Goal: Information Seeking & Learning: Learn about a topic

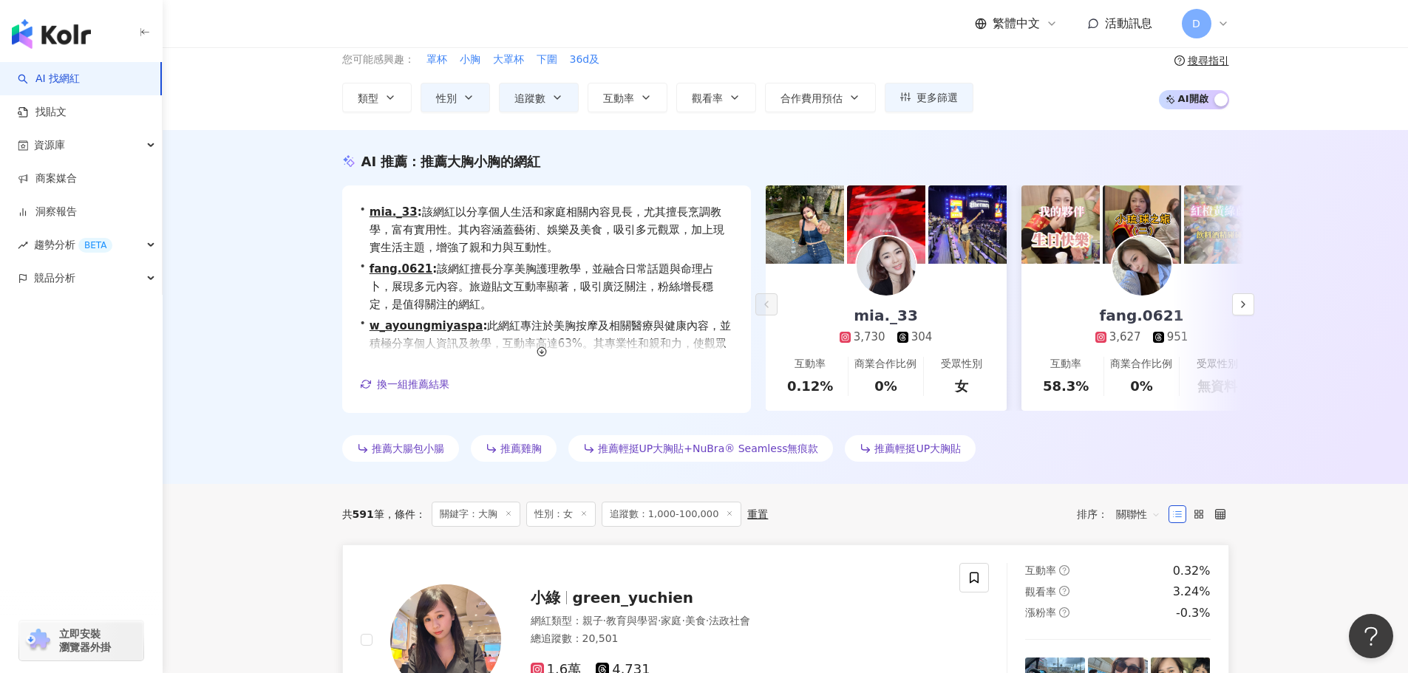
scroll to position [74, 0]
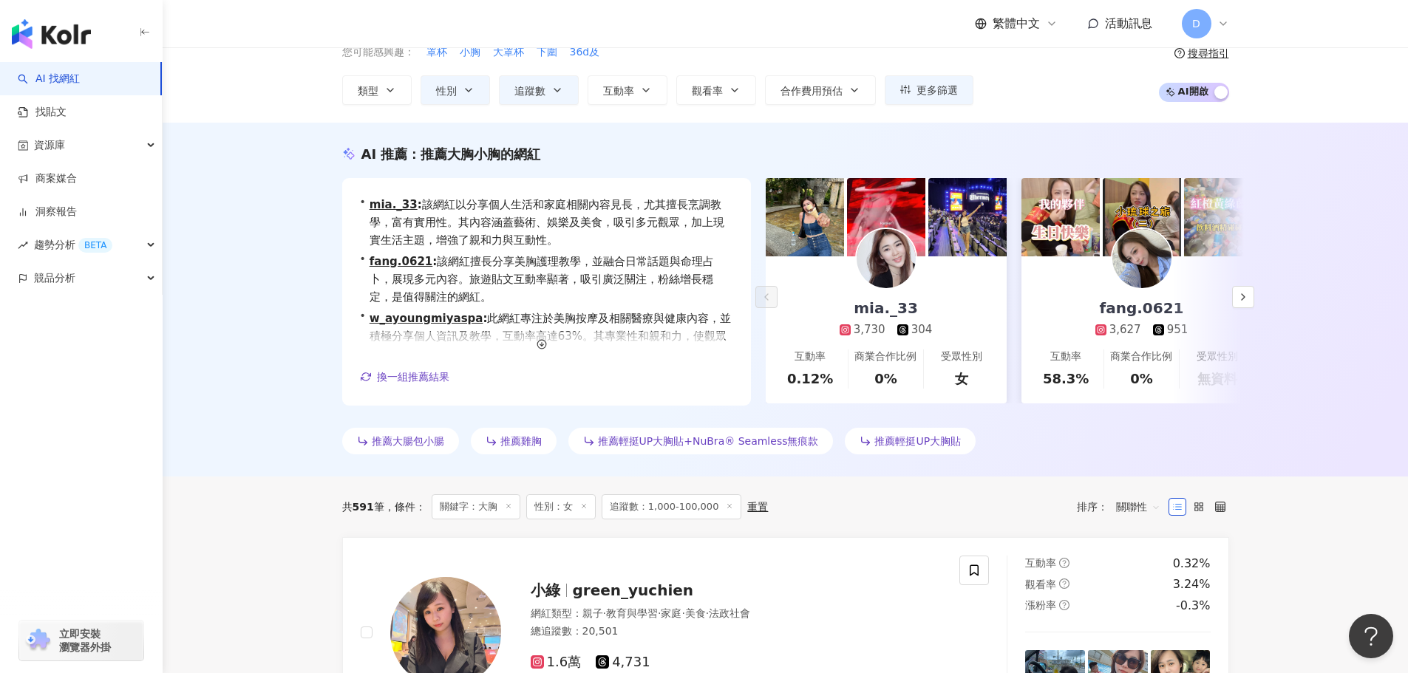
click at [197, 473] on div "AI 推薦 ： 推薦大胸小胸的網紅 • mia._33 : 該網紅以分享個人生活和家庭相關內容見長，尤其擅長烹調教學，富有實用性。其內容涵蓋藝術、娛樂及美食，…" at bounding box center [785, 300] width 1245 height 354
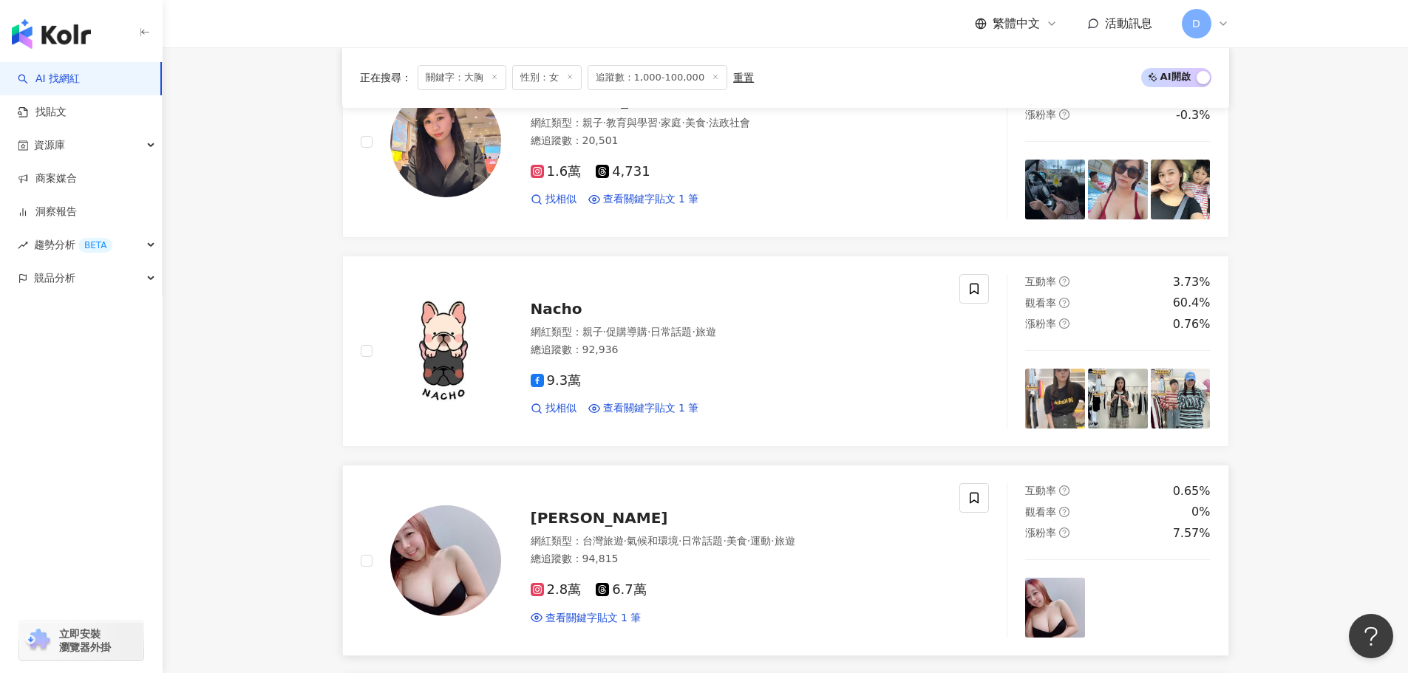
scroll to position [591, 0]
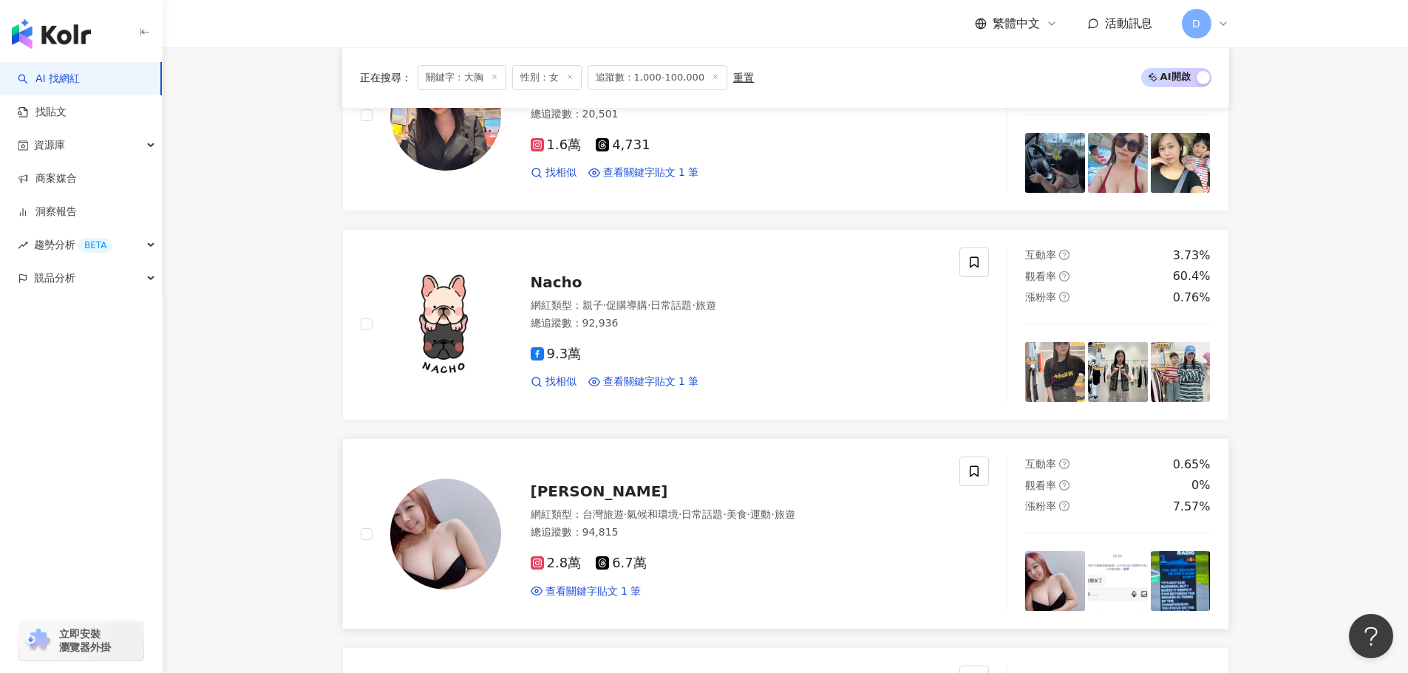
click at [603, 494] on span "Vivian Chiang" at bounding box center [599, 492] width 137 height 18
click at [675, 322] on div "總追蹤數 ： 92,936" at bounding box center [737, 323] width 412 height 15
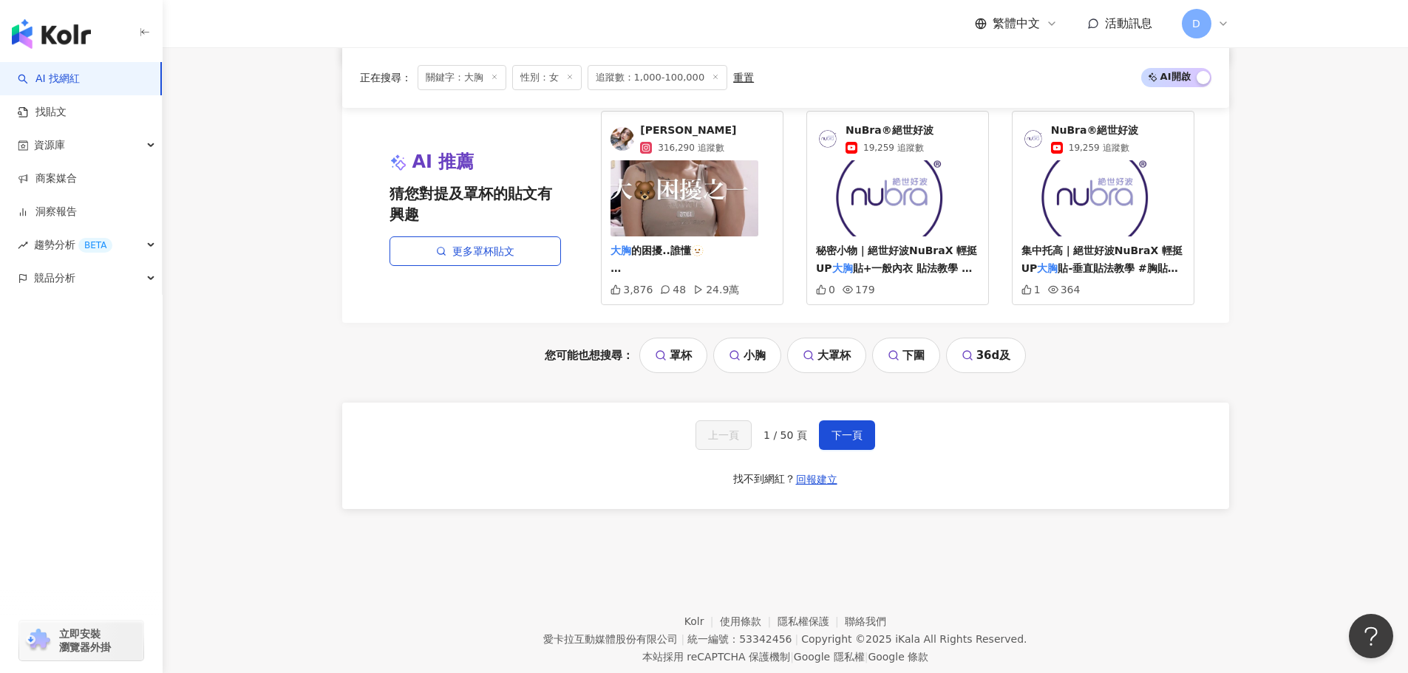
scroll to position [3103, 0]
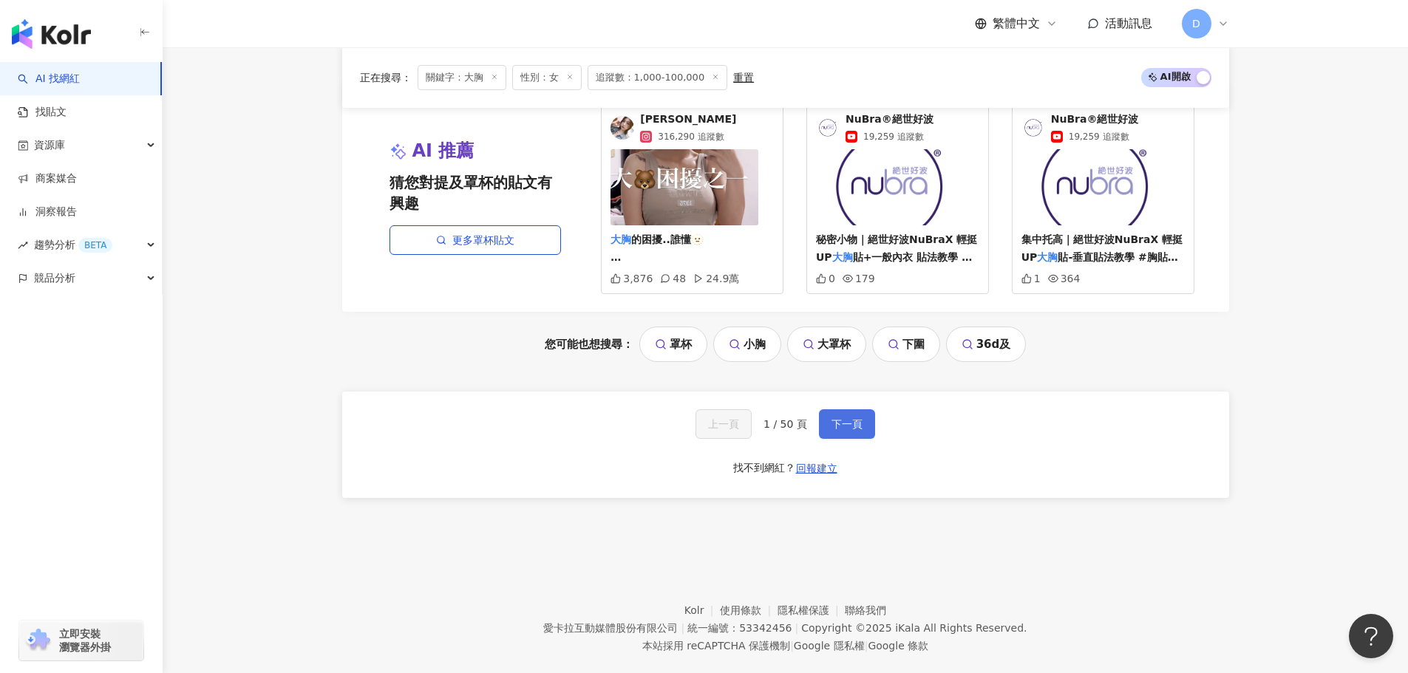
click at [829, 409] on button "下一頁" at bounding box center [847, 424] width 56 height 30
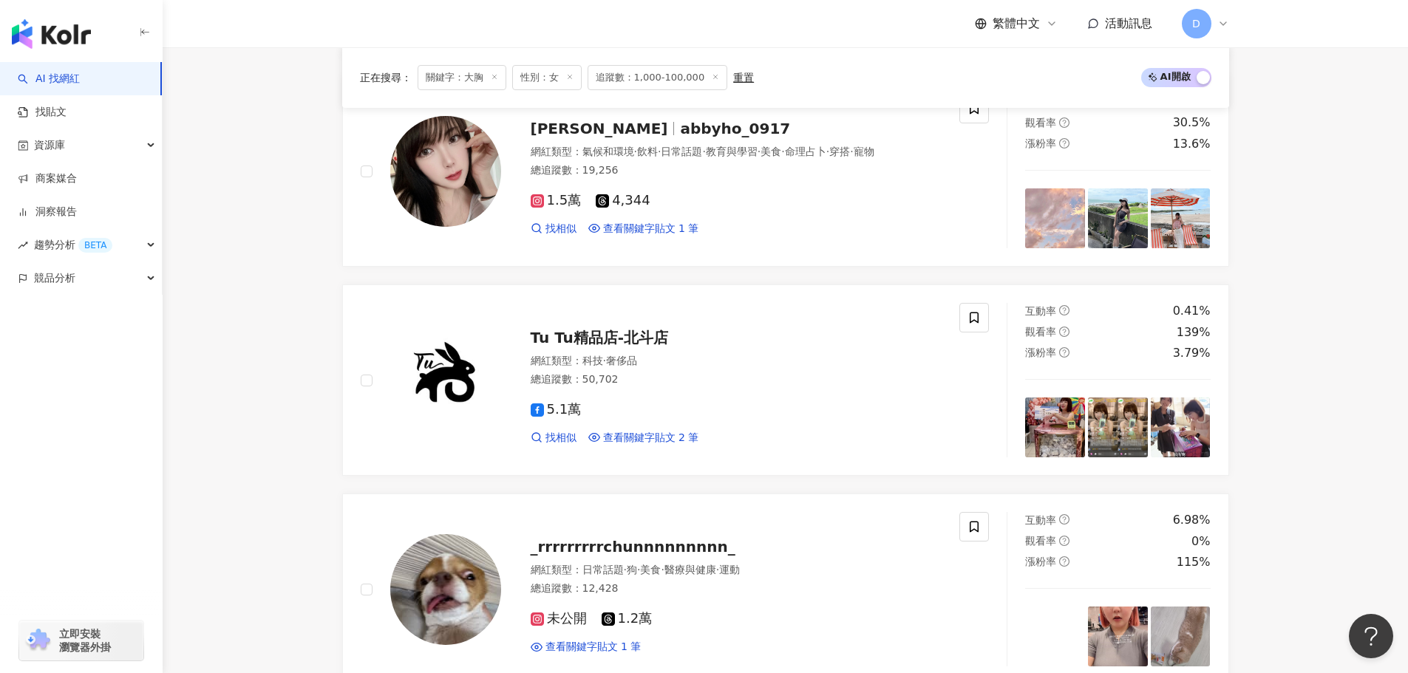
scroll to position [3104, 0]
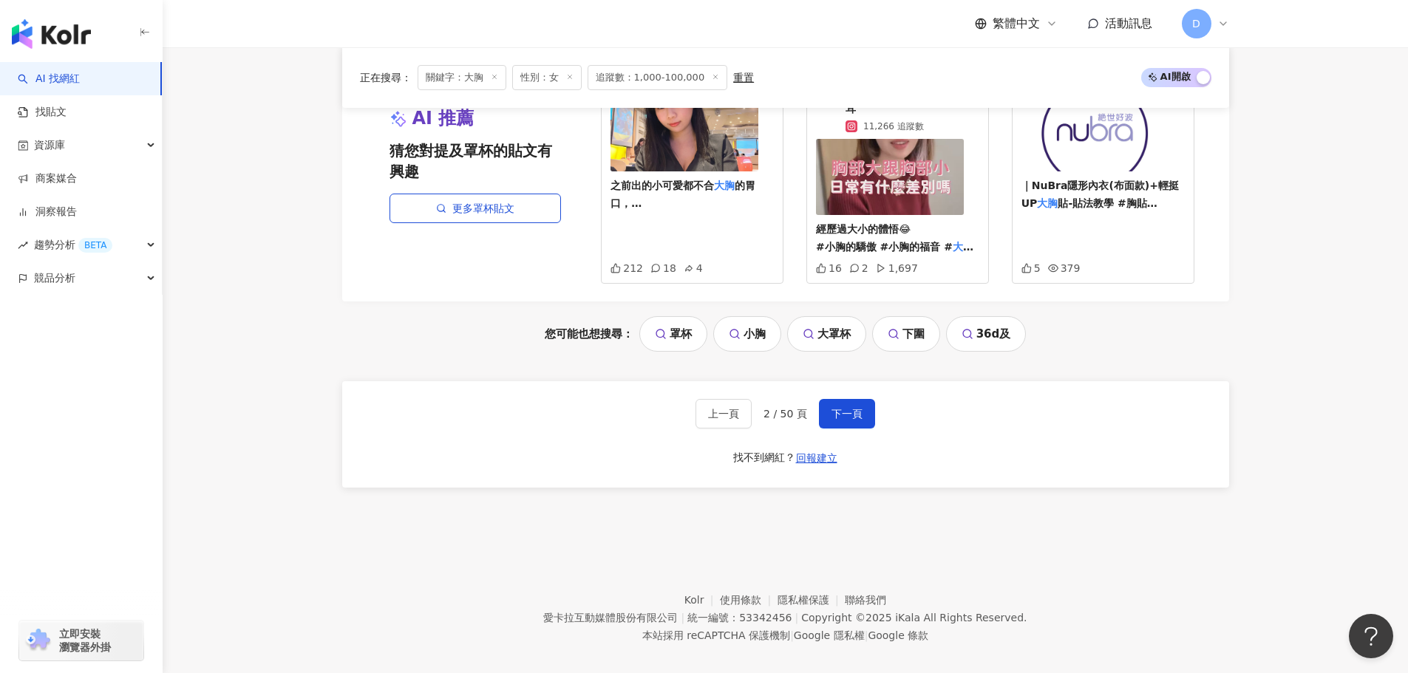
click at [519, 335] on div "您可能也想搜尋： 罩杯 小胸 大罩杯 下圍 36d及" at bounding box center [785, 333] width 887 height 35
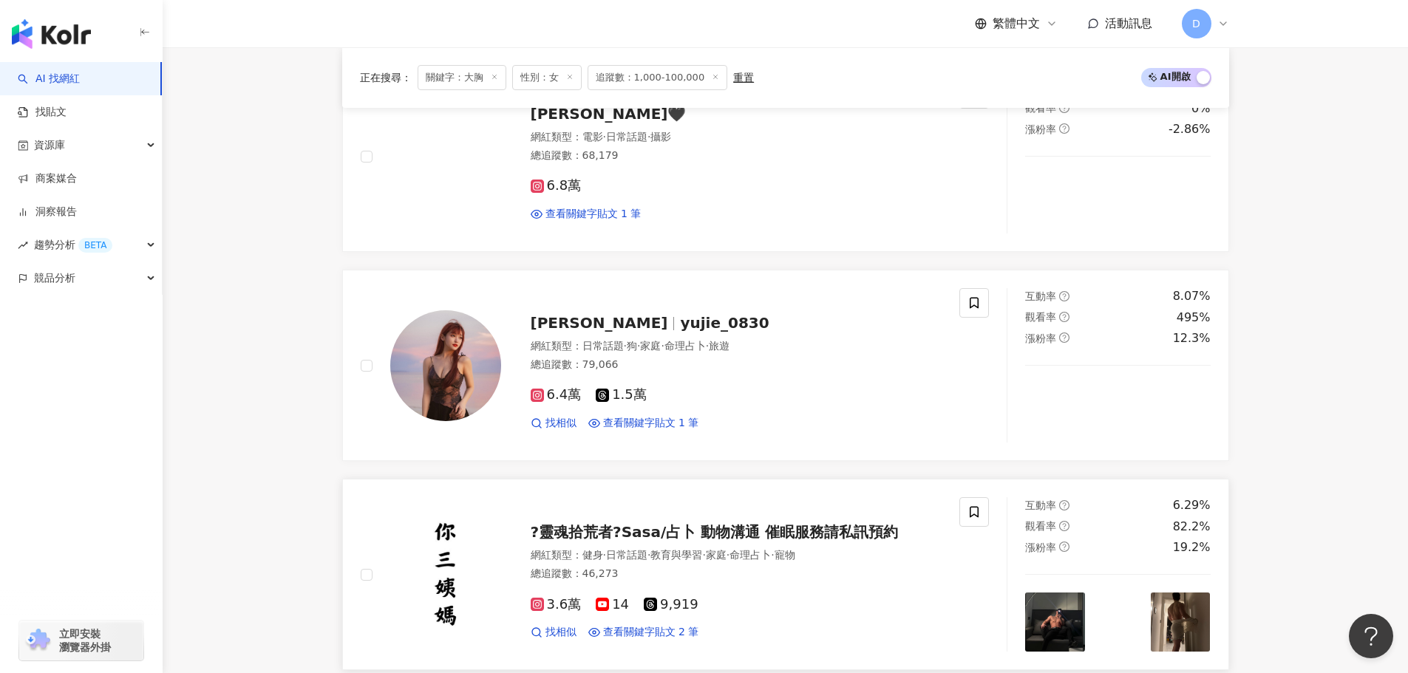
scroll to position [2217, 0]
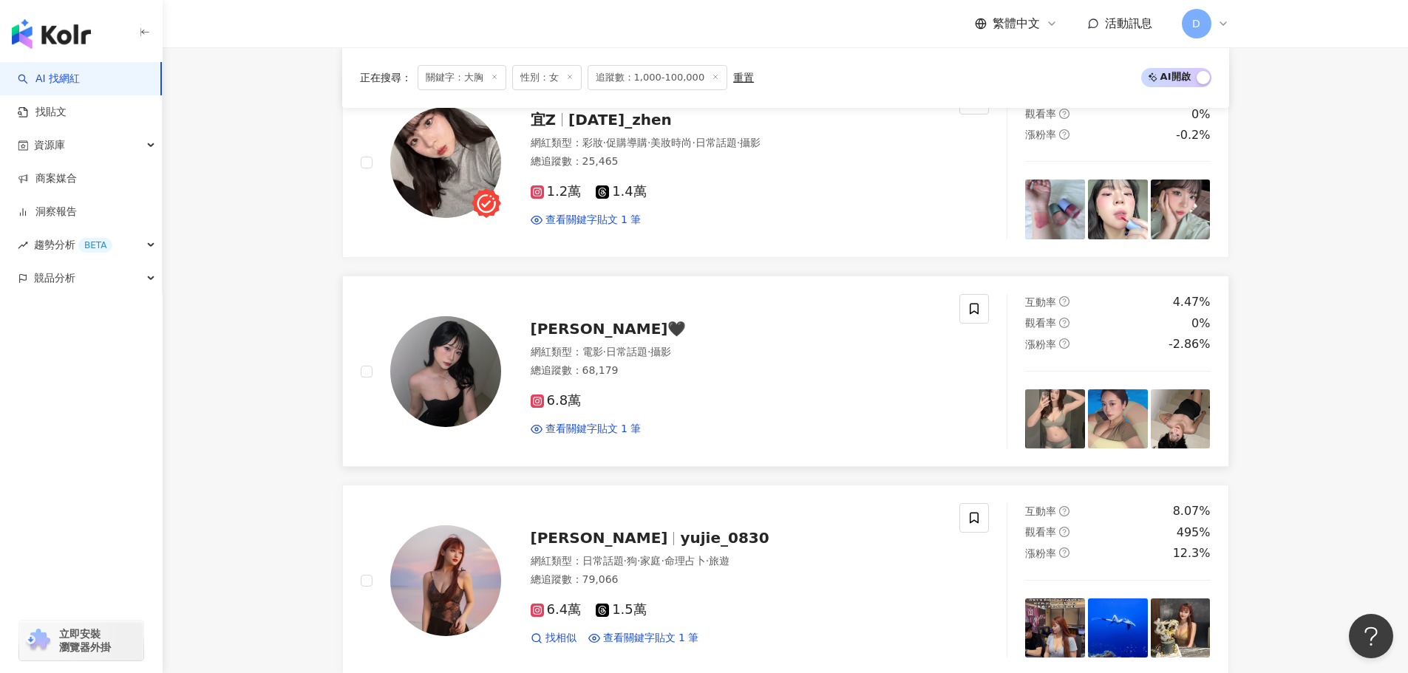
click at [1048, 423] on img at bounding box center [1055, 419] width 60 height 60
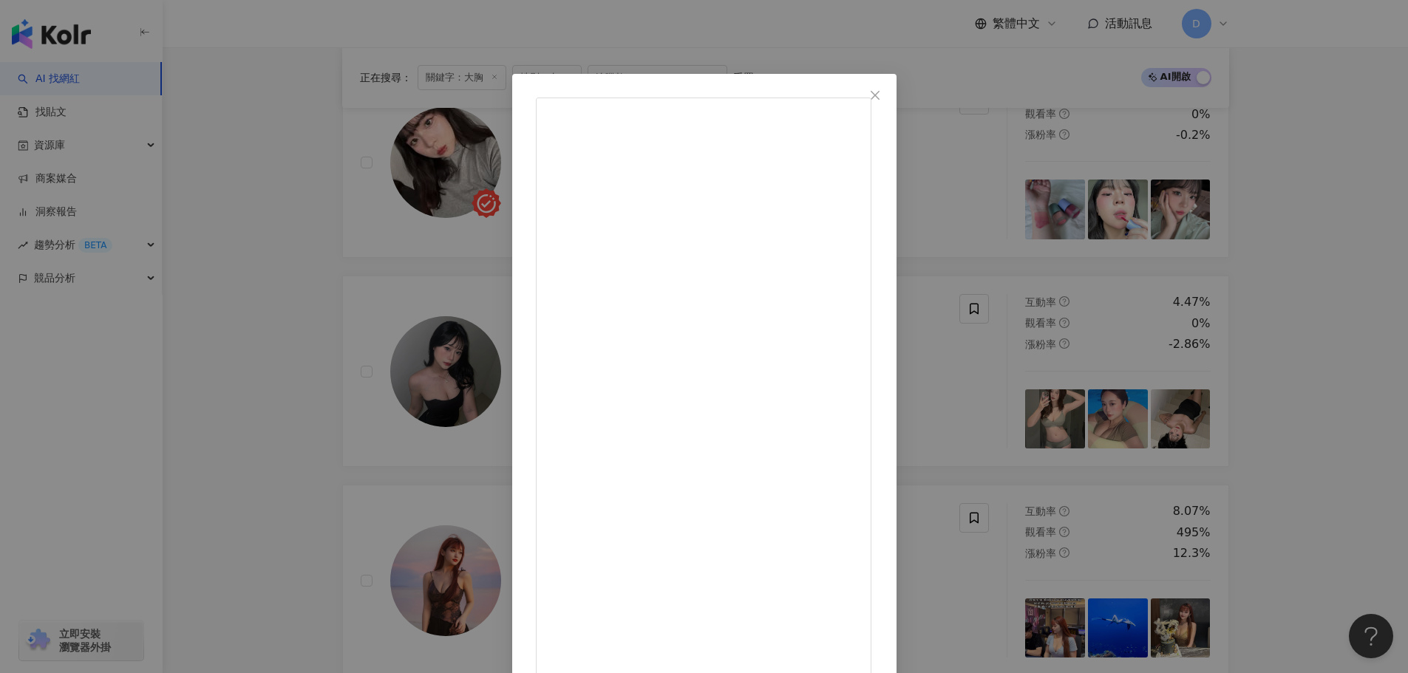
click at [1210, 382] on div "瑜萱🖤 2025/9/4 @fashionforyes_ ❤️‍🔥 又收到24hrs全新商品試穿 一樣非常喜歡✨ 3,372 11 查看原始貼文" at bounding box center [704, 336] width 1408 height 673
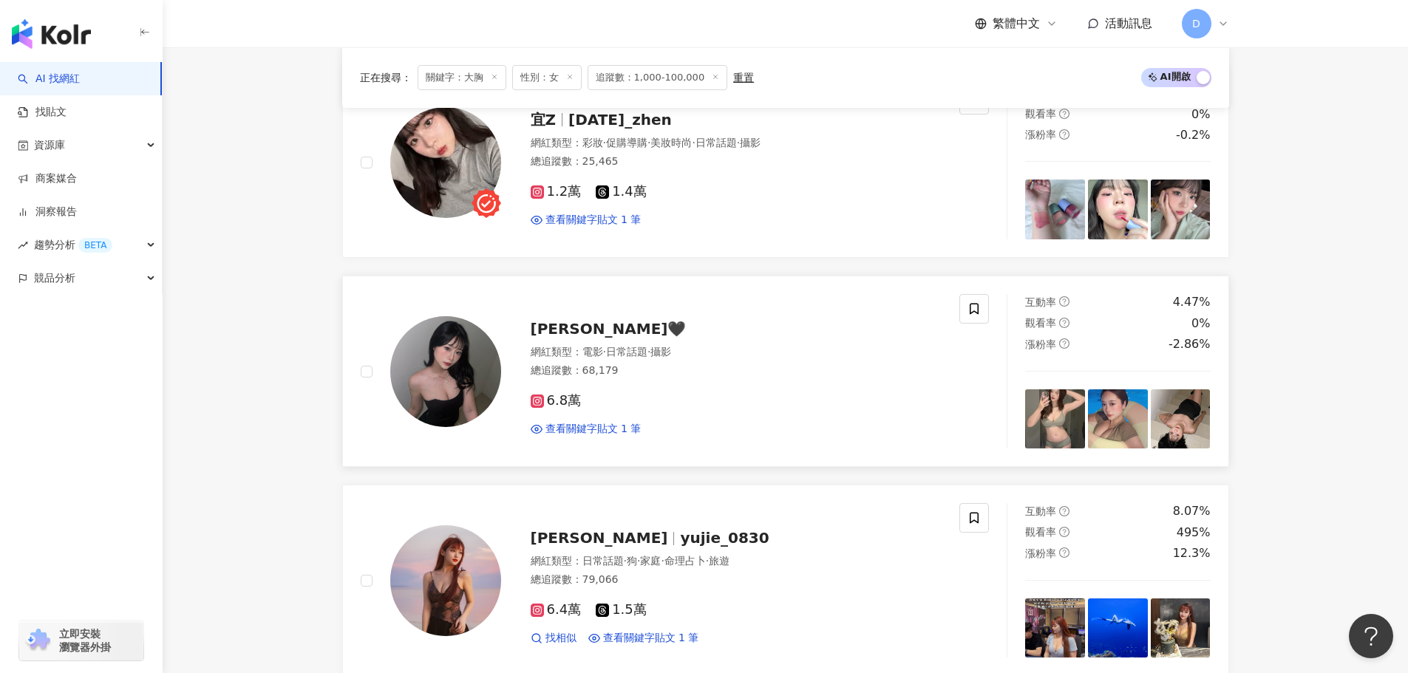
click at [559, 329] on span "瑜萱🖤" at bounding box center [609, 329] width 156 height 18
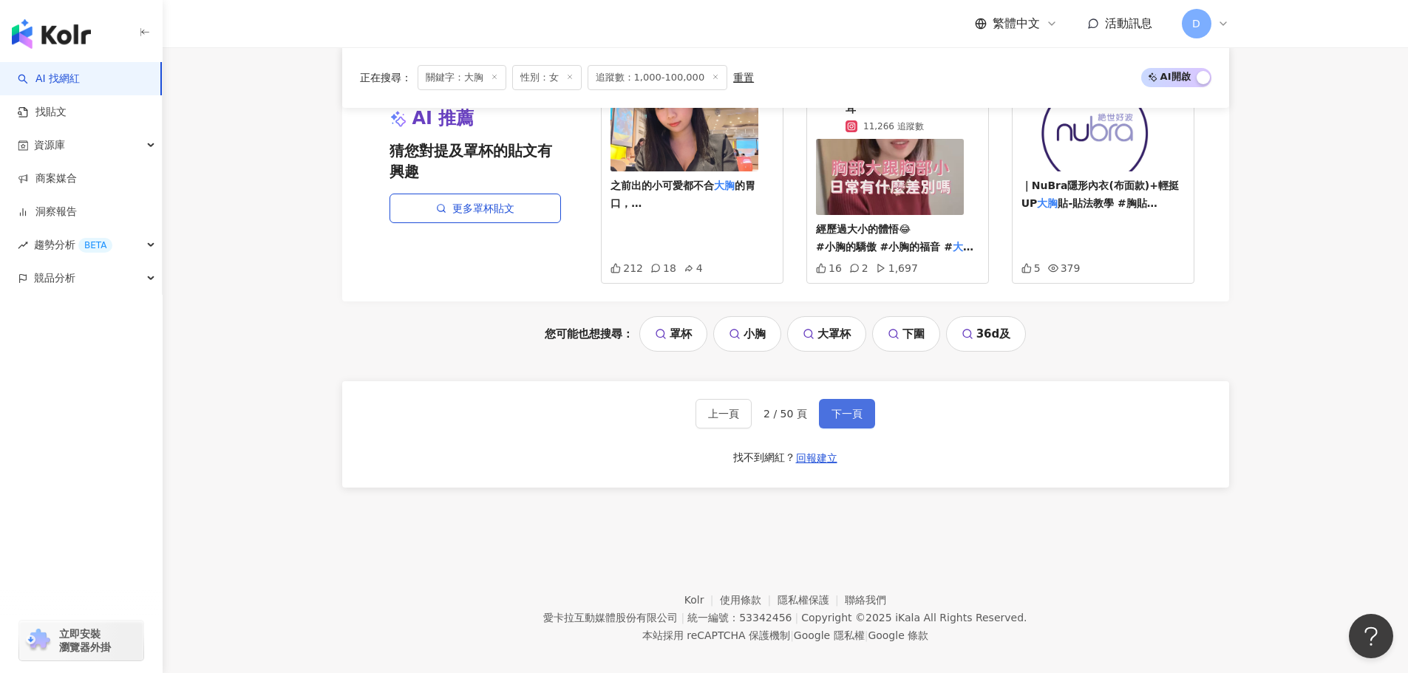
click at [842, 405] on button "下一頁" at bounding box center [847, 414] width 56 height 30
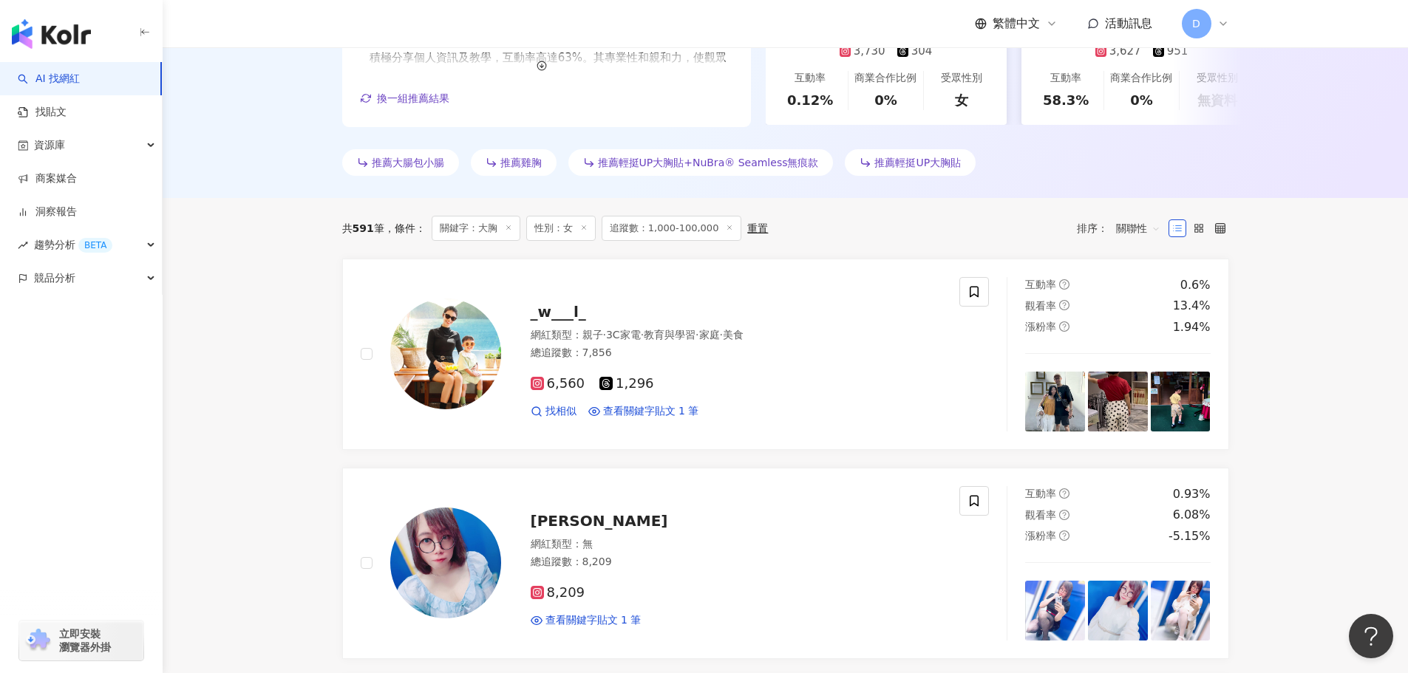
scroll to position [369, 0]
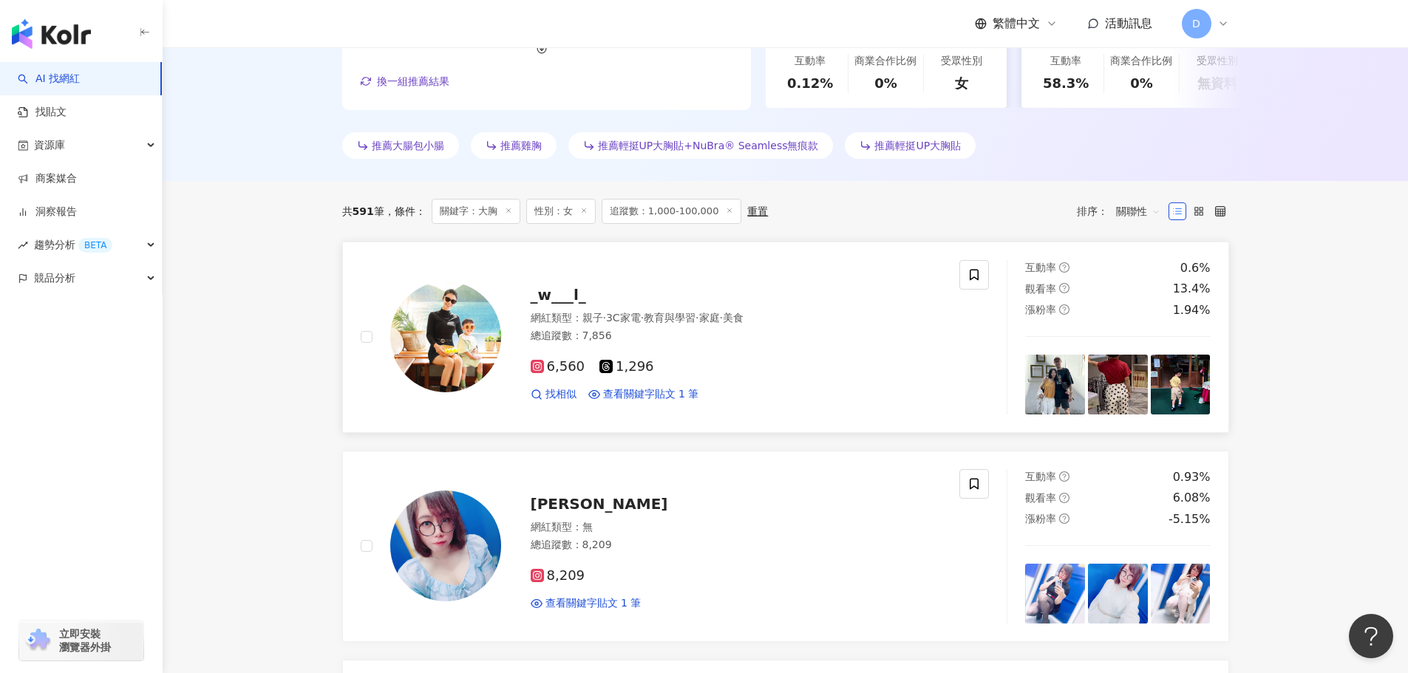
click at [798, 353] on div "6,560 1,296 找相似 查看關鍵字貼文 1 筆" at bounding box center [737, 374] width 412 height 55
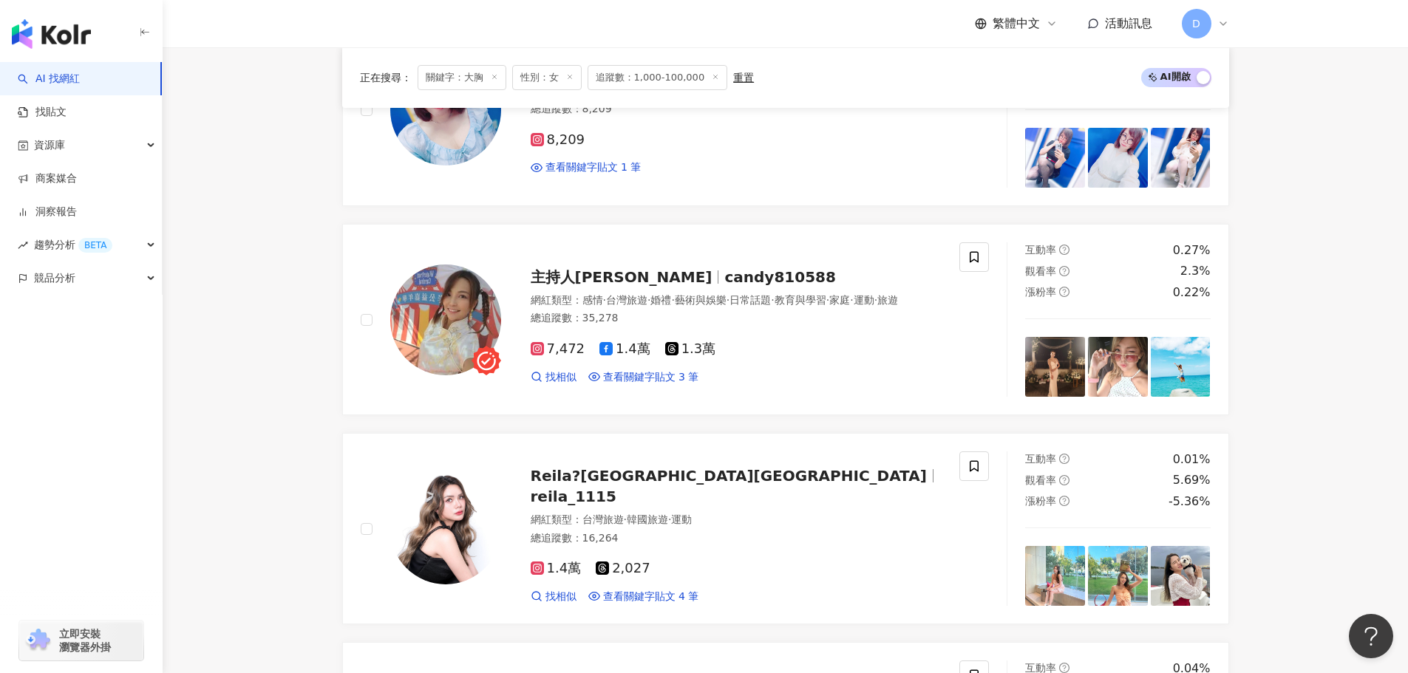
scroll to position [813, 0]
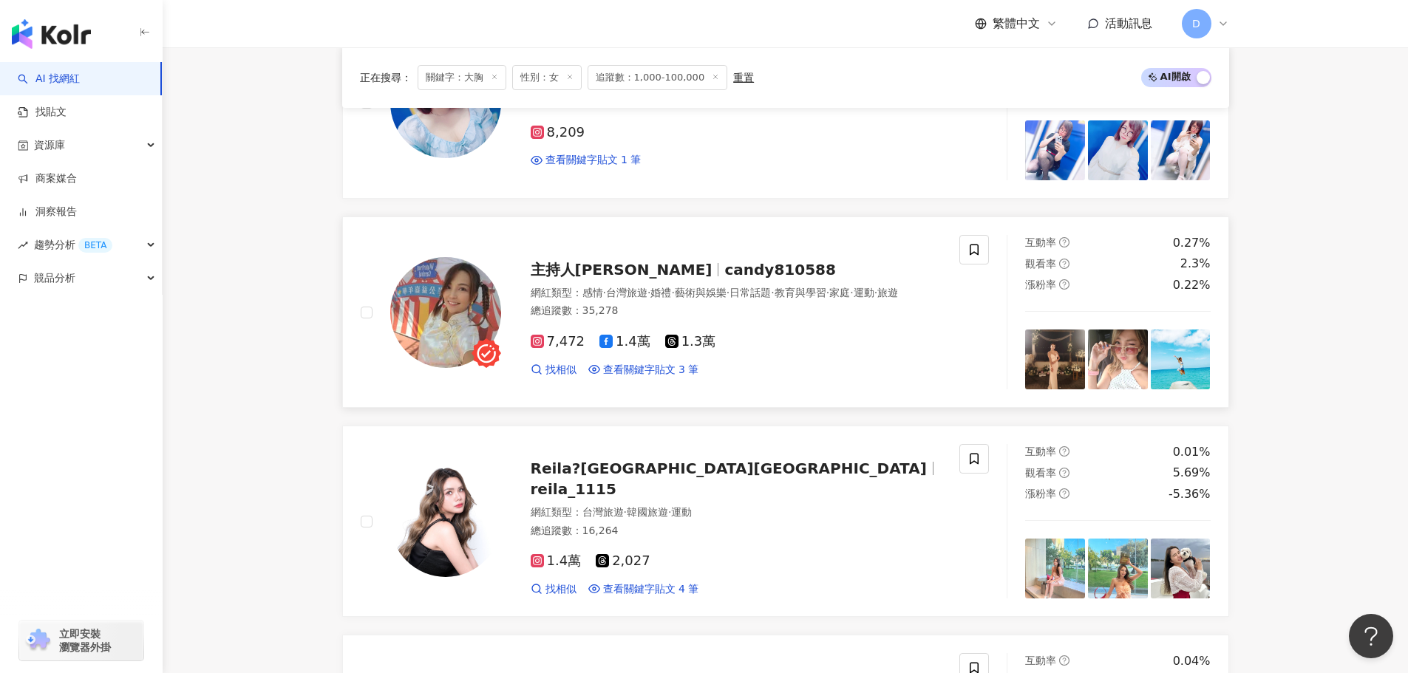
click at [790, 343] on div "7,472 1.4萬 1.3萬" at bounding box center [737, 342] width 412 height 16
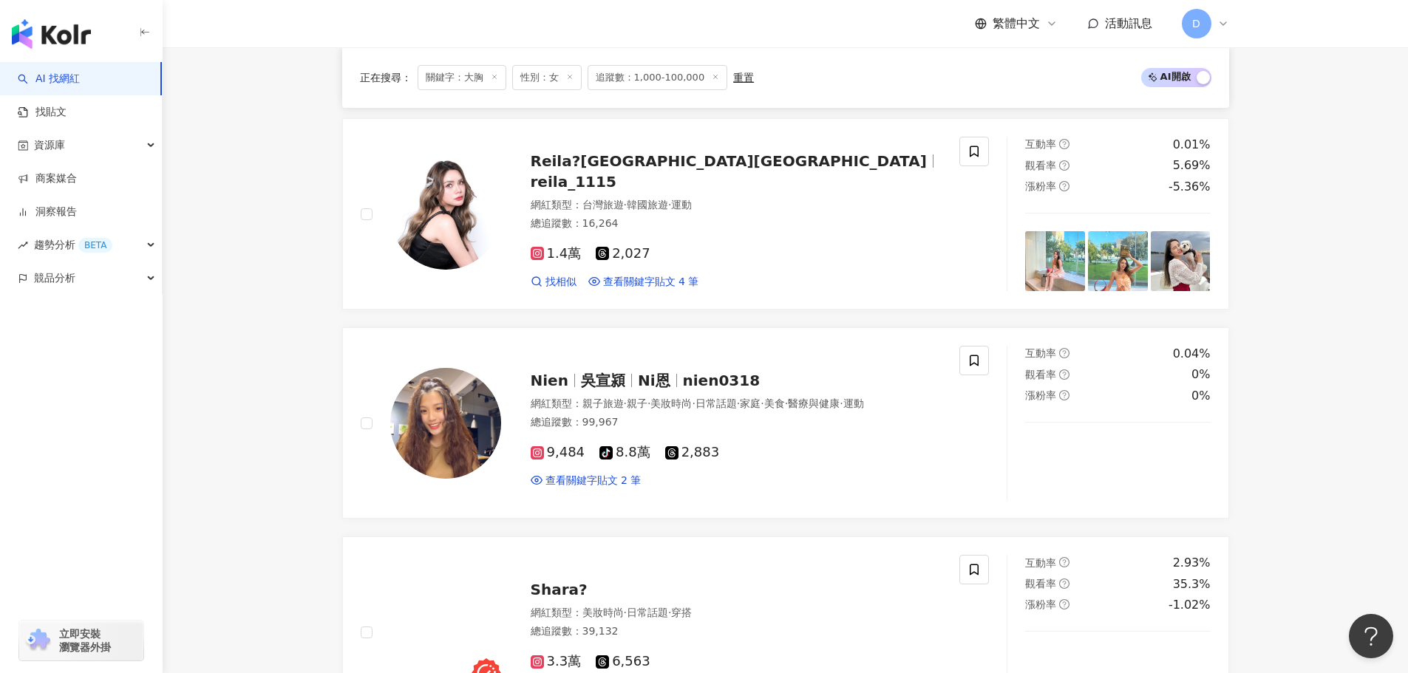
scroll to position [1034, 0]
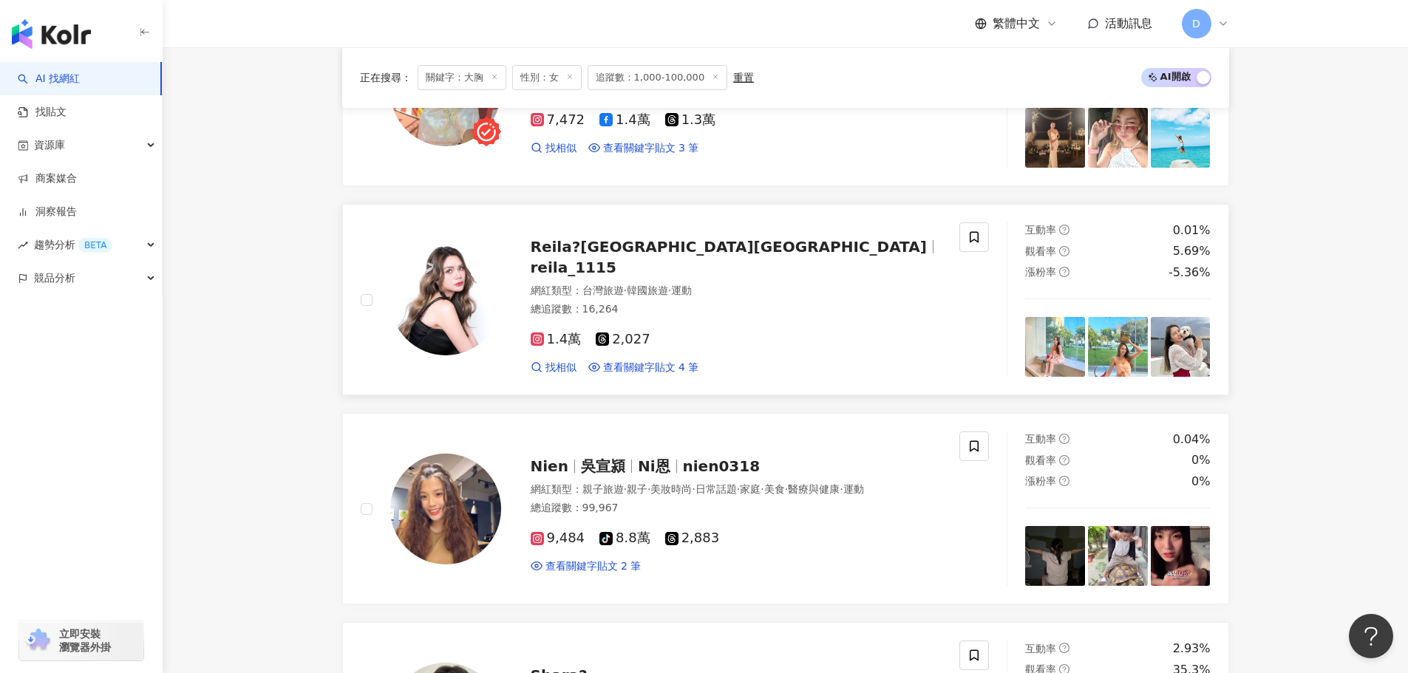
click at [772, 340] on div "1.4萬 2,027 找相似 查看關鍵字貼文 4 筆" at bounding box center [737, 347] width 412 height 55
click at [712, 457] on span "nien0318" at bounding box center [722, 466] width 78 height 18
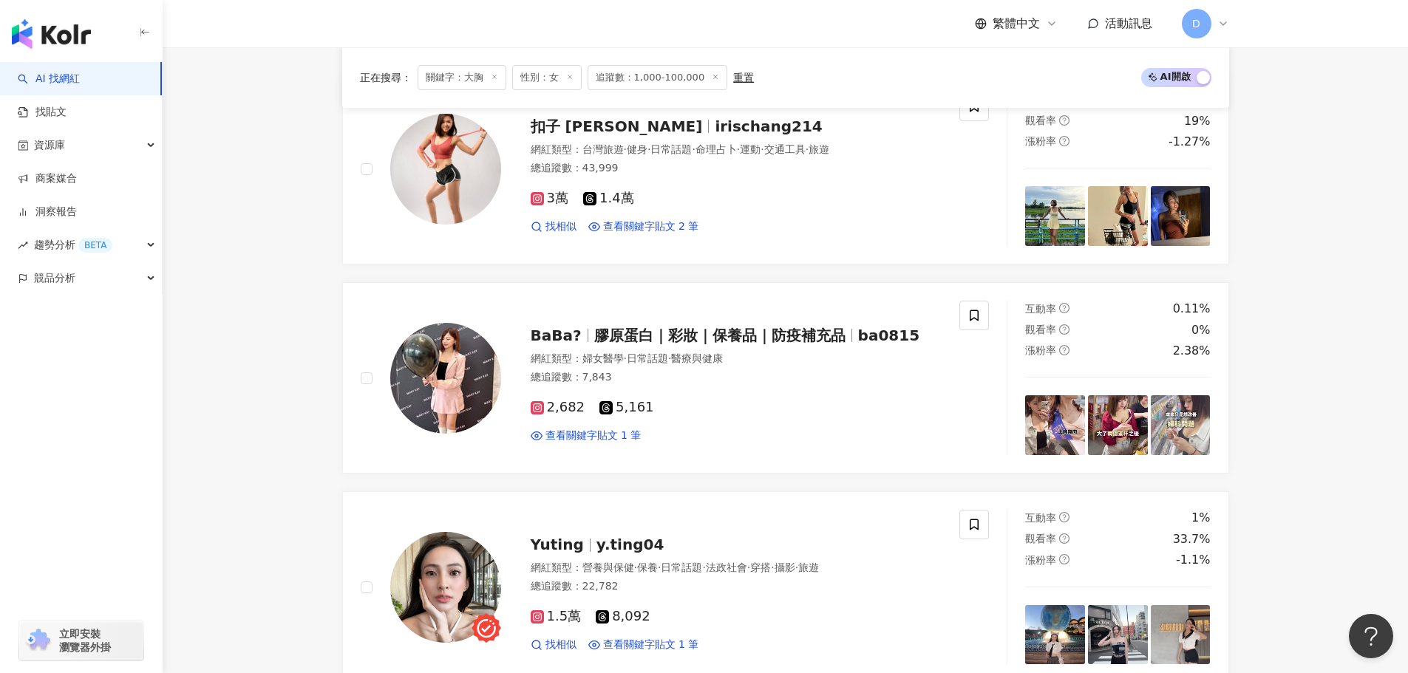
scroll to position [2217, 0]
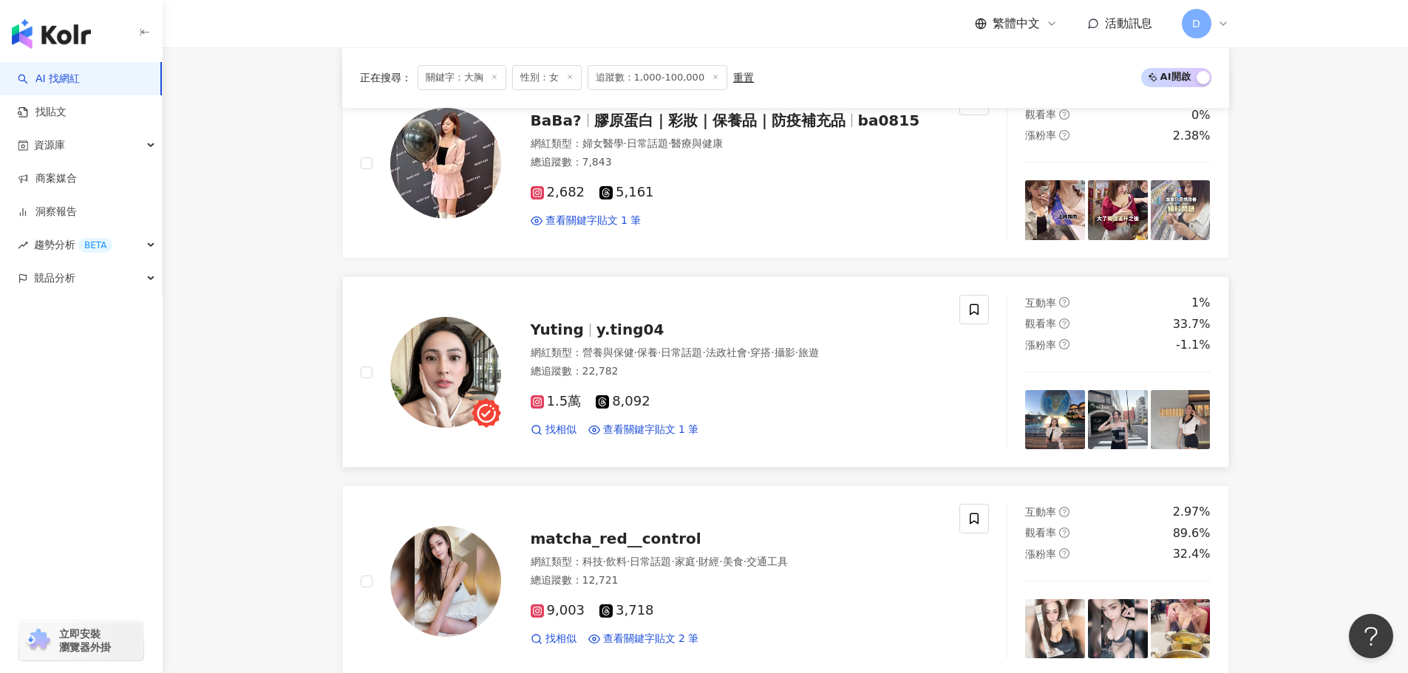
click at [761, 367] on div "總追蹤數 ： 22,782" at bounding box center [737, 371] width 412 height 15
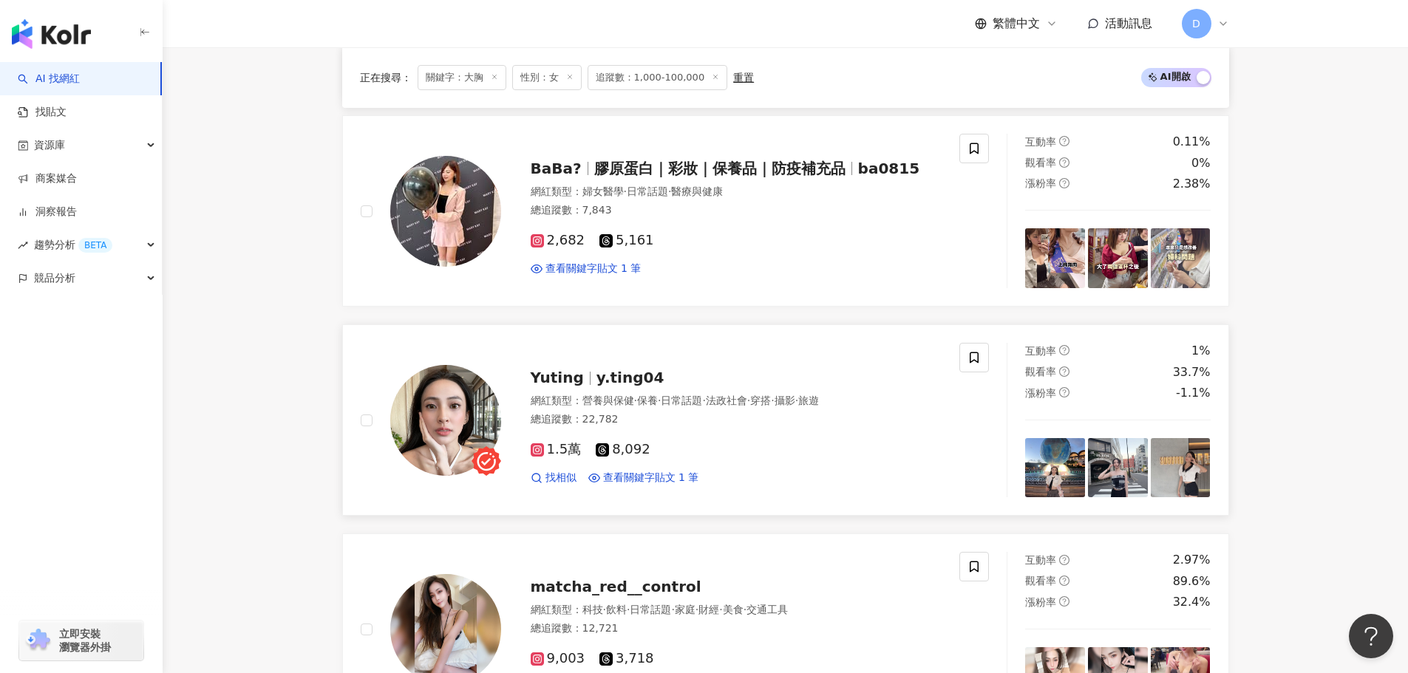
scroll to position [2143, 0]
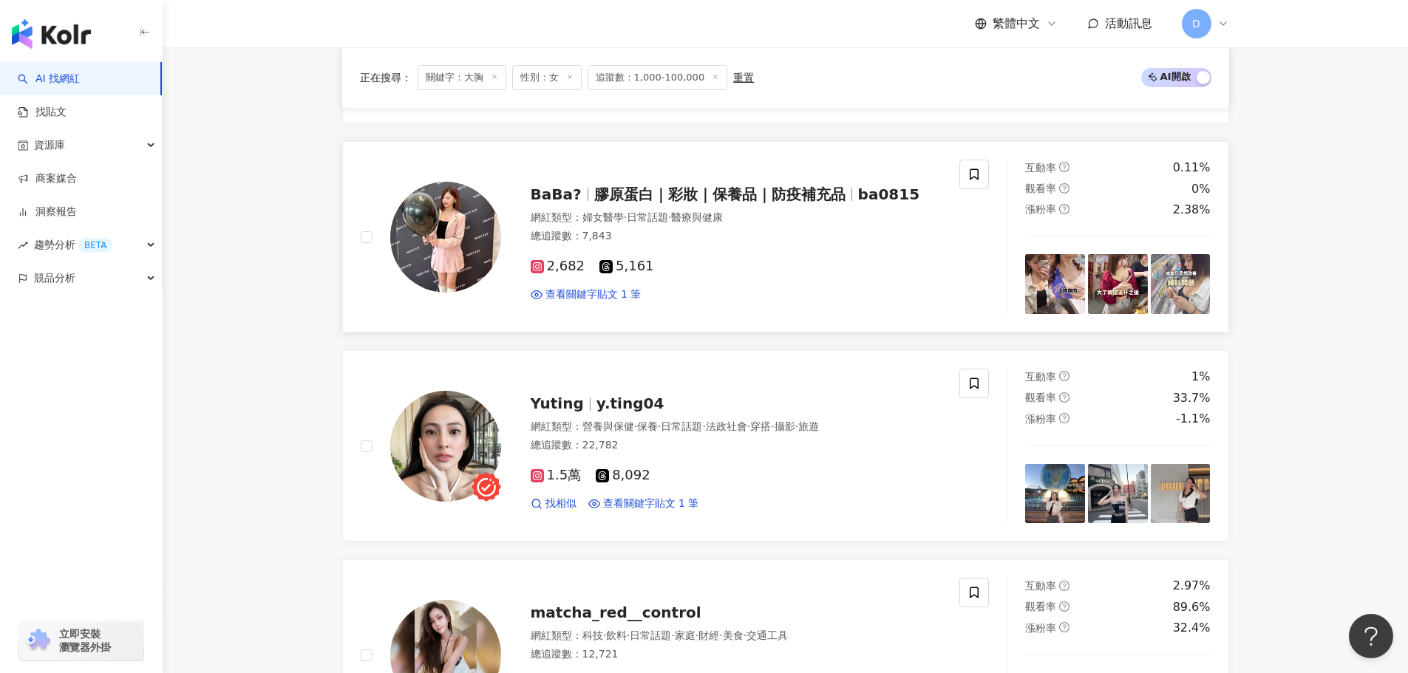
click at [793, 223] on div "網紅類型 ： 婦女醫學 · 日常話題 · 醫療與健康" at bounding box center [737, 218] width 412 height 15
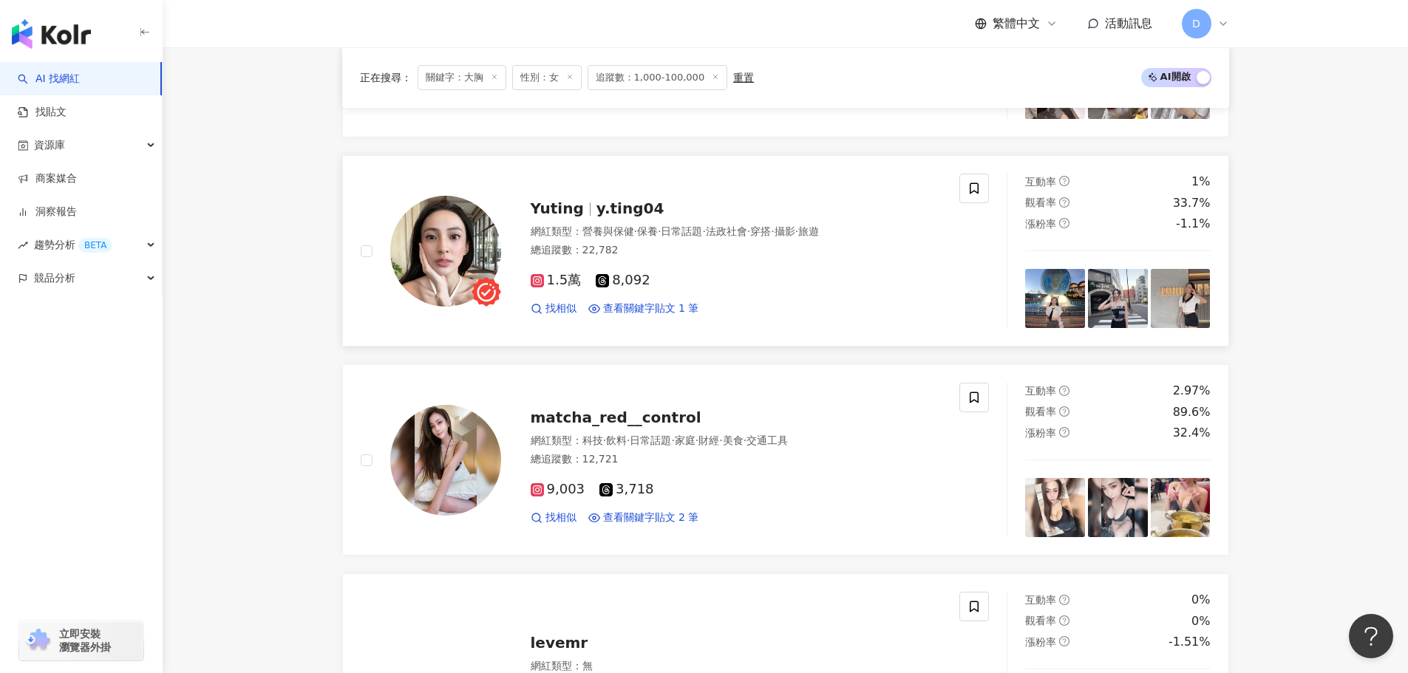
scroll to position [2512, 0]
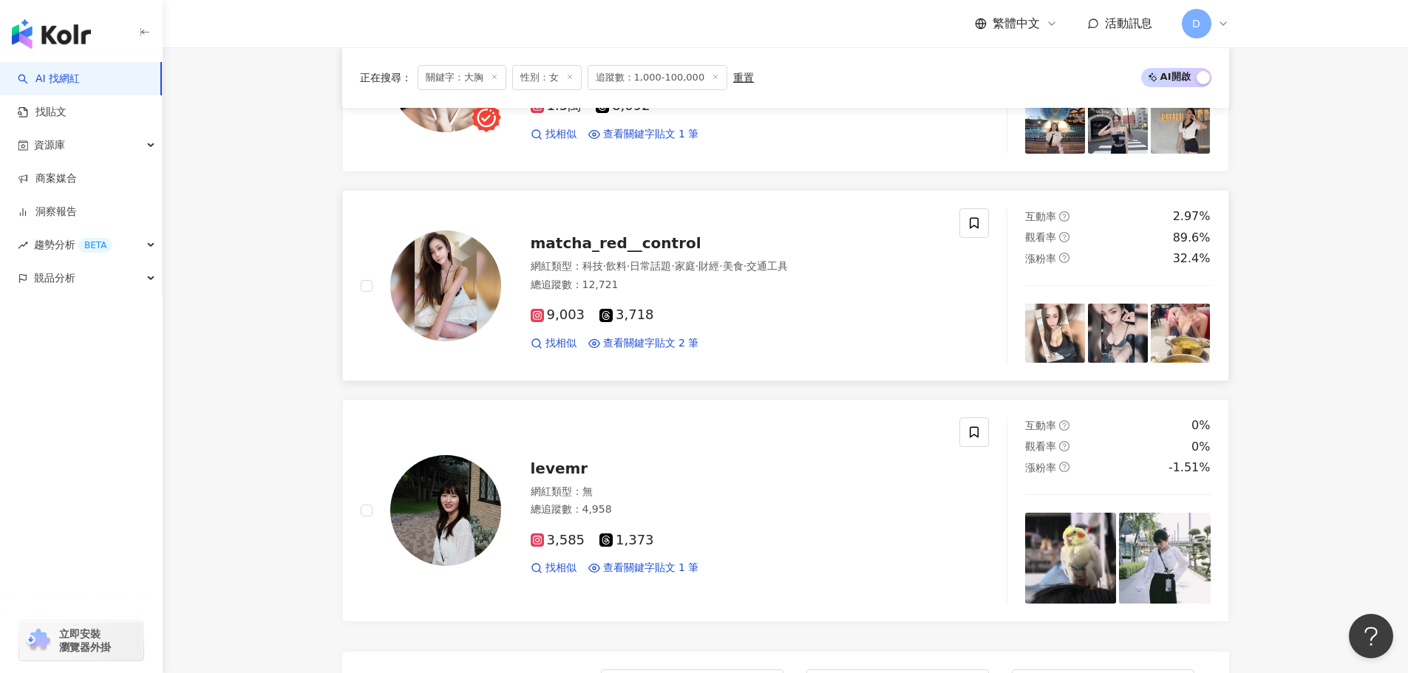
click at [774, 294] on div "網紅類型 ： 科技 · 飲料 · 日常話題 · 家庭 · 財經 · 美食 · 交通工具 總追蹤數 ： 12,721" at bounding box center [737, 277] width 412 height 36
click at [671, 474] on div "levemr" at bounding box center [737, 468] width 412 height 21
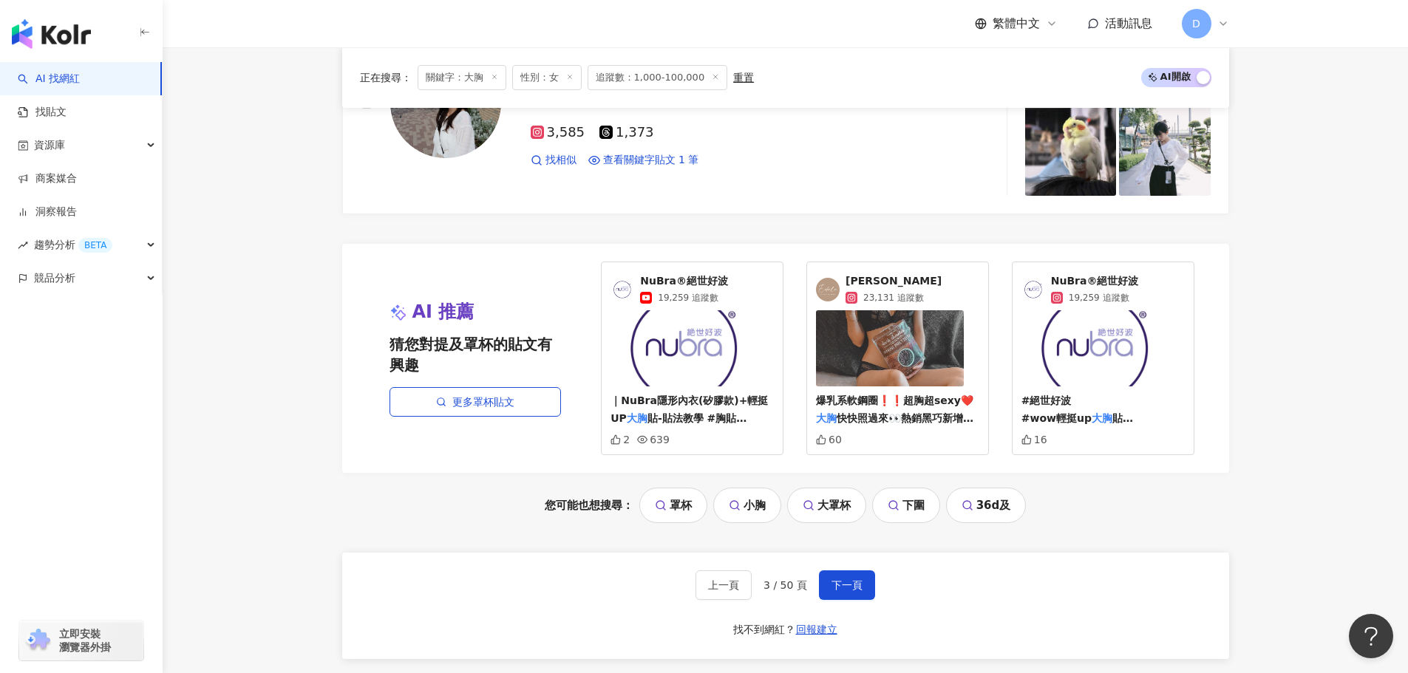
scroll to position [3029, 0]
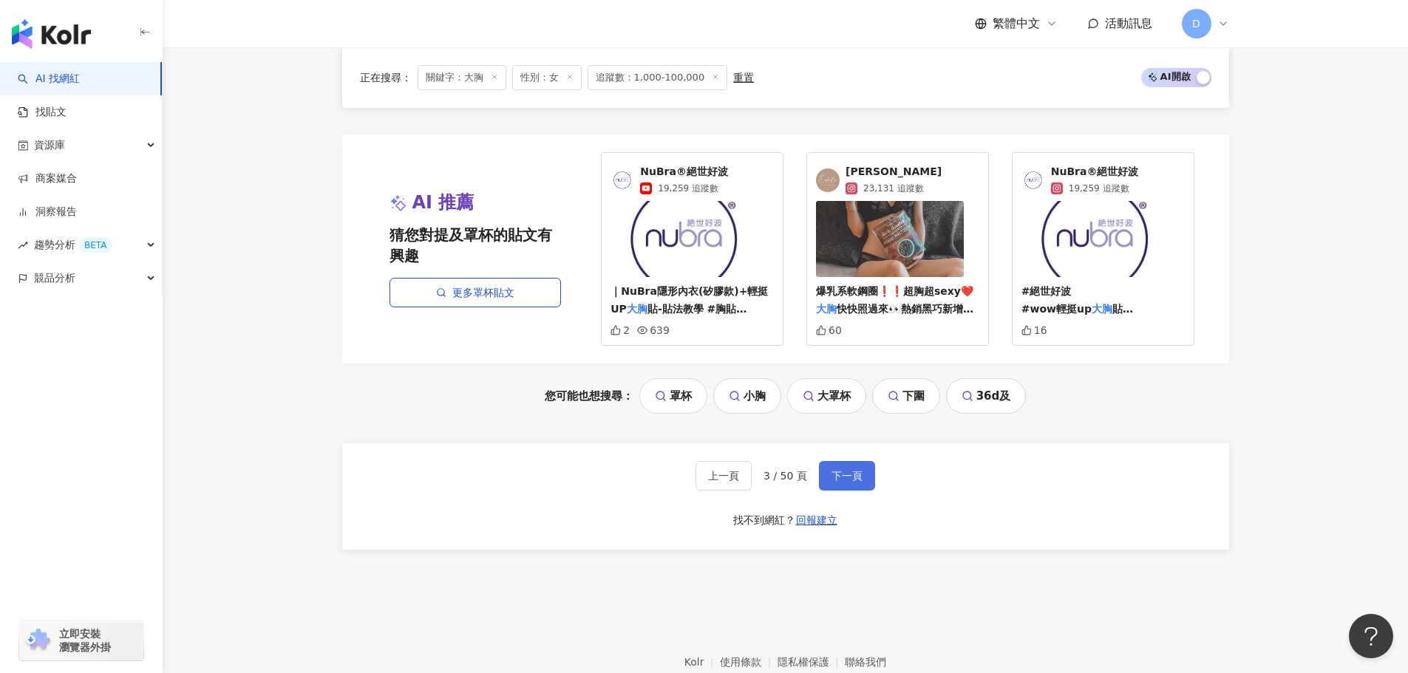
click at [828, 478] on button "下一頁" at bounding box center [847, 476] width 56 height 30
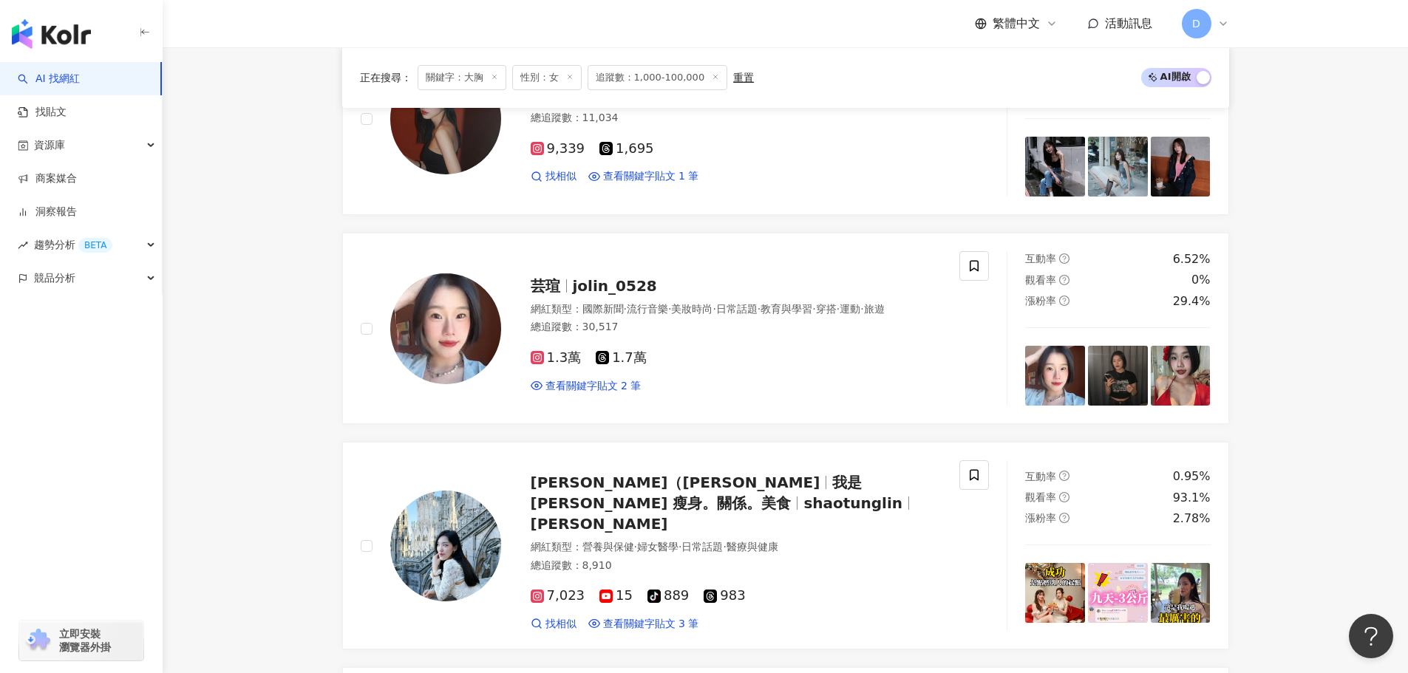
scroll to position [353, 0]
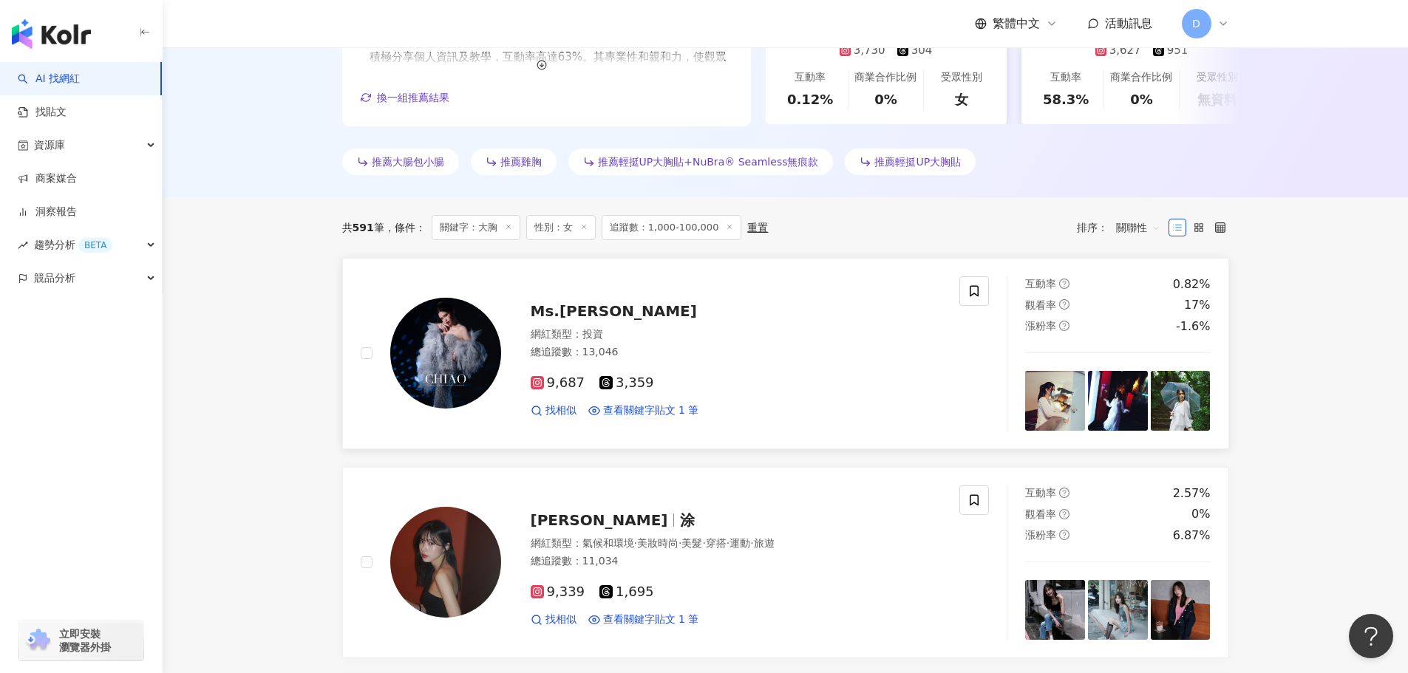
click at [713, 330] on div "網紅類型 ： 投資" at bounding box center [737, 334] width 412 height 15
click at [702, 537] on span "美髮" at bounding box center [691, 543] width 21 height 12
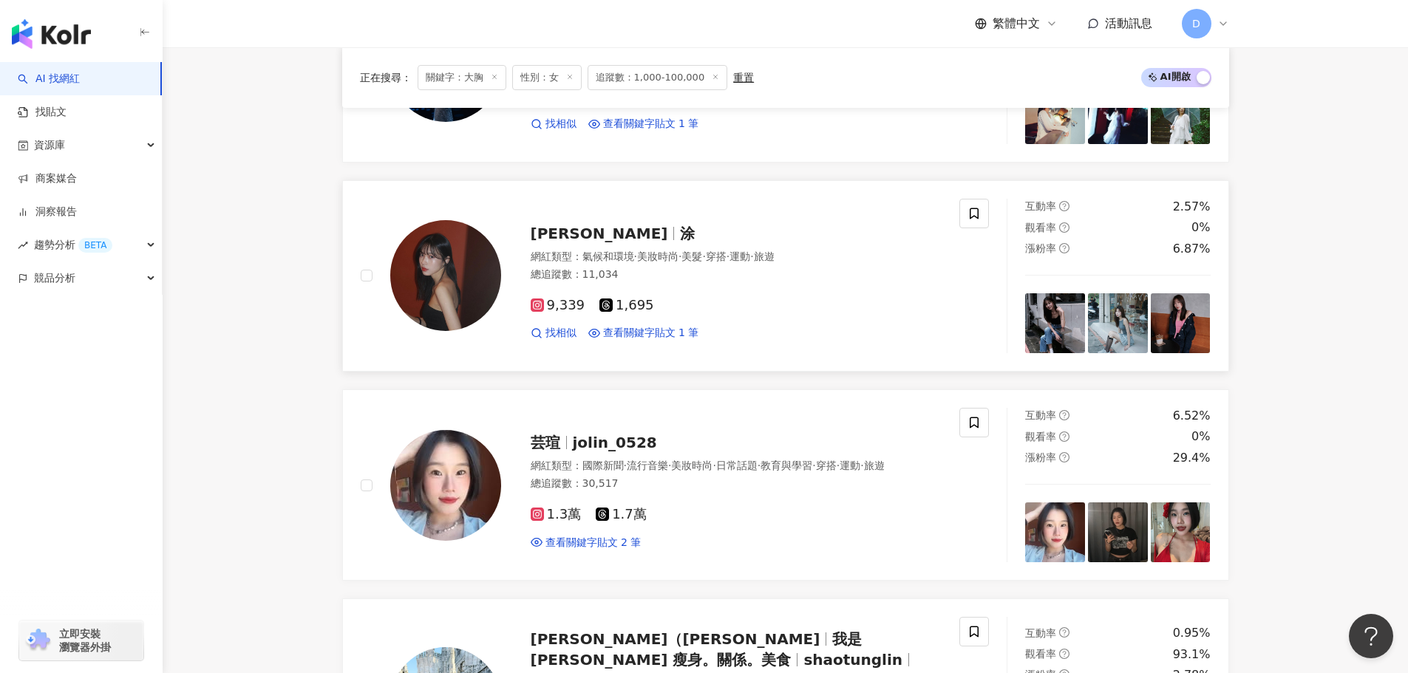
scroll to position [649, 0]
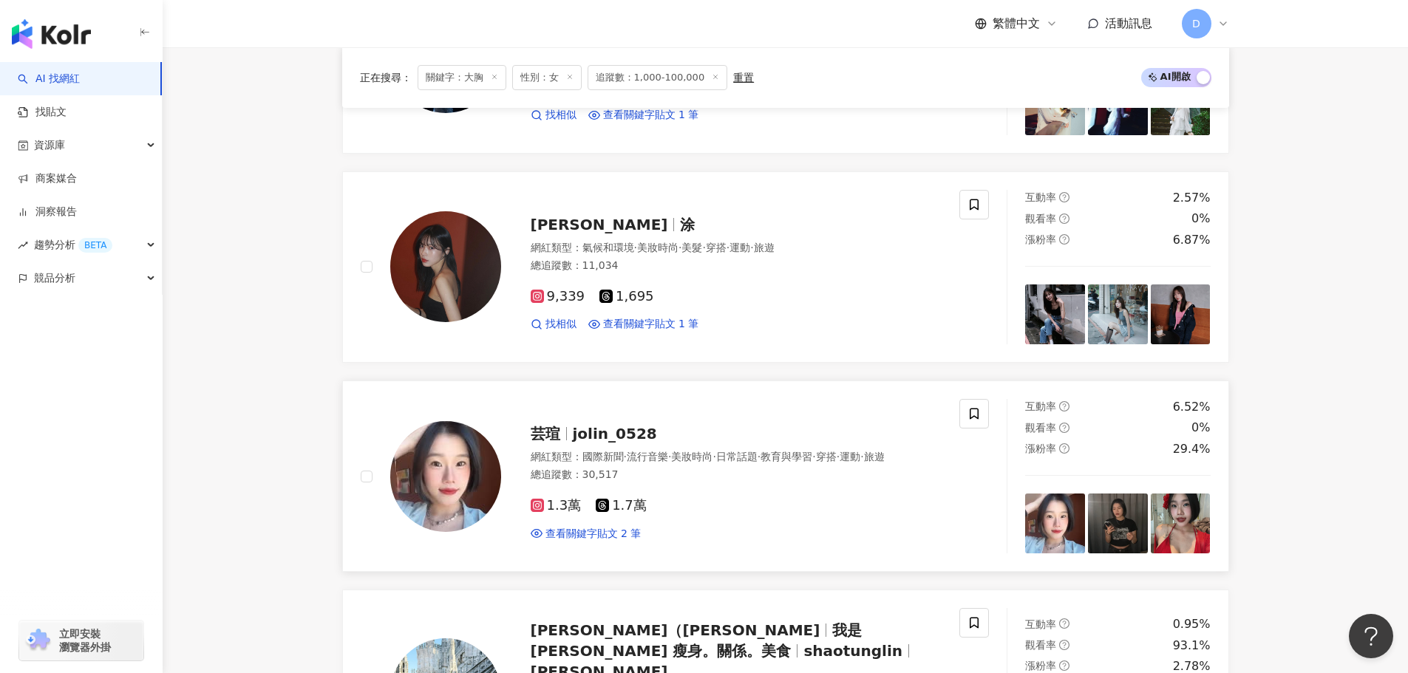
click at [698, 482] on div "總追蹤數 ： 30,517" at bounding box center [737, 475] width 412 height 15
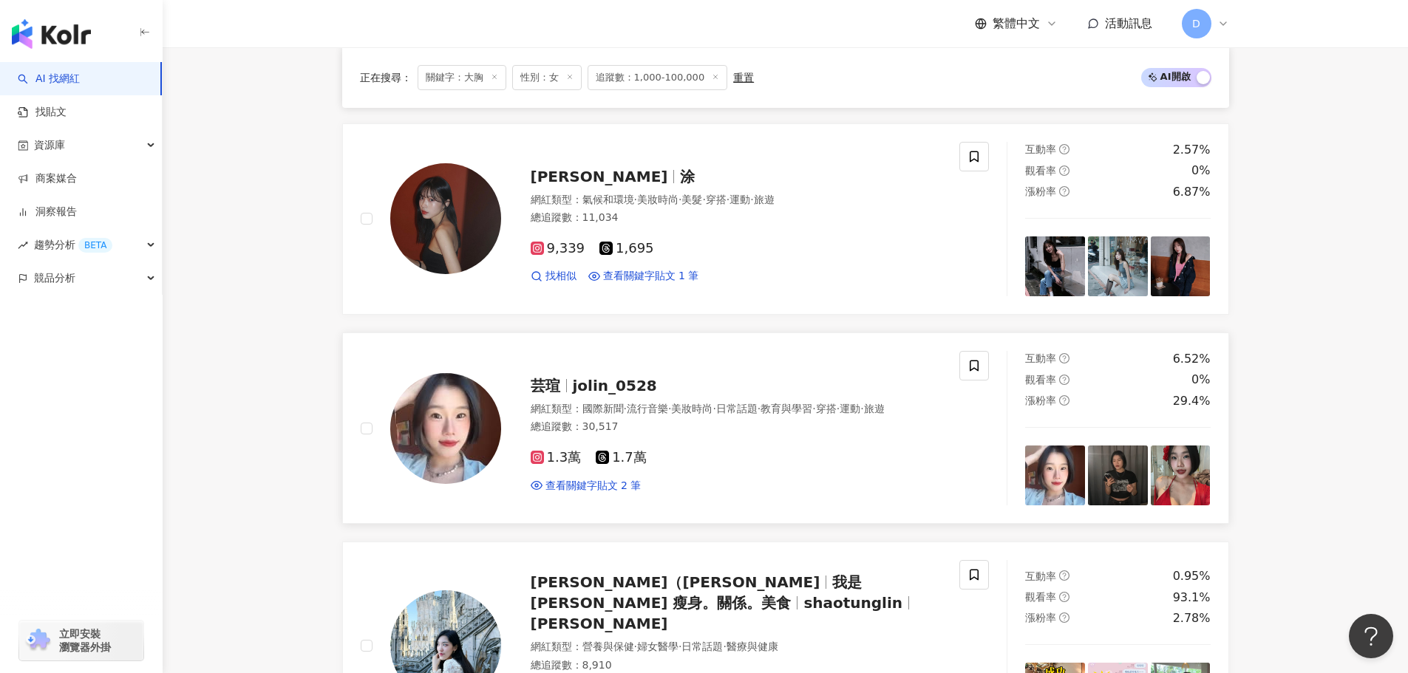
scroll to position [797, 0]
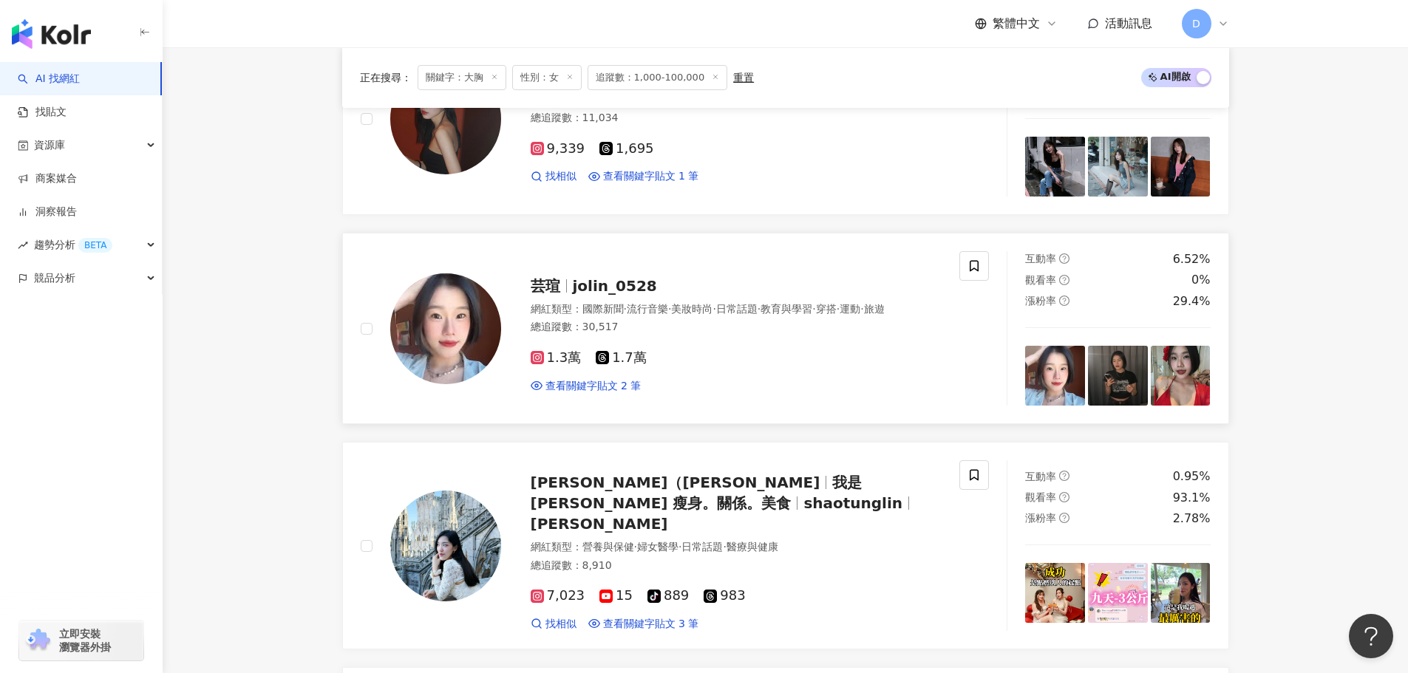
click at [698, 482] on span "Shao-tung Lin（林曉彤）" at bounding box center [676, 483] width 290 height 18
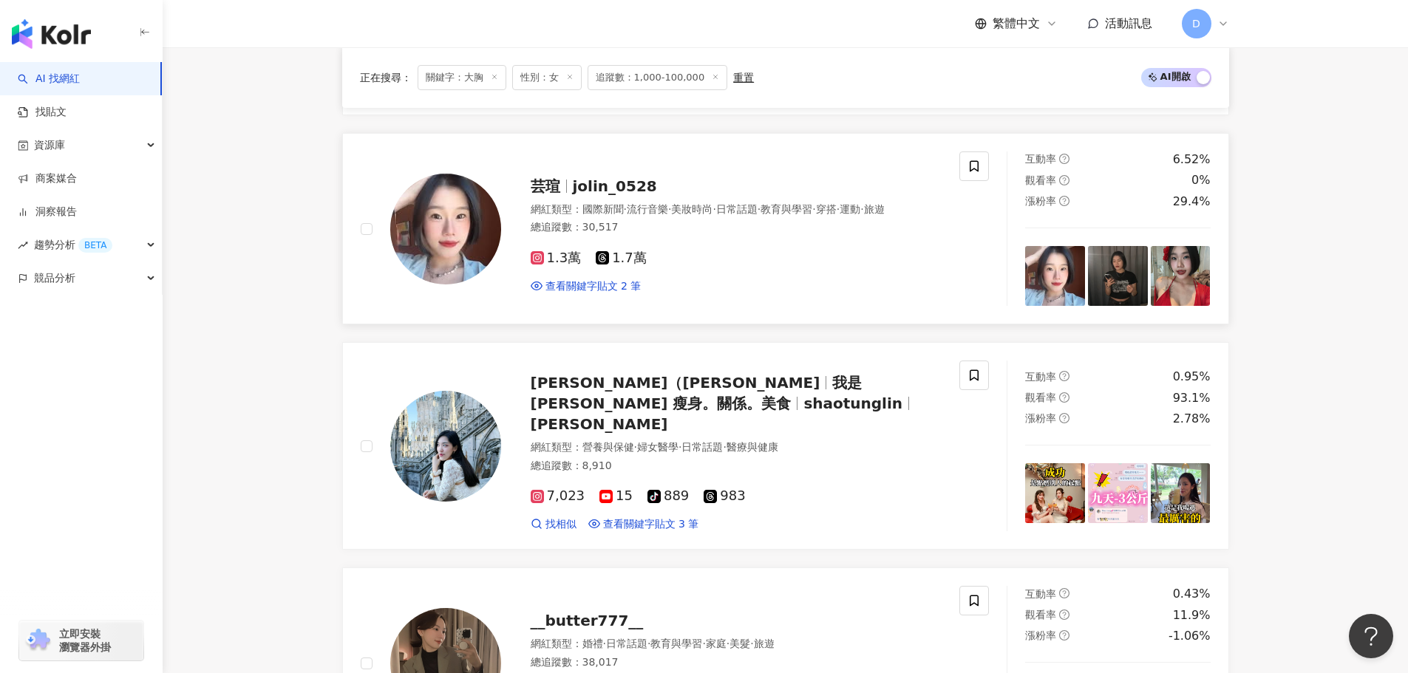
scroll to position [1092, 0]
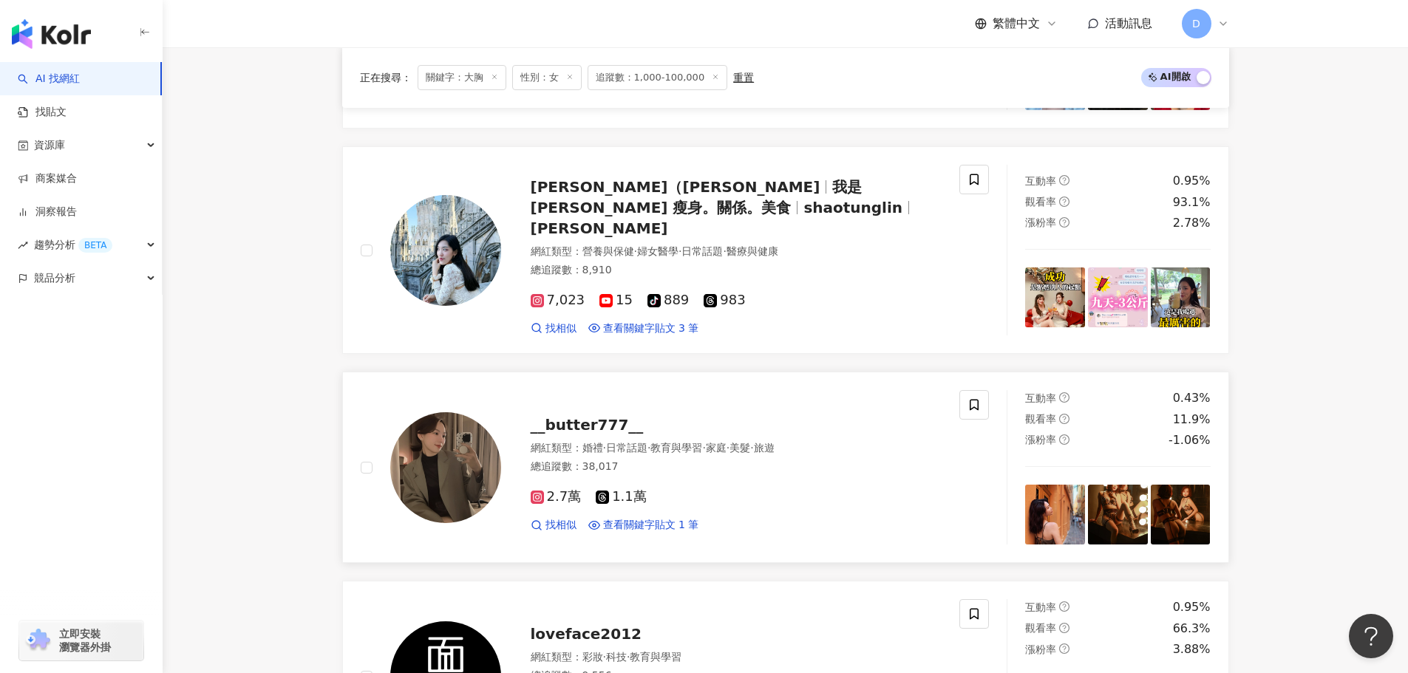
click at [692, 460] on div "總追蹤數 ： 38,017" at bounding box center [737, 467] width 412 height 15
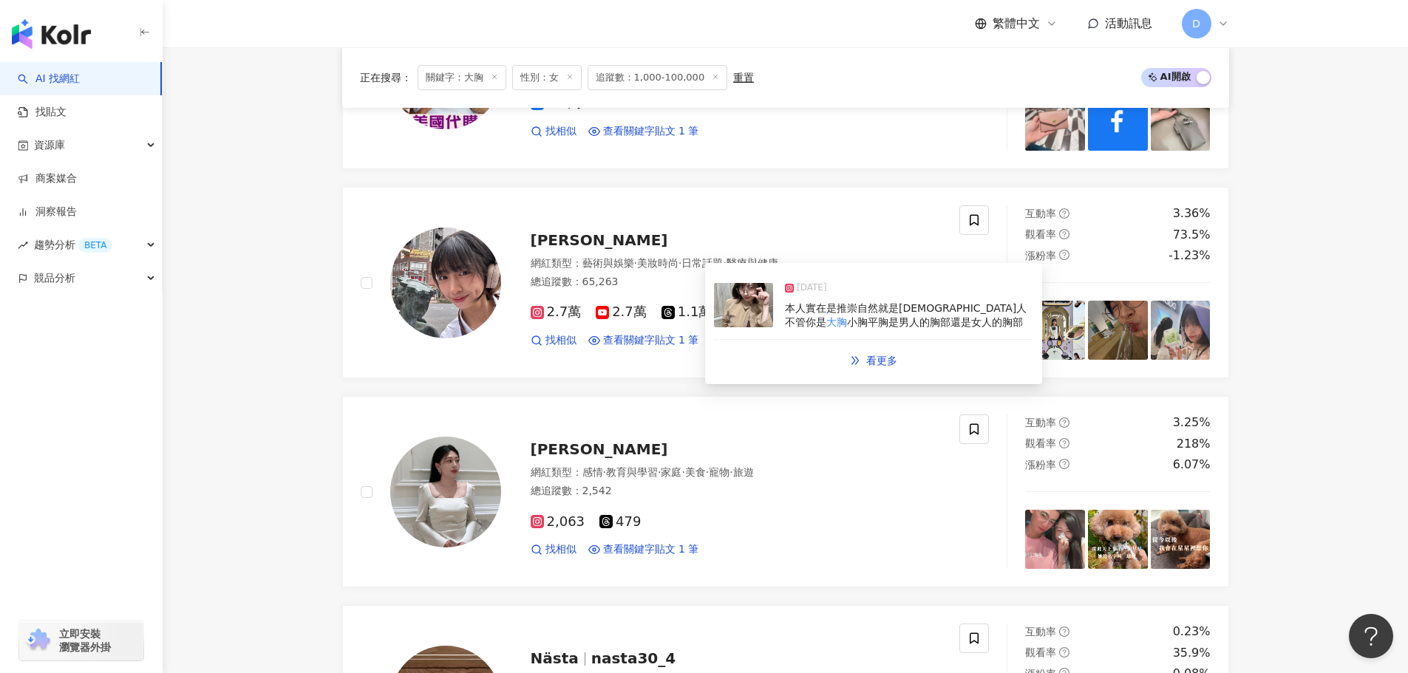
scroll to position [1905, 0]
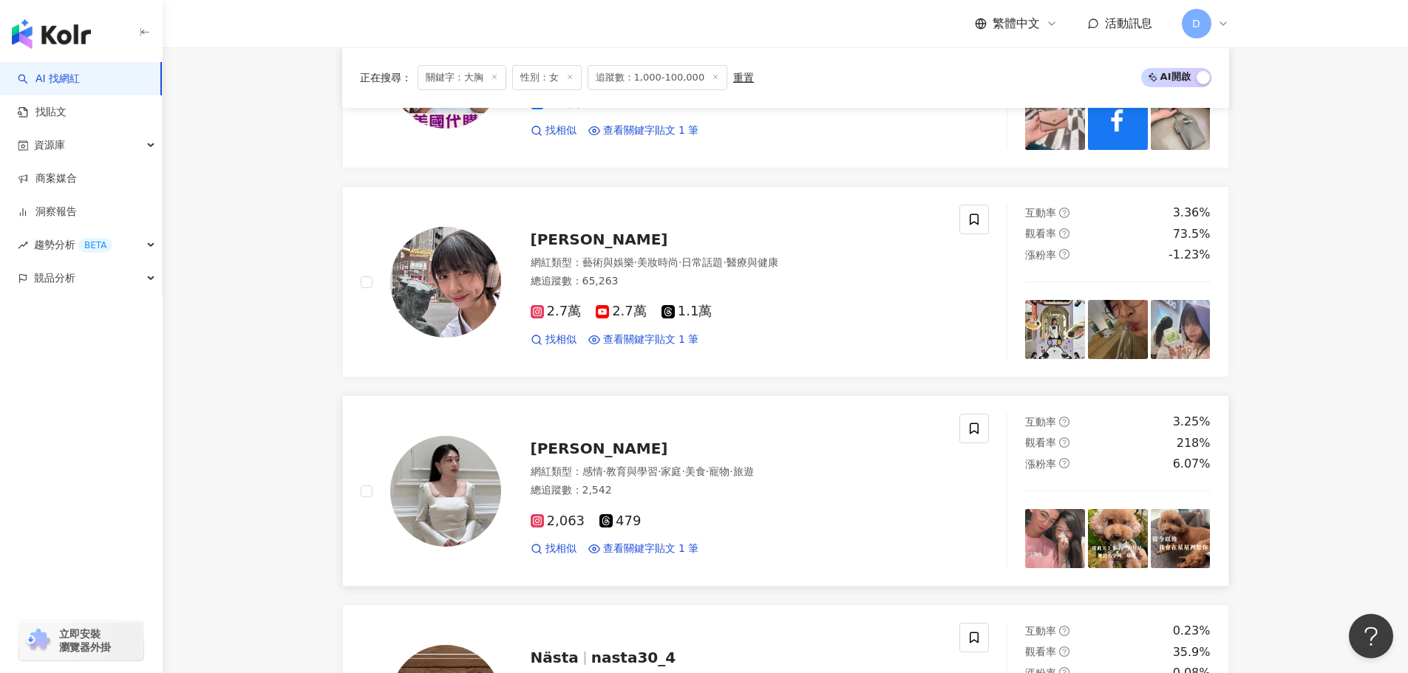
click at [591, 438] on div "涂瑄" at bounding box center [737, 448] width 412 height 21
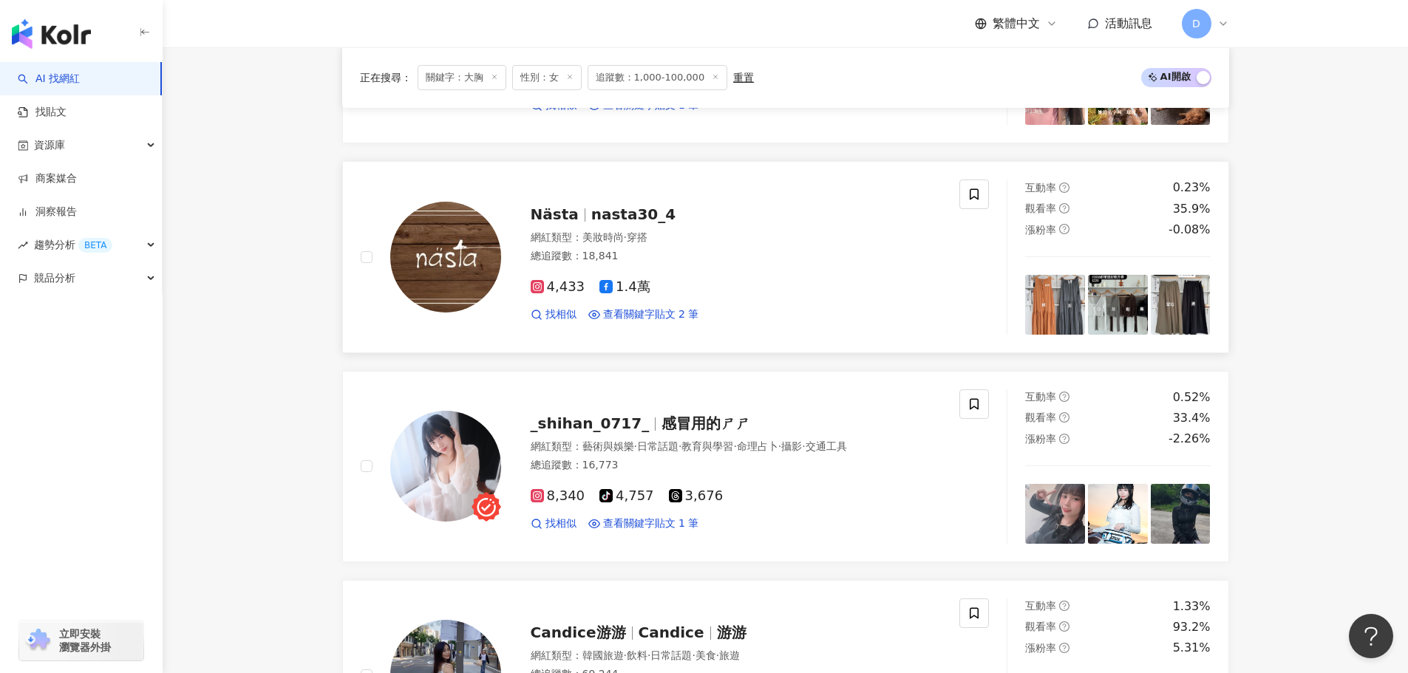
click at [613, 415] on span "_shihan_0717_" at bounding box center [590, 424] width 119 height 18
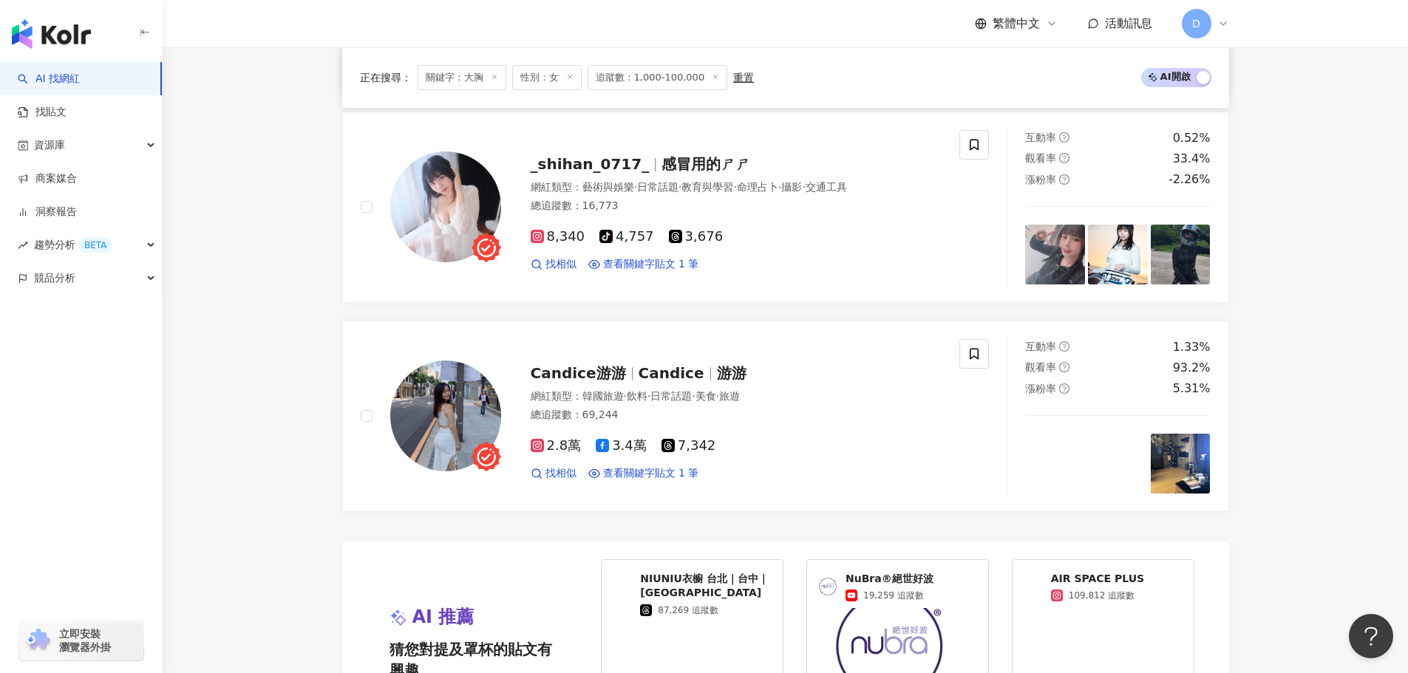
scroll to position [2644, 0]
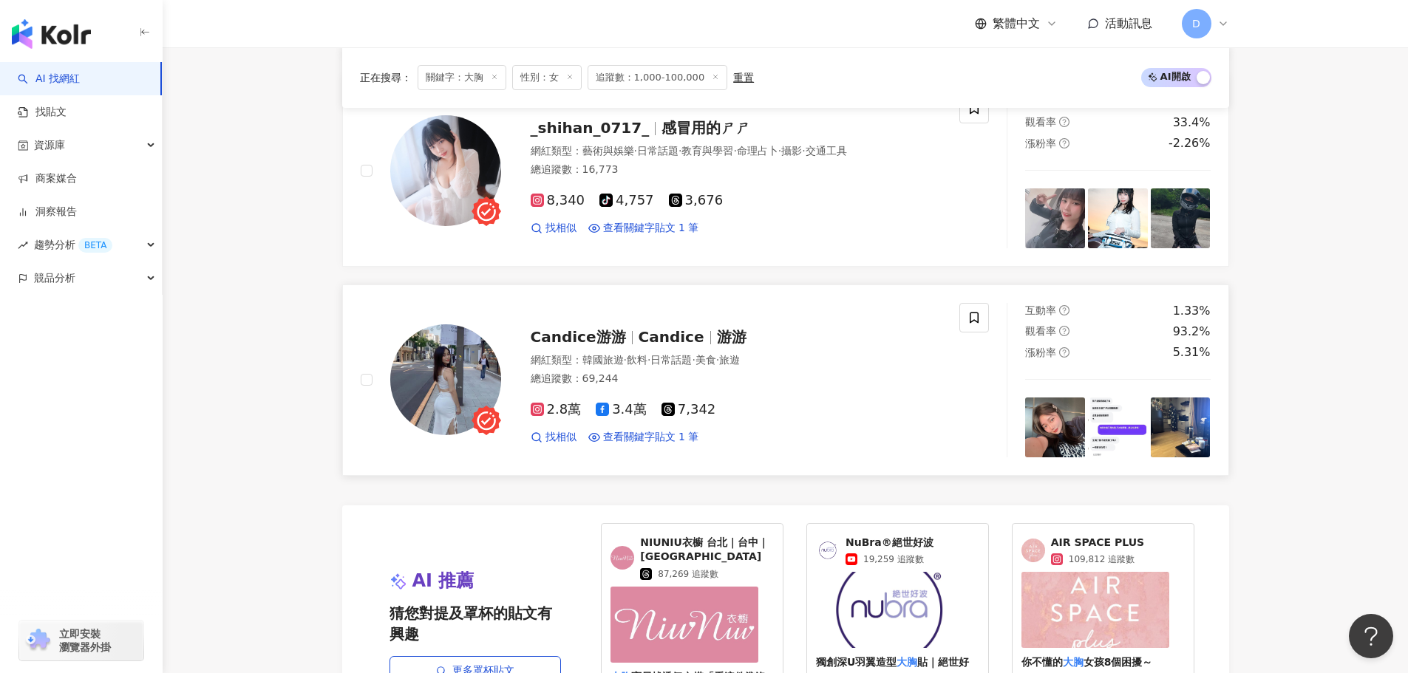
click at [654, 328] on span "Candice" at bounding box center [671, 337] width 66 height 18
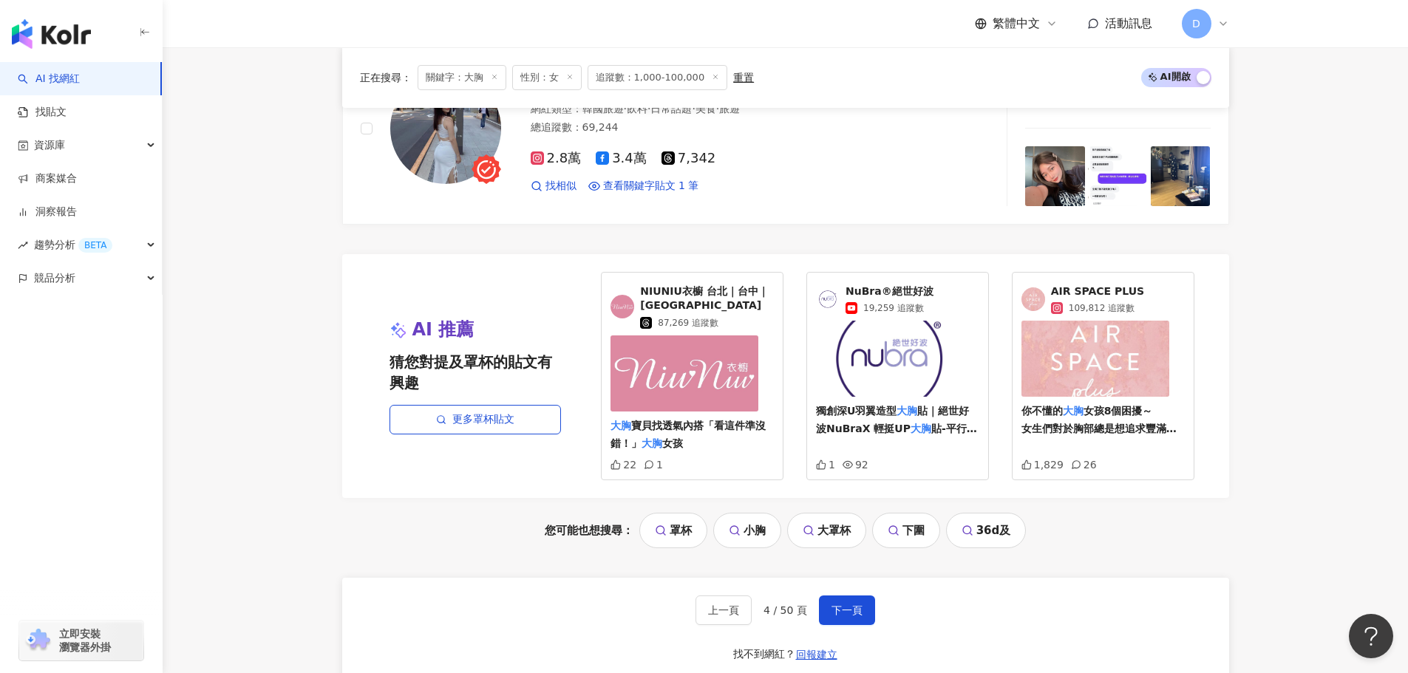
scroll to position [3013, 0]
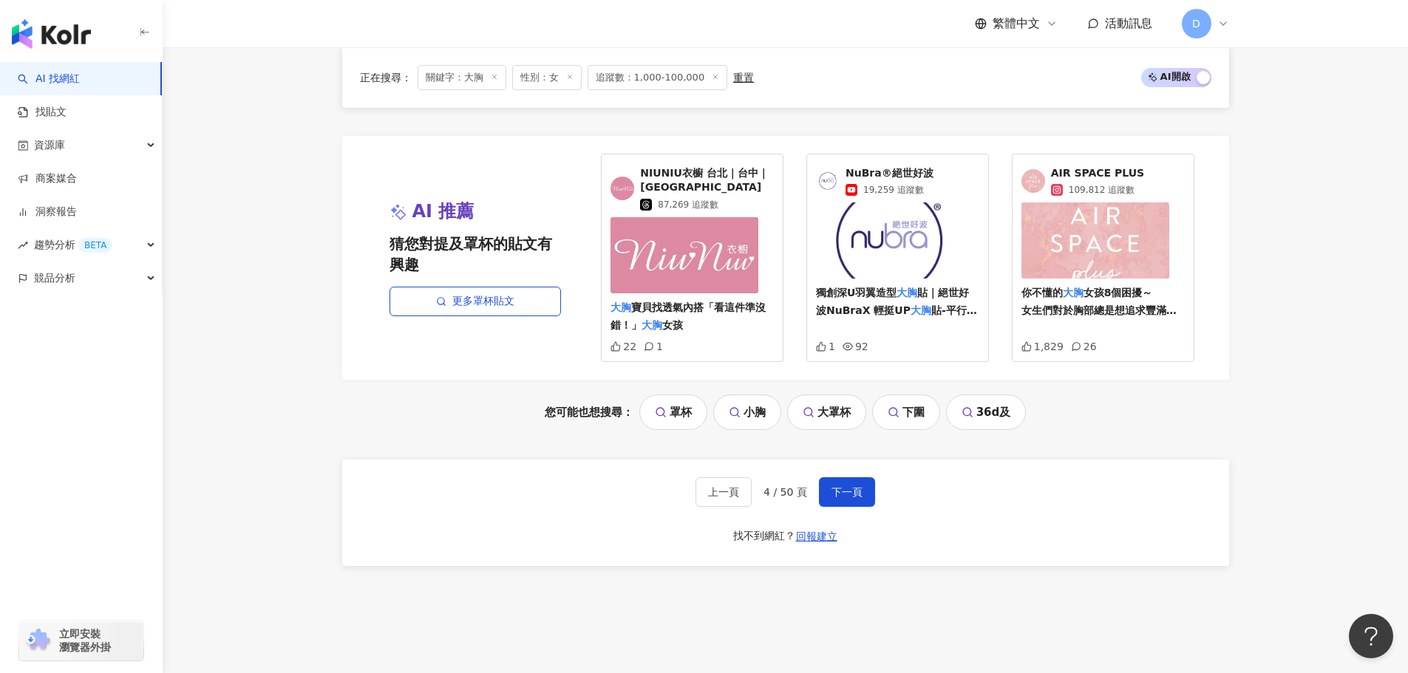
drag, startPoint x: 860, startPoint y: 478, endPoint x: 856, endPoint y: 406, distance: 71.8
click at [860, 478] on button "下一頁" at bounding box center [847, 492] width 56 height 30
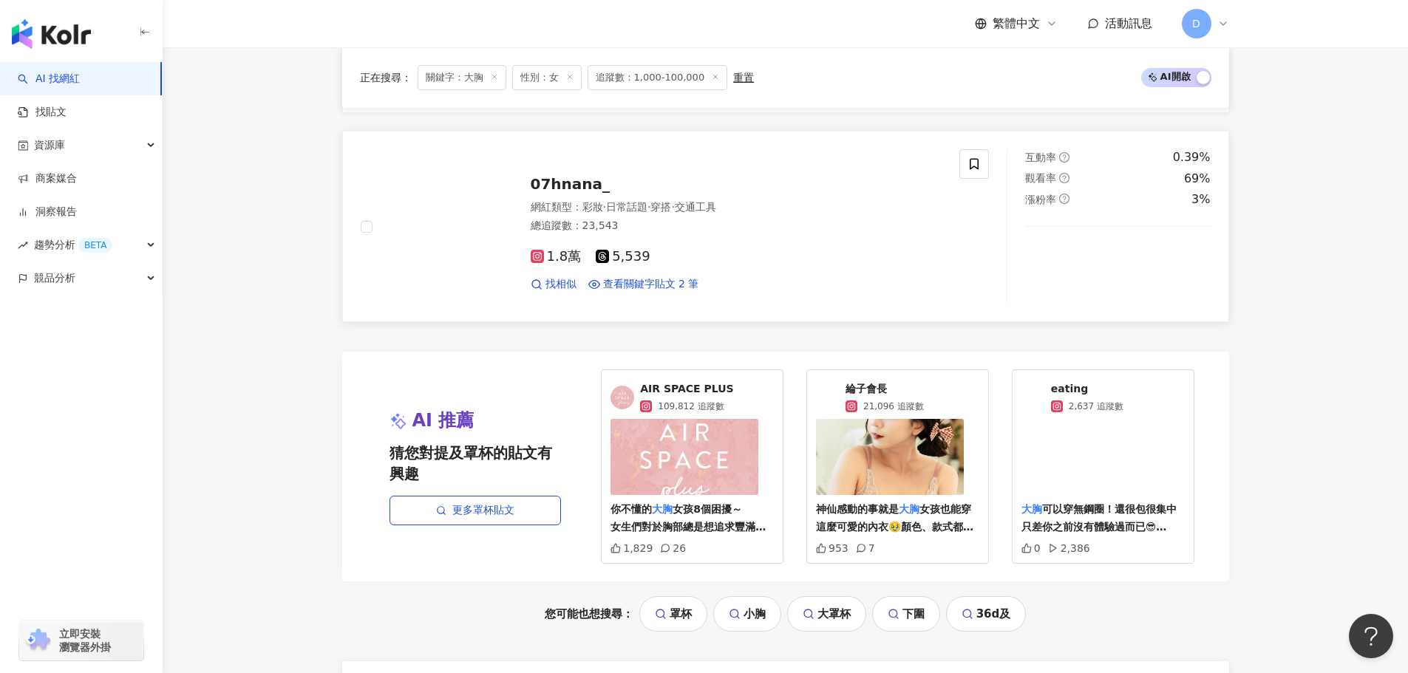
scroll to position [2777, 0]
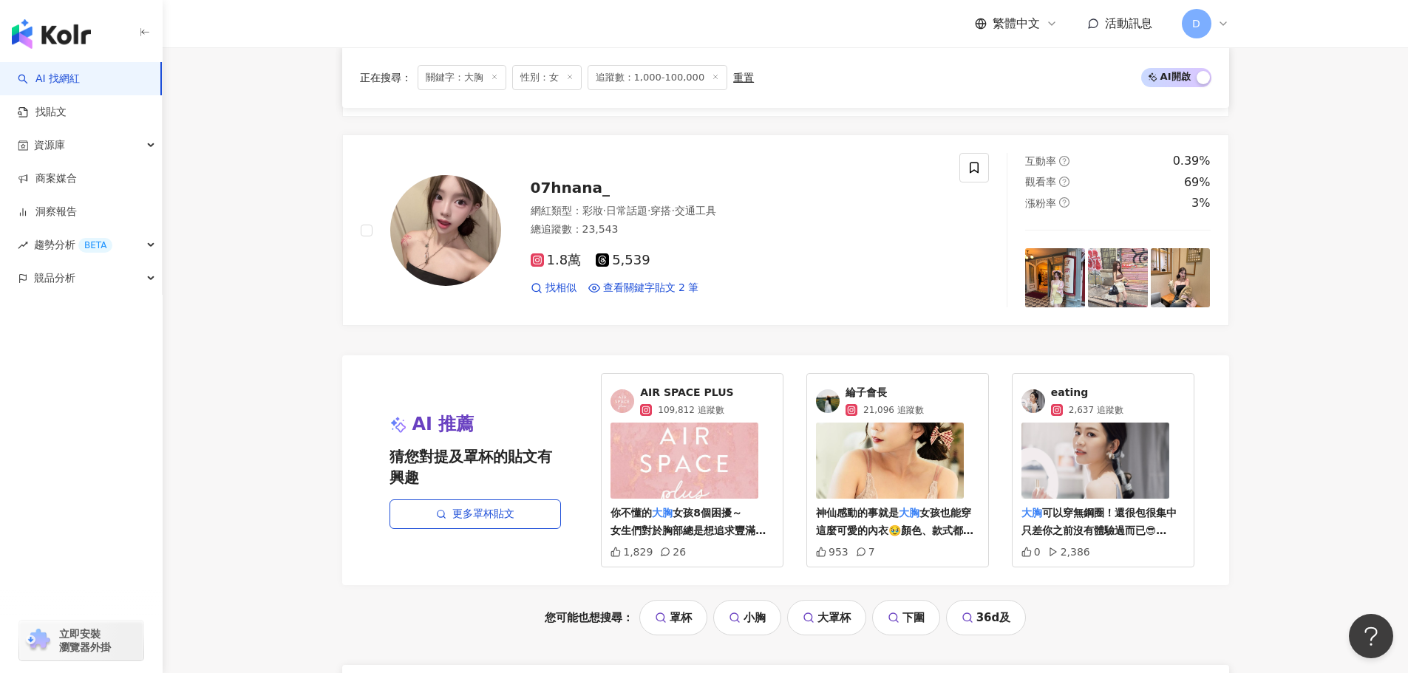
click at [892, 508] on span "神仙感動的事就是" at bounding box center [857, 513] width 83 height 12
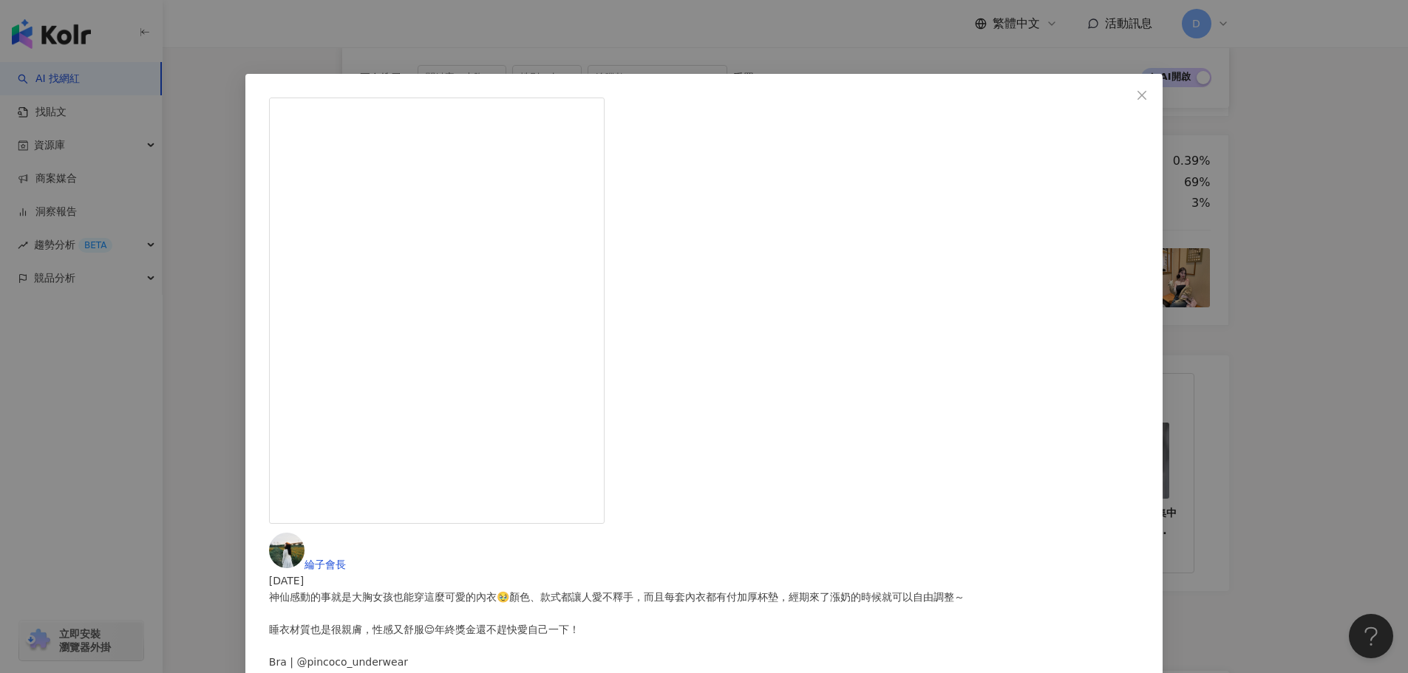
click at [1076, 434] on div "綸子會長 2024/2/3 神仙感動的事就是大胸女孩也能穿這麼可愛的內衣🥹顏色、款式都讓人愛不釋手，而且每套內衣都有付加厚杯墊，經期來了漲奶的時候就可以自由調…" at bounding box center [704, 336] width 1408 height 673
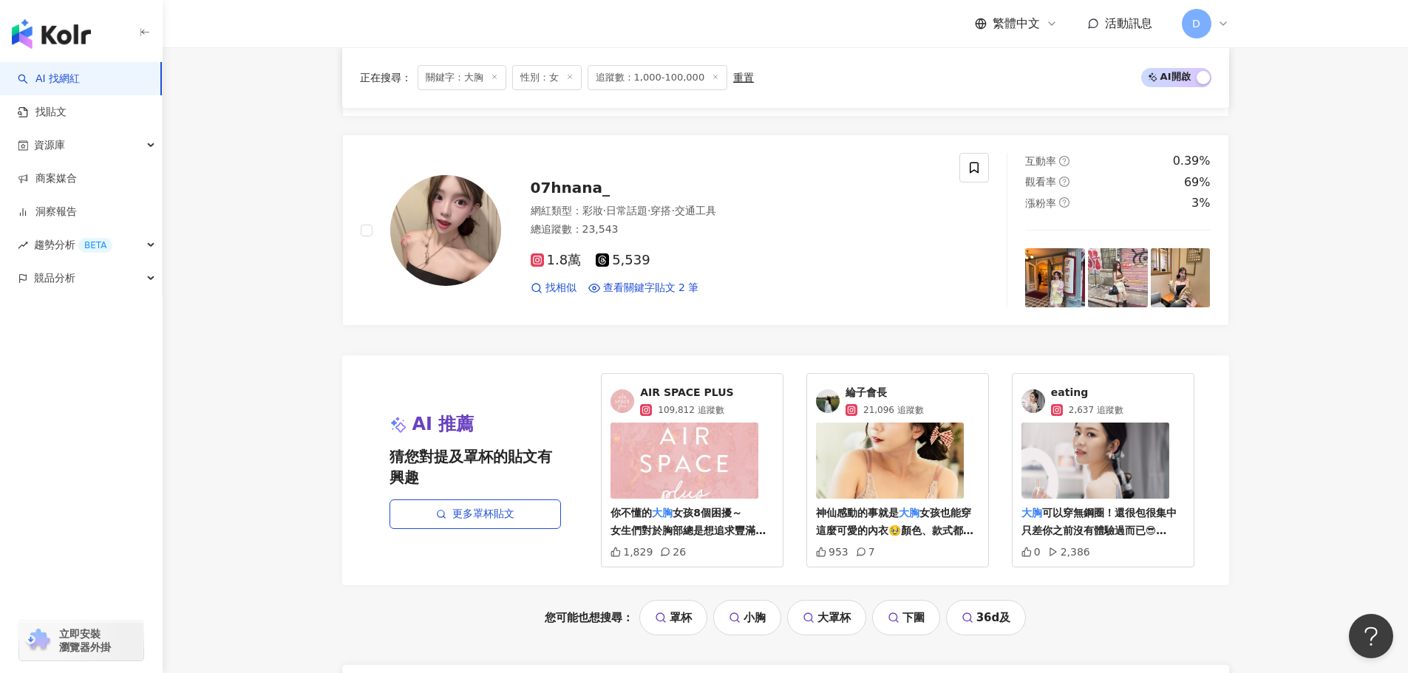
click at [1097, 478] on img at bounding box center [1095, 461] width 148 height 76
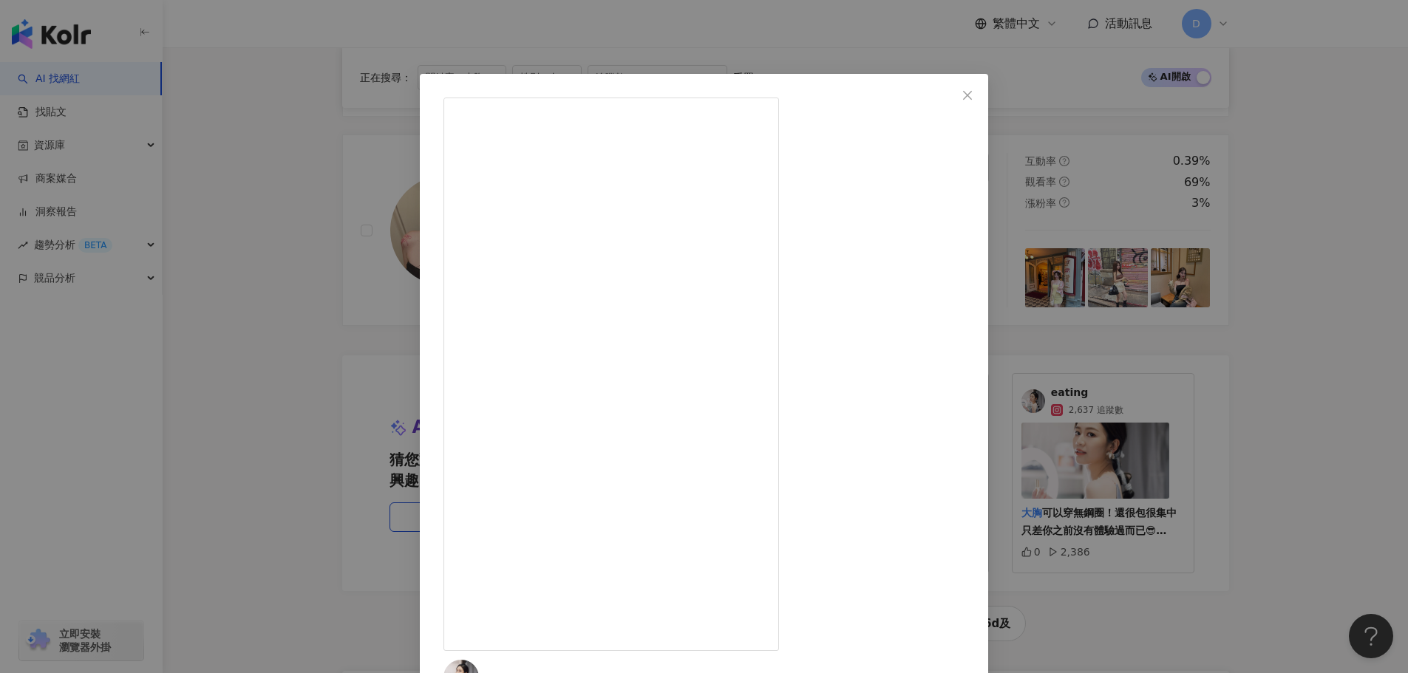
click at [1167, 294] on div "eating 2025/3/18 大胸可以穿無鋼圈！還很包很集中 只差你之前沒有體驗過而已😎 - 品牌一直努力研發新產品的原因 就是為了越來越好讓每個女生穿了…" at bounding box center [704, 336] width 1408 height 673
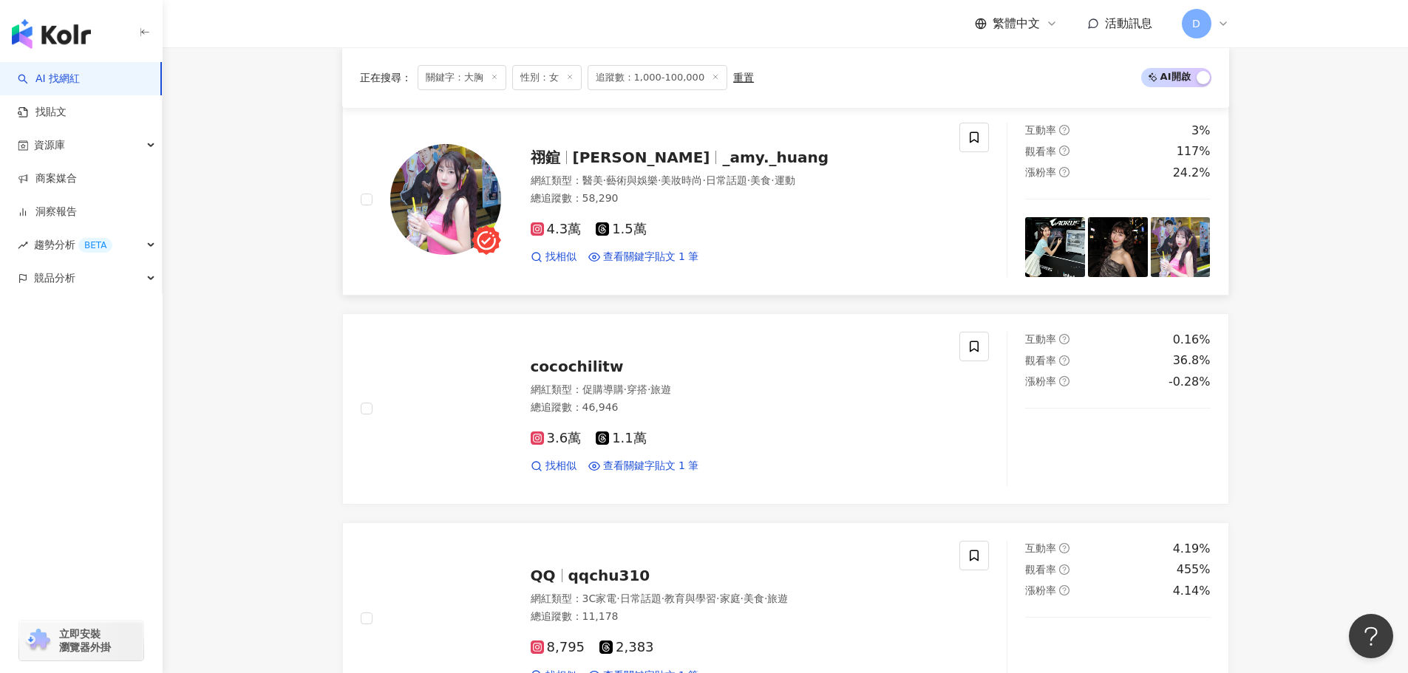
scroll to position [638, 0]
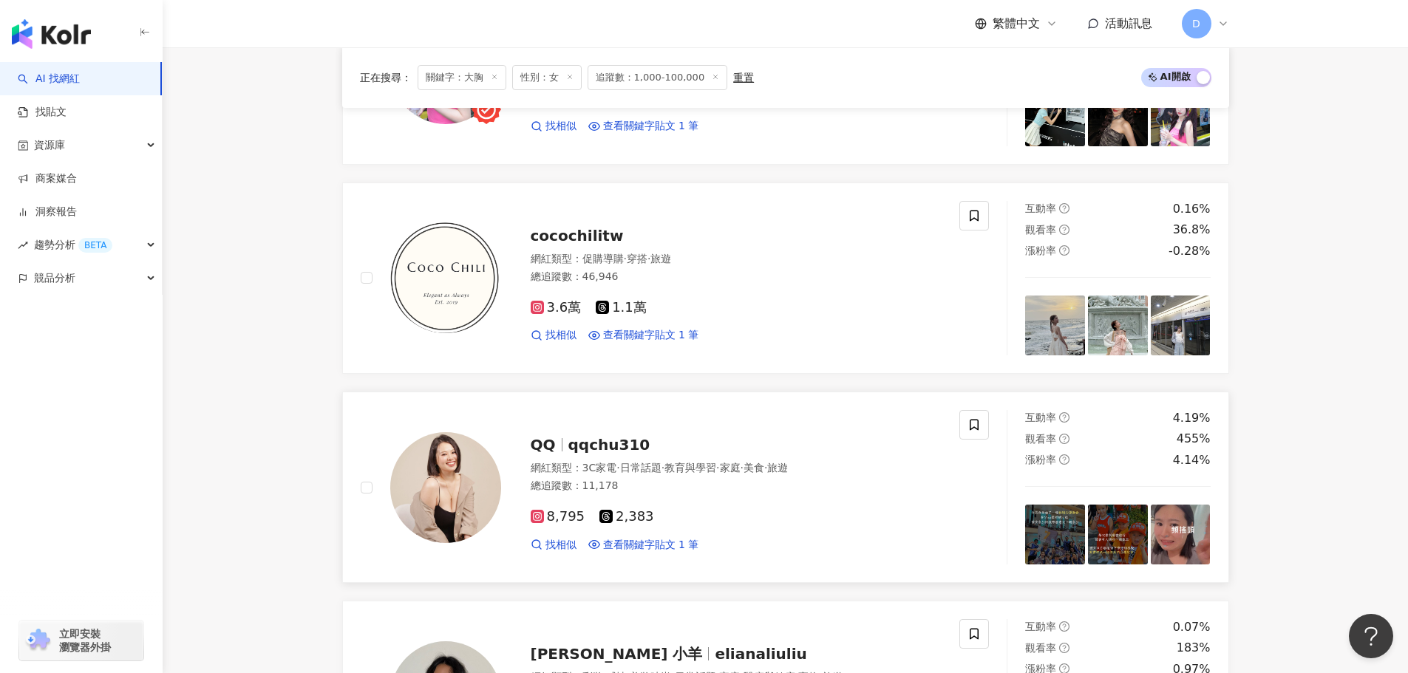
click at [839, 495] on div "網紅類型 ： 3C家電 · 日常話題 · 教育與學習 · 家庭 · 美食 · 旅遊 總追蹤數 ： 11,178" at bounding box center [737, 479] width 412 height 36
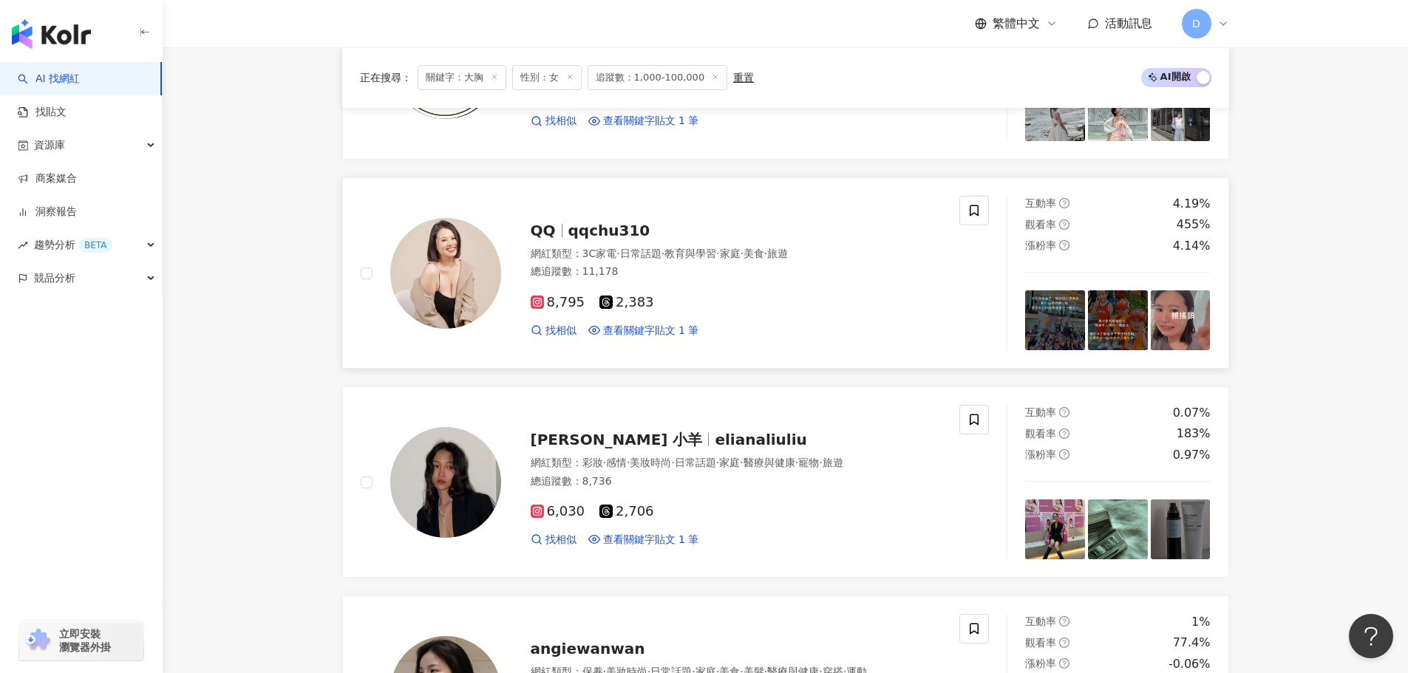
scroll to position [859, 0]
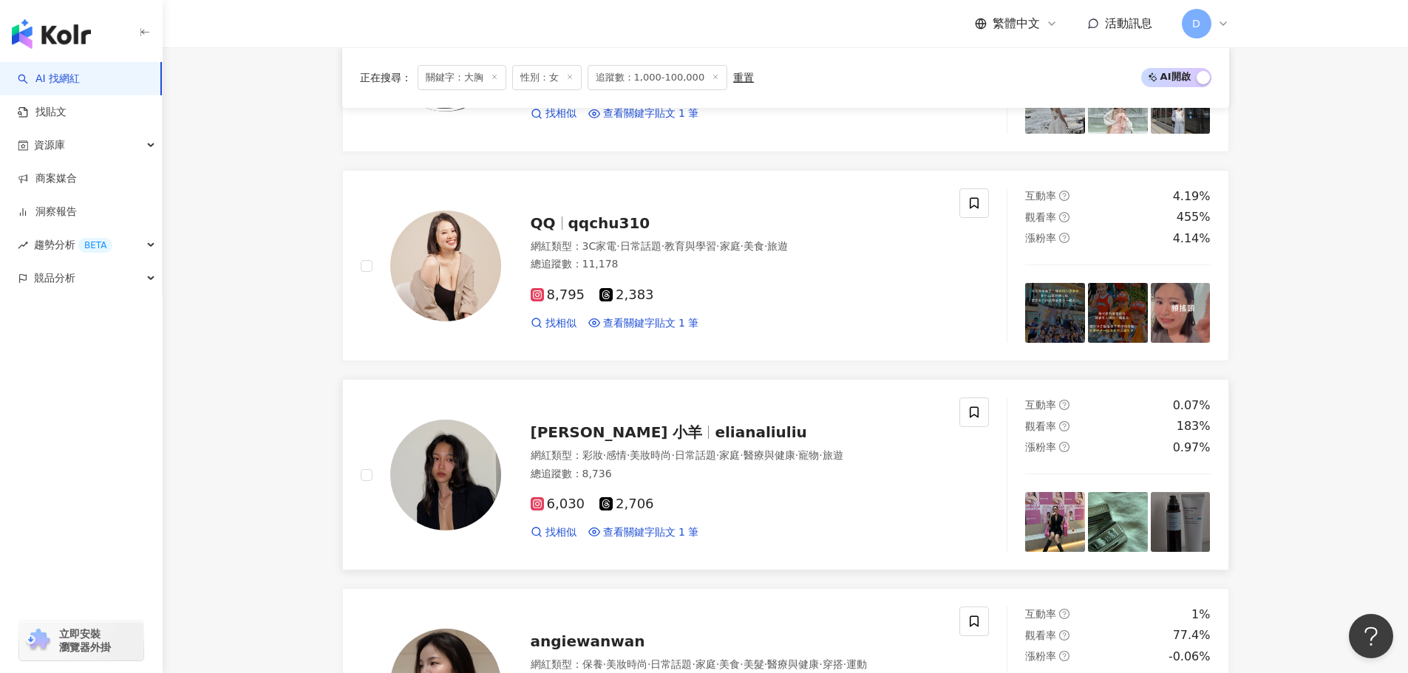
click at [828, 468] on div "總追蹤數 ： 8,736" at bounding box center [737, 474] width 412 height 15
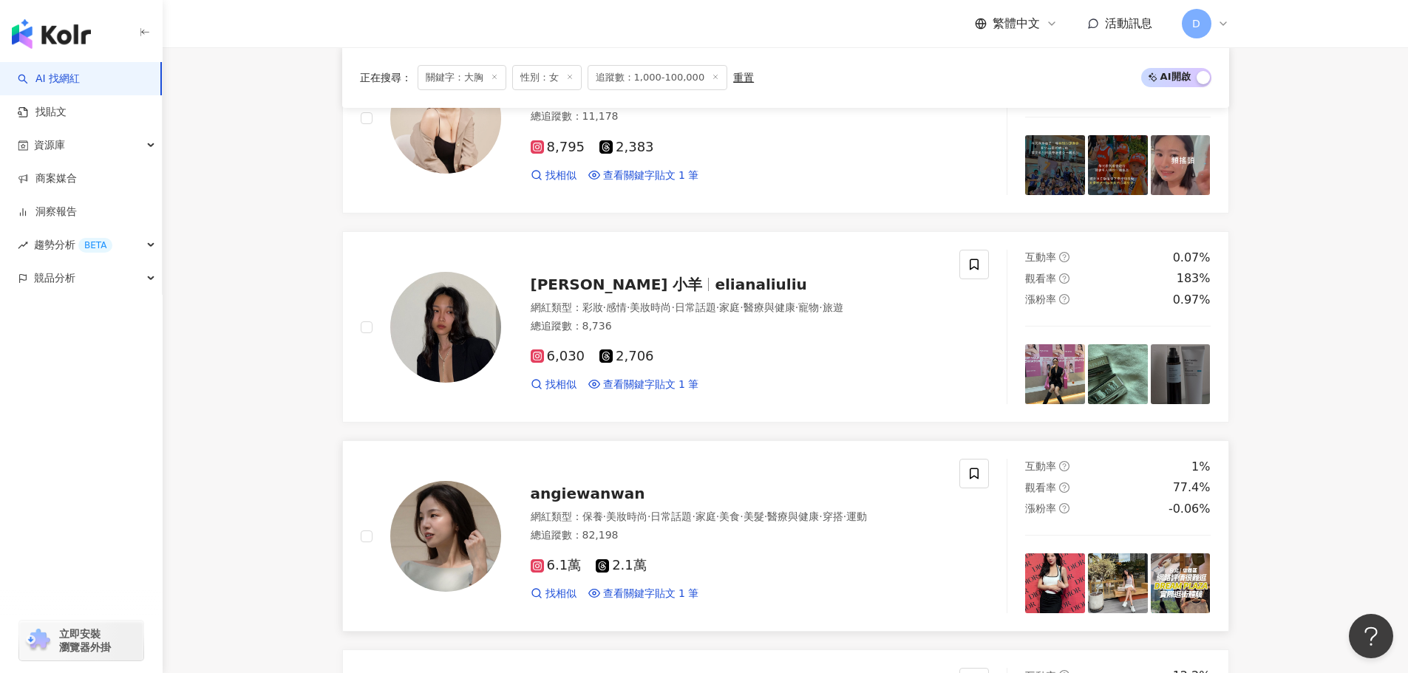
click at [764, 511] on span "美髮" at bounding box center [753, 517] width 21 height 12
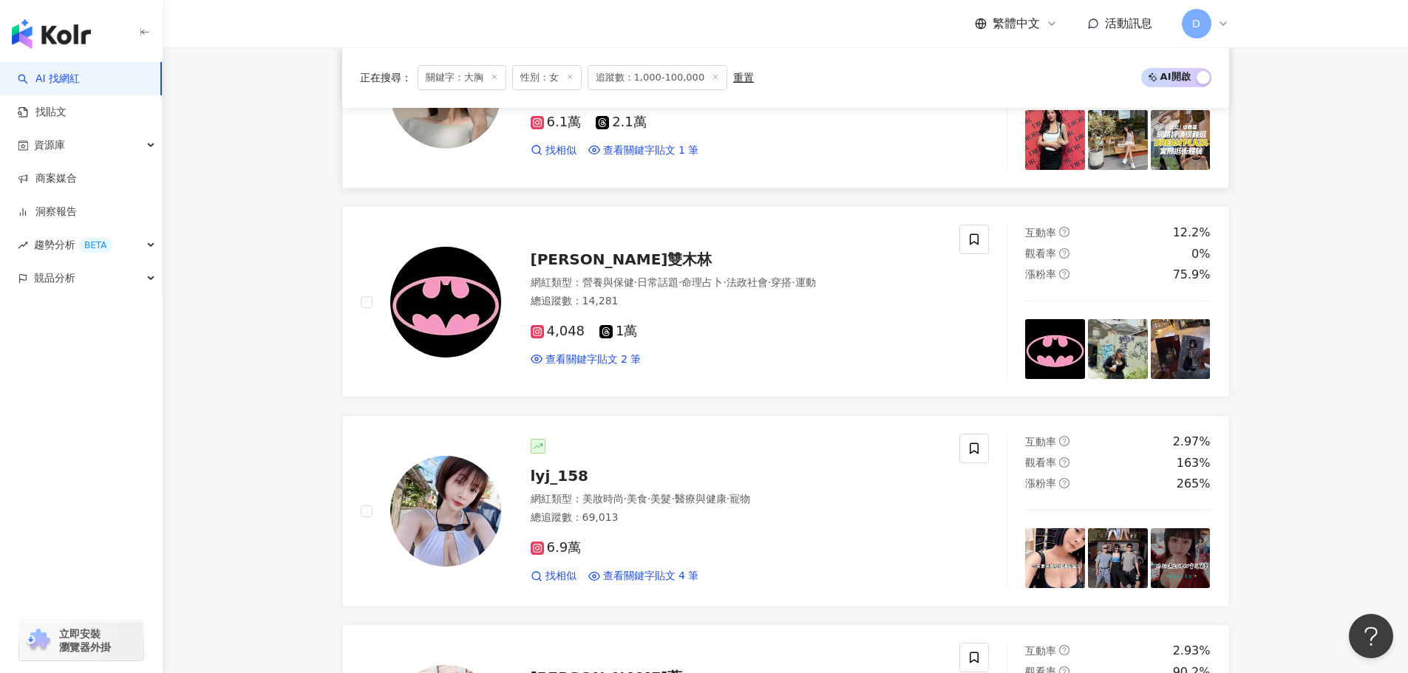
scroll to position [1746, 0]
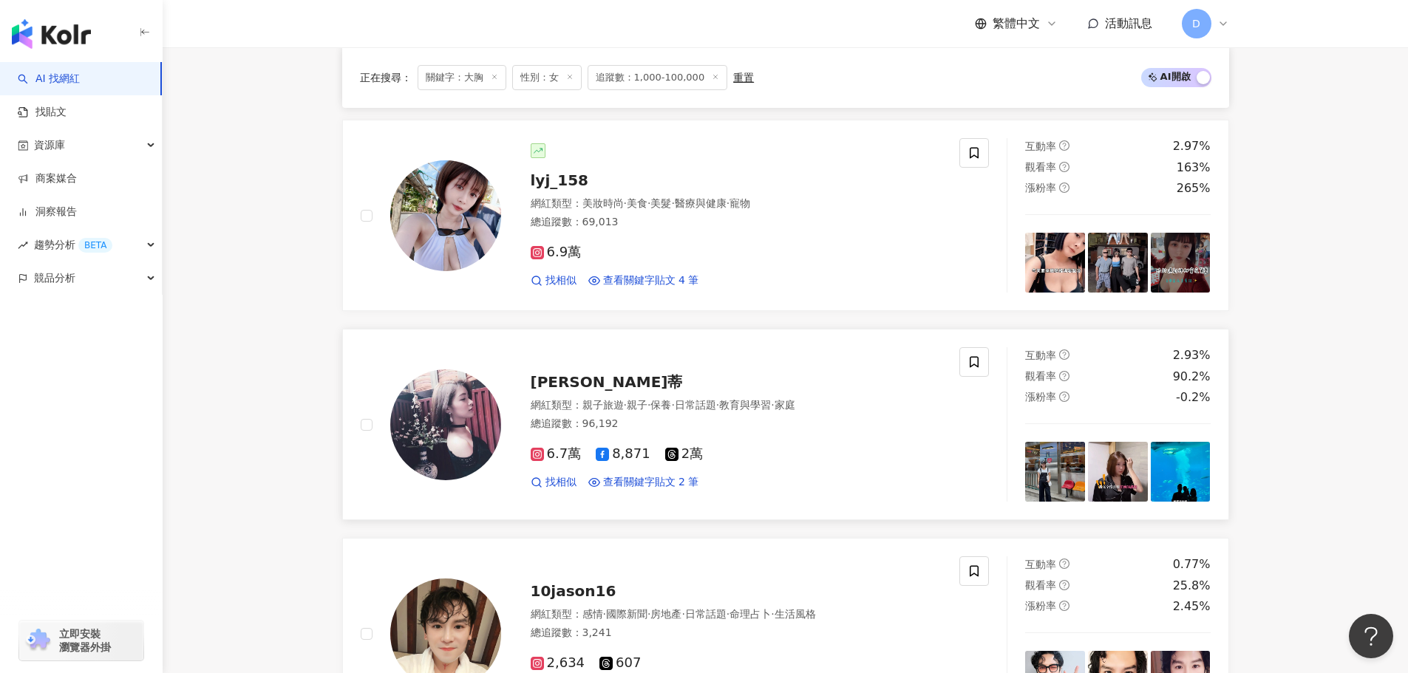
click at [817, 449] on div "6.7萬 8,871 2萬" at bounding box center [737, 454] width 412 height 16
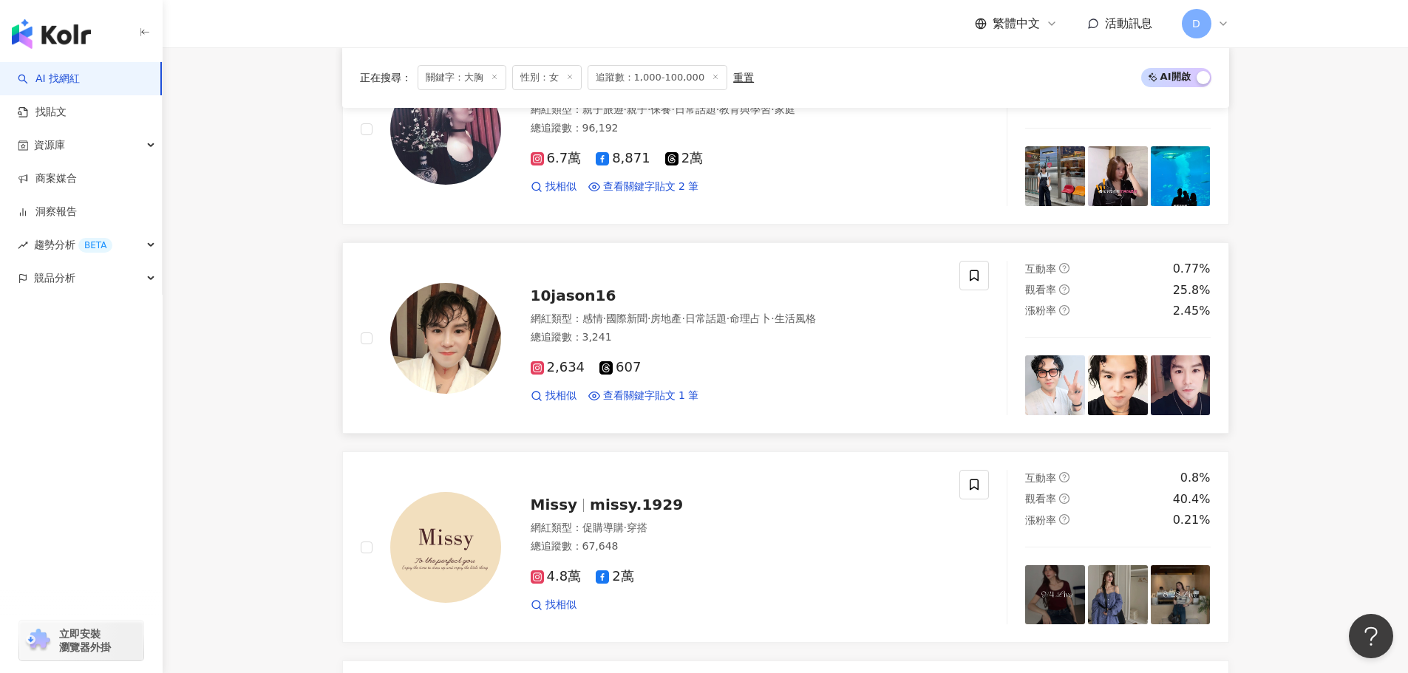
scroll to position [2337, 0]
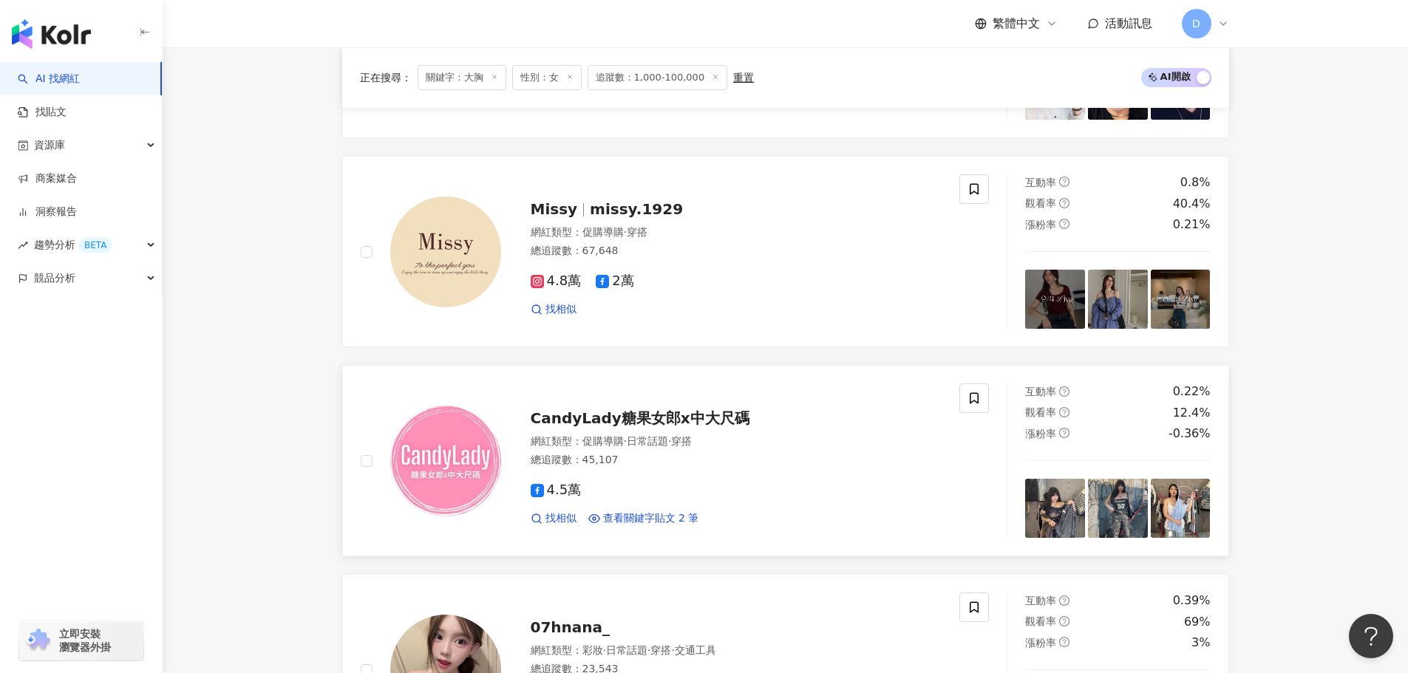
click at [1119, 495] on img at bounding box center [1118, 509] width 60 height 60
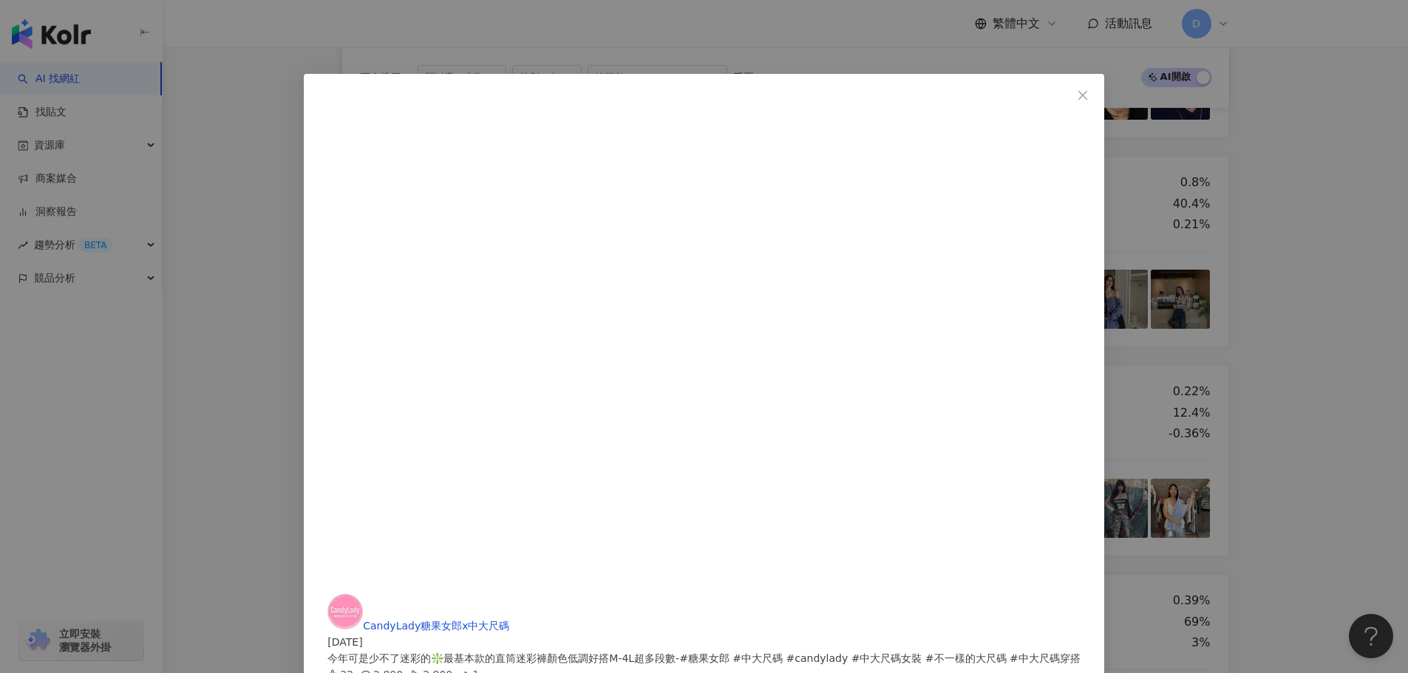
click at [1106, 336] on div "CandyLady糖果女郎x中大尺碼 2025/8/22 今年可是少不了迷彩的❇️最基本款的直筒迷彩褲顏色低調好搭M-4L超多段數-#糖果女郎 #中大尺碼 #…" at bounding box center [704, 336] width 1408 height 673
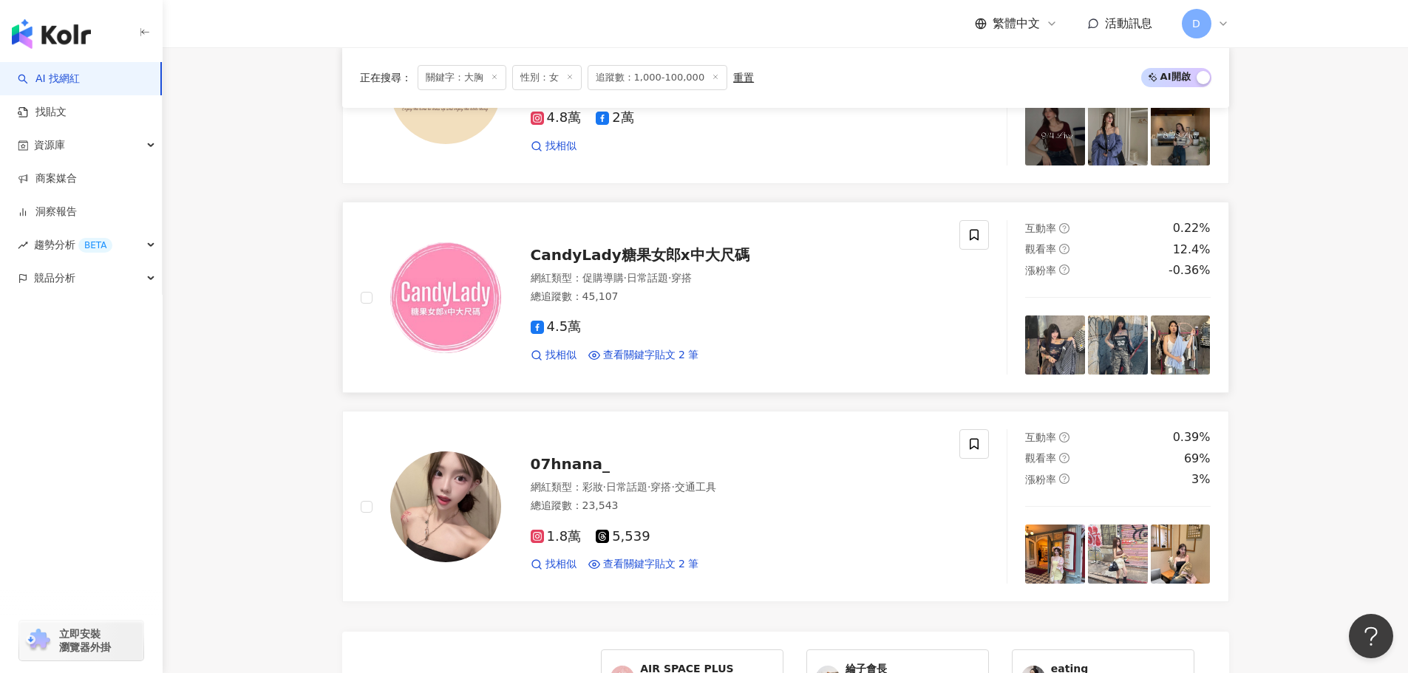
scroll to position [2633, 0]
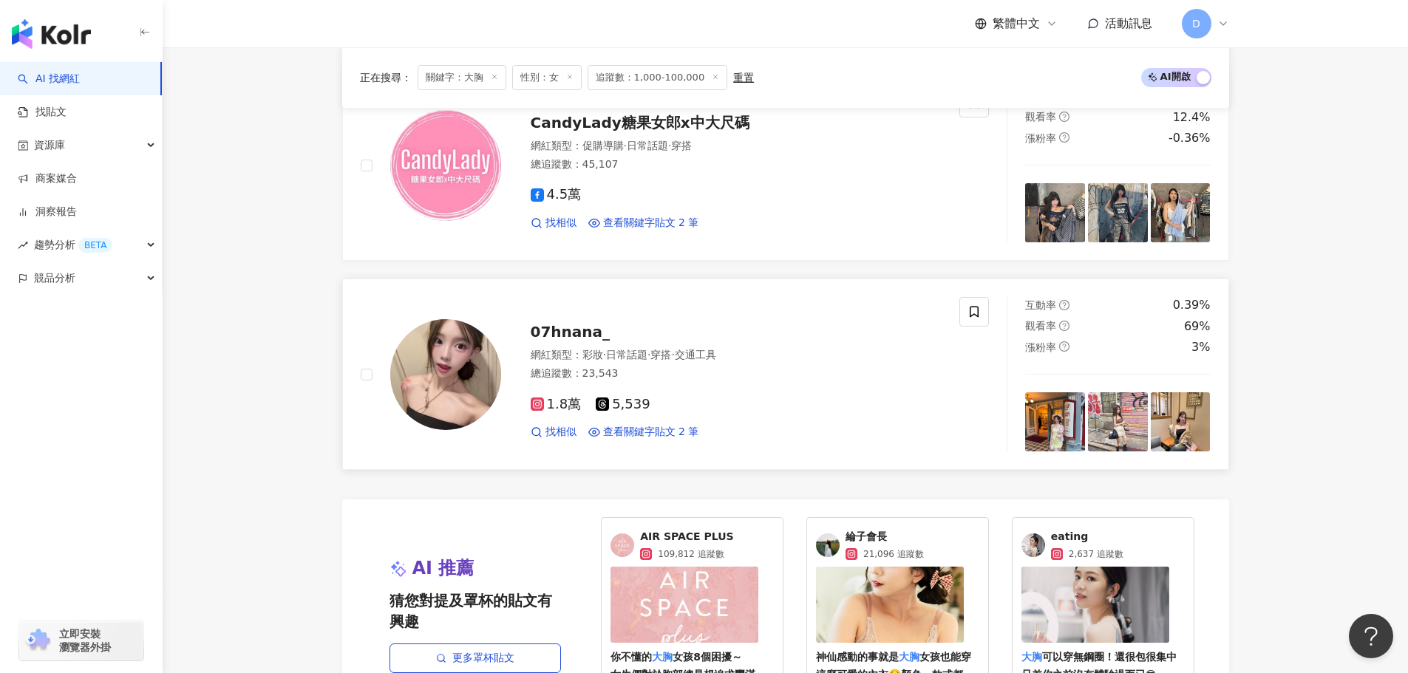
click at [770, 357] on div "網紅類型 ： 彩妝 · 日常話題 · 穿搭 · 交通工具" at bounding box center [737, 355] width 412 height 15
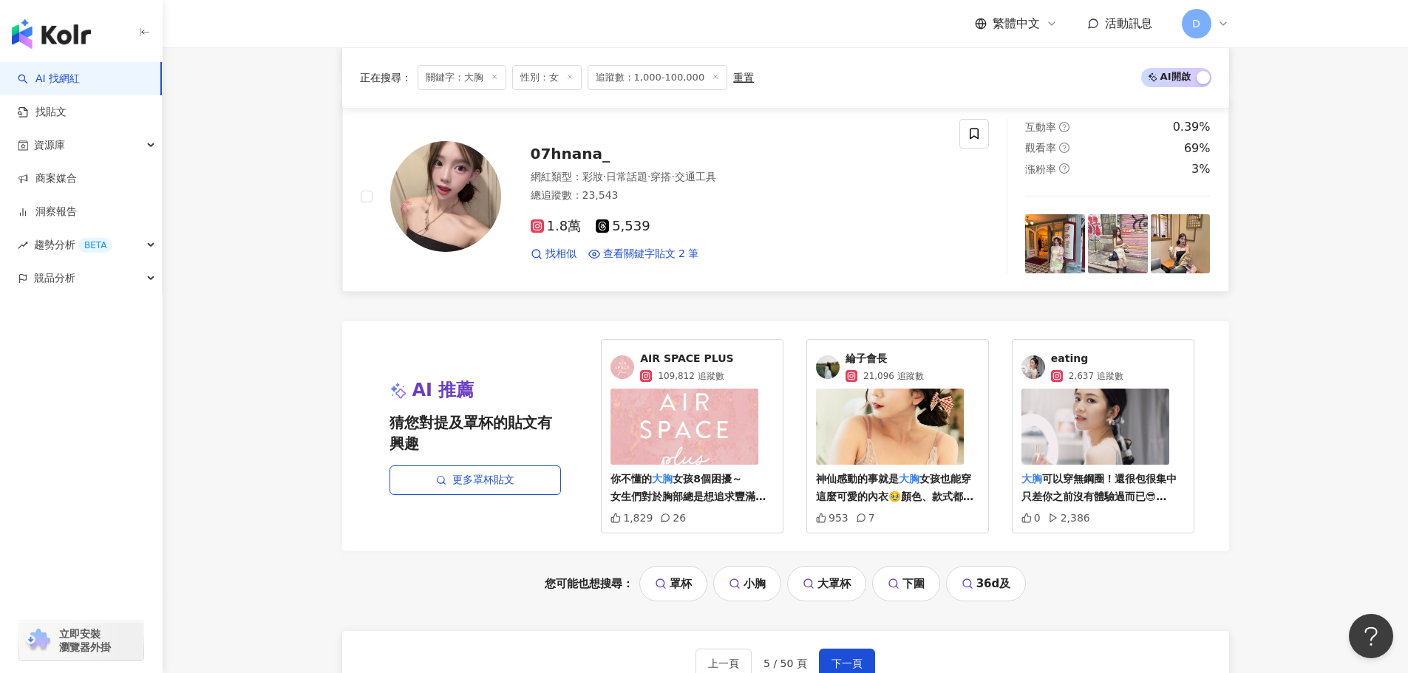
scroll to position [3076, 0]
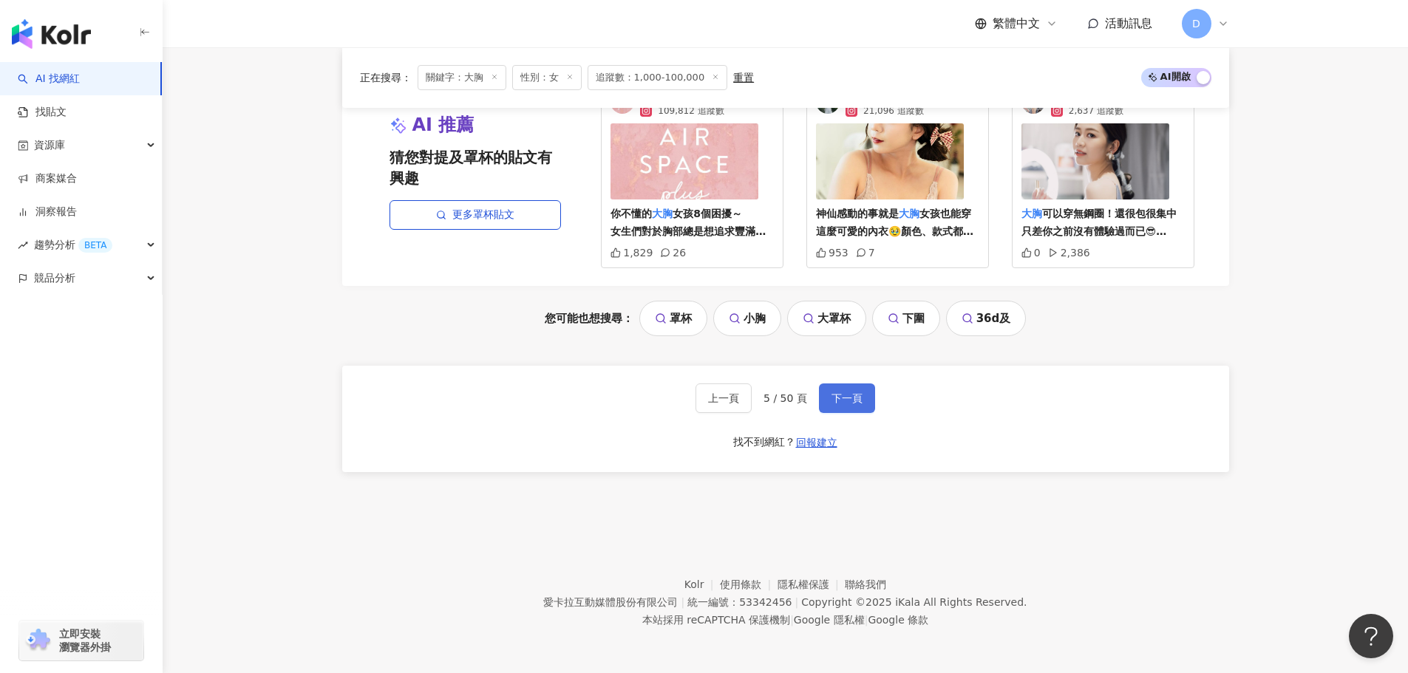
click at [862, 393] on button "下一頁" at bounding box center [847, 398] width 56 height 30
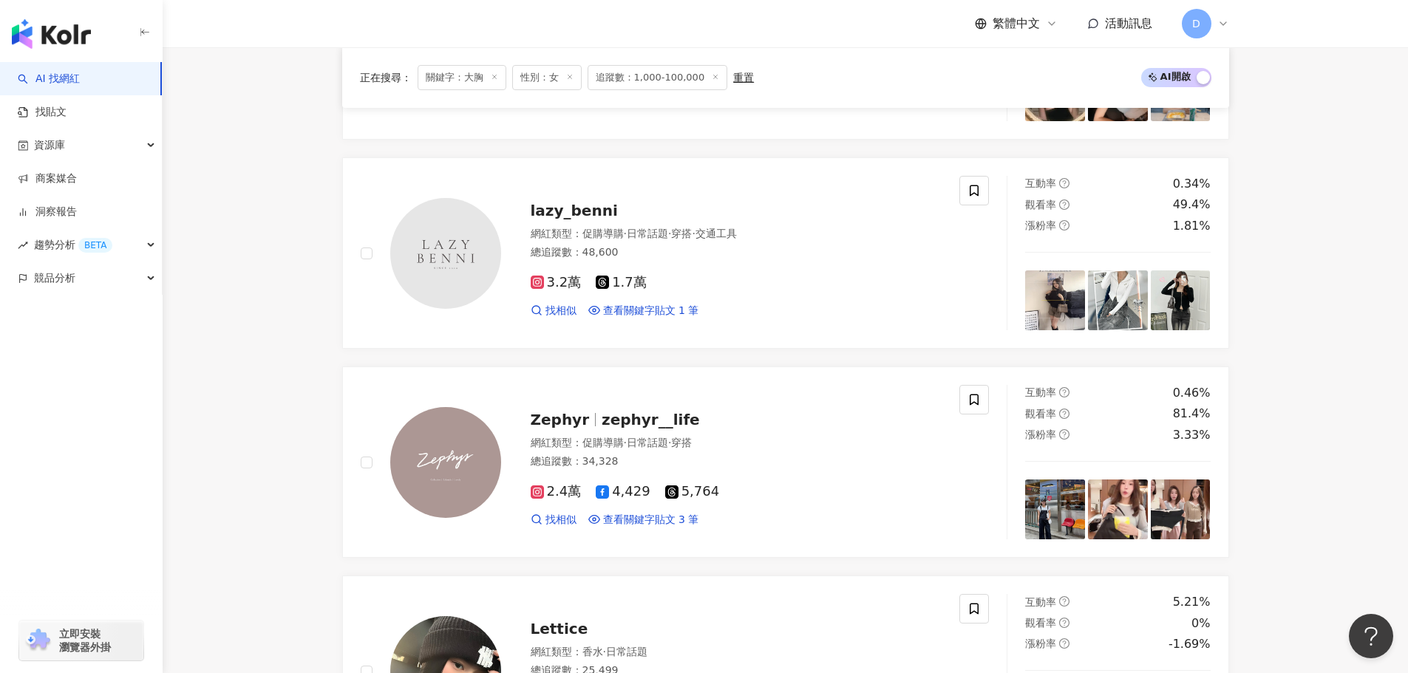
scroll to position [1377, 0]
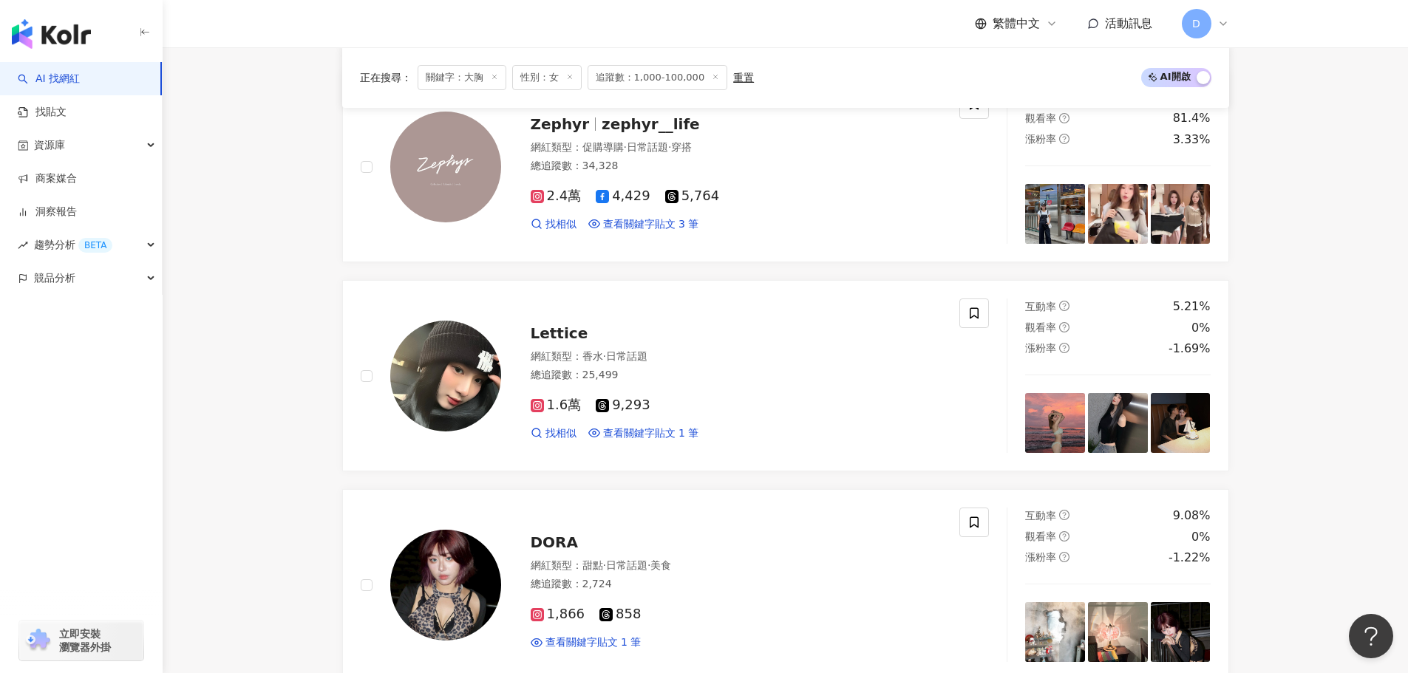
click at [771, 345] on div "Lettice 網紅類型 ： 香水 · 日常話題 總追蹤數 ： 25,499 1.6萬 9,293 找相似 查看關鍵字貼文 1 筆" at bounding box center [721, 375] width 441 height 129
click at [710, 508] on div "DORA 網紅類型 ： 甜點 · 日常話題 · 美食 總追蹤數 ： 2,724 1,866 858 查看關鍵字貼文 1 筆" at bounding box center [660, 585] width 599 height 154
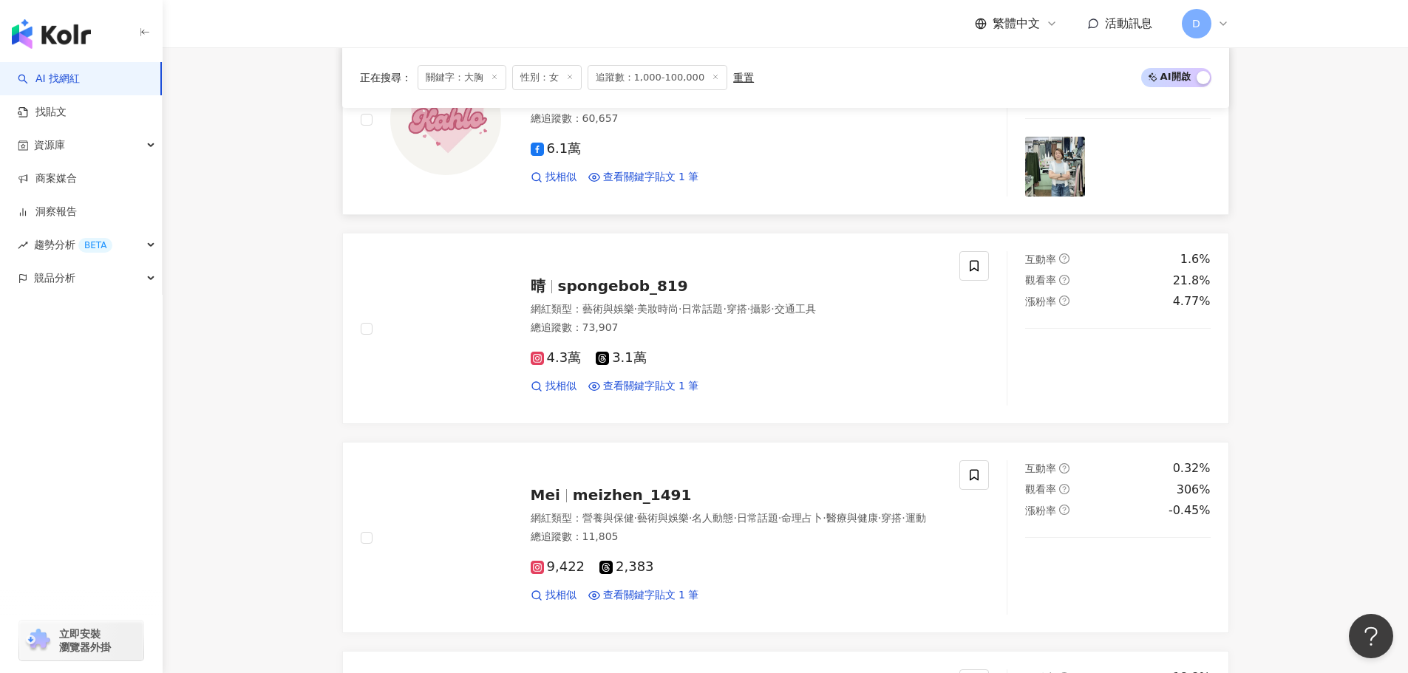
scroll to position [2263, 0]
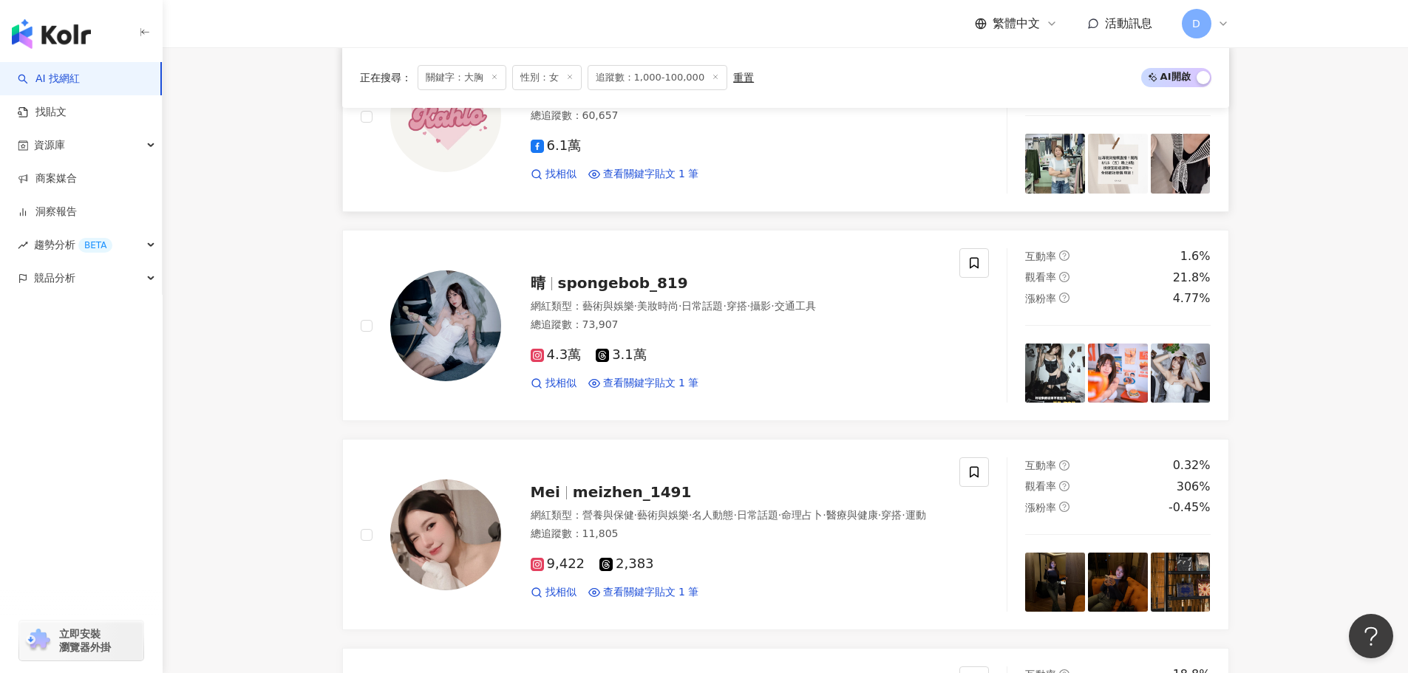
click at [779, 352] on div "4.3萬 3.1萬" at bounding box center [737, 355] width 412 height 16
click at [757, 490] on div "Mei meizhen_1491" at bounding box center [737, 492] width 412 height 21
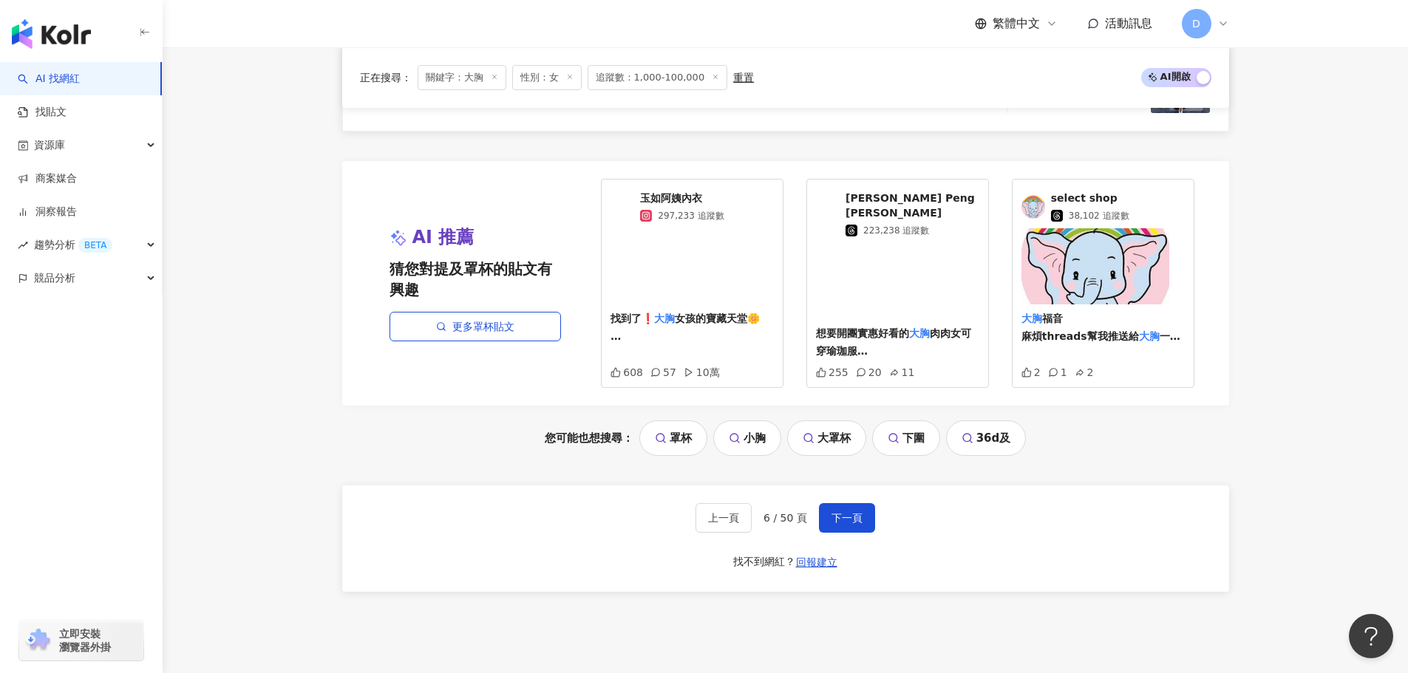
scroll to position [3076, 0]
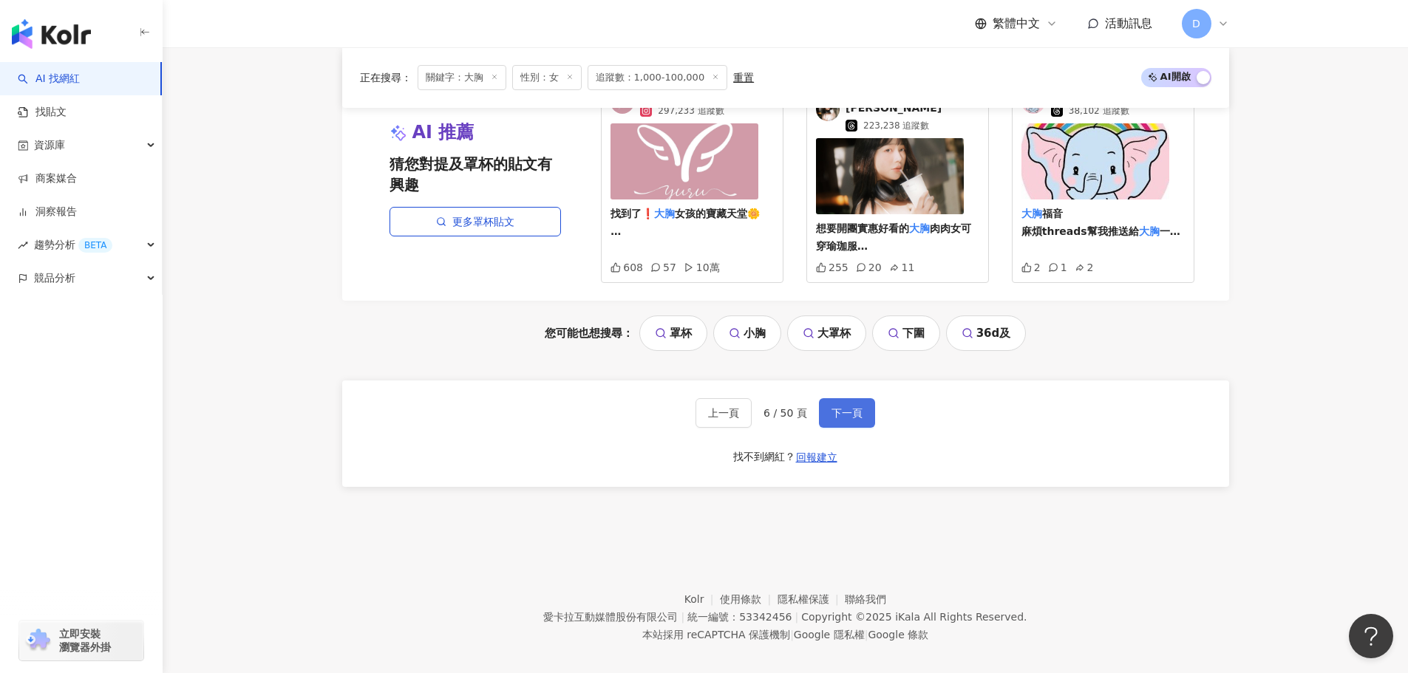
click at [845, 398] on button "下一頁" at bounding box center [847, 413] width 56 height 30
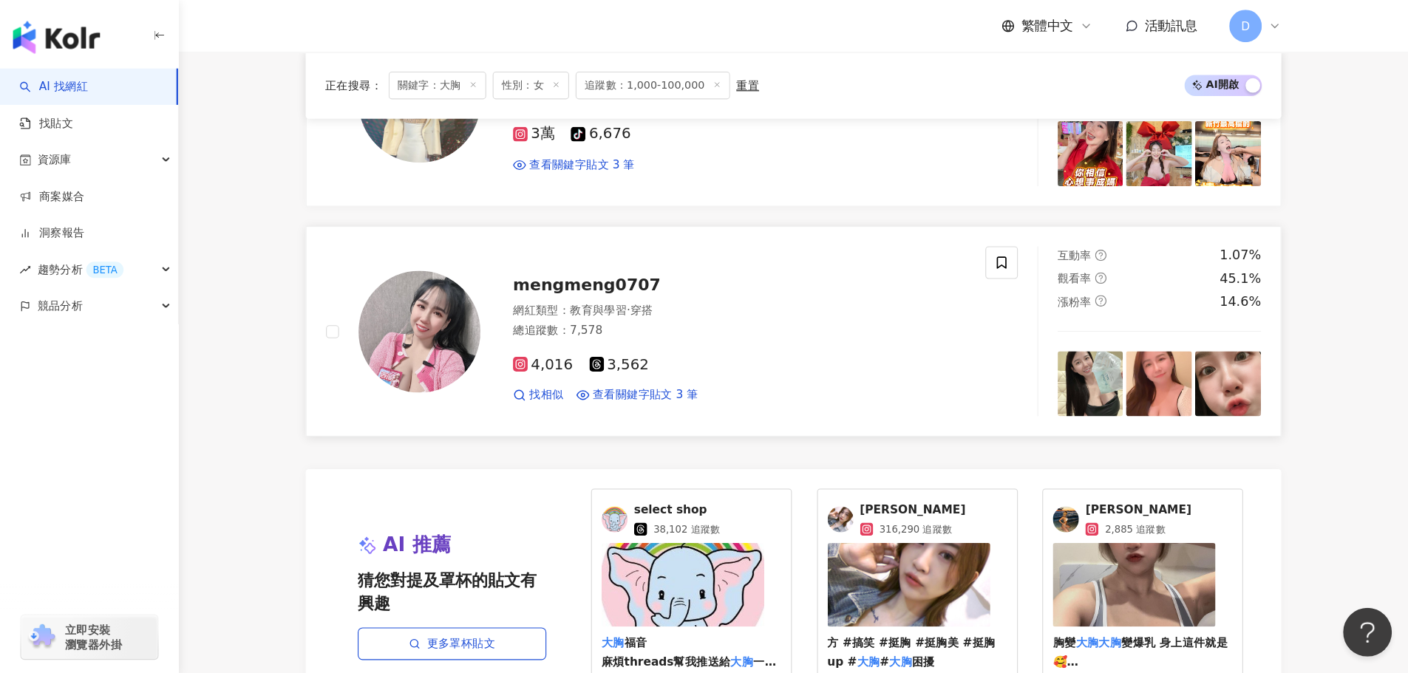
scroll to position [2707, 0]
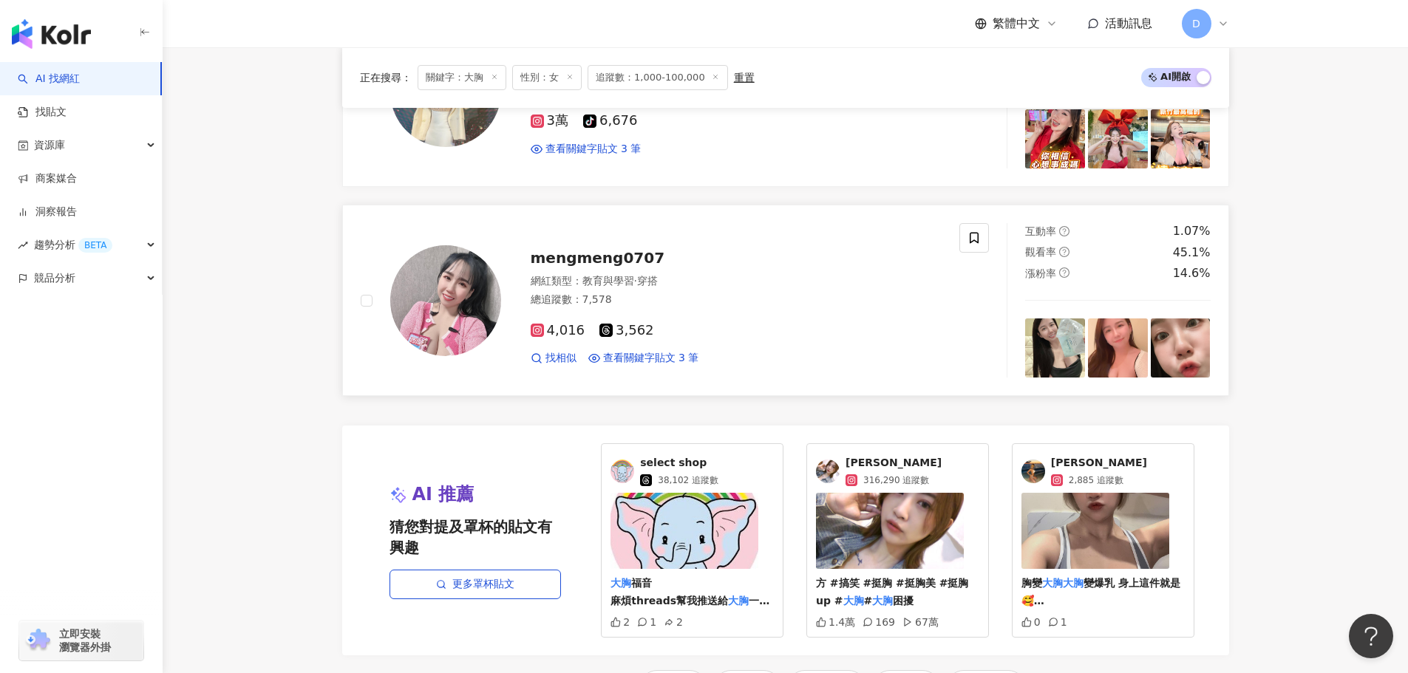
click at [840, 279] on div "網紅類型 ： 教育與學習 · 穿搭" at bounding box center [737, 281] width 412 height 15
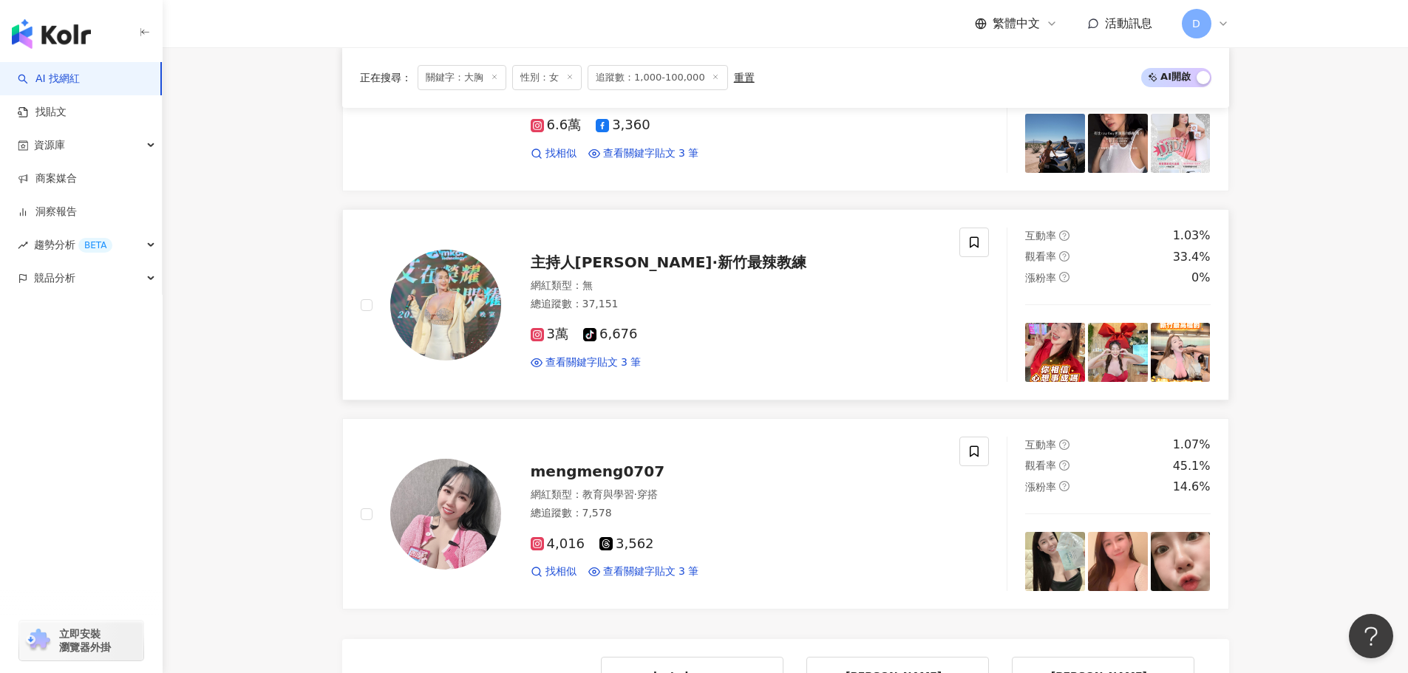
scroll to position [2485, 0]
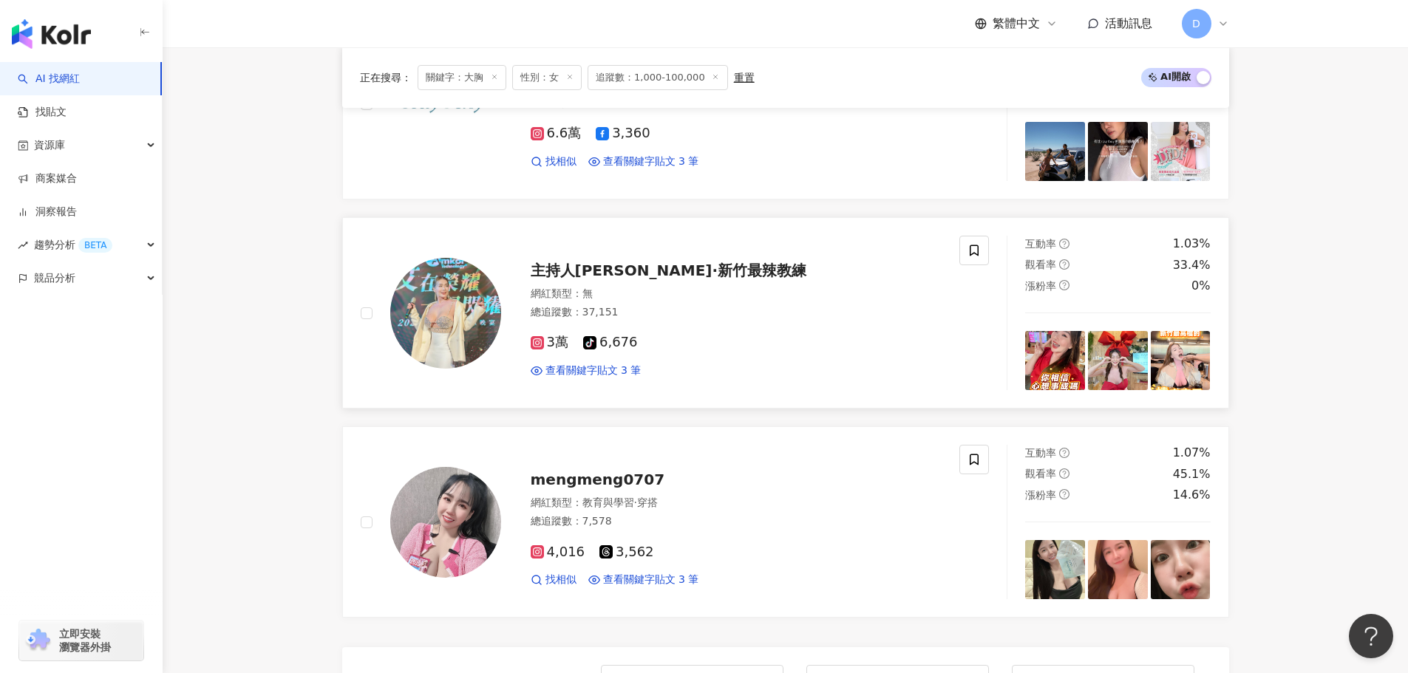
click at [825, 286] on div "主持人恬恬·新竹最辣教練 網紅類型 ： 無 總追蹤數 ： 37,151 3萬 tiktok-icon 6,676 查看關鍵字貼文 3 筆" at bounding box center [721, 312] width 441 height 129
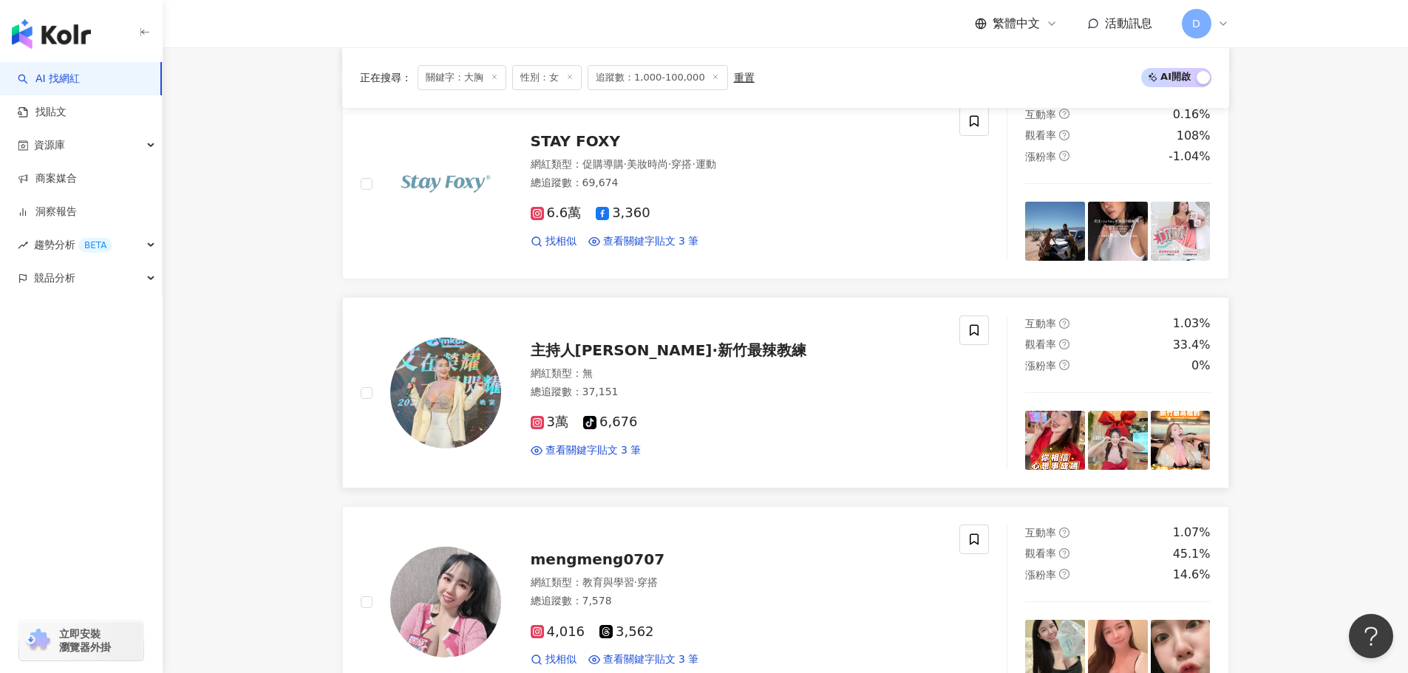
scroll to position [2263, 0]
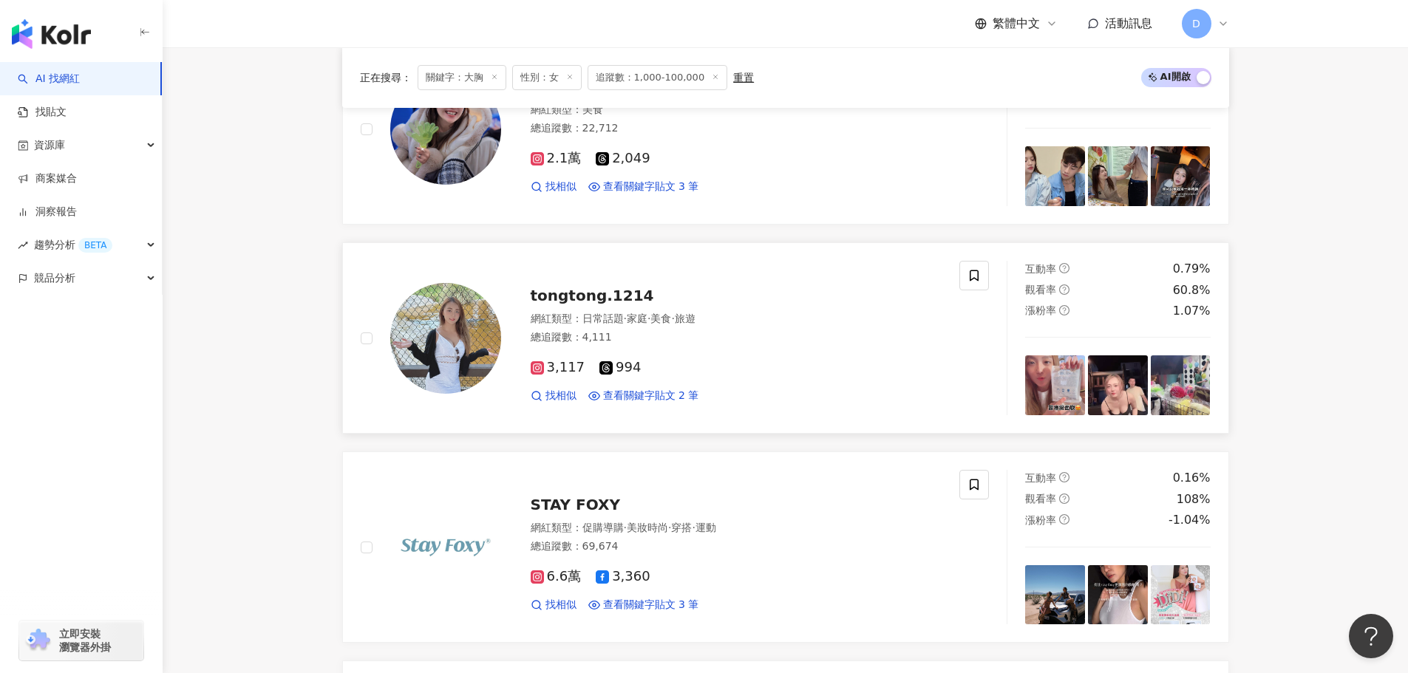
click at [804, 306] on div "tongtong.1214" at bounding box center [737, 295] width 412 height 21
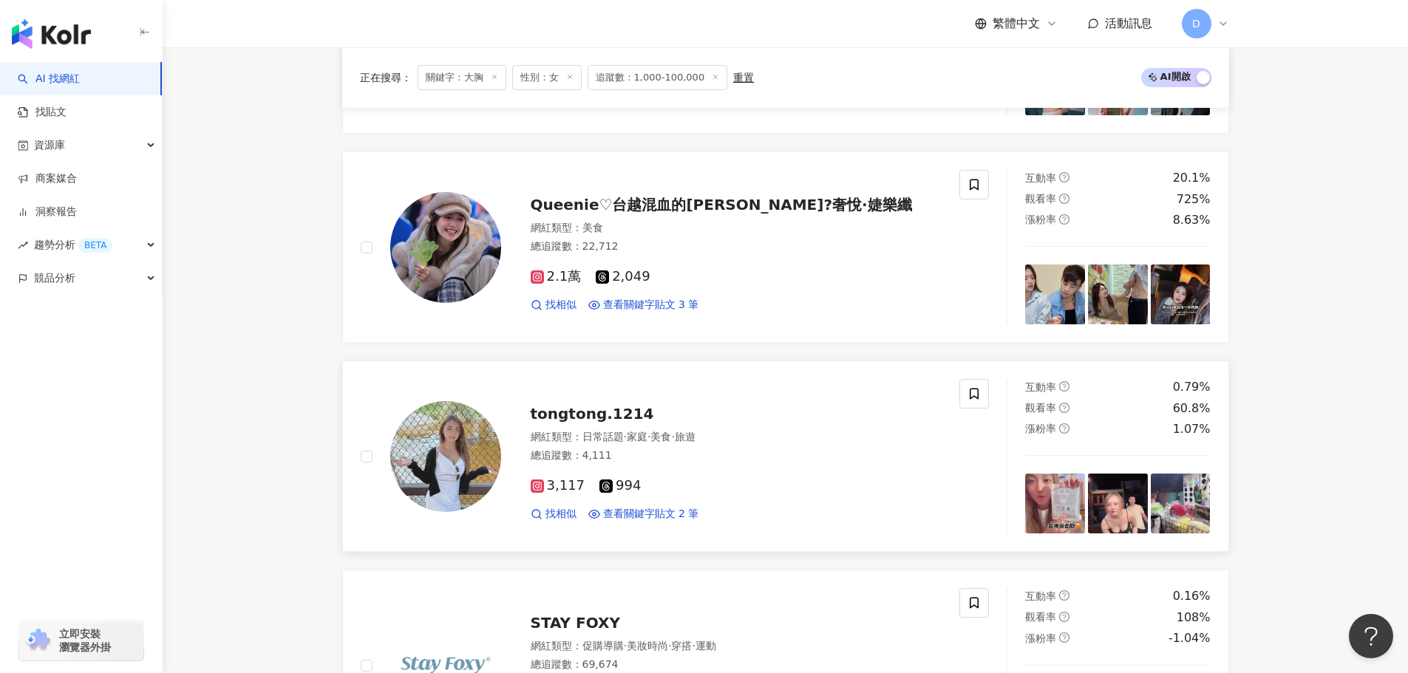
scroll to position [1894, 0]
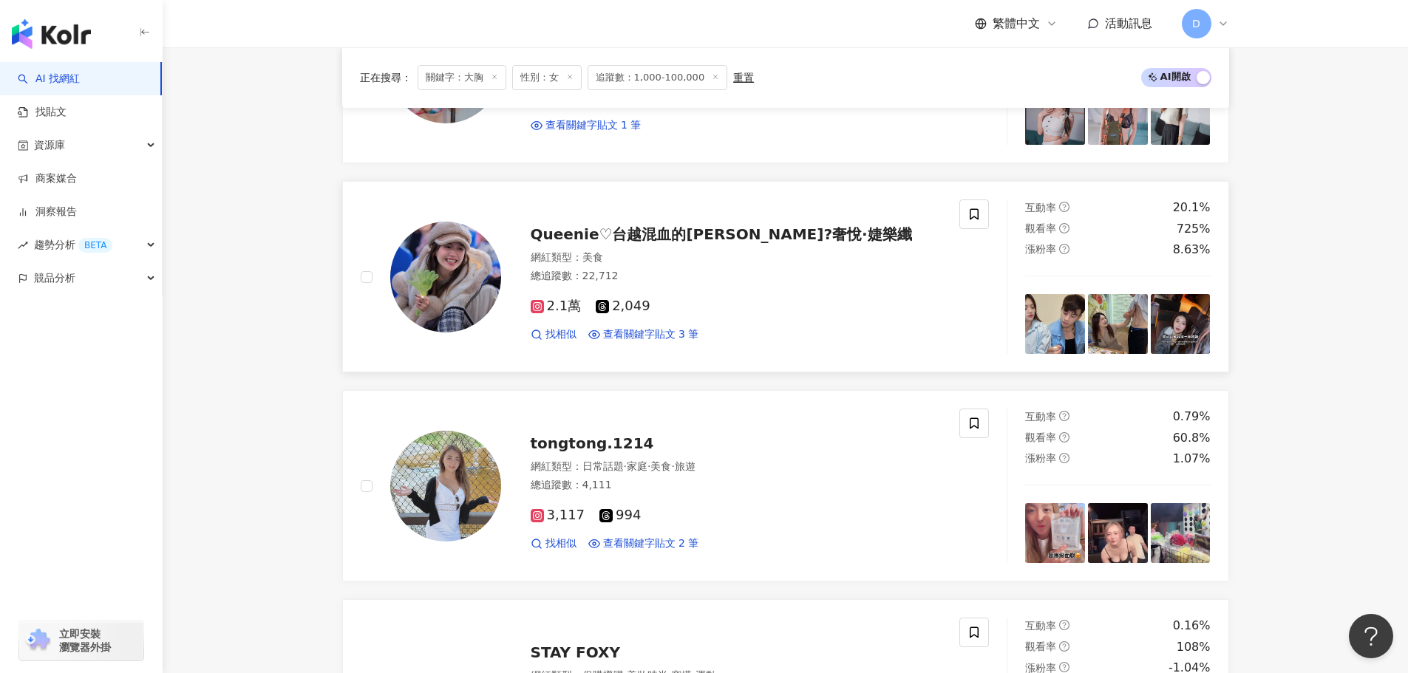
click at [795, 292] on div "2.1萬 2,049 找相似 查看關鍵字貼文 3 筆" at bounding box center [737, 314] width 412 height 55
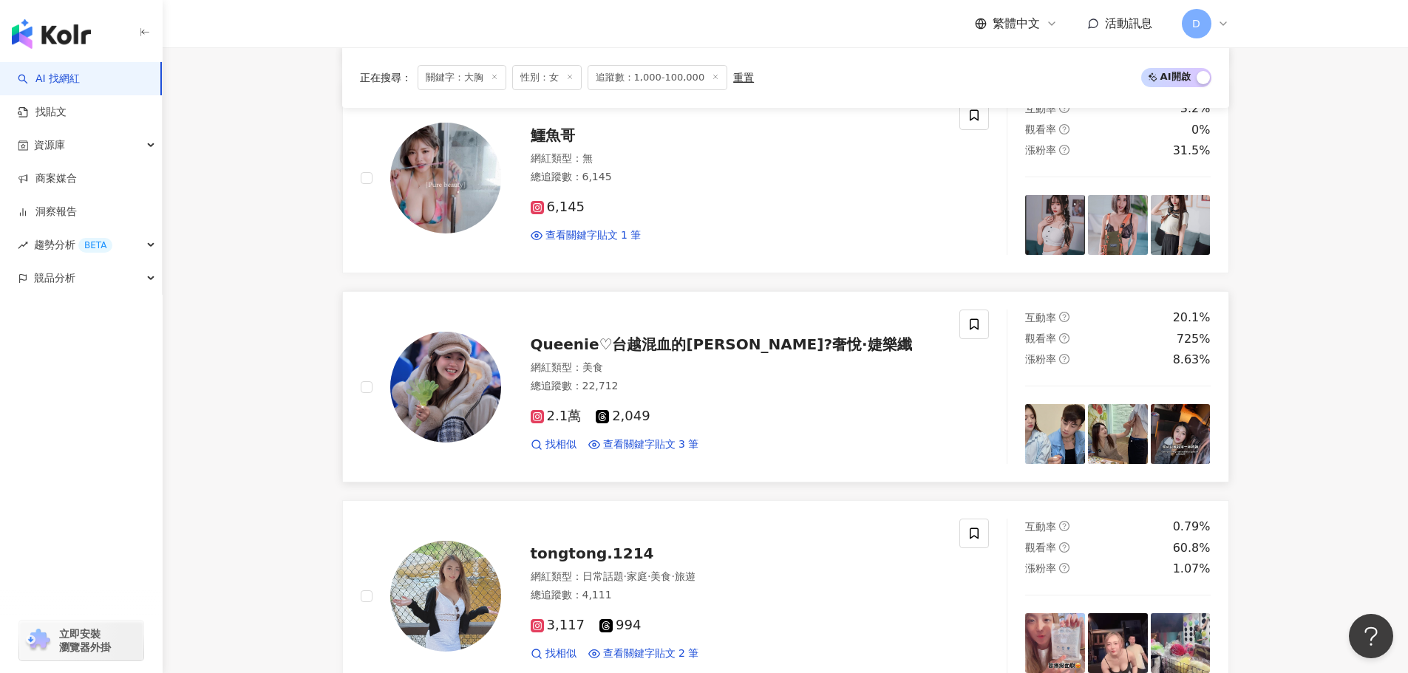
scroll to position [1672, 0]
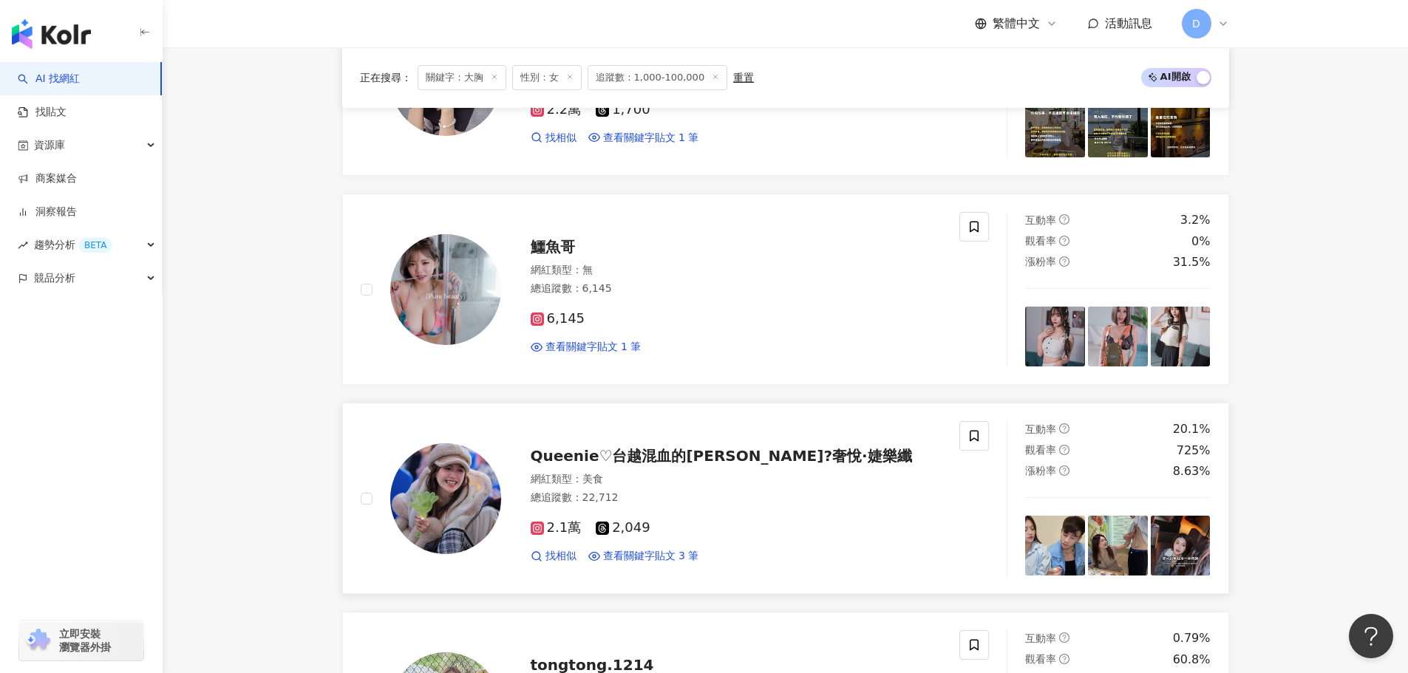
click at [795, 292] on div "總追蹤數 ： 6,145" at bounding box center [737, 289] width 412 height 15
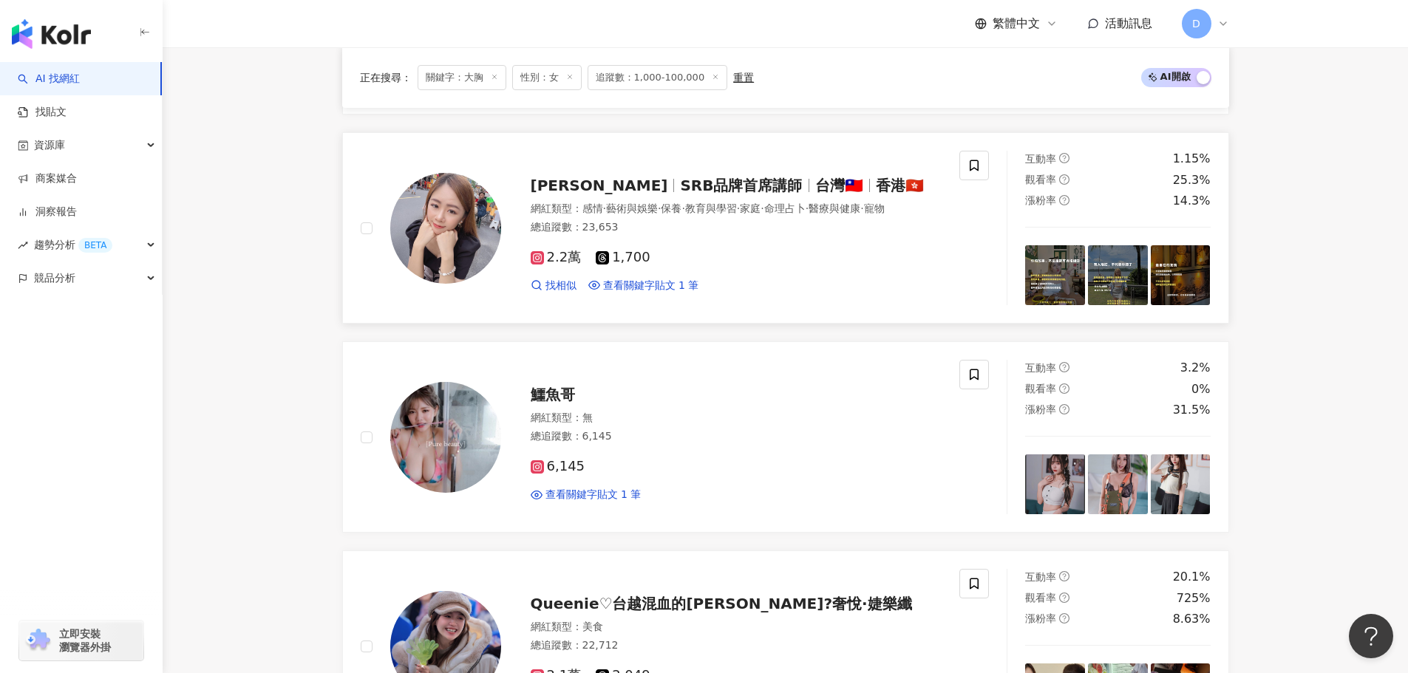
click at [782, 257] on div "2.2萬 1,700" at bounding box center [737, 258] width 412 height 16
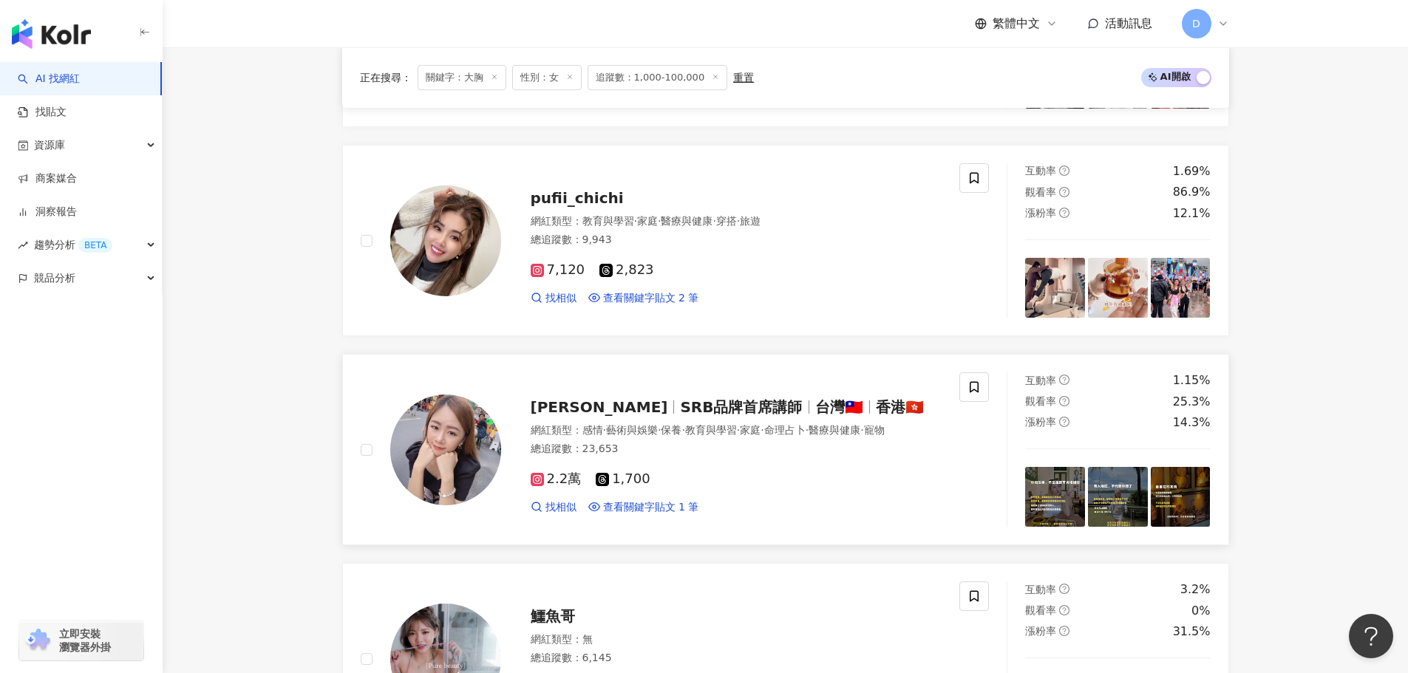
click at [782, 257] on div "7,120 2,823 找相似 查看關鍵字貼文 2 筆" at bounding box center [737, 277] width 412 height 55
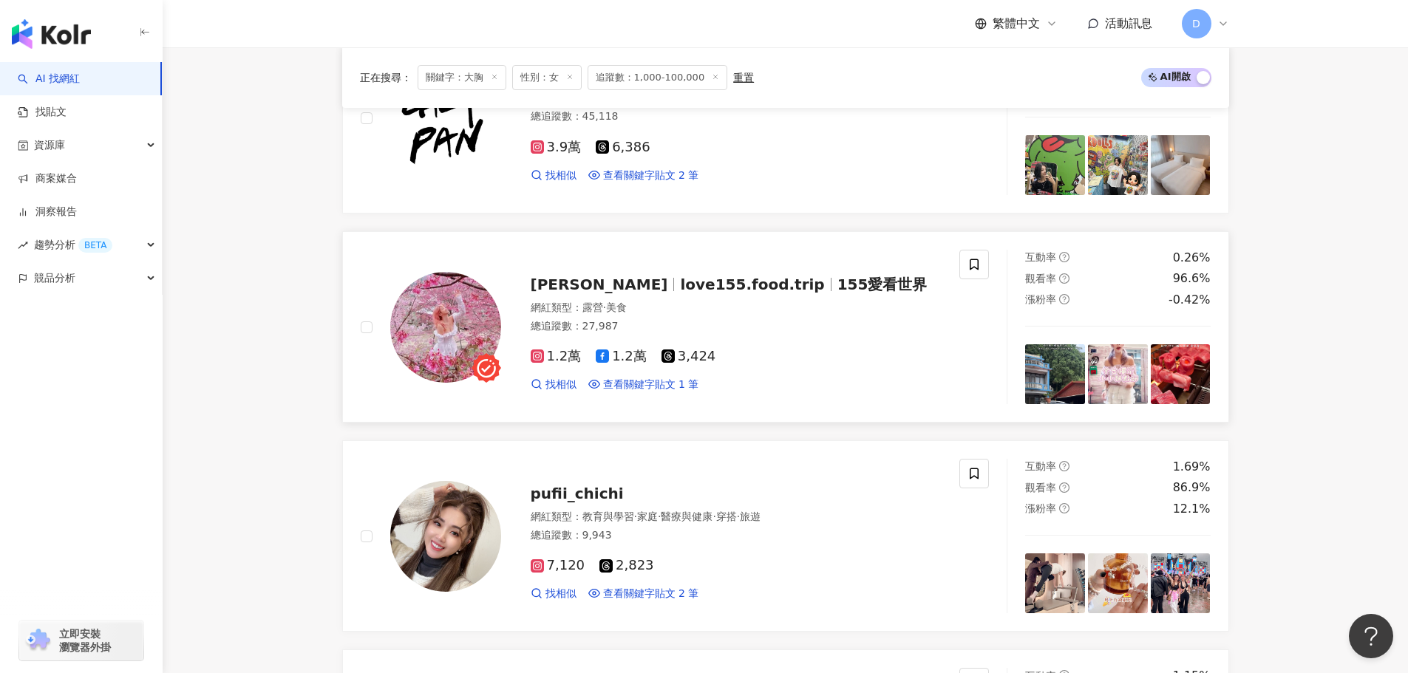
click at [837, 288] on span "155愛看世界" at bounding box center [882, 285] width 90 height 18
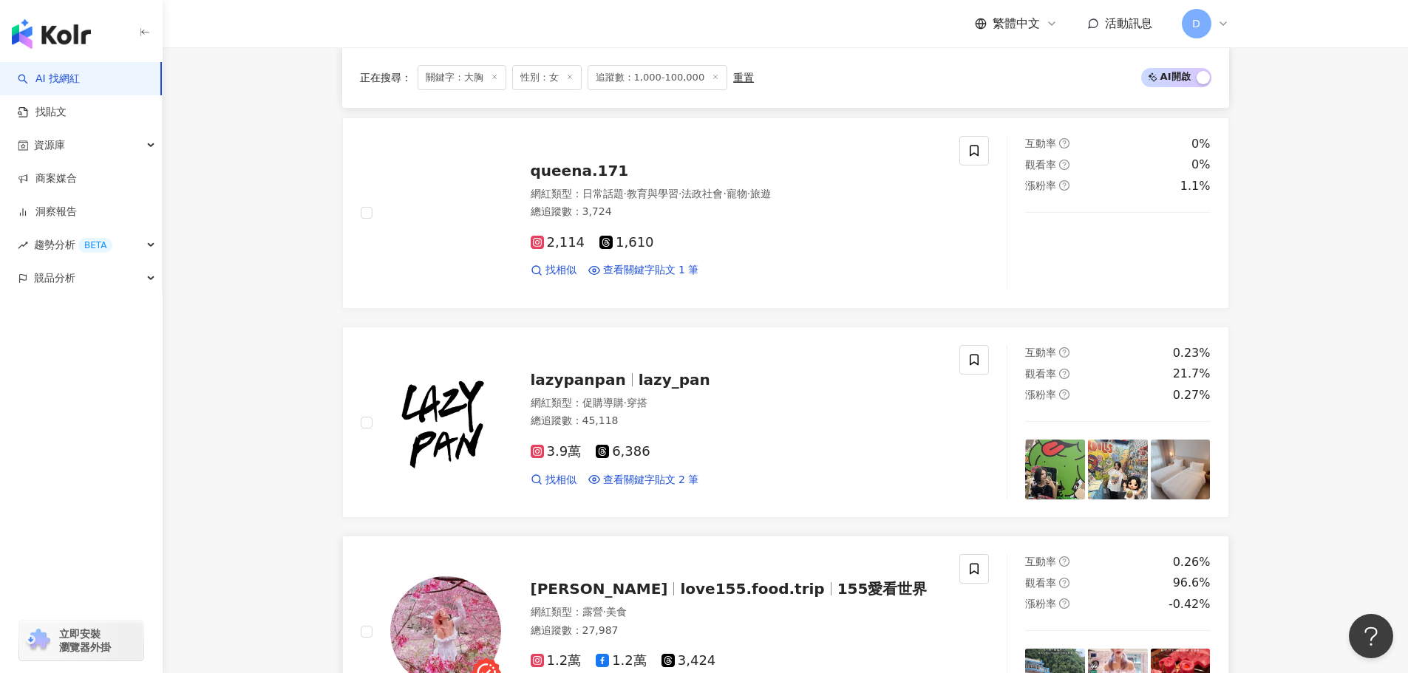
scroll to position [490, 0]
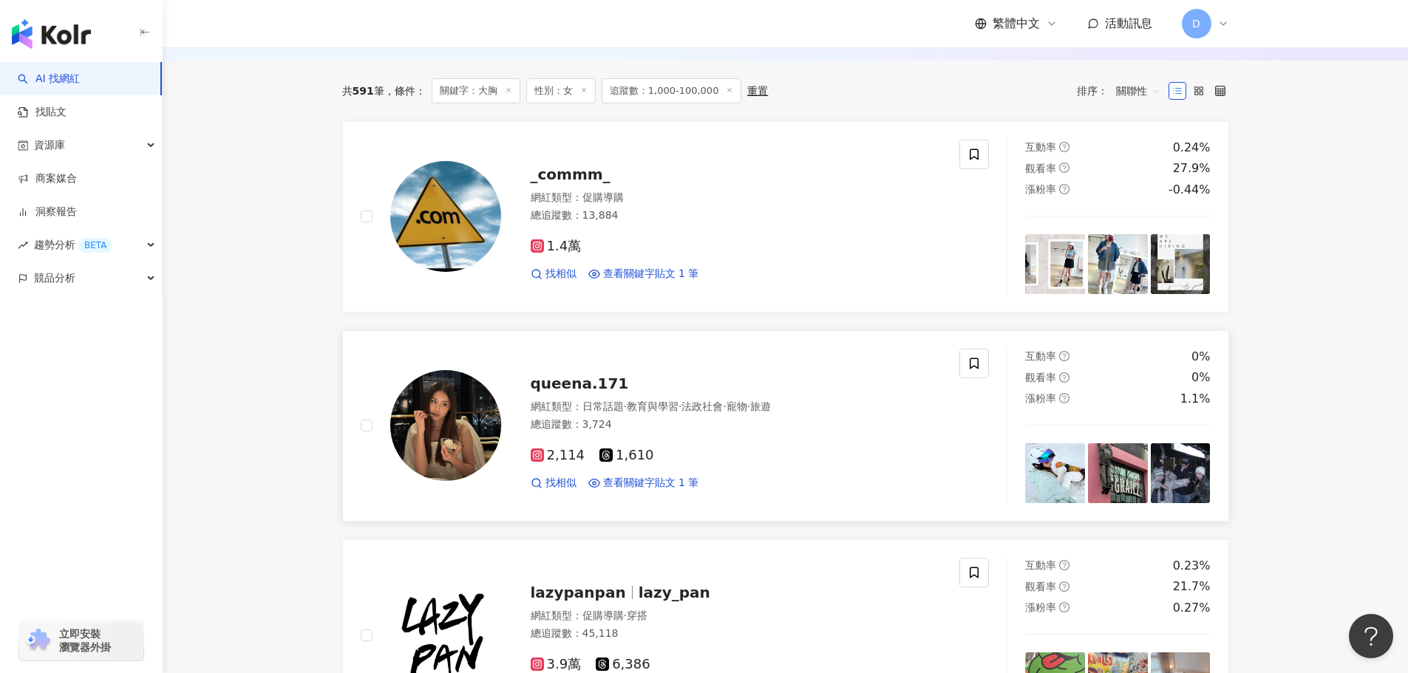
click at [737, 371] on div "queena.171 網紅類型 ： 日常話題 · 教育與學習 · 法政社會 · 寵物 · 旅遊 總追蹤數 ： 3,724 2,114 1,610 找相似 查看…" at bounding box center [721, 425] width 441 height 129
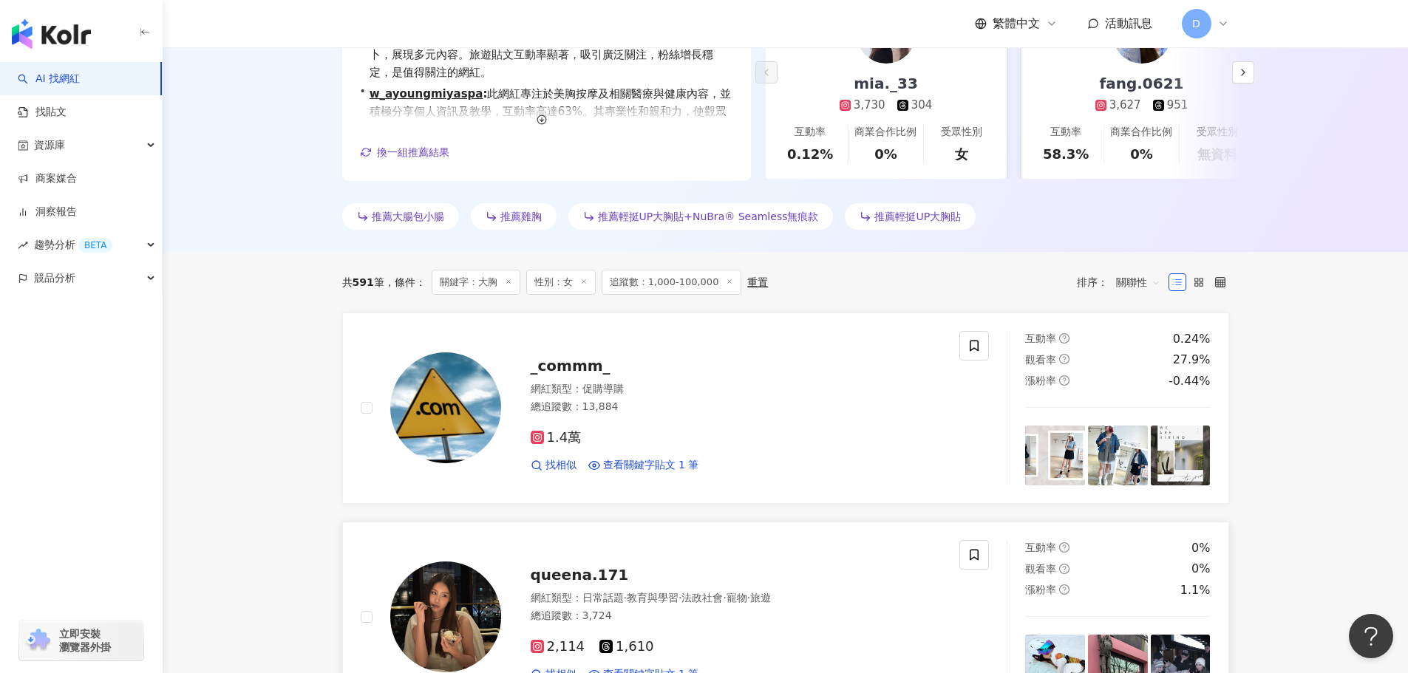
scroll to position [268, 0]
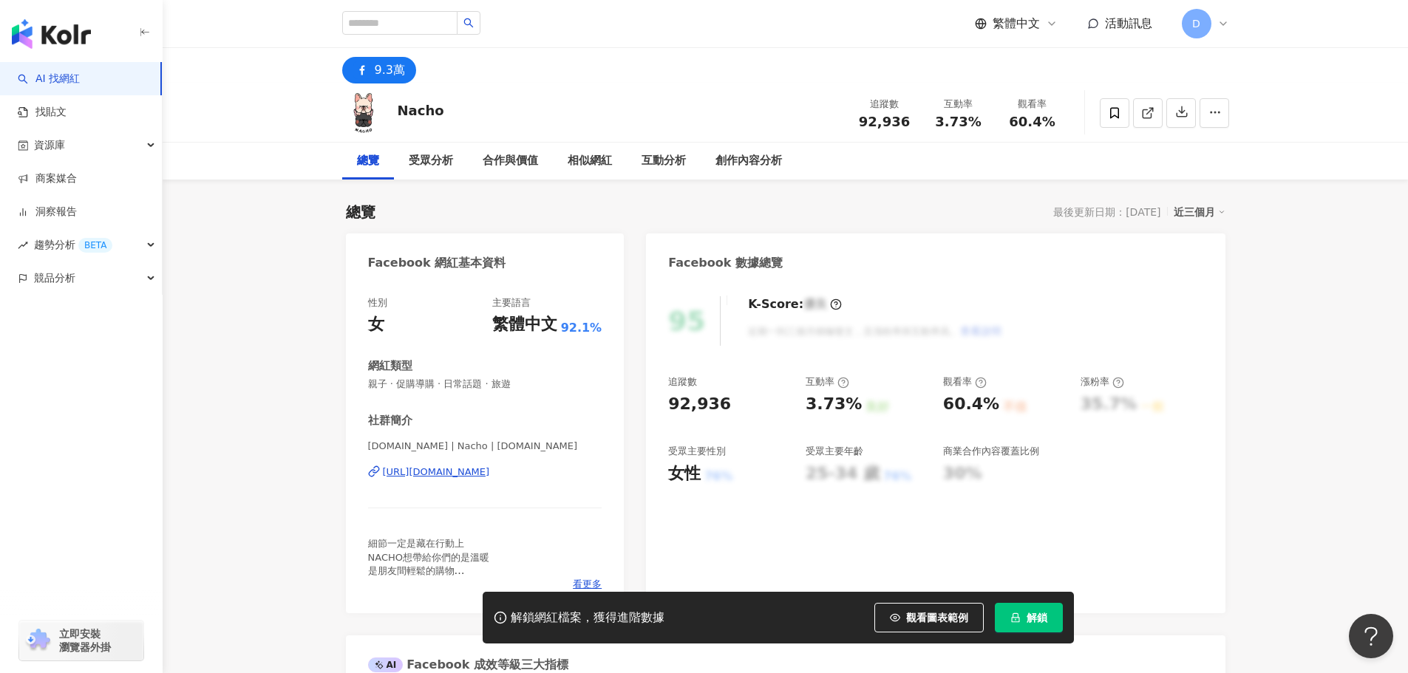
click at [490, 472] on div "https://www.facebook.com/269947820018890" at bounding box center [436, 472] width 107 height 13
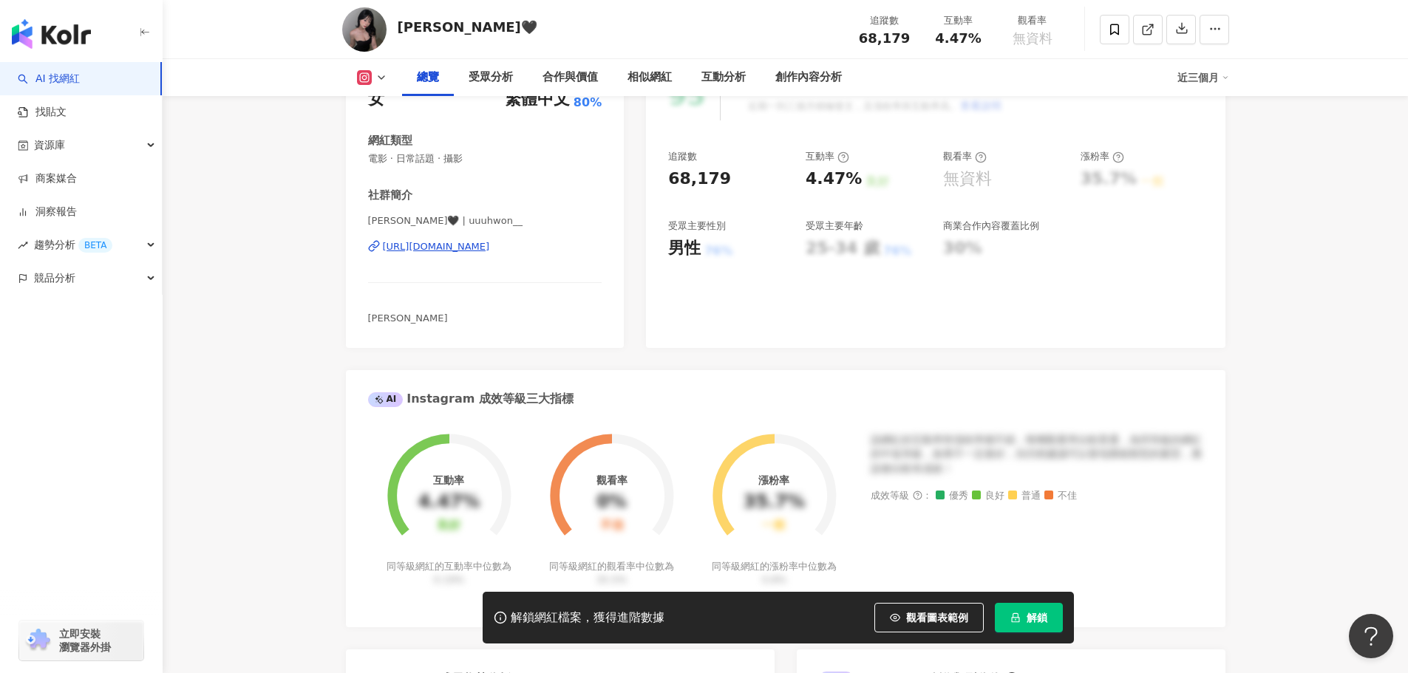
scroll to position [222, 0]
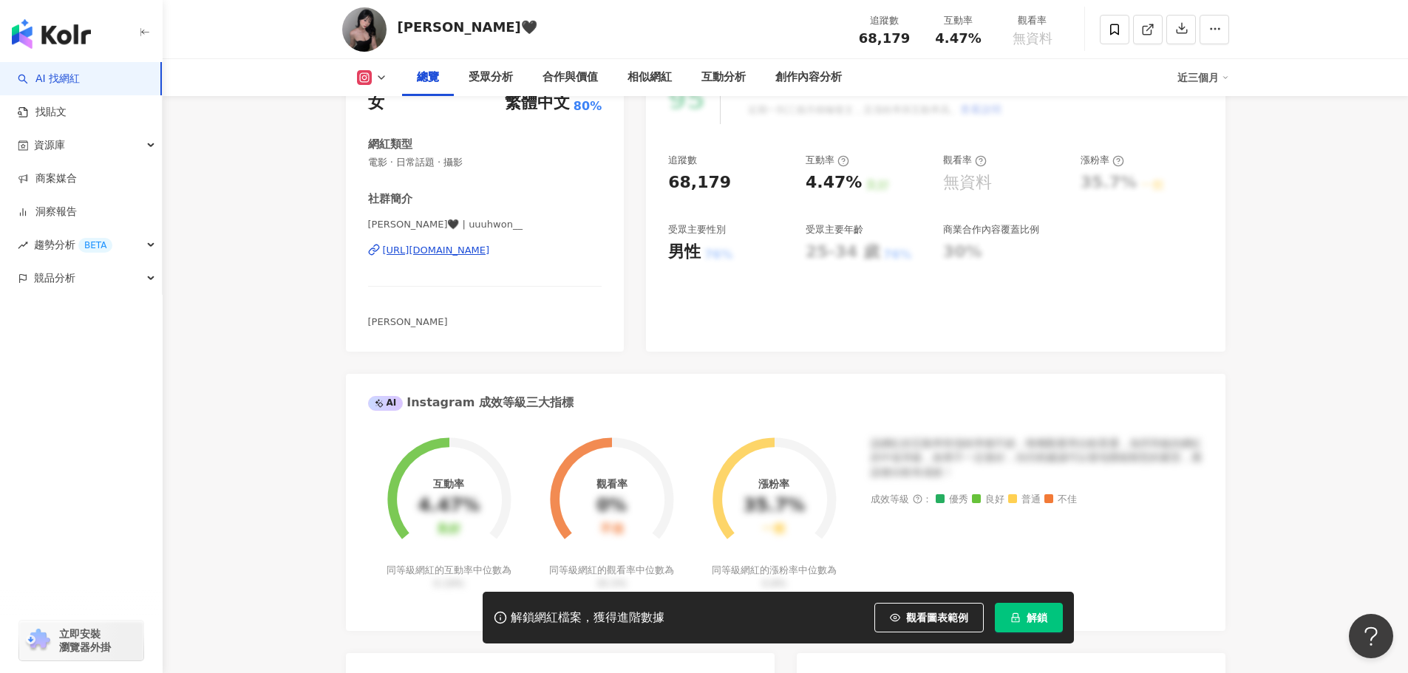
click at [497, 259] on div "瑜萱🖤 | uuuhwon__ https://www.instagram.com/uuuhwon__/" at bounding box center [485, 261] width 234 height 86
click at [490, 253] on div "https://www.instagram.com/uuuhwon__/" at bounding box center [436, 250] width 107 height 13
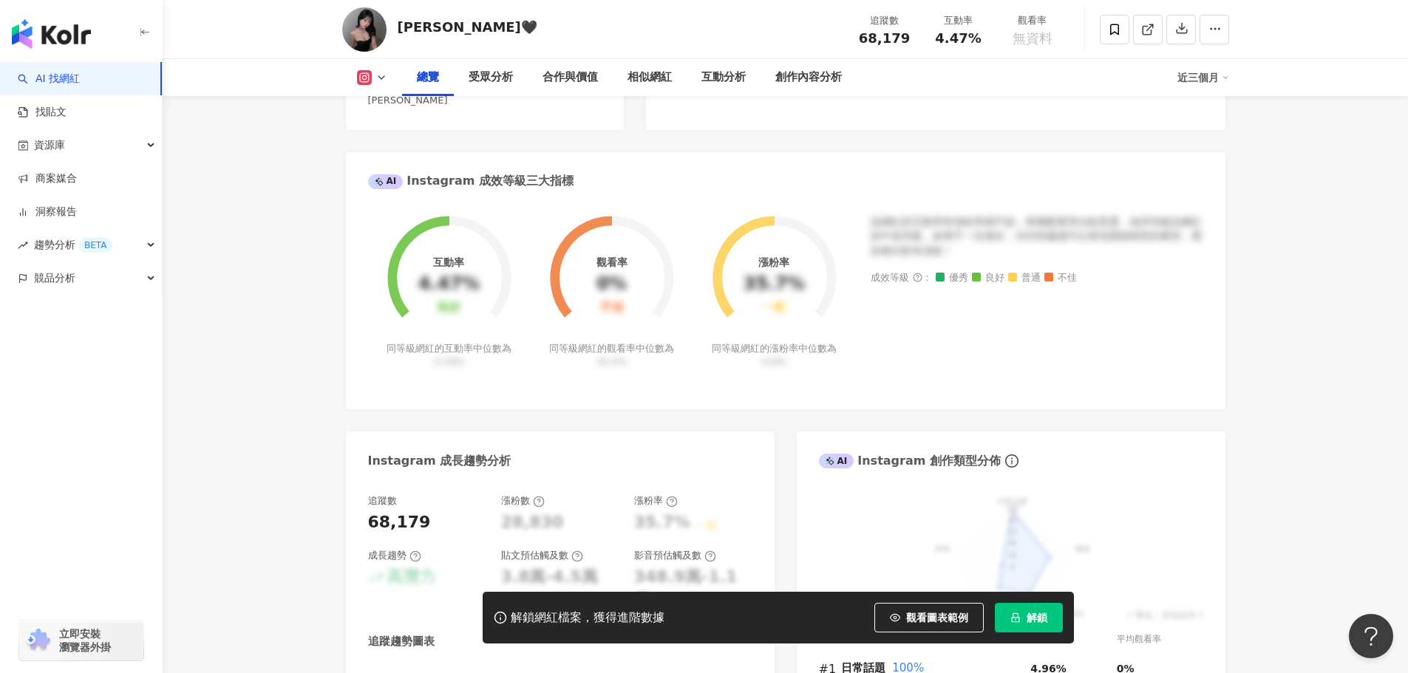
scroll to position [74, 0]
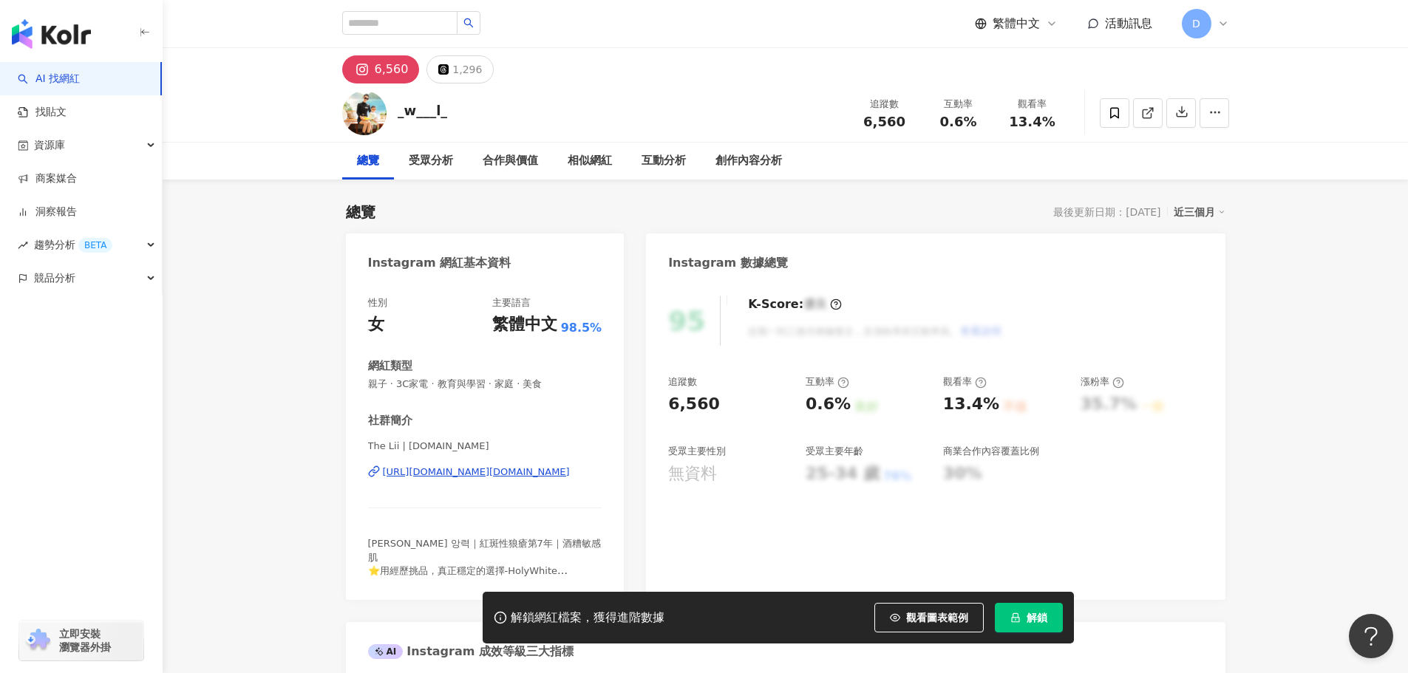
click at [443, 471] on div "https://www.instagram.com/thelii.me/" at bounding box center [476, 472] width 187 height 13
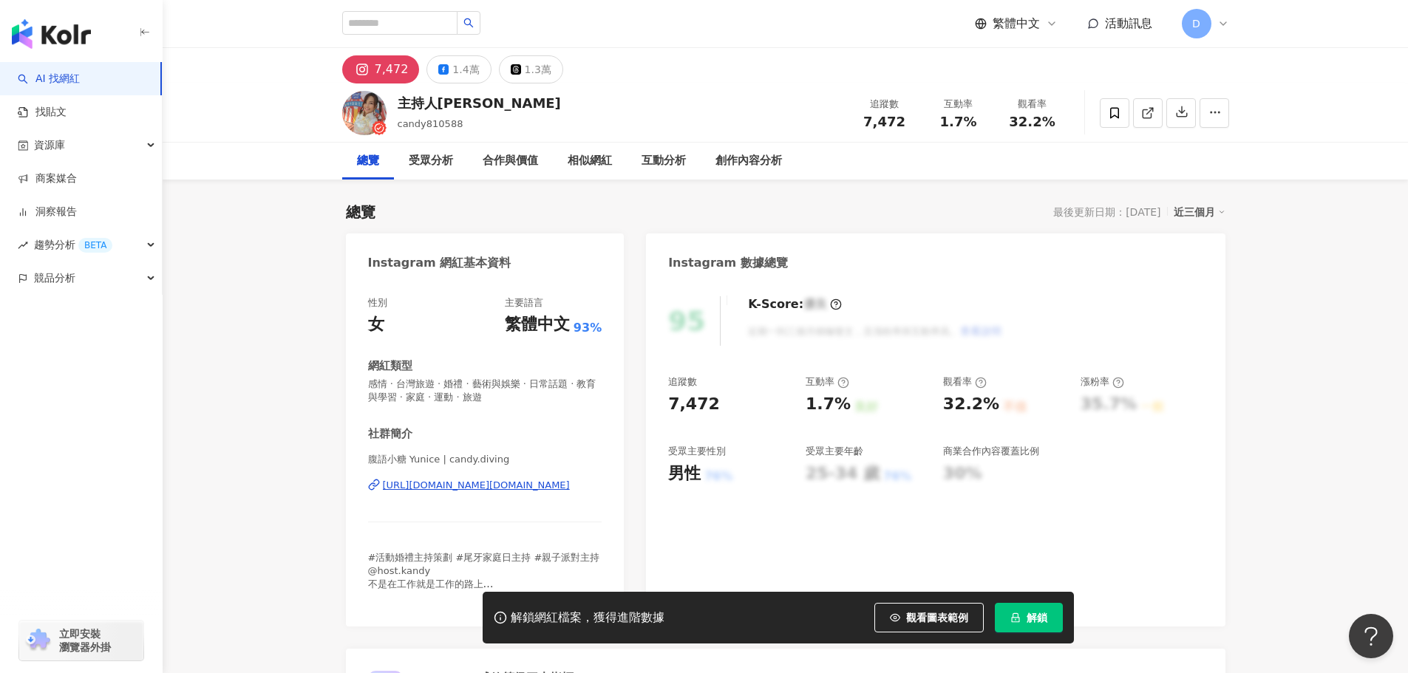
drag, startPoint x: 486, startPoint y: 353, endPoint x: 454, endPoint y: 488, distance: 138.2
click at [454, 488] on div "https://www.instagram.com/candy.diving/" at bounding box center [476, 485] width 187 height 13
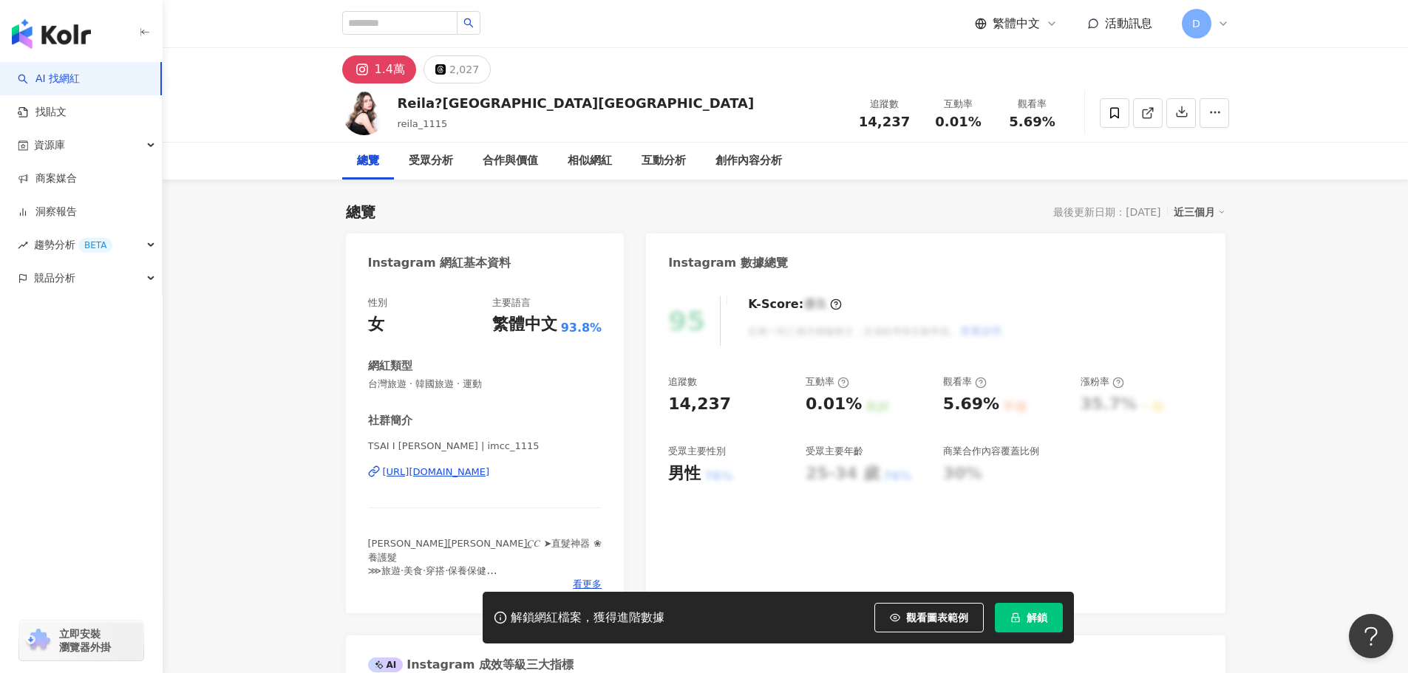
click at [490, 472] on div "https://www.instagram.com/imcc_1115/" at bounding box center [436, 472] width 107 height 13
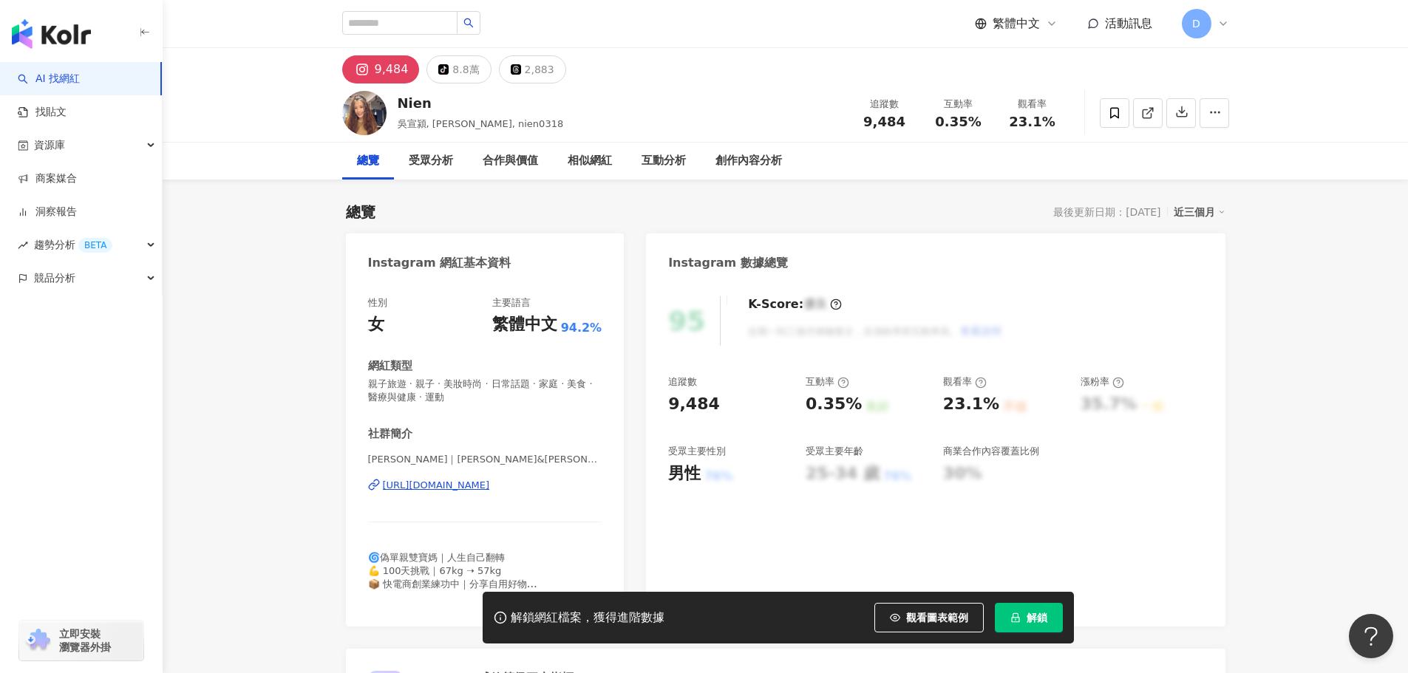
click at [473, 489] on div "[URL][DOMAIN_NAME]" at bounding box center [436, 485] width 107 height 13
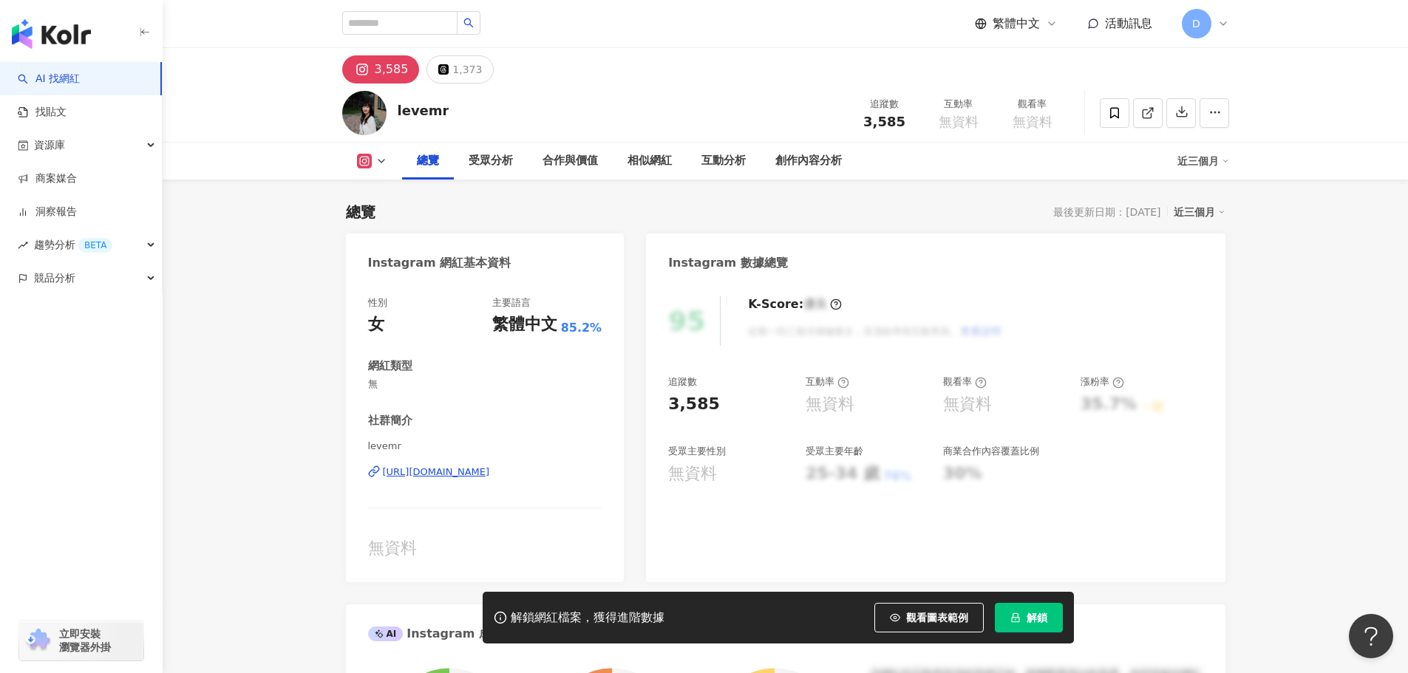
click at [464, 480] on div "levemr https://www.instagram.com/levemr/" at bounding box center [485, 483] width 234 height 86
click at [463, 474] on div "https://www.instagram.com/levemr/" at bounding box center [436, 472] width 107 height 13
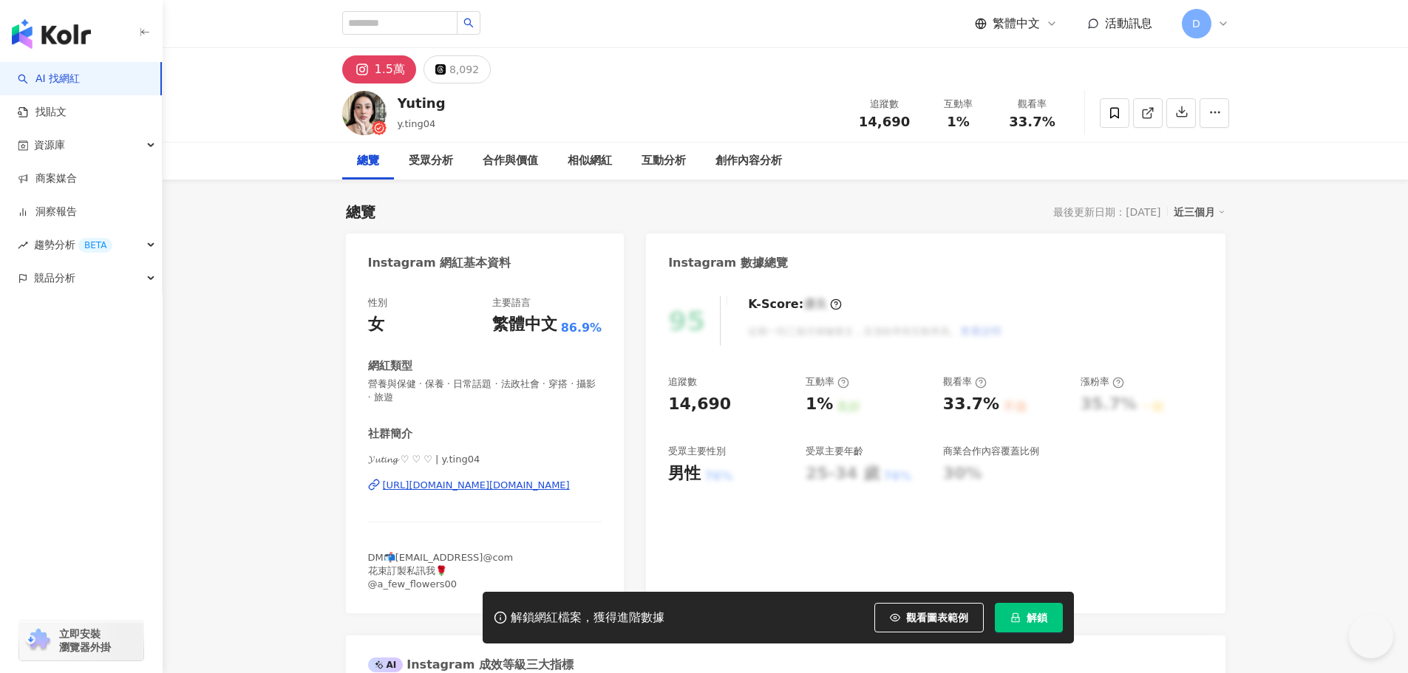
drag, startPoint x: 463, startPoint y: 482, endPoint x: 643, endPoint y: 316, distance: 244.7
click at [463, 482] on div "https://www.instagram.com/y.ting04/" at bounding box center [476, 485] width 187 height 13
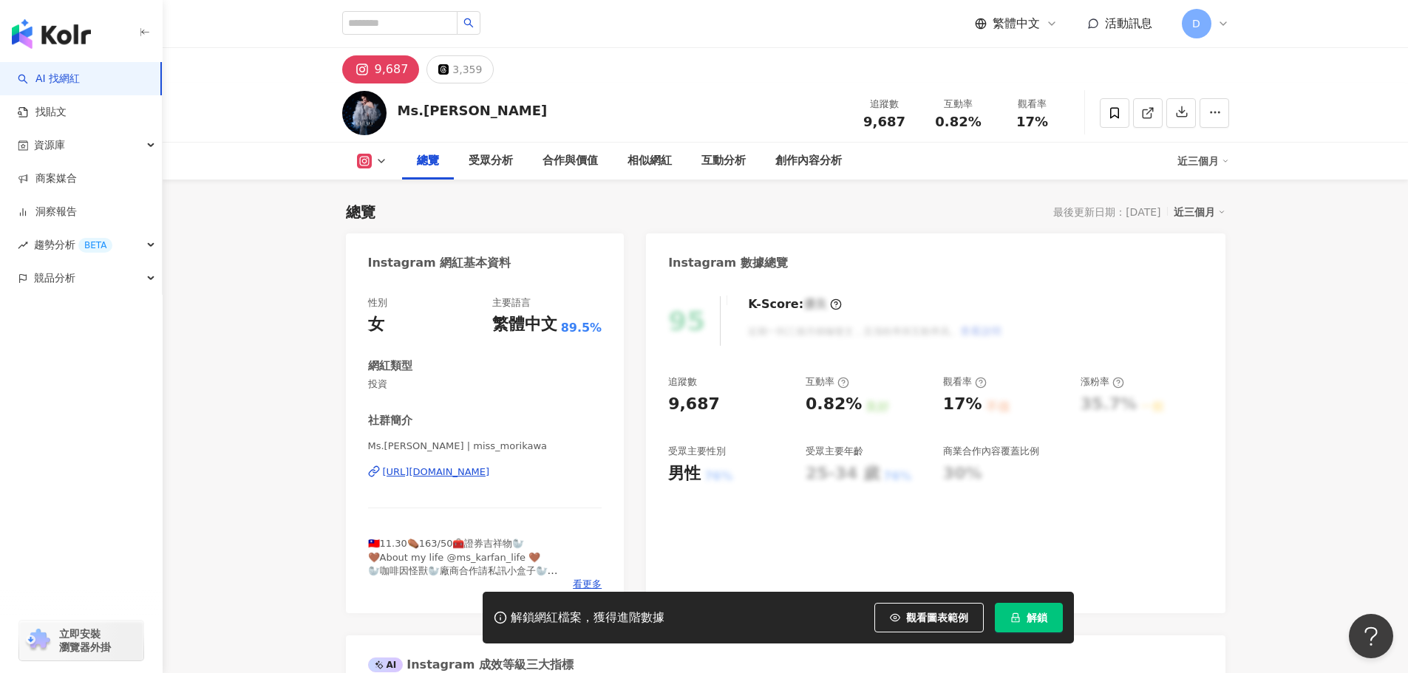
click at [475, 471] on div "https://www.instagram.com/miss_morikawa/" at bounding box center [436, 472] width 107 height 13
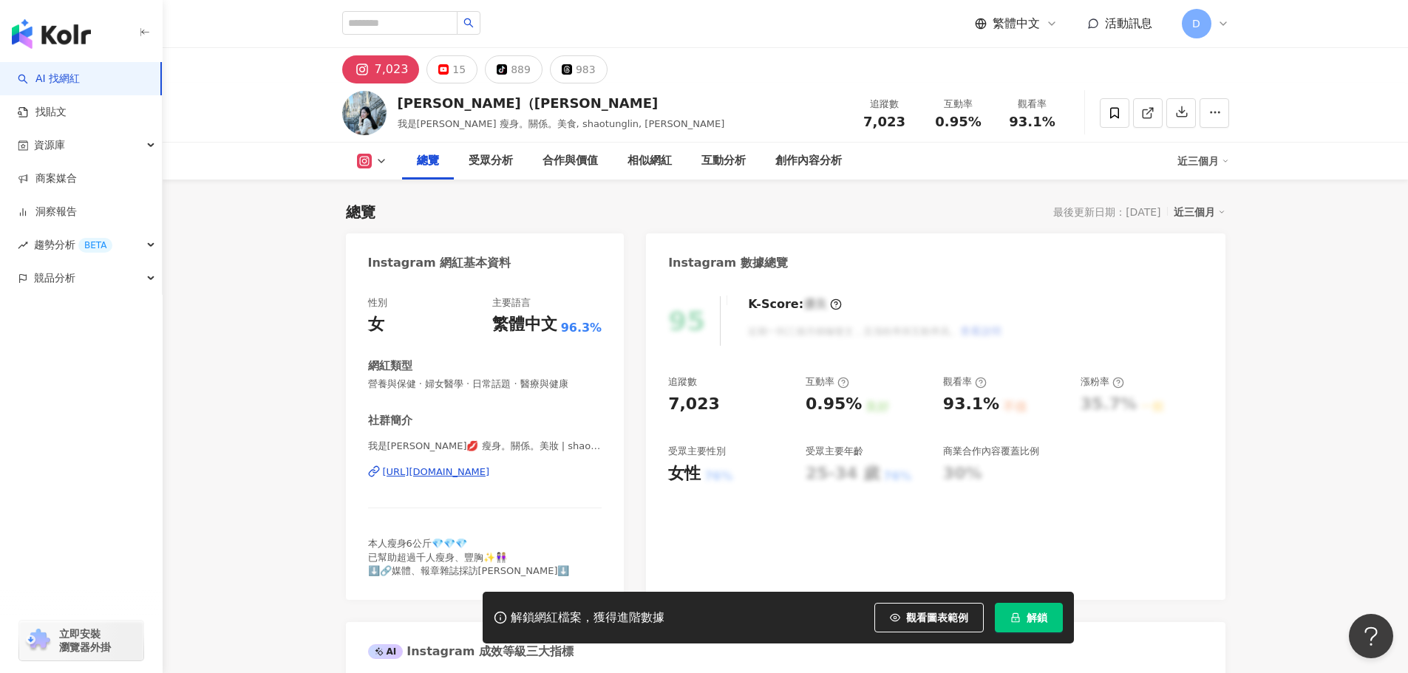
click at [443, 473] on div "https://www.instagram.com/shaotunglin/" at bounding box center [436, 472] width 107 height 13
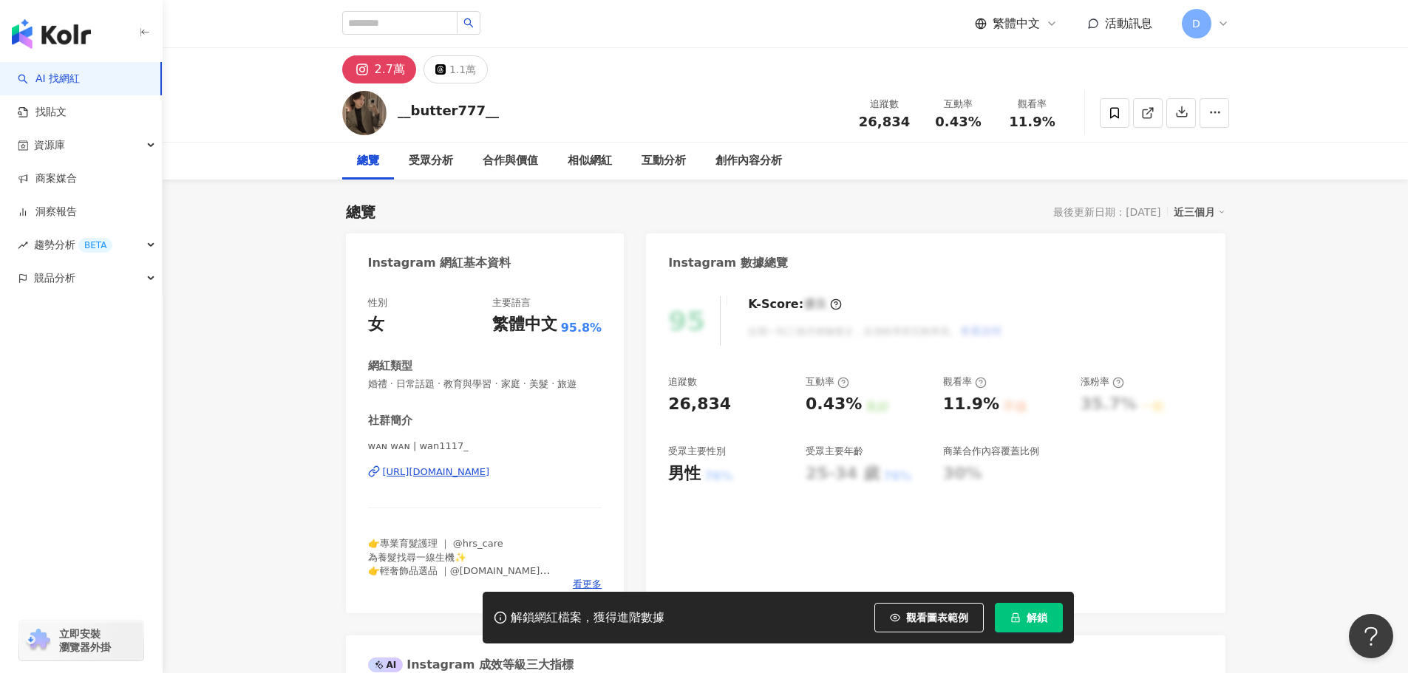
click at [463, 478] on div "https://www.instagram.com/wan1117_/" at bounding box center [436, 472] width 107 height 13
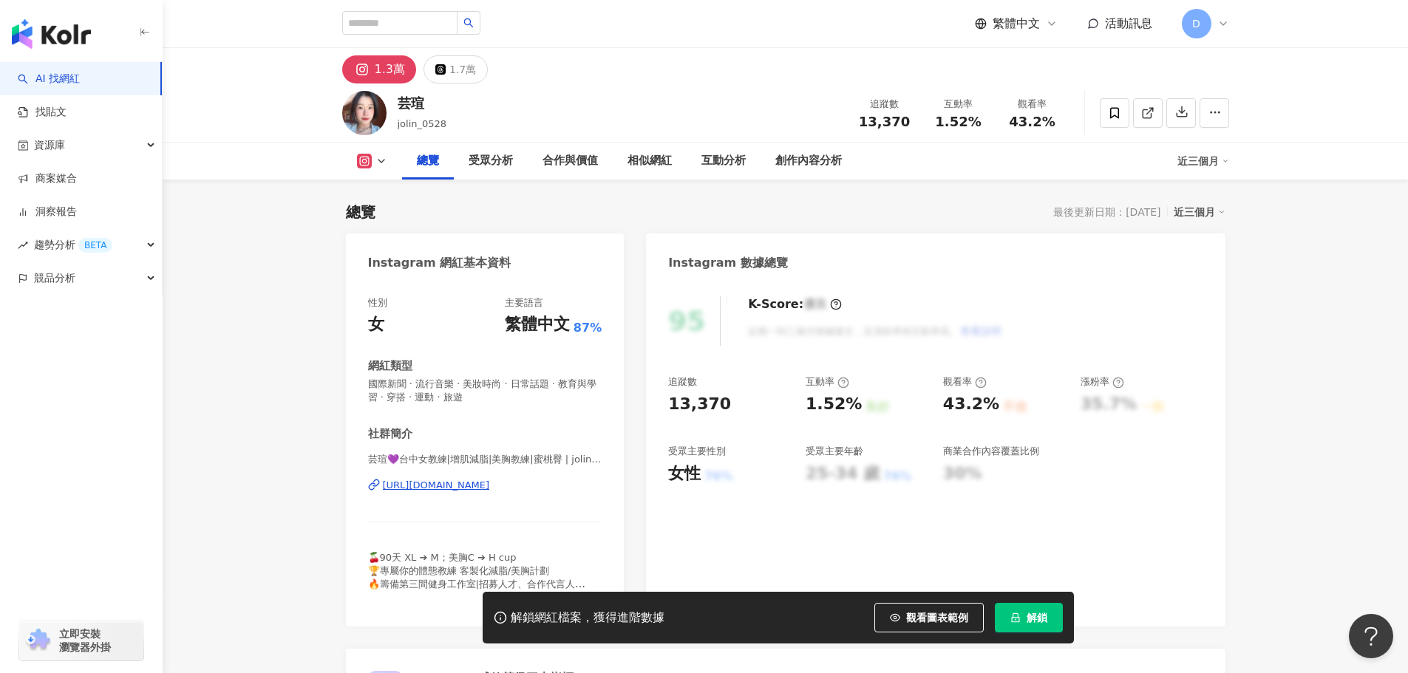
click at [414, 480] on div "https://www.instagram.com/jolin_0528/" at bounding box center [436, 485] width 107 height 13
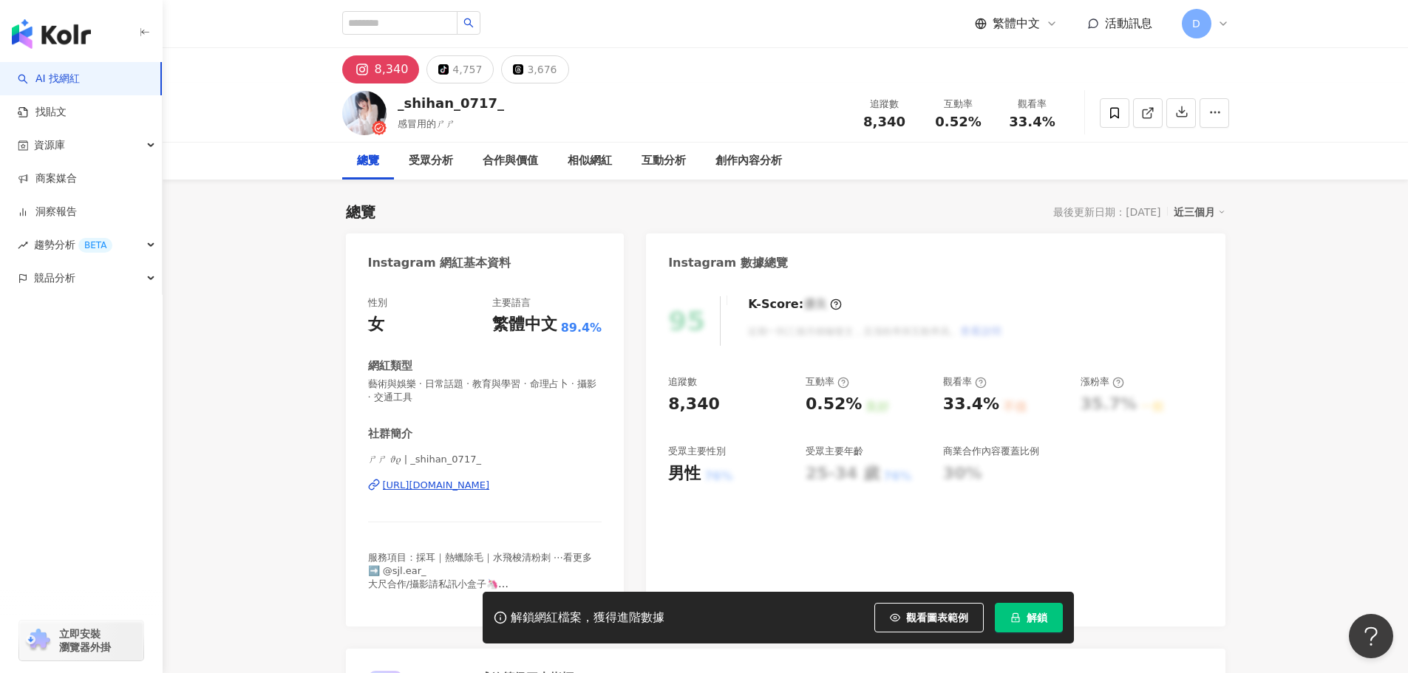
click at [494, 494] on div "ㄕㄕ 𝜗𝜚 | _shihan_0717_ https://www.instagram.com/_shihan_0717_/" at bounding box center [485, 496] width 234 height 86
click at [490, 483] on div "https://www.instagram.com/_shihan_0717_/" at bounding box center [436, 485] width 107 height 13
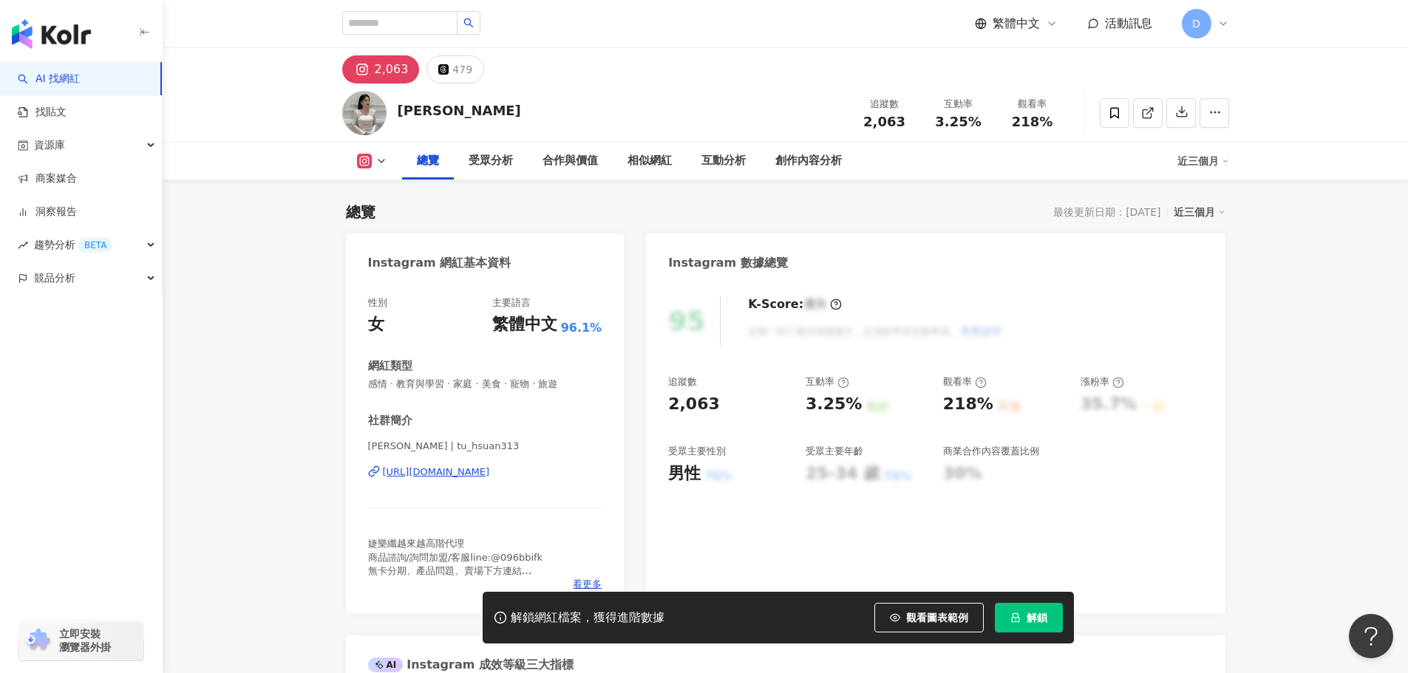
drag, startPoint x: 449, startPoint y: 465, endPoint x: 446, endPoint y: 471, distance: 7.6
click at [448, 467] on div "涂瑄 | tu_hsuan313 https://www.instagram.com/tu_hsuan313/" at bounding box center [485, 483] width 234 height 86
click at [446, 471] on div "https://www.instagram.com/tu_hsuan313/" at bounding box center [436, 472] width 107 height 13
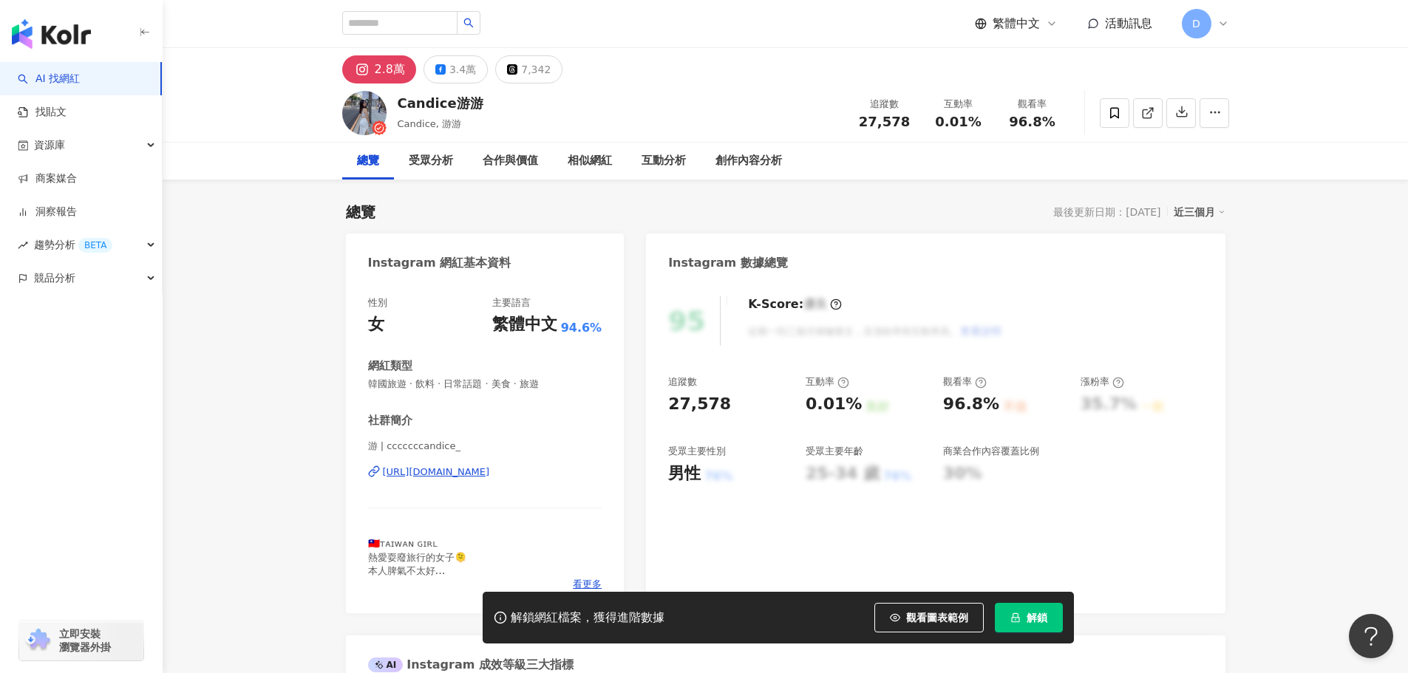
click at [434, 465] on div "游 | cccccccandice_ https://www.instagram.com/cccccccandice_/" at bounding box center [485, 483] width 234 height 86
click at [434, 468] on div "https://www.instagram.com/cccccccandice_/" at bounding box center [436, 472] width 107 height 13
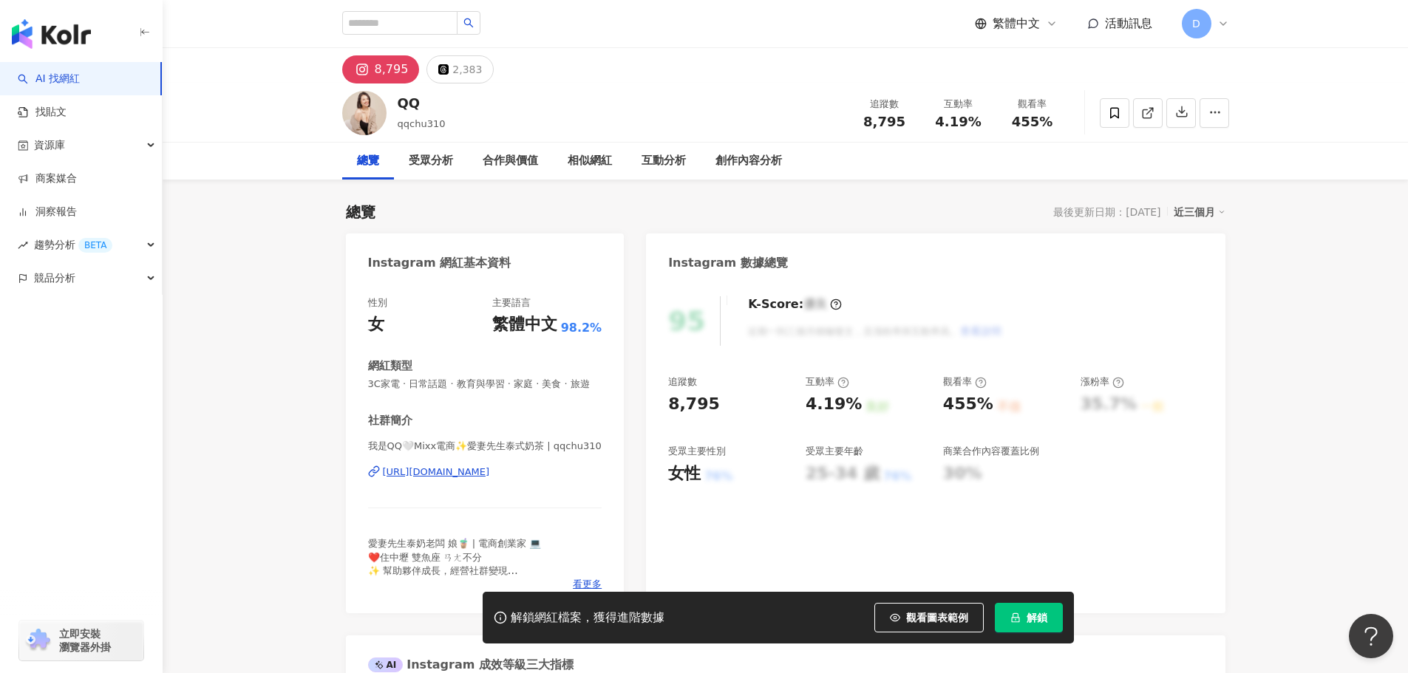
click at [490, 479] on div "https://www.instagram.com/qqchu310/" at bounding box center [436, 472] width 107 height 13
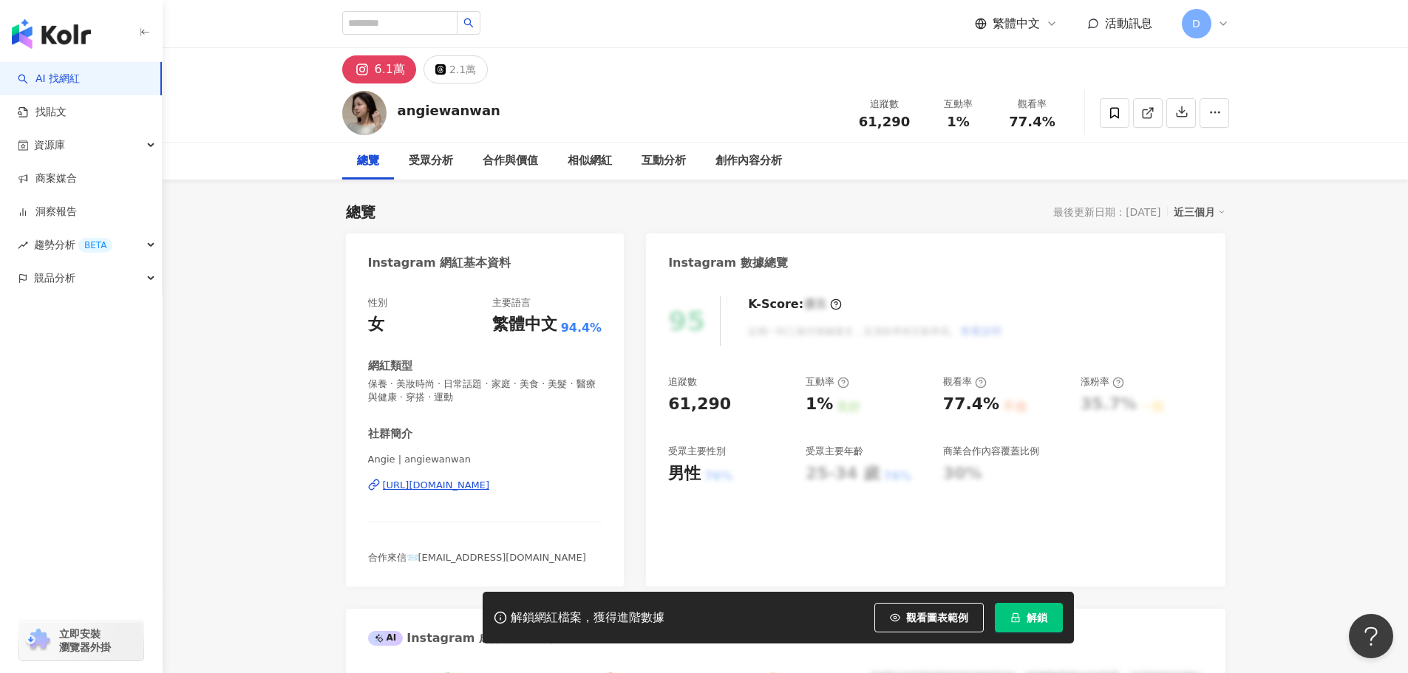
drag, startPoint x: 470, startPoint y: 488, endPoint x: 541, endPoint y: 406, distance: 108.4
click at [470, 488] on div "https://www.instagram.com/angiewanwan/" at bounding box center [436, 485] width 107 height 13
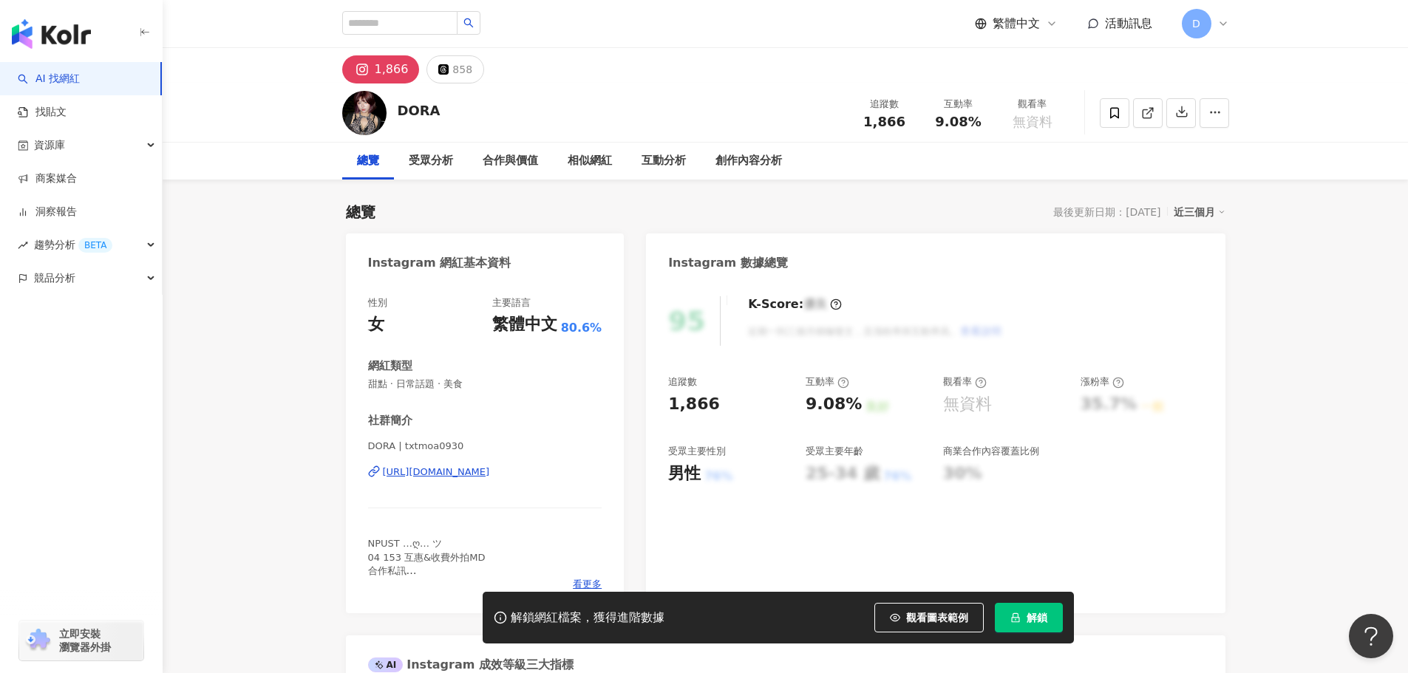
click at [512, 486] on div "DORA | txtmoa0930 https://www.instagram.com/txtmoa0930/" at bounding box center [485, 483] width 234 height 86
click at [490, 470] on div "https://www.instagram.com/txtmoa0930/" at bounding box center [436, 472] width 107 height 13
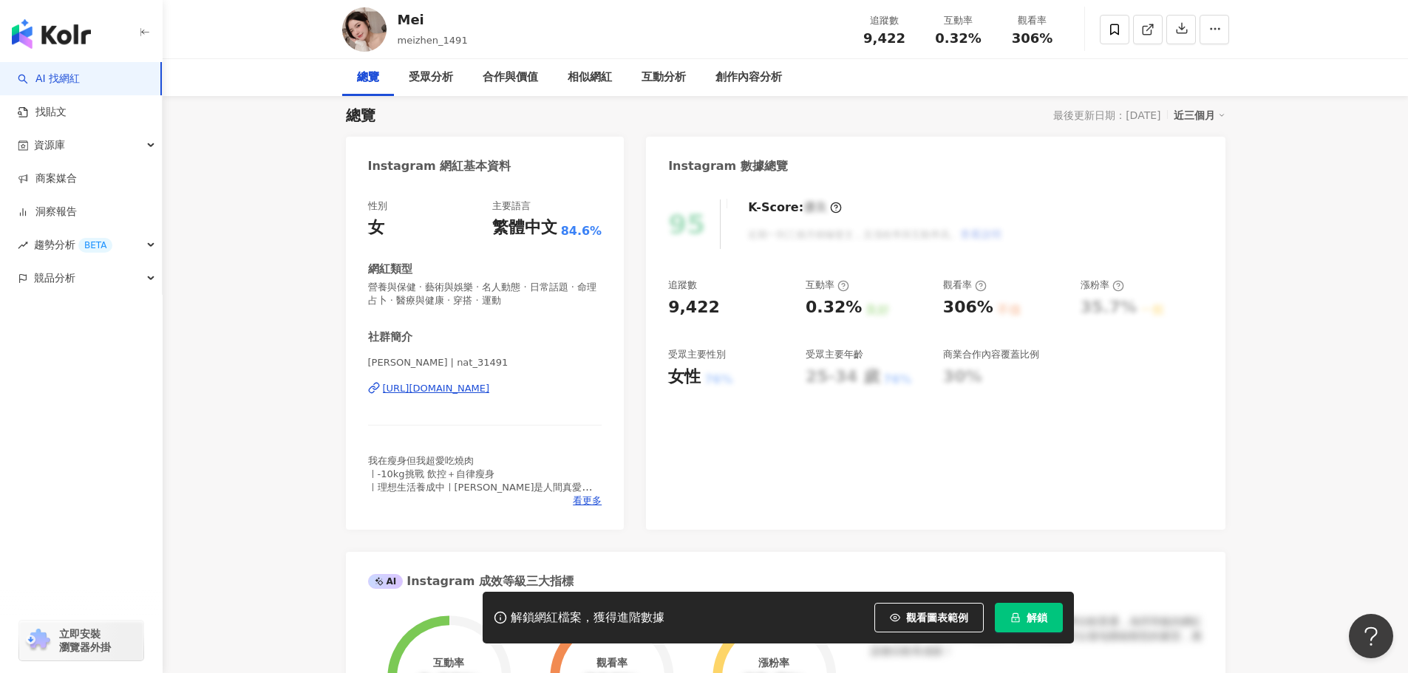
scroll to position [148, 0]
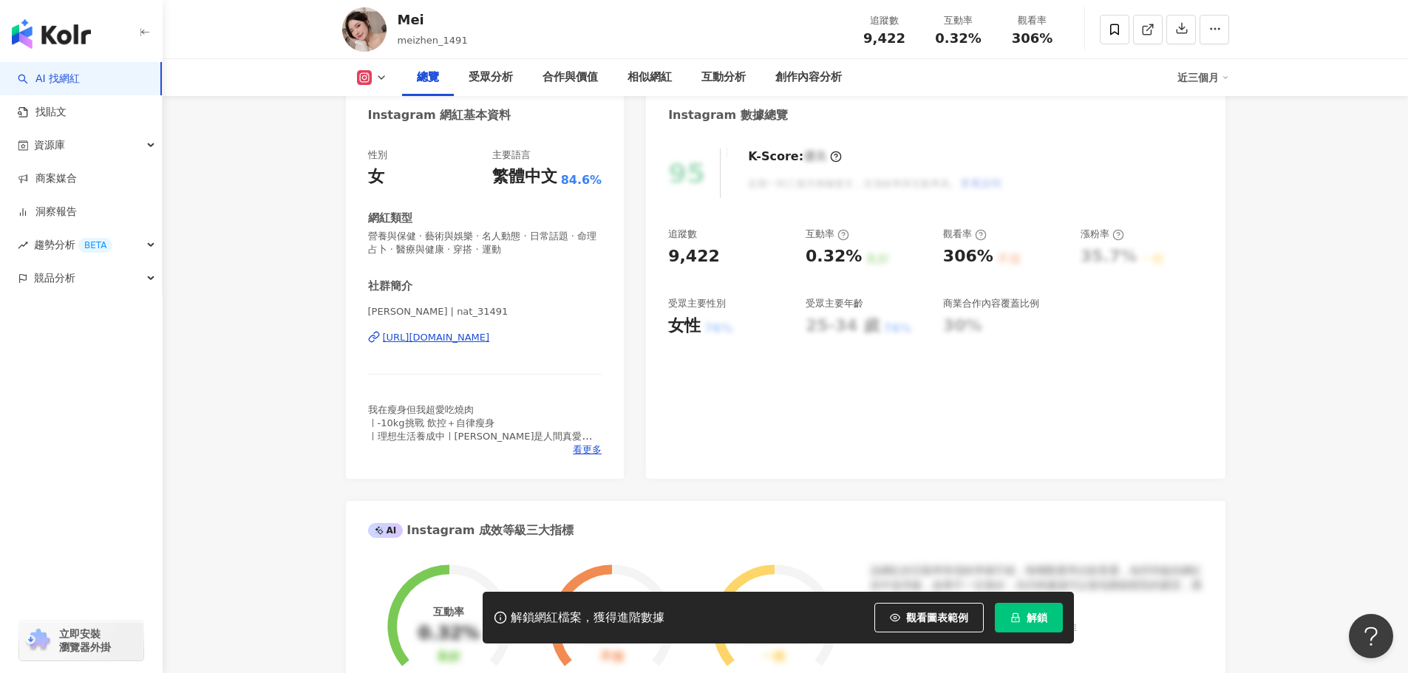
click at [490, 340] on div "[URL][DOMAIN_NAME]" at bounding box center [436, 337] width 107 height 13
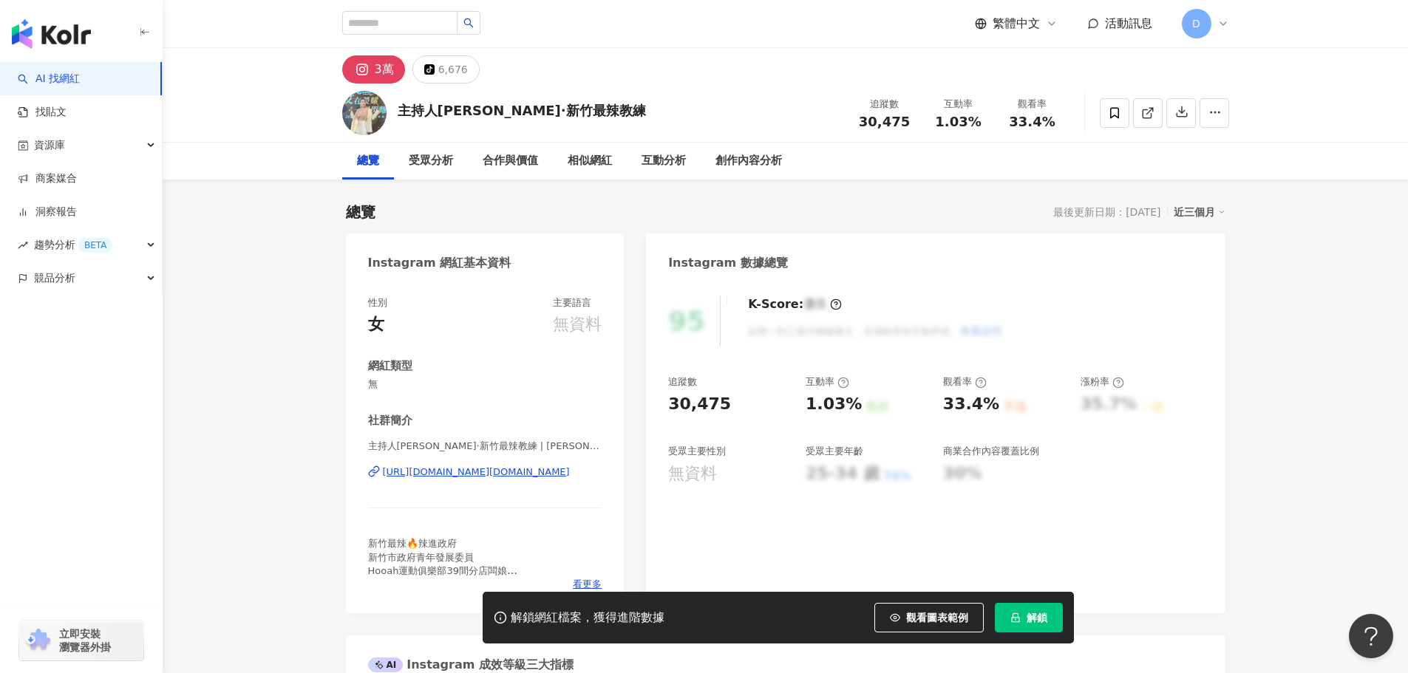
click at [417, 464] on div "主持人[PERSON_NAME]·新竹最辣教練 | [PERSON_NAME].hooah [URL][DOMAIN_NAME][DOMAIN_NAME]" at bounding box center [485, 483] width 234 height 86
click at [416, 471] on div "https://www.instagram.com/scarlett.hooah/" at bounding box center [476, 472] width 187 height 13
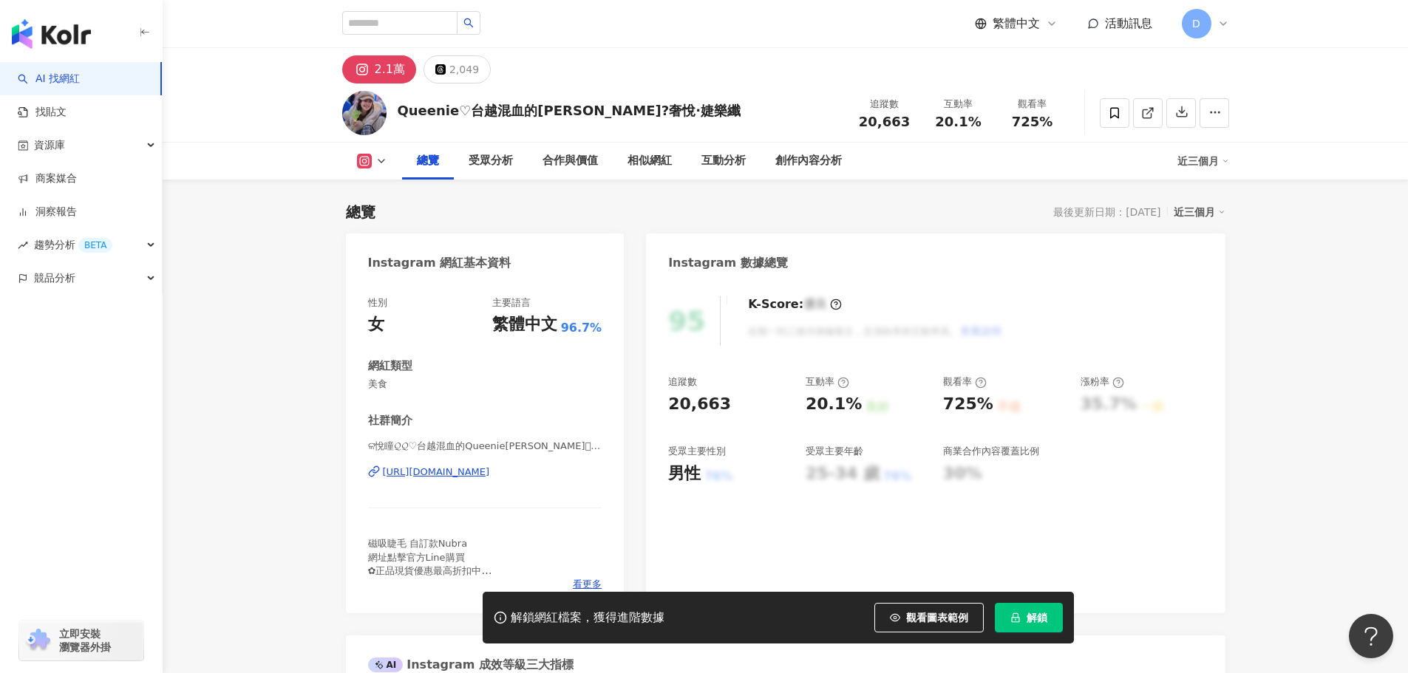
click at [412, 463] on div "ଳ͘悅瞳𝓠𝓠♡台越混血的Queenie昆妮𖠚ᐝ | _ww0703 https://www.instagram.com/_ww0703/" at bounding box center [485, 483] width 234 height 86
click at [416, 474] on div "https://www.instagram.com/_ww0703/" at bounding box center [436, 472] width 107 height 13
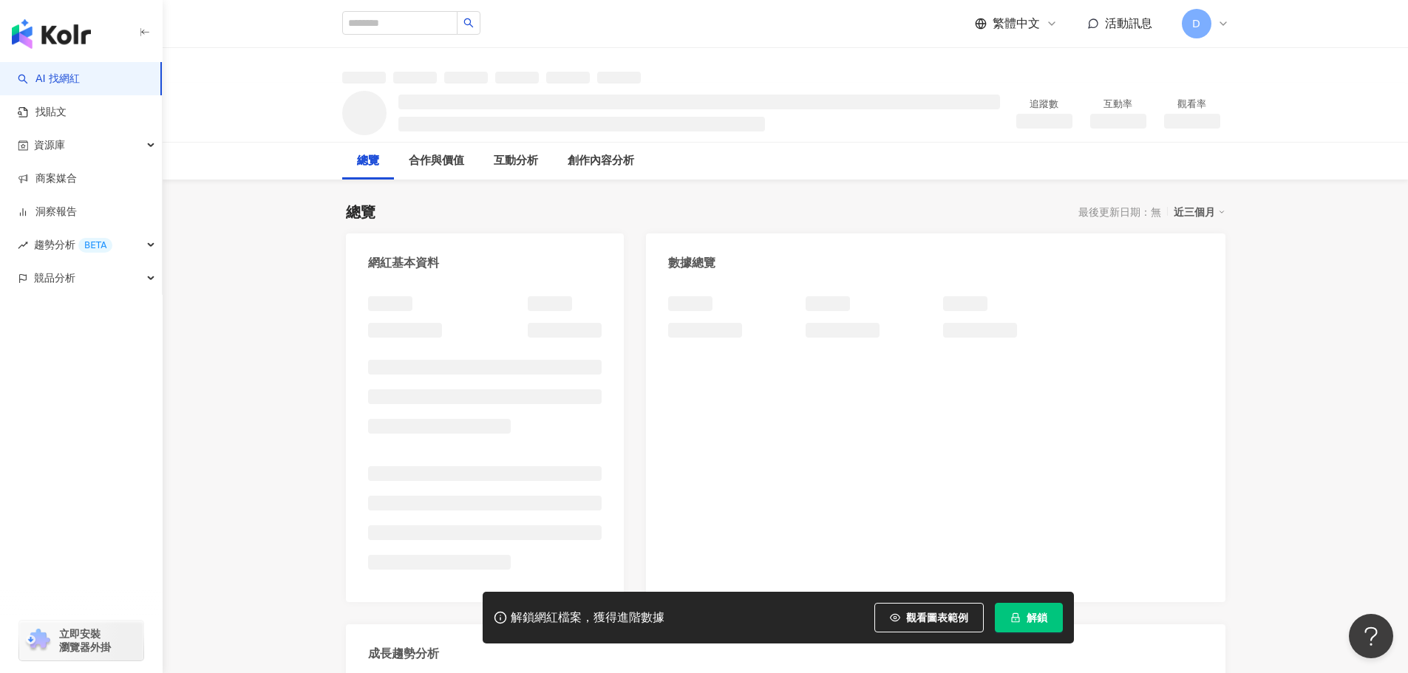
scroll to position [18, 0]
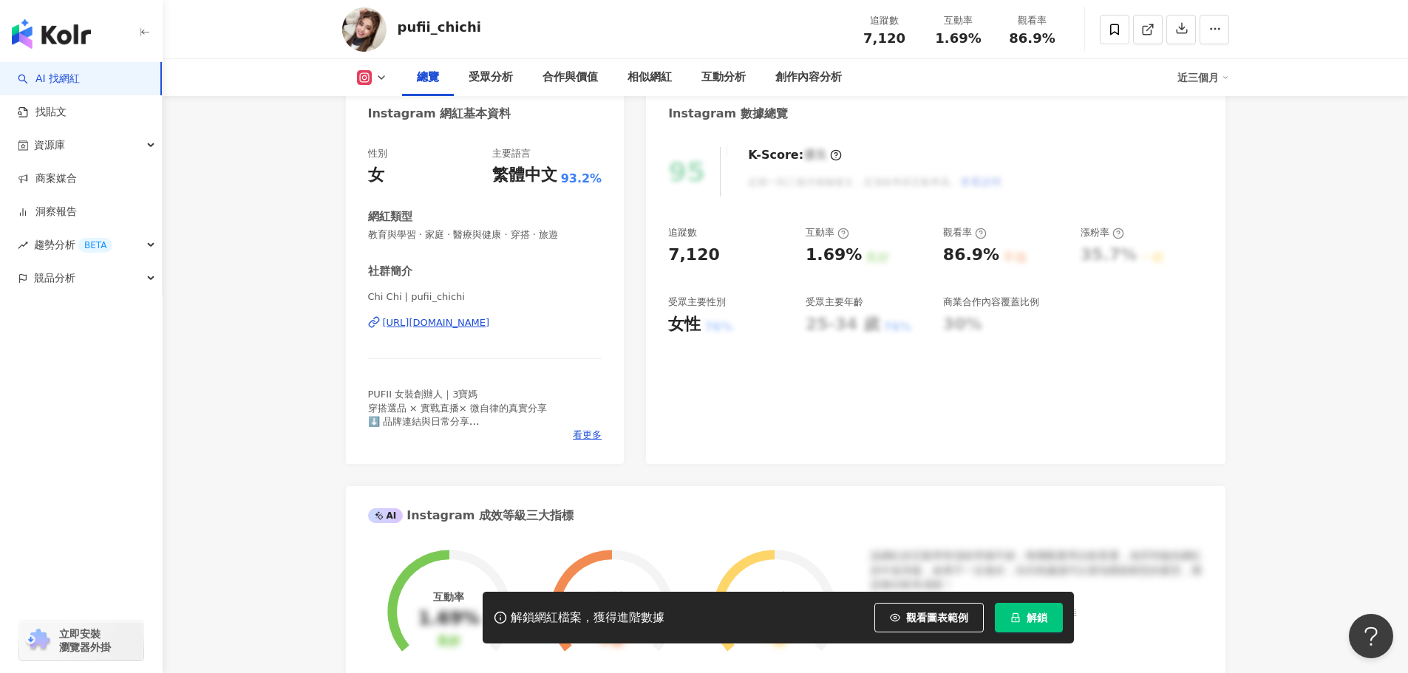
scroll to position [148, 0]
click at [487, 321] on div "https://www.instagram.com/pufii_chichi/" at bounding box center [436, 324] width 107 height 13
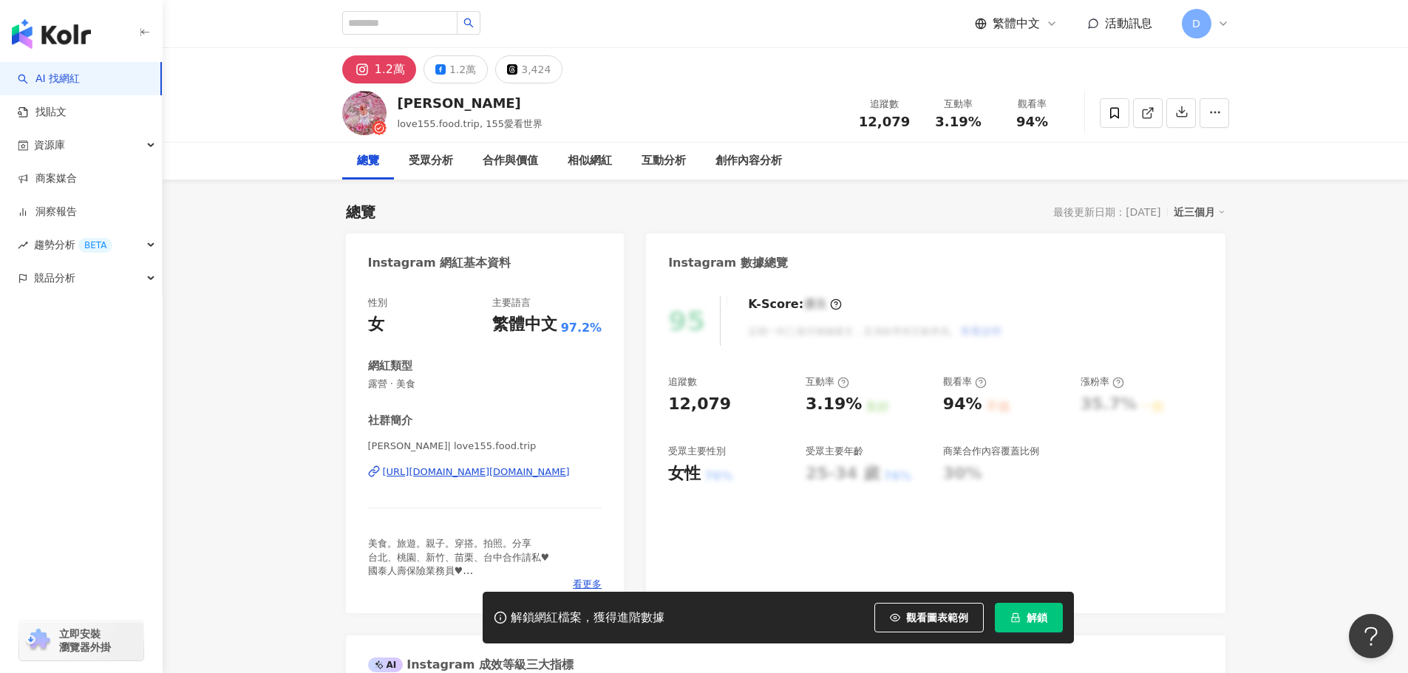
click at [486, 471] on div "https://www.instagram.com/love155.food.trip/" at bounding box center [476, 472] width 187 height 13
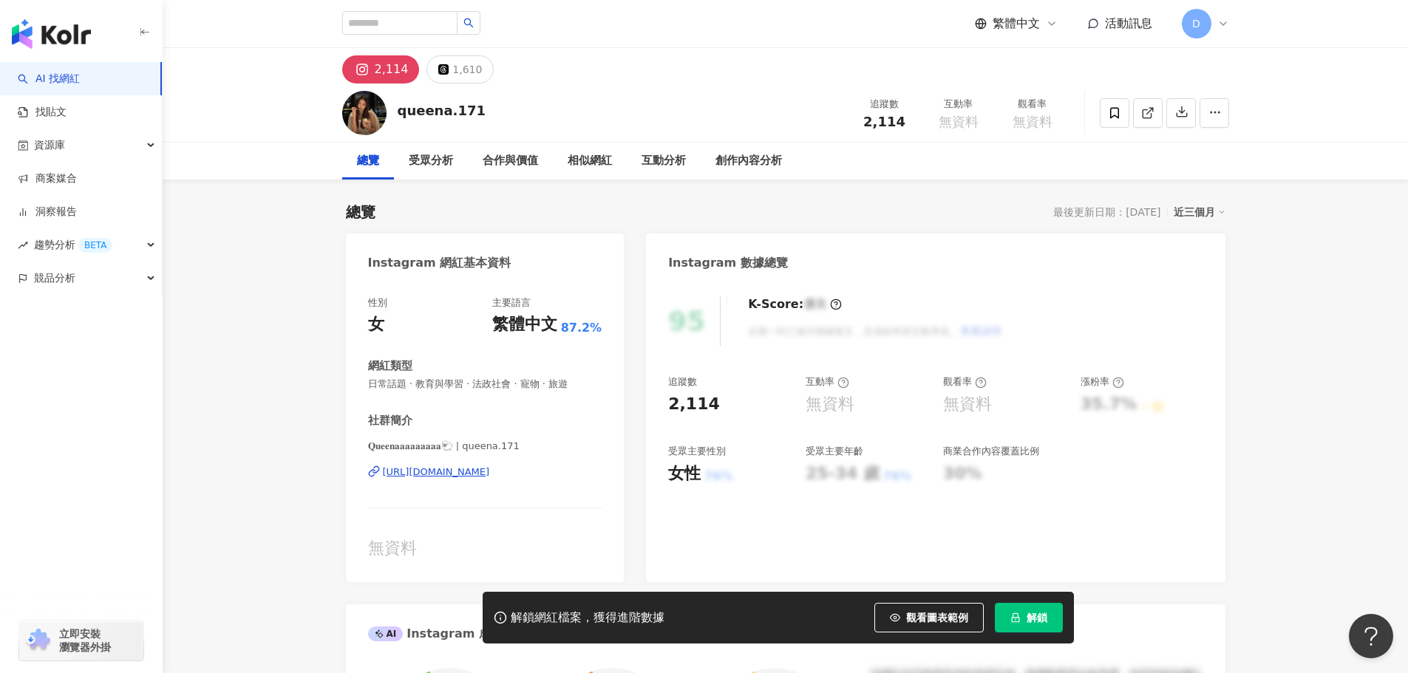
click at [483, 471] on div "[URL][DOMAIN_NAME]" at bounding box center [436, 472] width 107 height 13
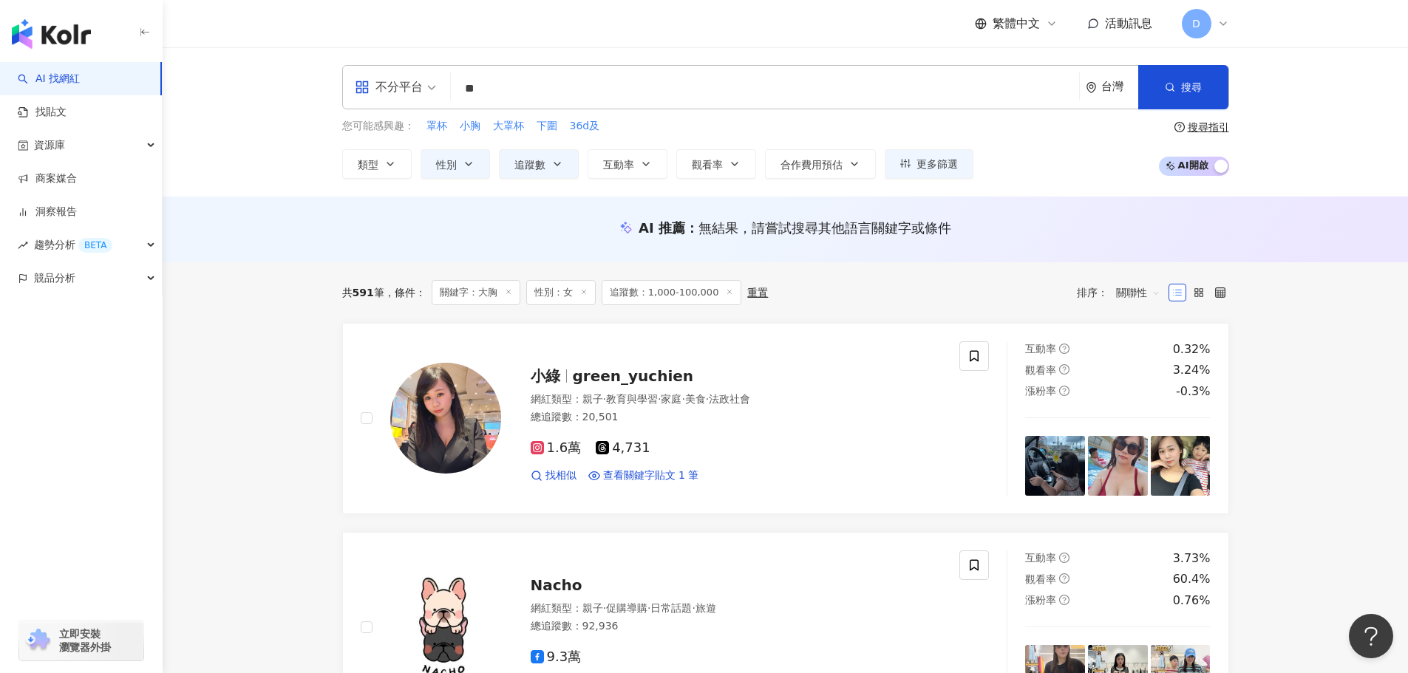
click at [906, 293] on div "共 591 筆 條件 ： 關鍵字：大胸 性別：女 追蹤數：1,000-100,000 重置 排序： 關聯性" at bounding box center [785, 292] width 887 height 25
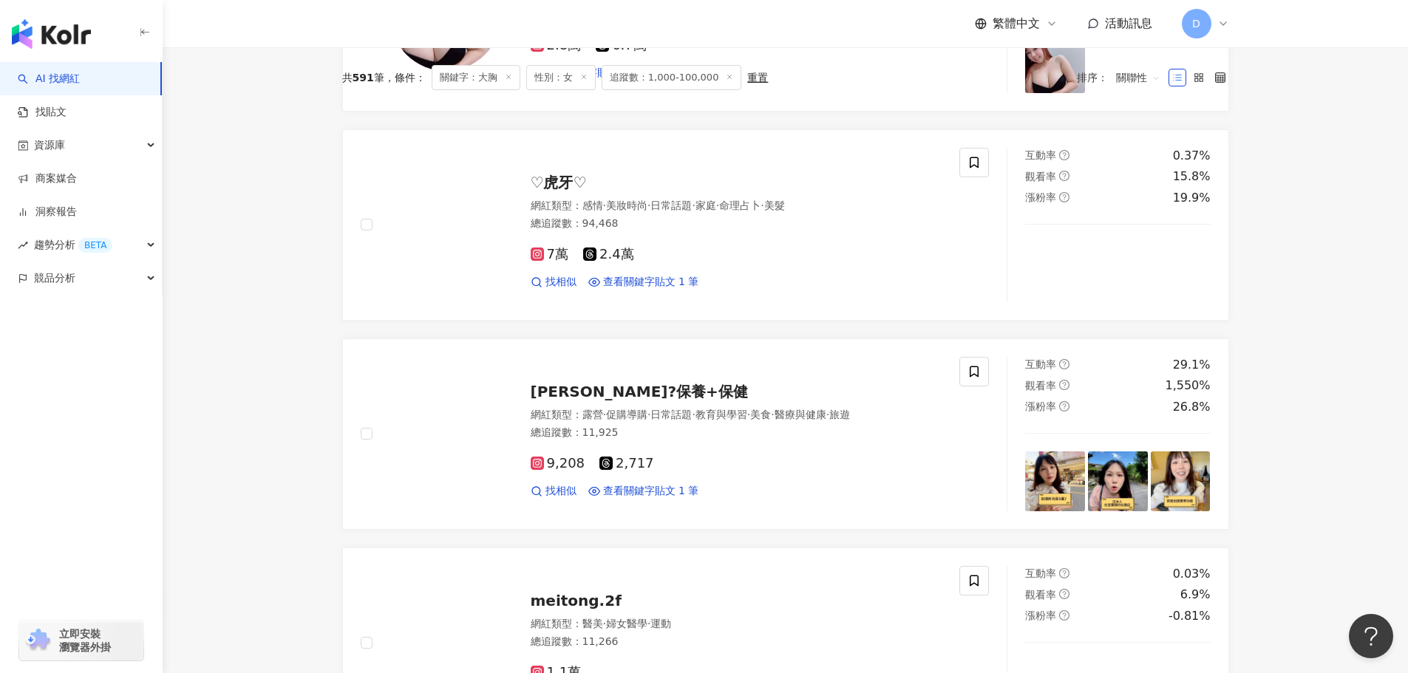
scroll to position [2831, 0]
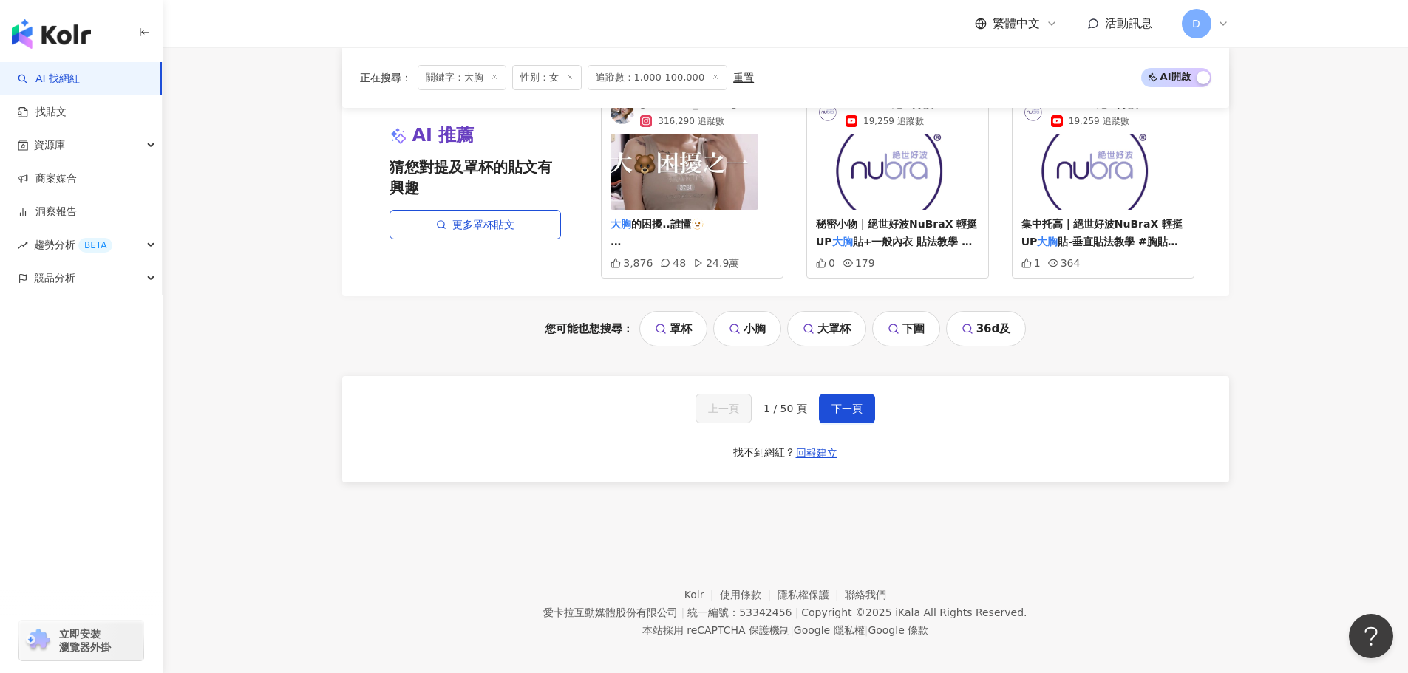
click at [813, 409] on div "上一頁 1 / 50 頁 下一頁" at bounding box center [785, 409] width 180 height 30
click at [826, 407] on button "下一頁" at bounding box center [847, 409] width 56 height 30
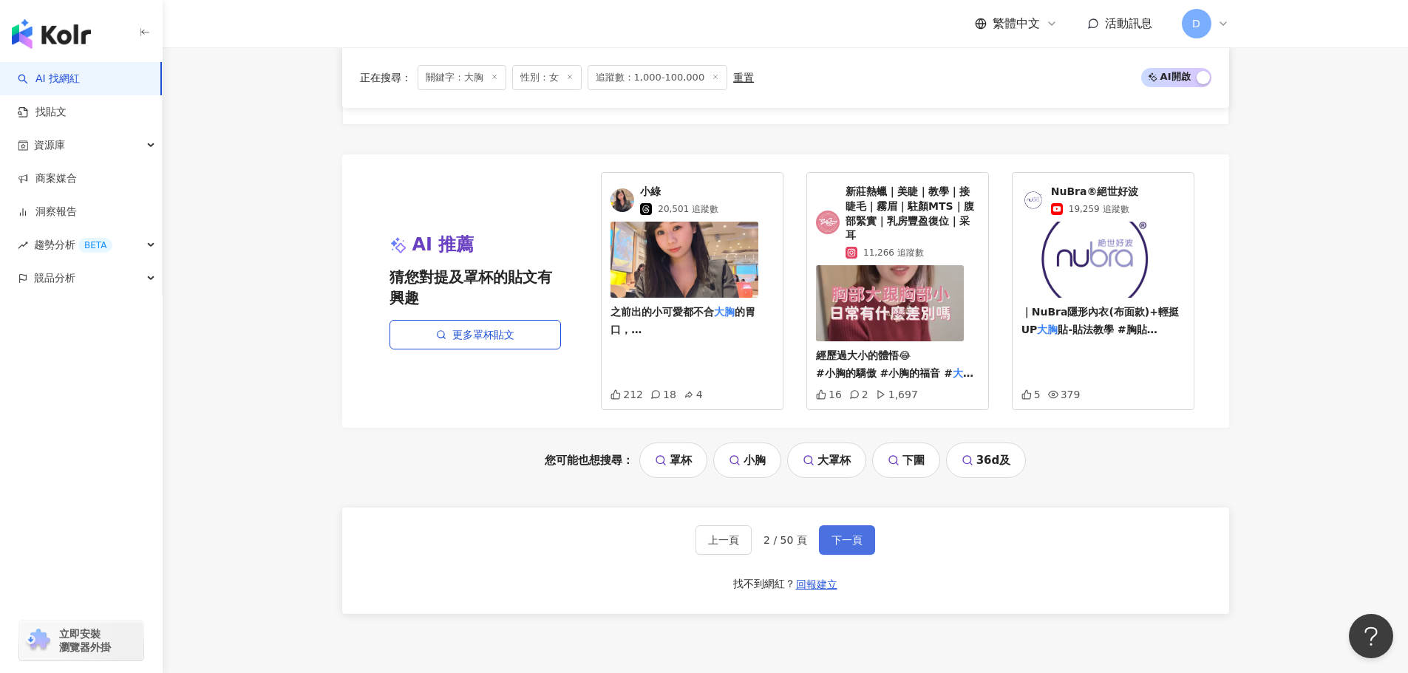
scroll to position [2684, 0]
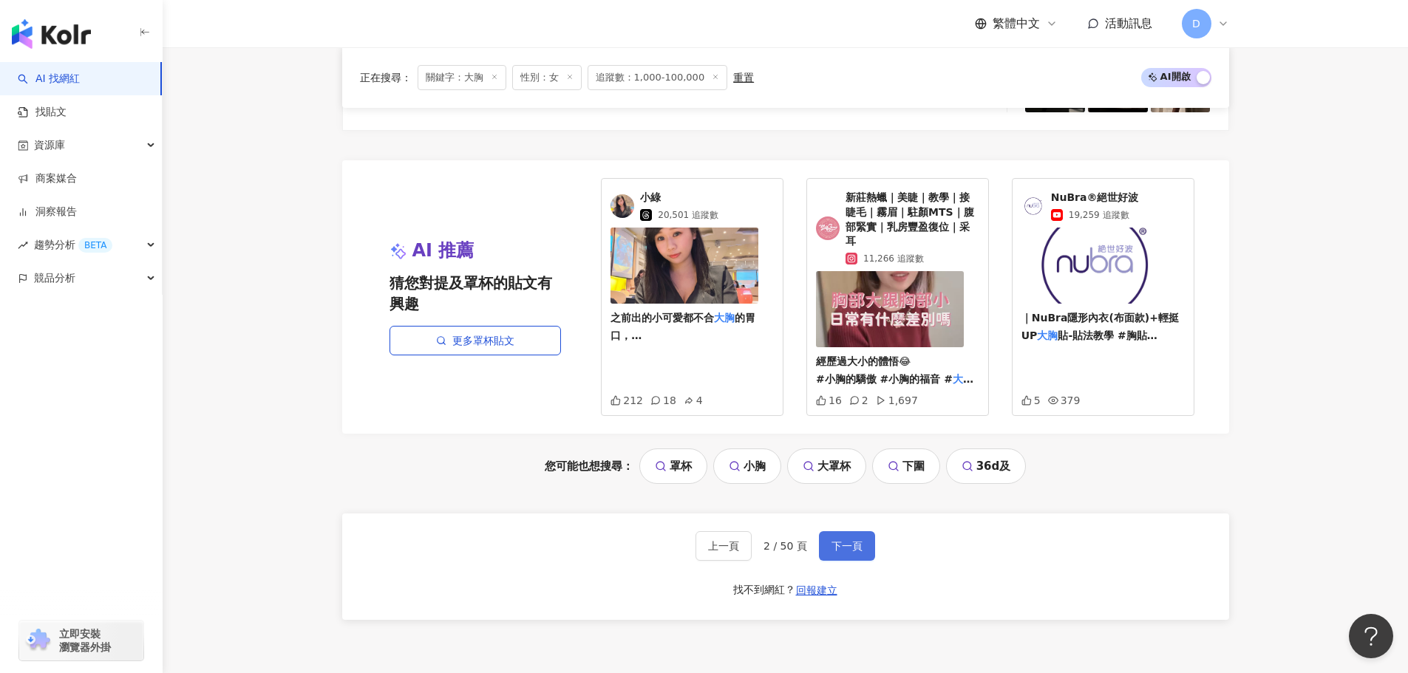
click at [858, 545] on span "下一頁" at bounding box center [846, 546] width 31 height 12
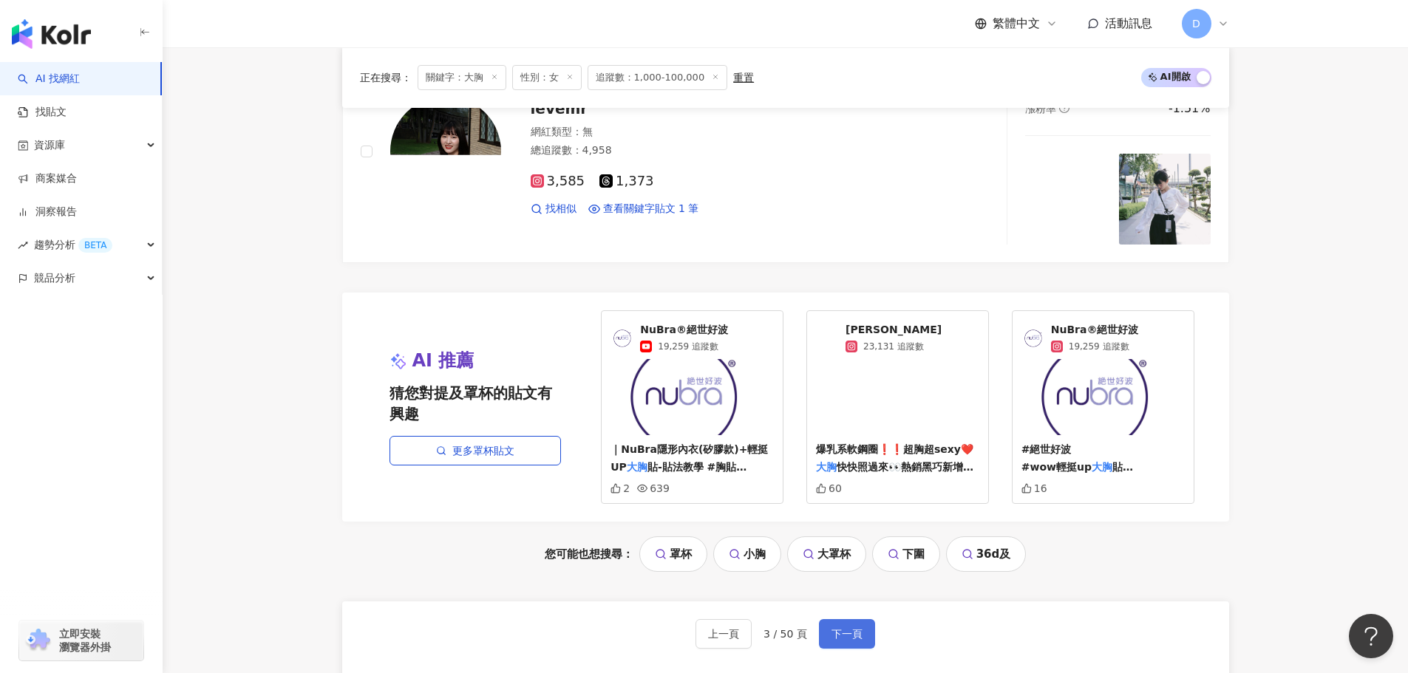
scroll to position [2745, 0]
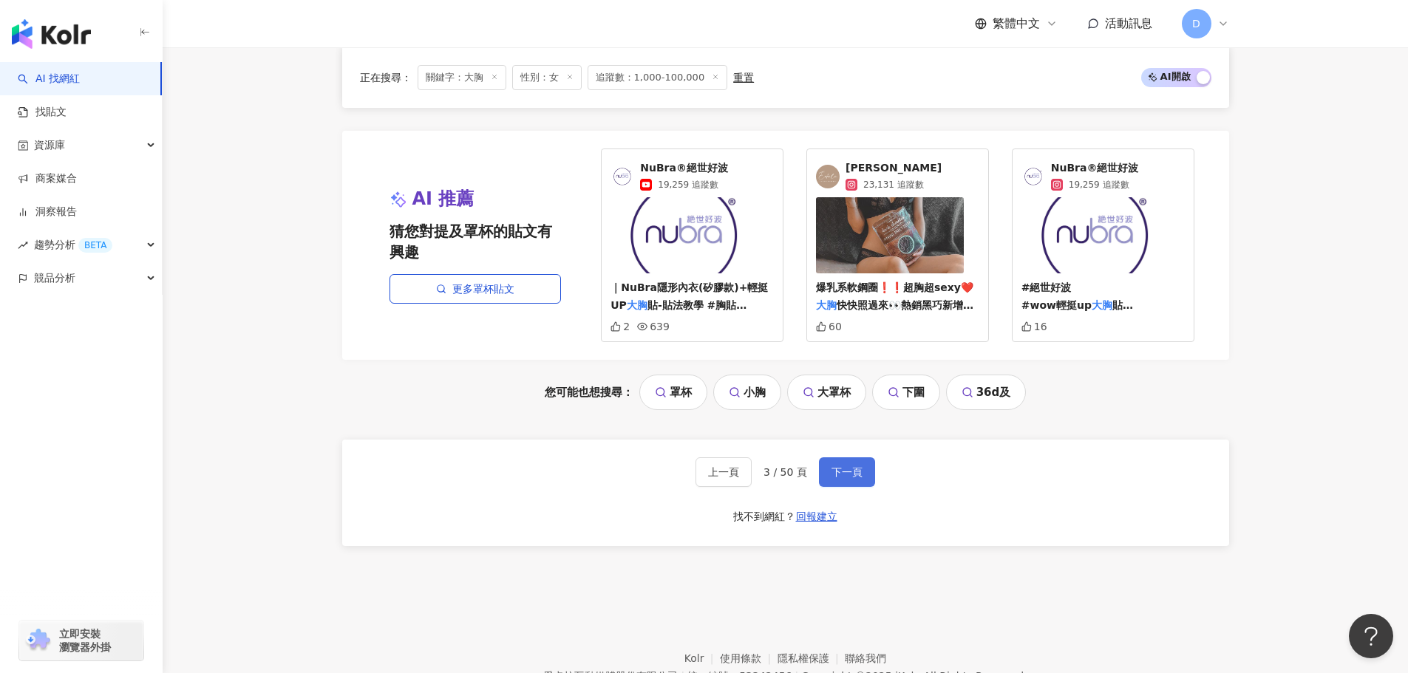
click at [859, 481] on button "下一頁" at bounding box center [847, 472] width 56 height 30
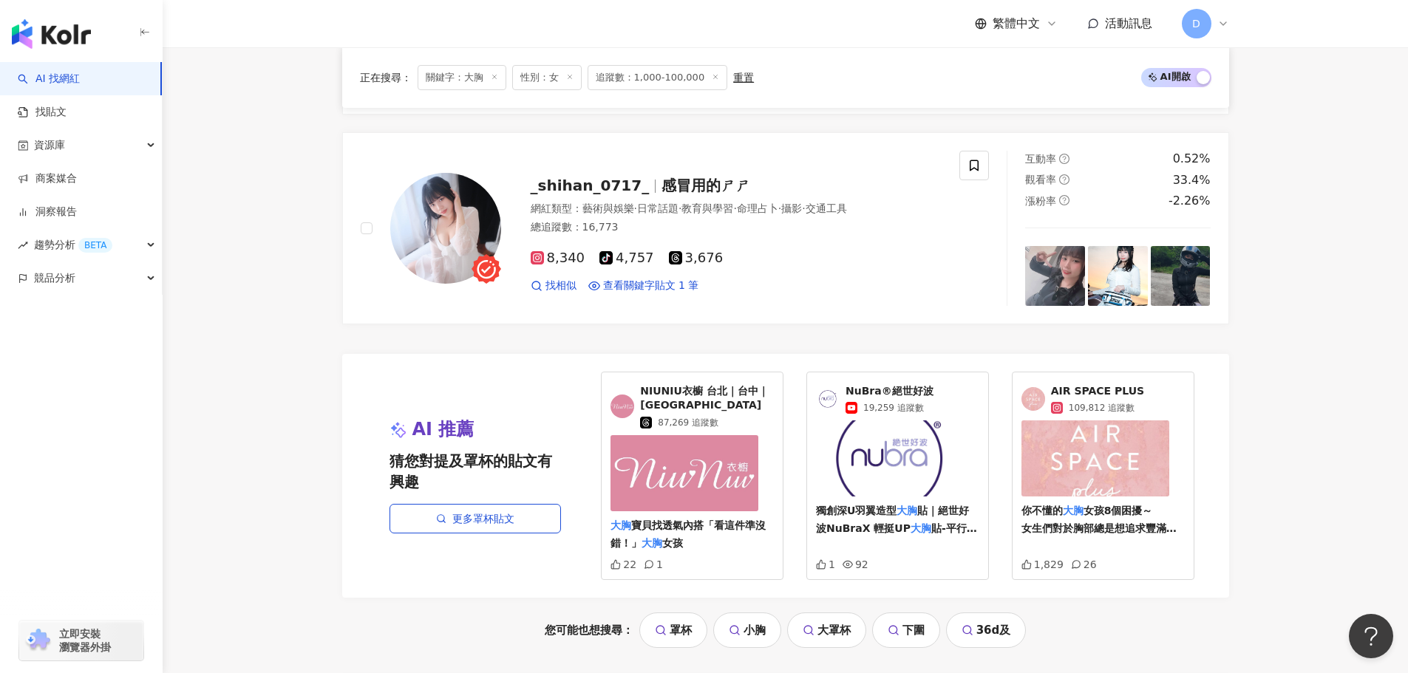
scroll to position [2655, 0]
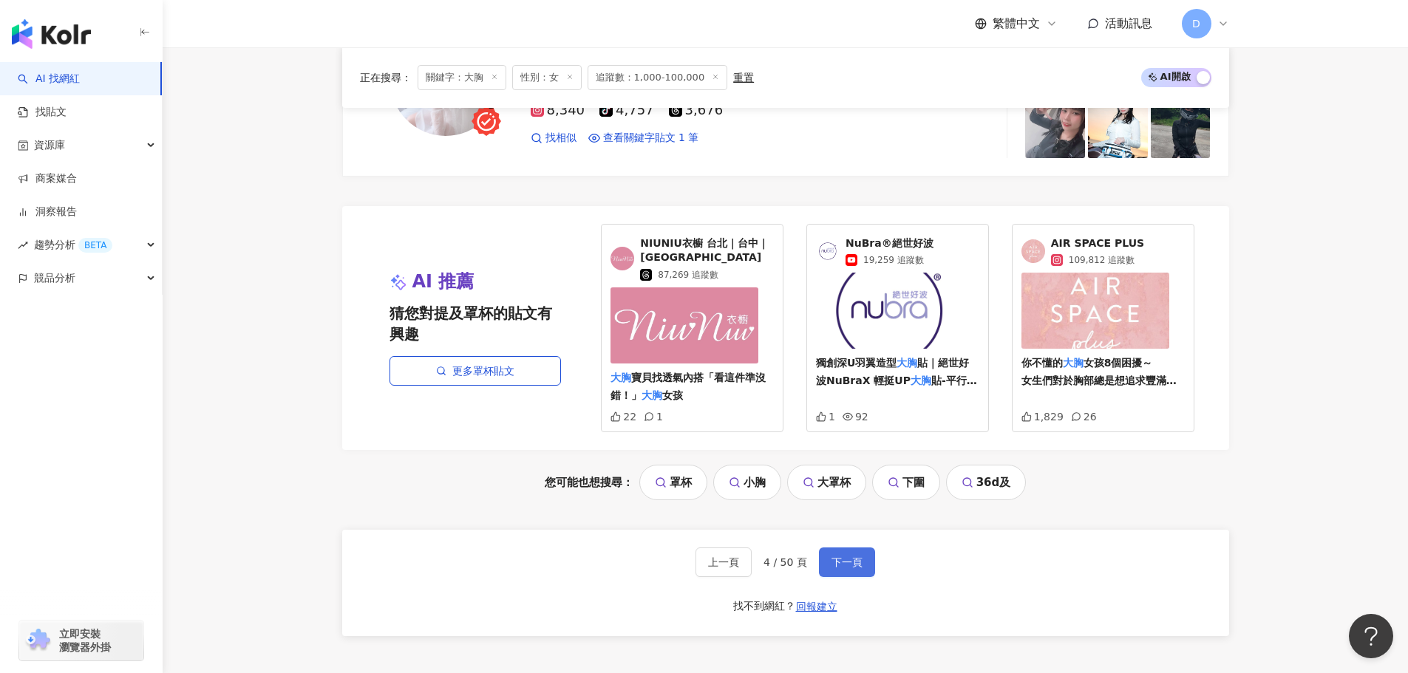
click at [845, 556] on span "下一頁" at bounding box center [846, 562] width 31 height 12
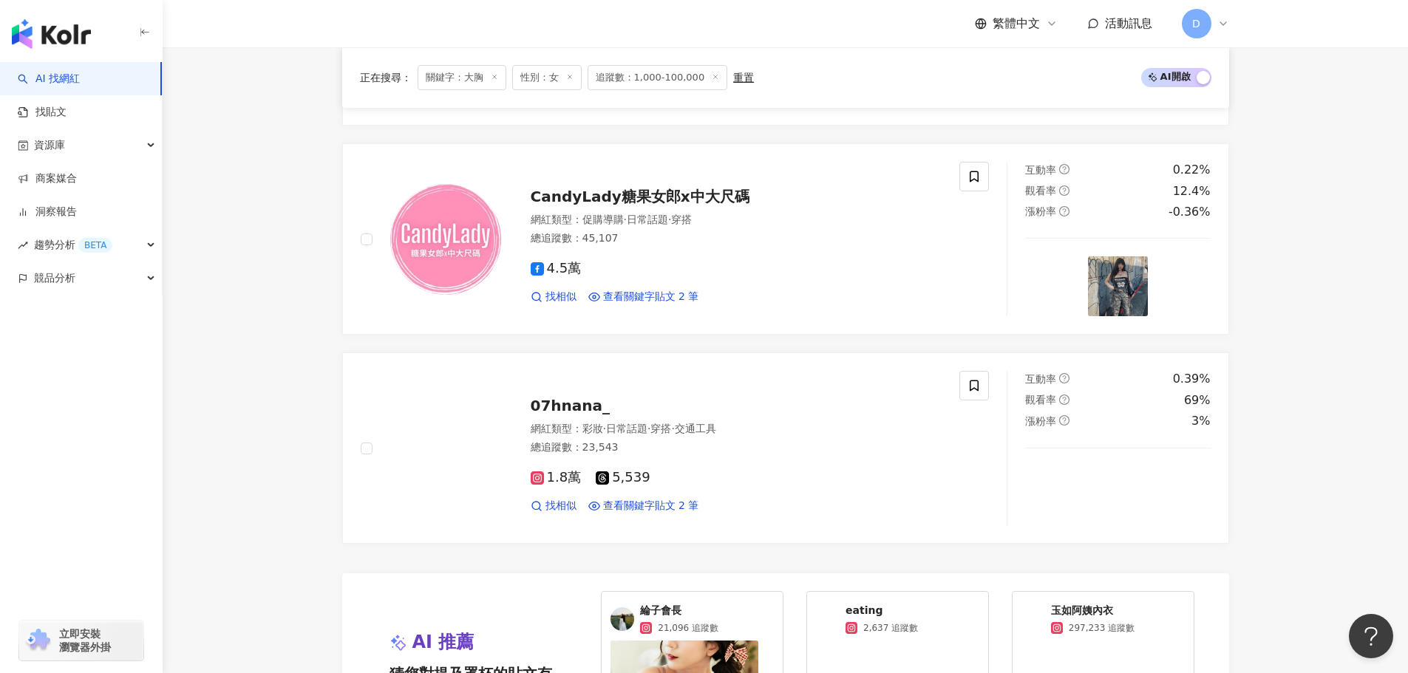
scroll to position [2788, 0]
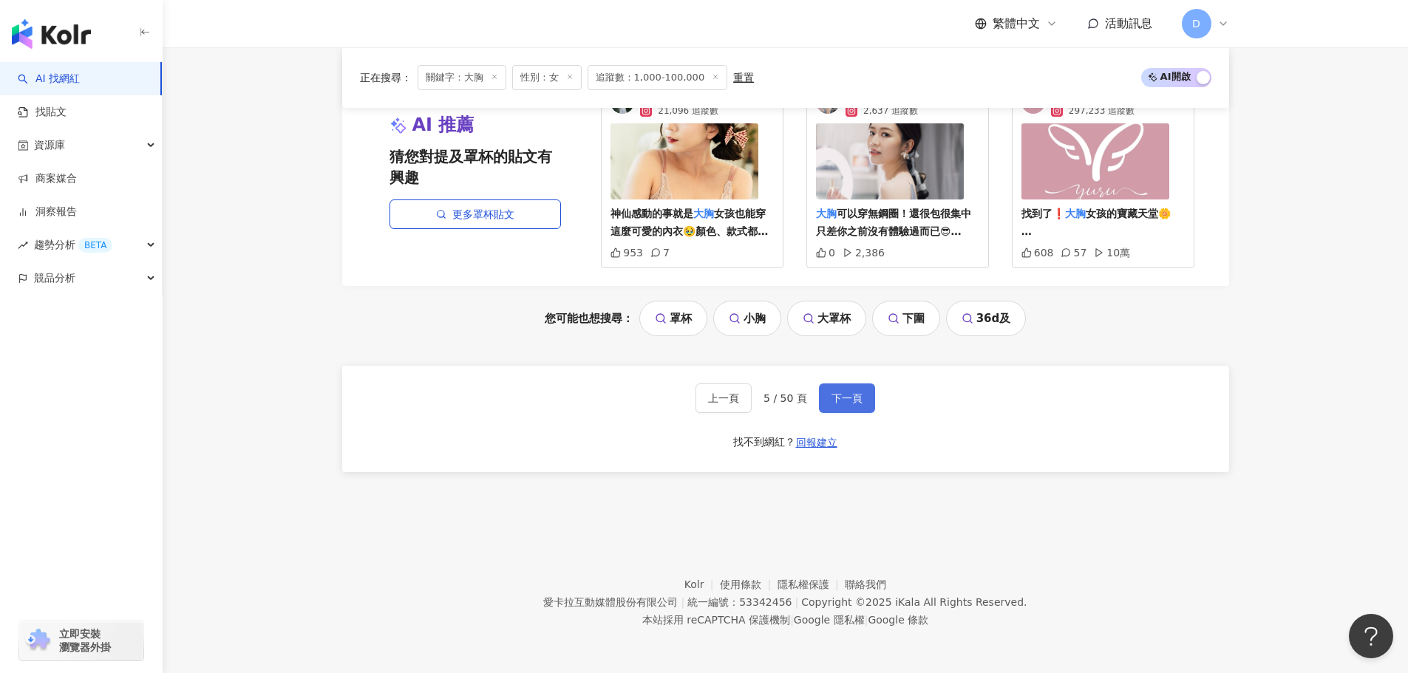
click at [862, 406] on button "下一頁" at bounding box center [847, 398] width 56 height 30
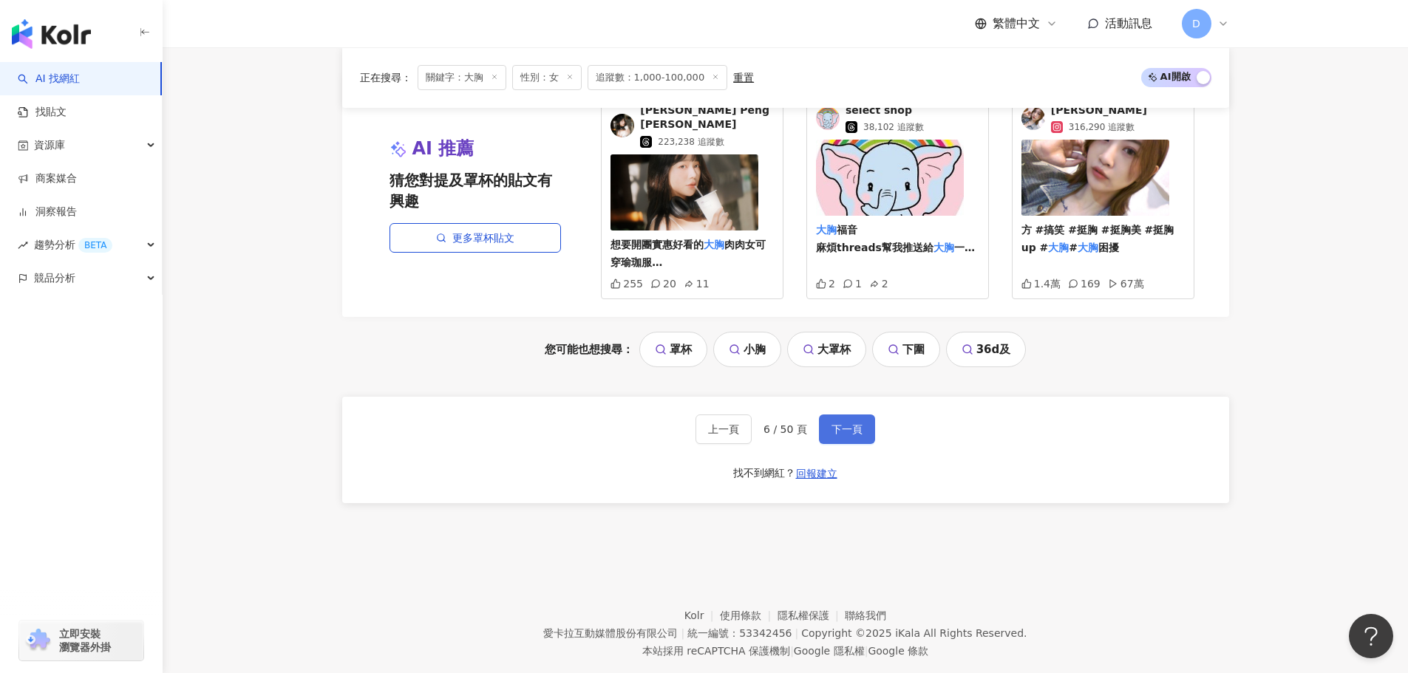
click at [871, 415] on button "下一頁" at bounding box center [847, 430] width 56 height 30
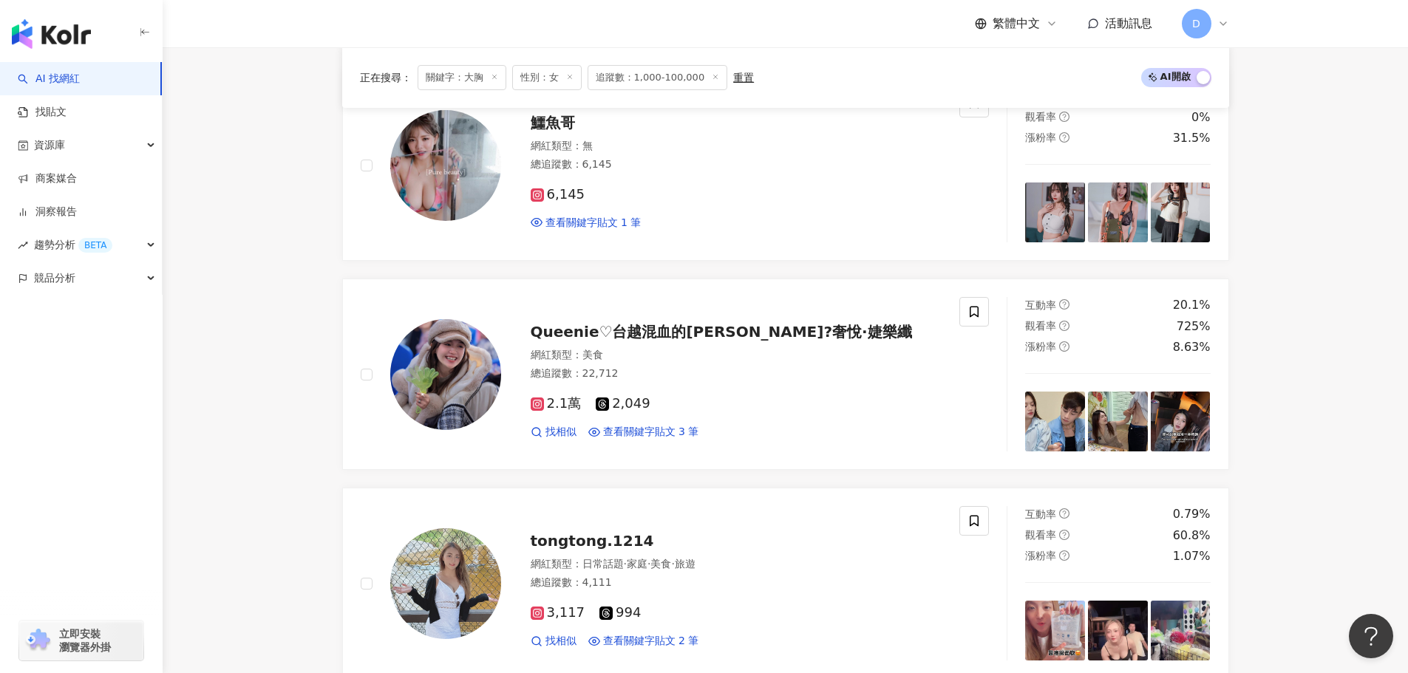
scroll to position [1680, 0]
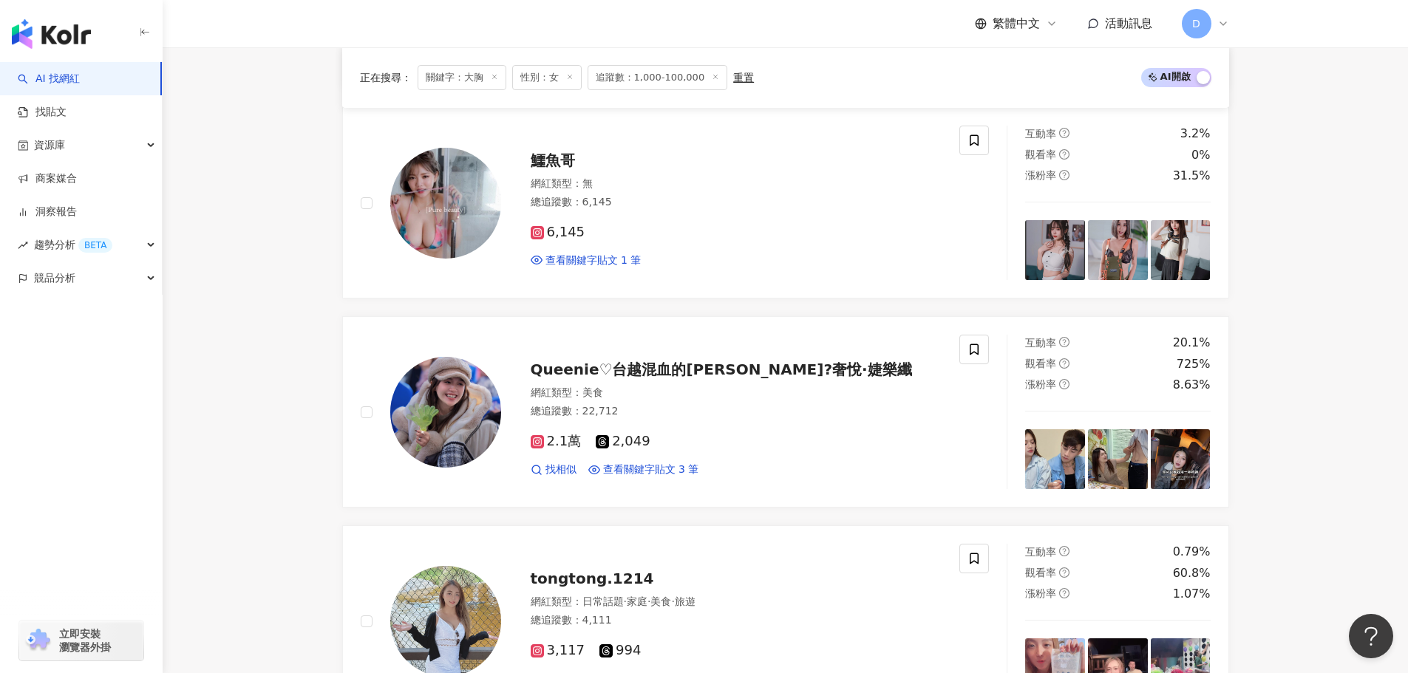
click at [870, 400] on div "網紅類型 ： 美食" at bounding box center [737, 393] width 412 height 15
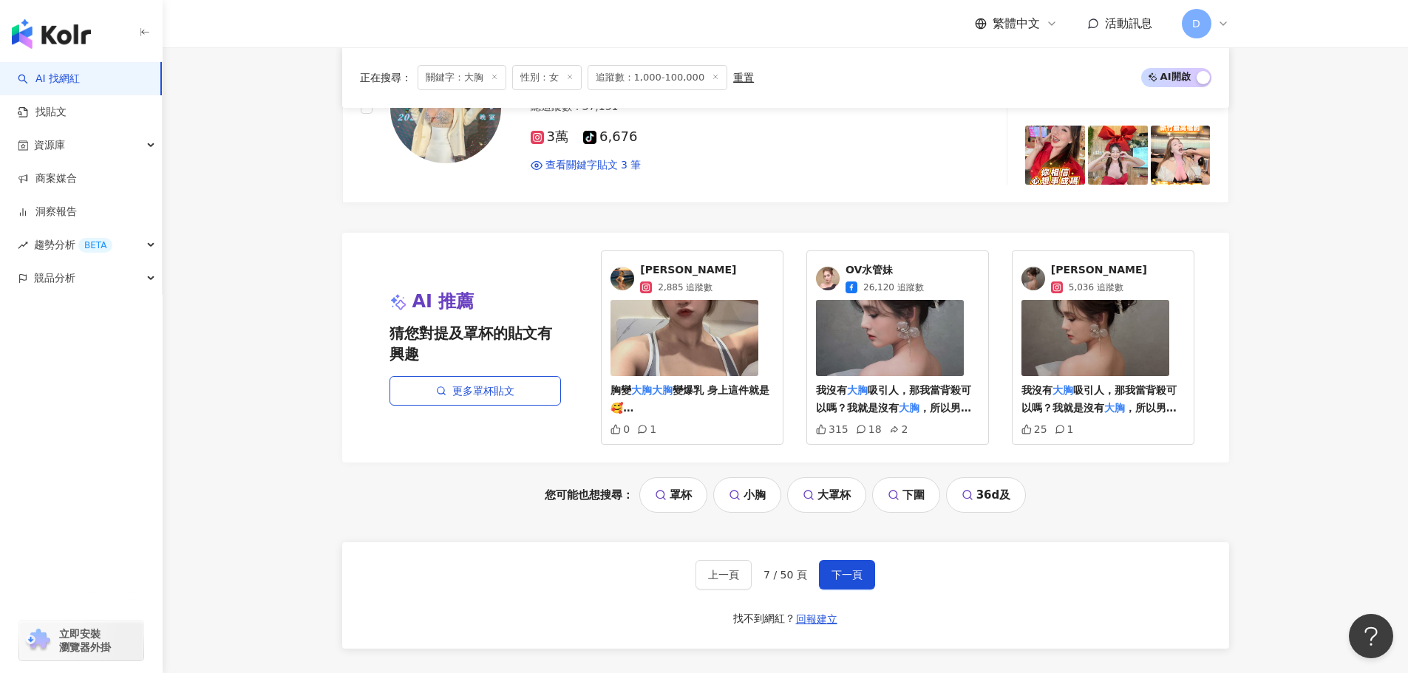
scroll to position [2714, 0]
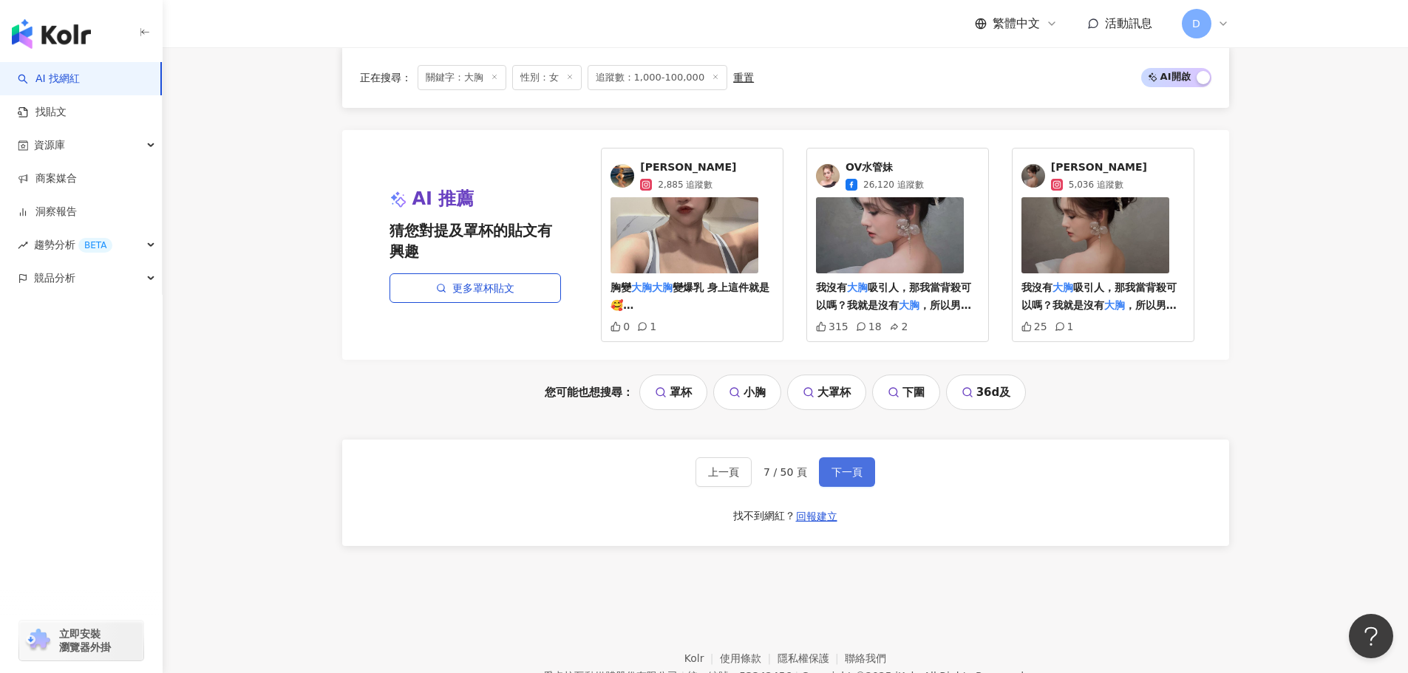
click at [854, 466] on span "下一頁" at bounding box center [846, 472] width 31 height 12
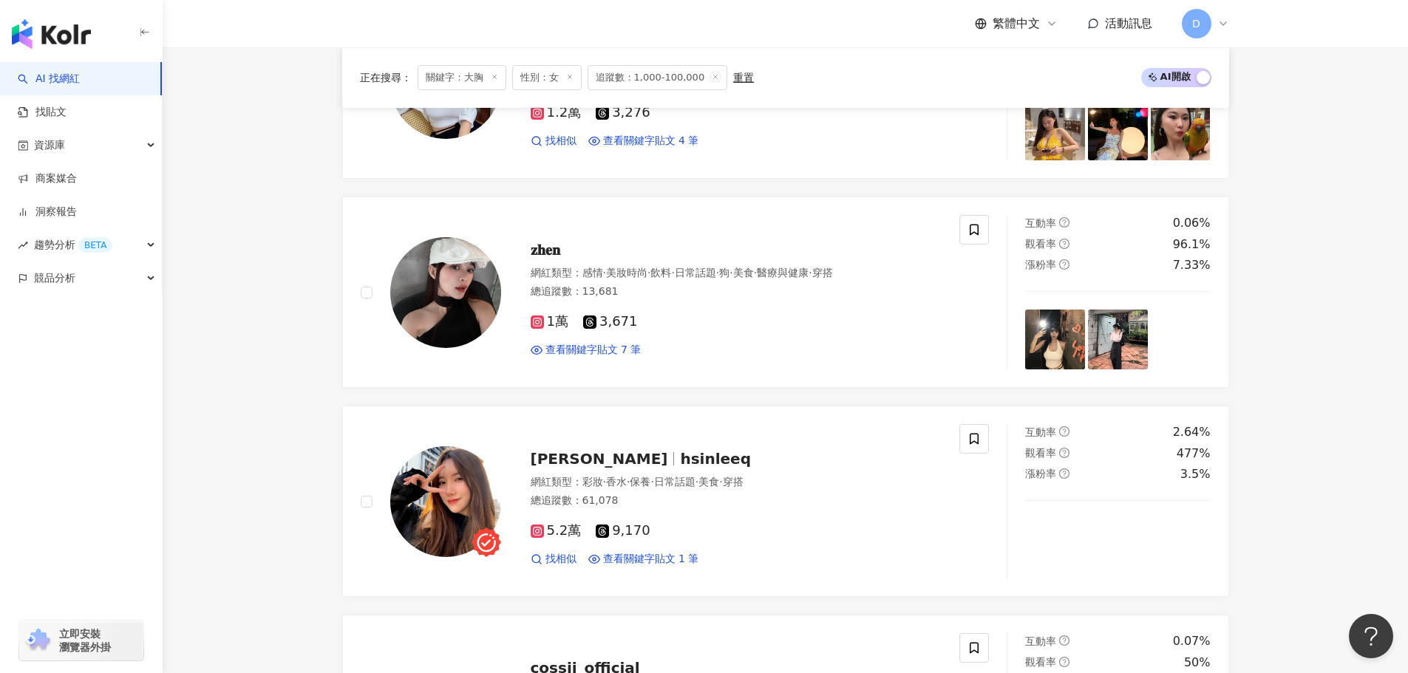
scroll to position [1975, 0]
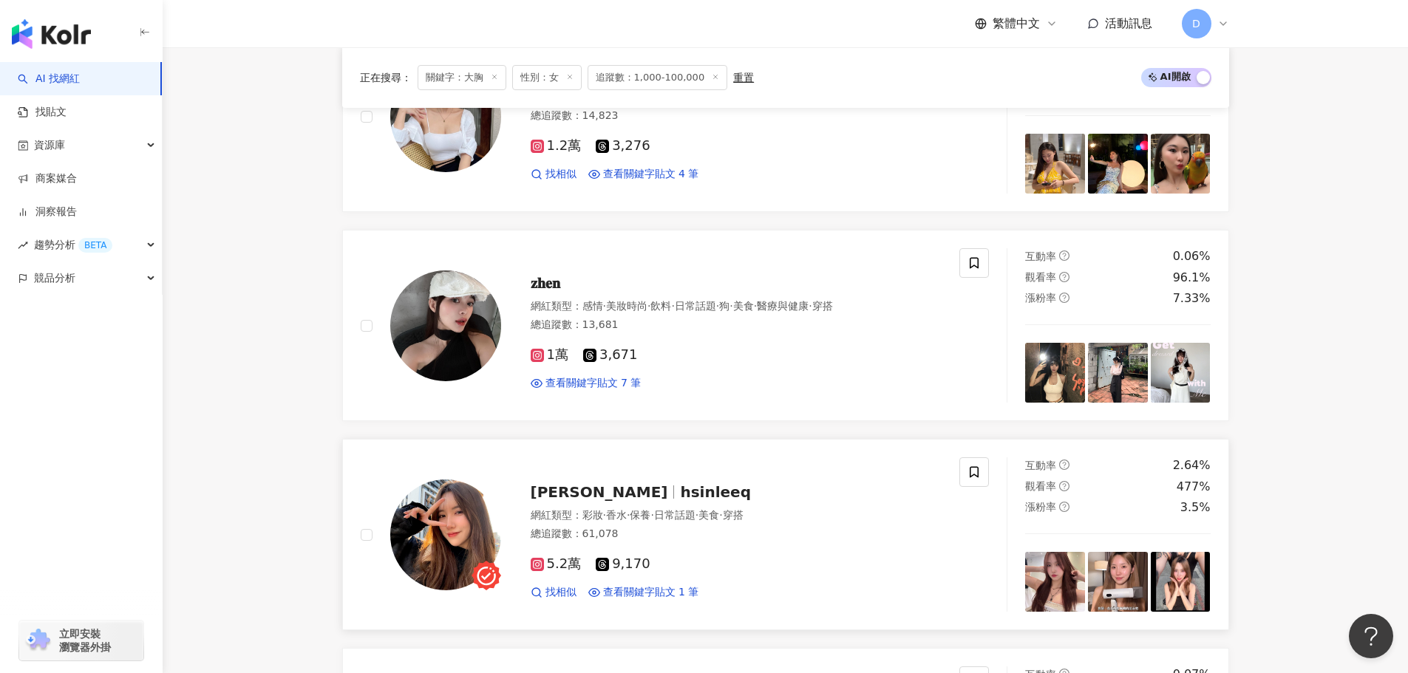
click at [833, 515] on div "網紅類型 ： 彩妝 · 香水 · 保養 · 日常話題 · 美食 · 穿搭" at bounding box center [737, 515] width 412 height 15
click at [740, 352] on div "1萬 3,671" at bounding box center [737, 355] width 412 height 16
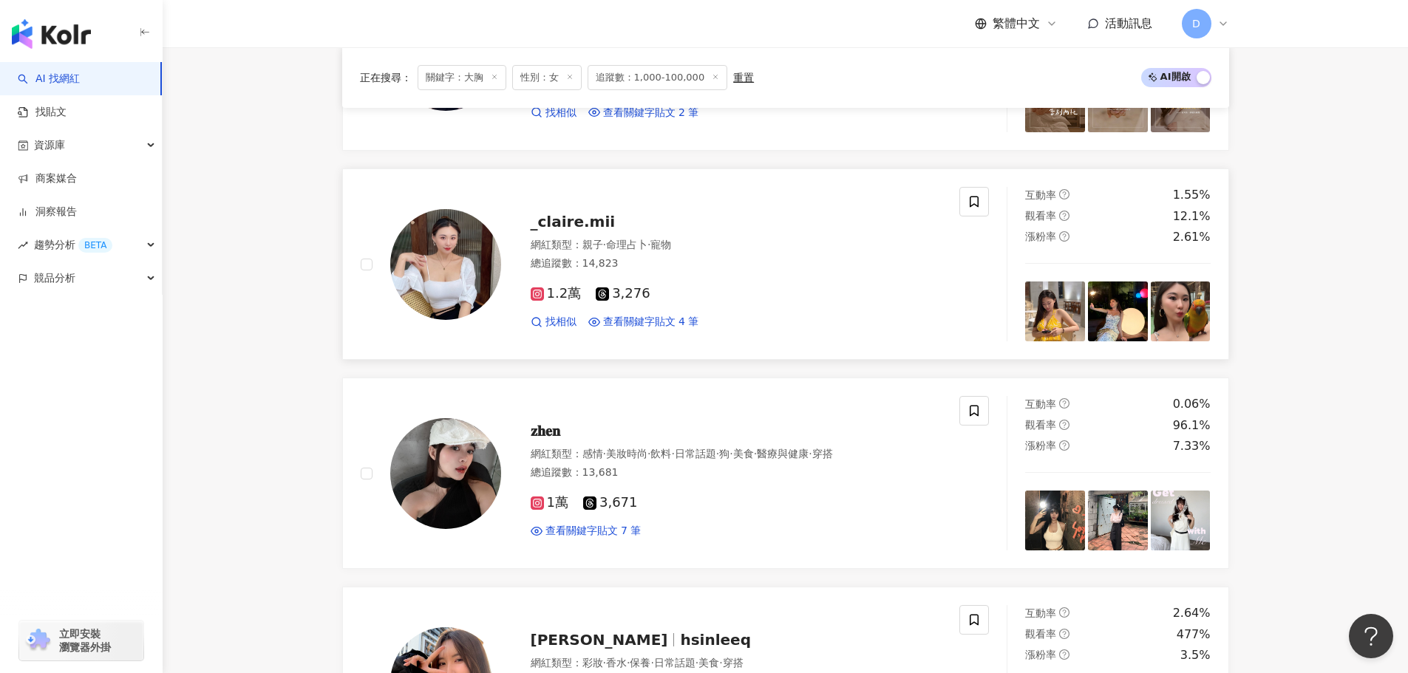
click at [729, 280] on div "1.2萬 3,276 找相似 查看關鍵字貼文 4 筆" at bounding box center [737, 301] width 412 height 55
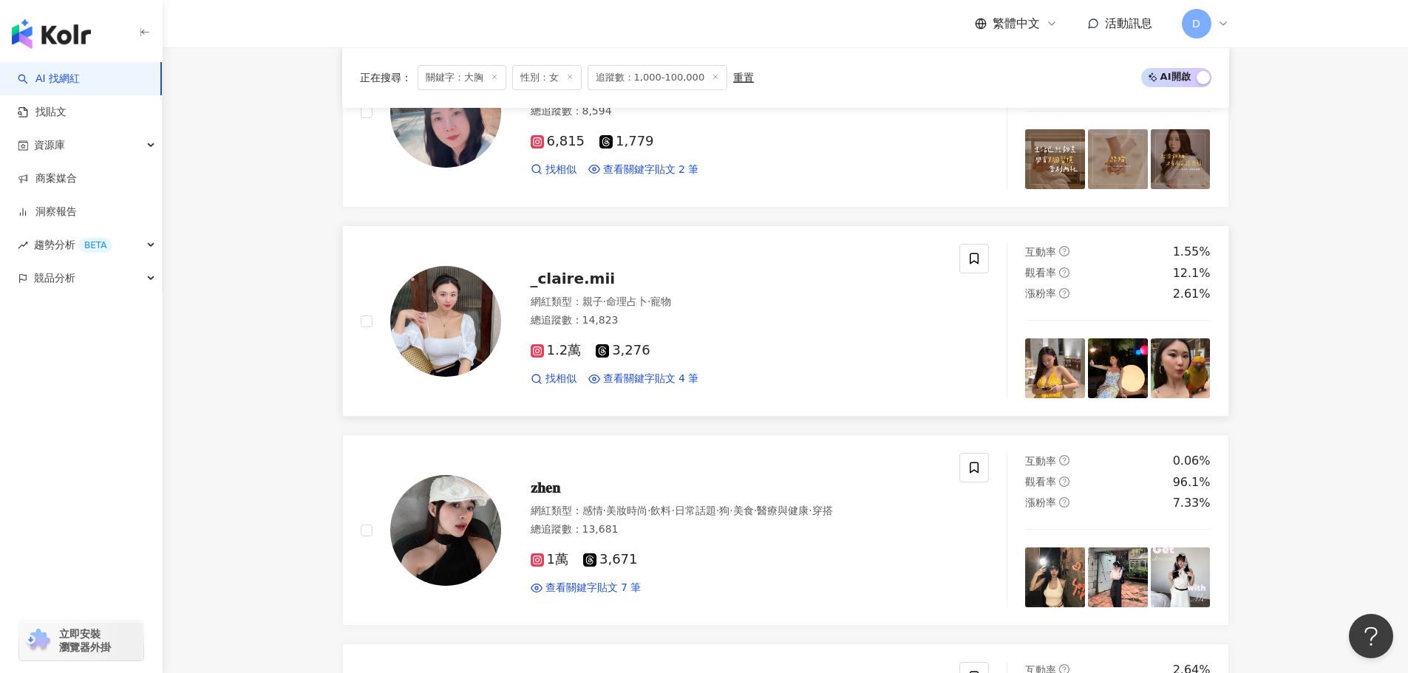
scroll to position [1532, 0]
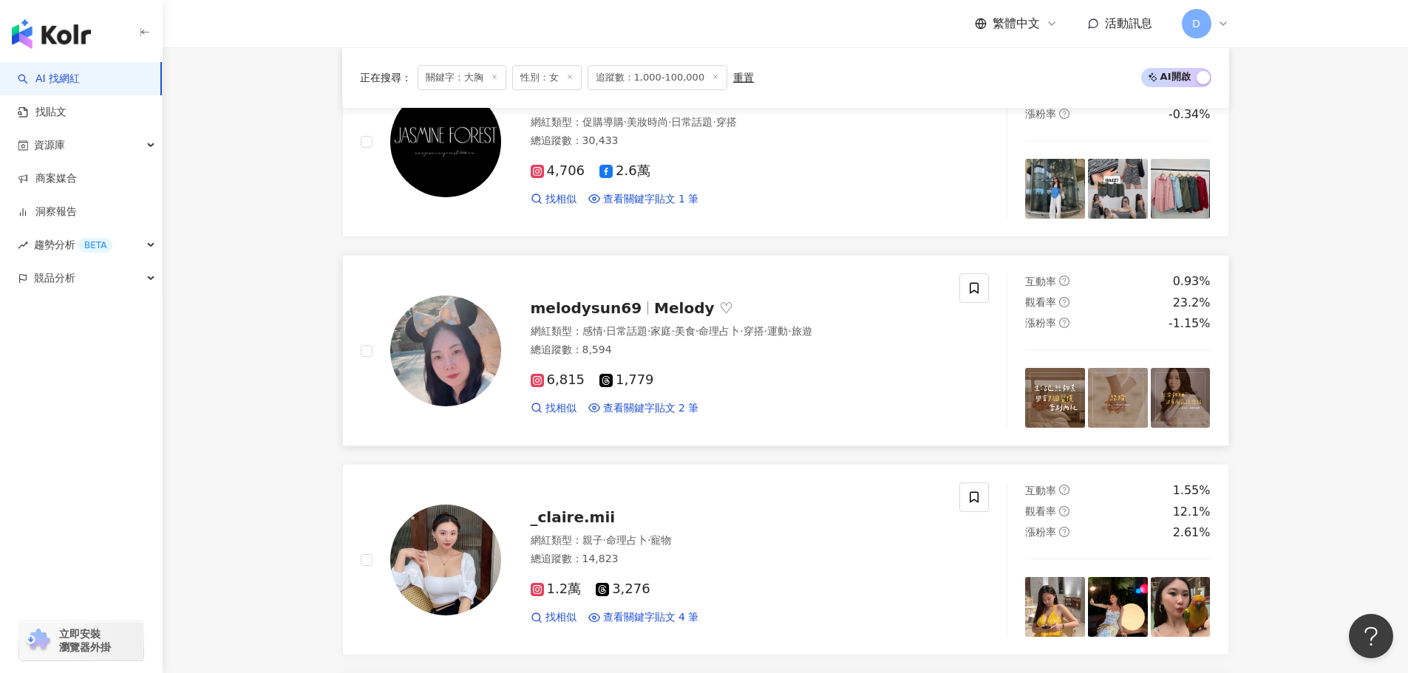
click at [716, 321] on div "melodysun69 Melody ♡ 網紅類型 ： 感情 · 日常話題 · 家庭 · 美食 · 命理占卜 · 穿搭 · 運動 · 旅遊 總追蹤數 ： 8,…" at bounding box center [721, 350] width 441 height 129
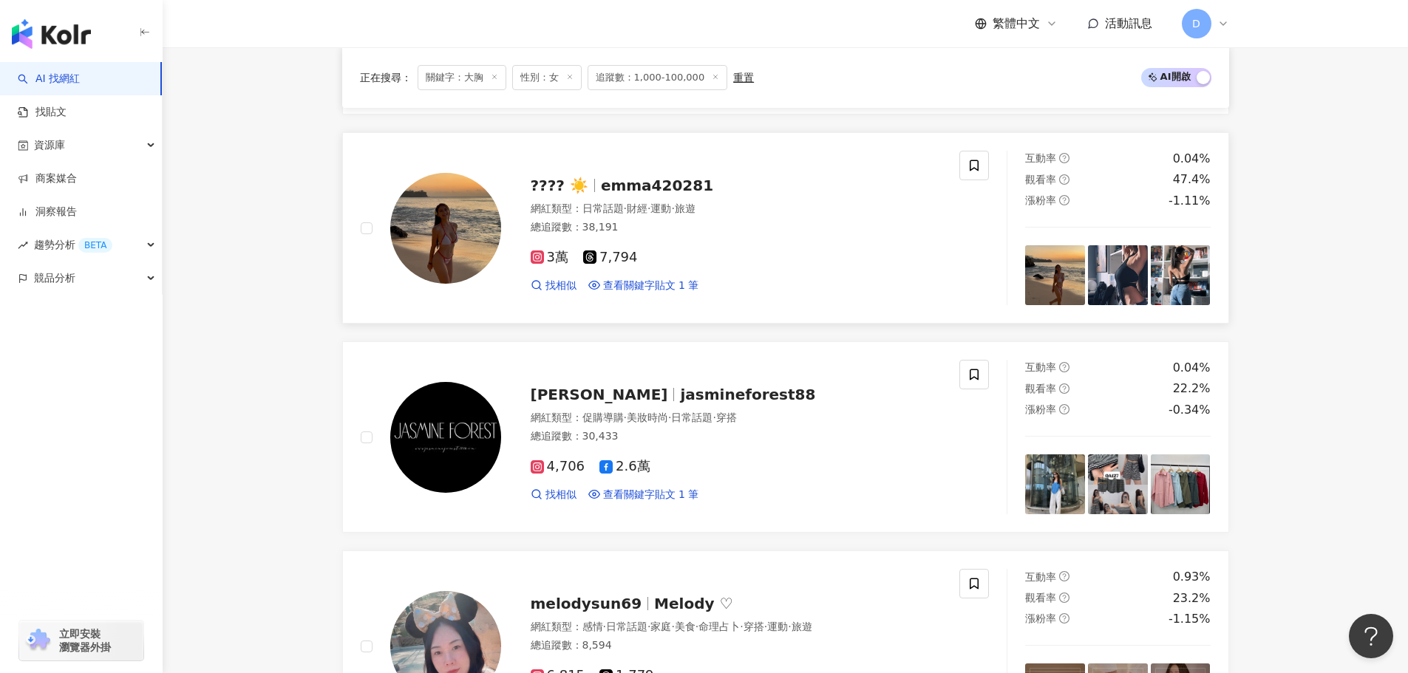
click at [723, 270] on div "3萬 7,794 找相似 查看關鍵字貼文 1 筆" at bounding box center [737, 265] width 412 height 55
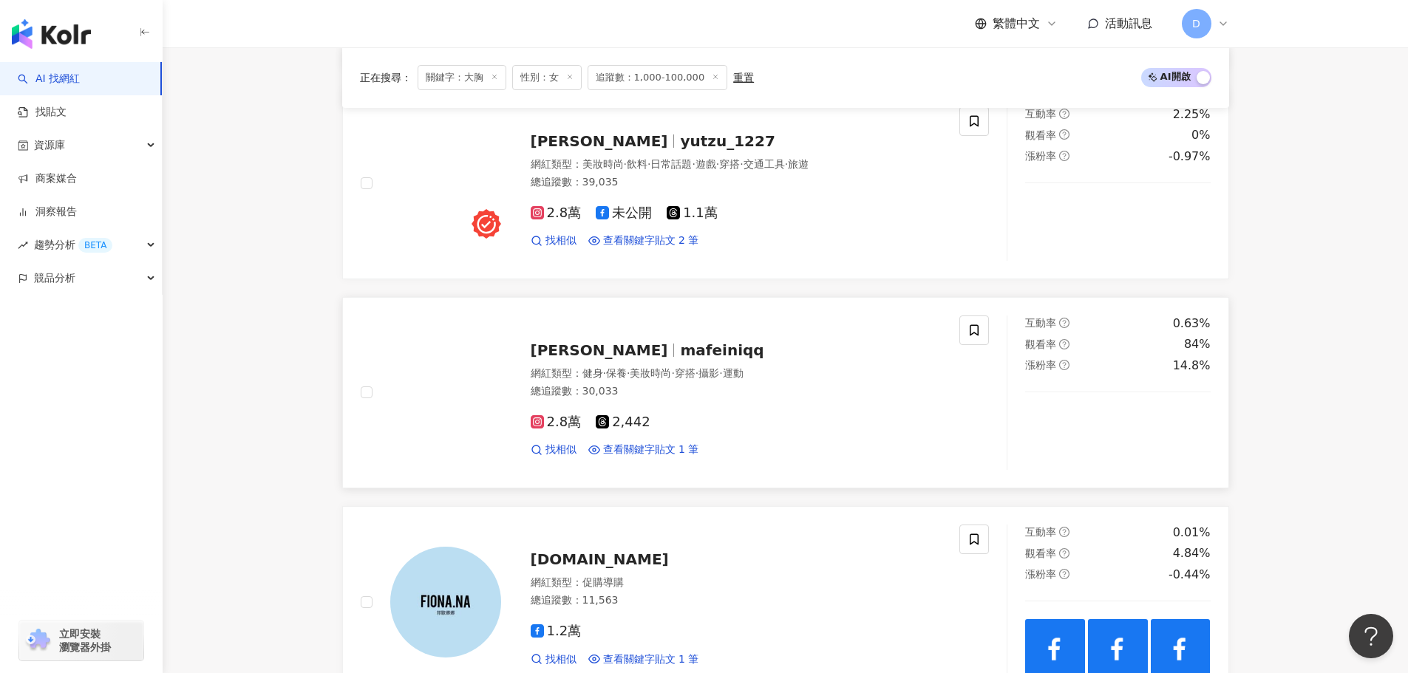
scroll to position [645, 0]
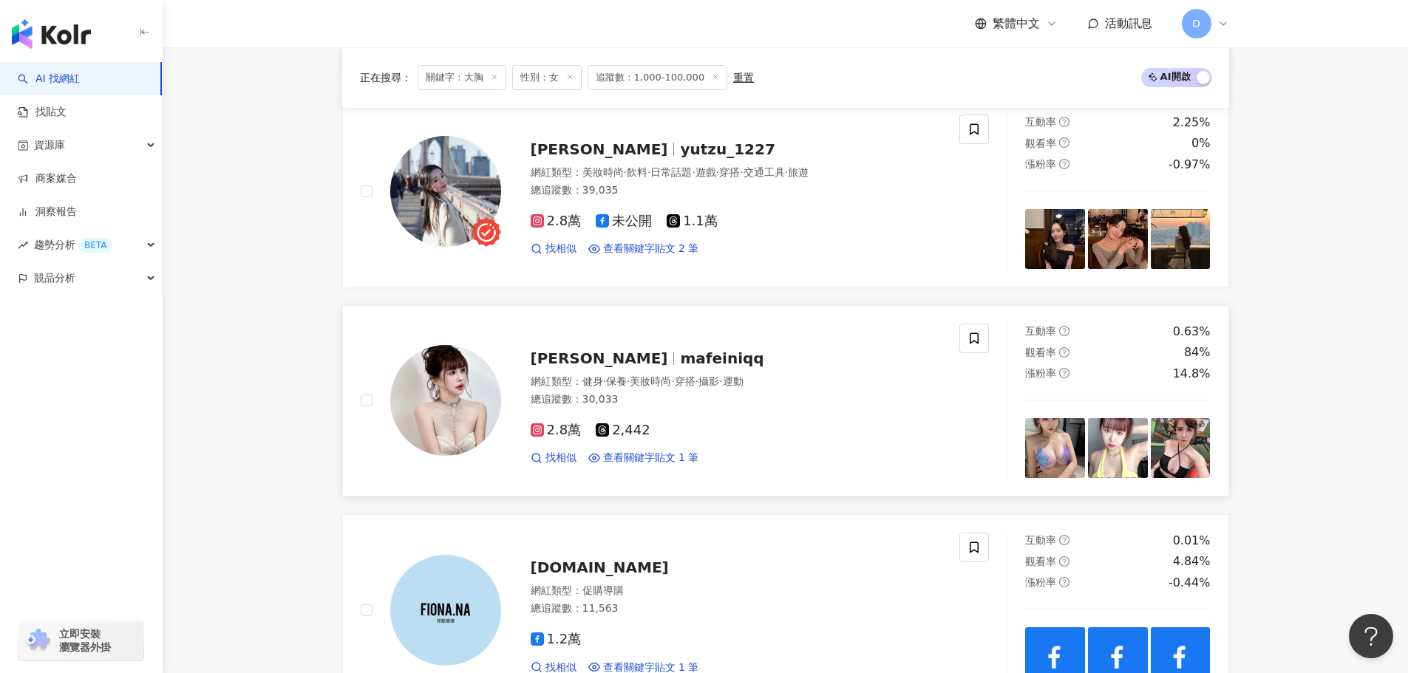
click at [706, 392] on div "網紅類型 ： 健身 · 保養 · 美妝時尚 · 穿搭 · 攝影 · 運動 總追蹤數 ： 30,033" at bounding box center [737, 393] width 412 height 36
click at [713, 201] on div "網紅類型 ： 美妝時尚 · 飲料 · 日常話題 · 遊戲 · 穿搭 · 交通工具 · 旅遊 總追蹤數 ： 39,035" at bounding box center [737, 184] width 412 height 36
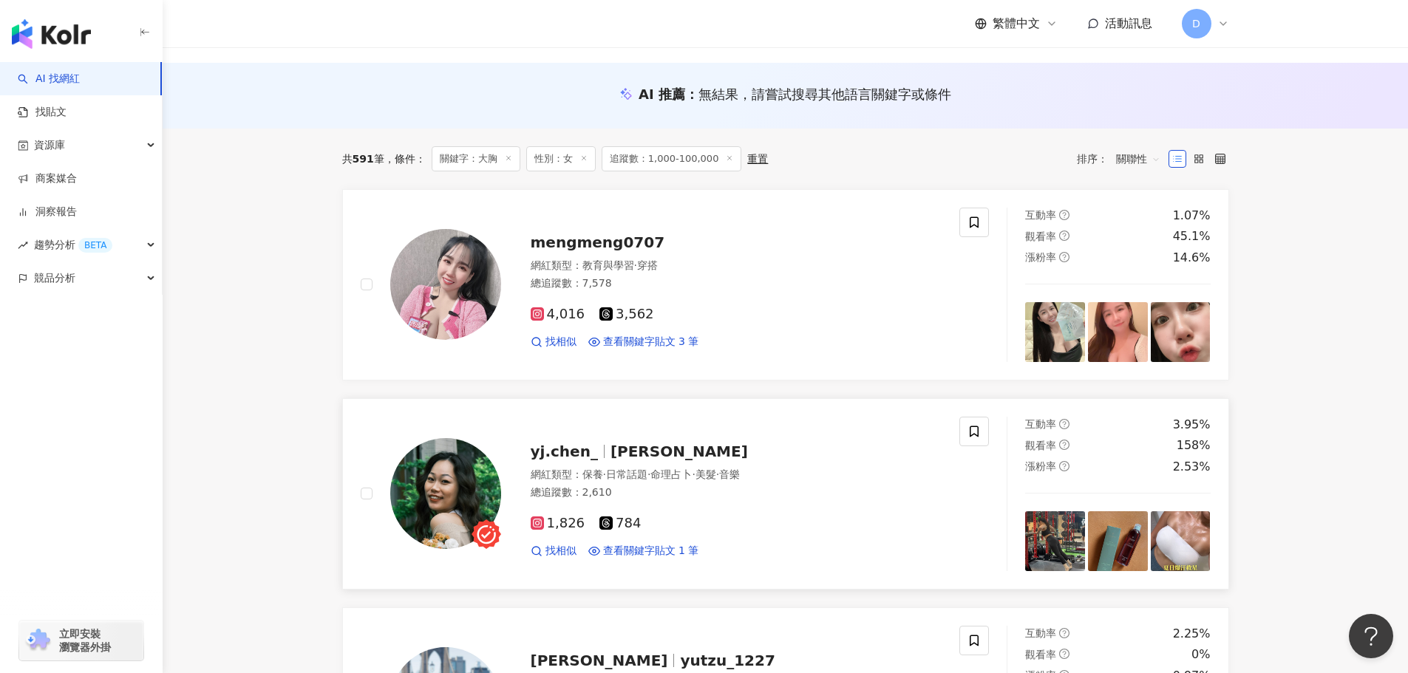
scroll to position [128, 0]
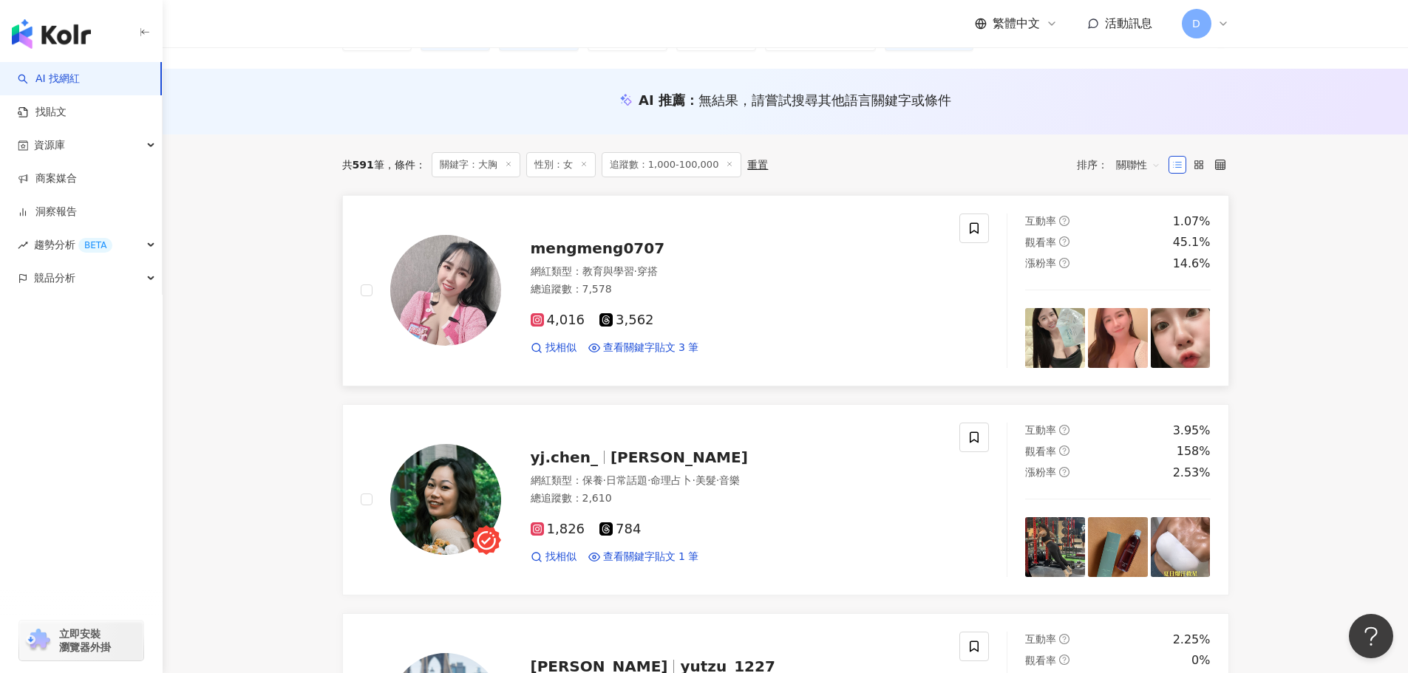
click at [774, 290] on div "總追蹤數 ： 7,578" at bounding box center [737, 289] width 412 height 15
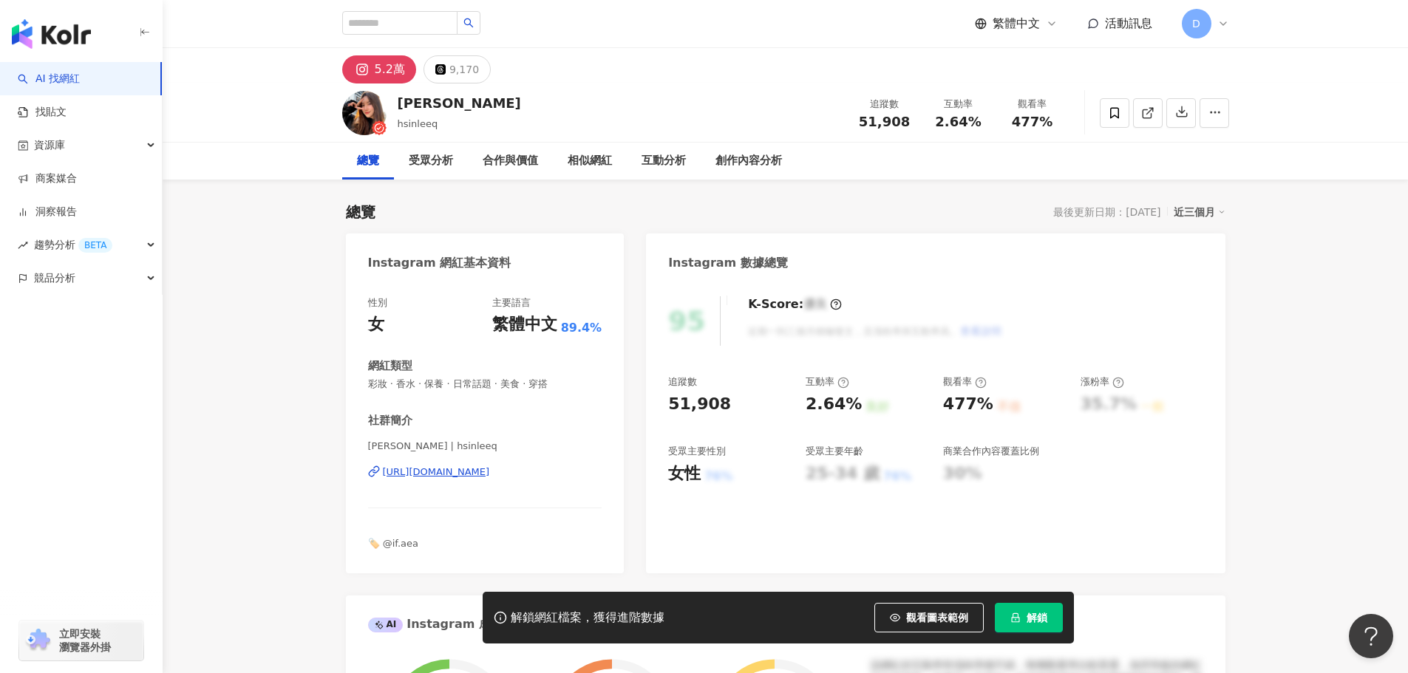
click at [490, 471] on div "https://www.instagram.com/hsinleeq/" at bounding box center [436, 472] width 107 height 13
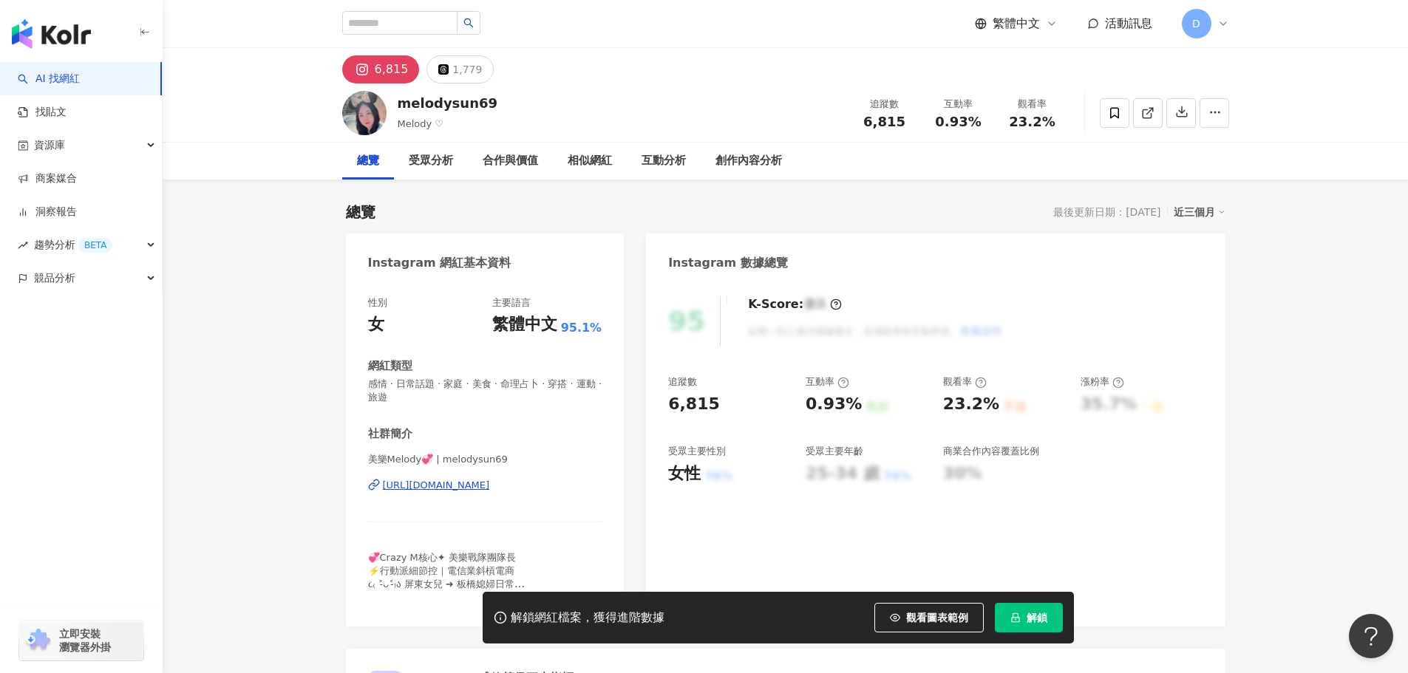
click at [471, 485] on div "https://www.instagram.com/melodysun69/" at bounding box center [436, 485] width 107 height 13
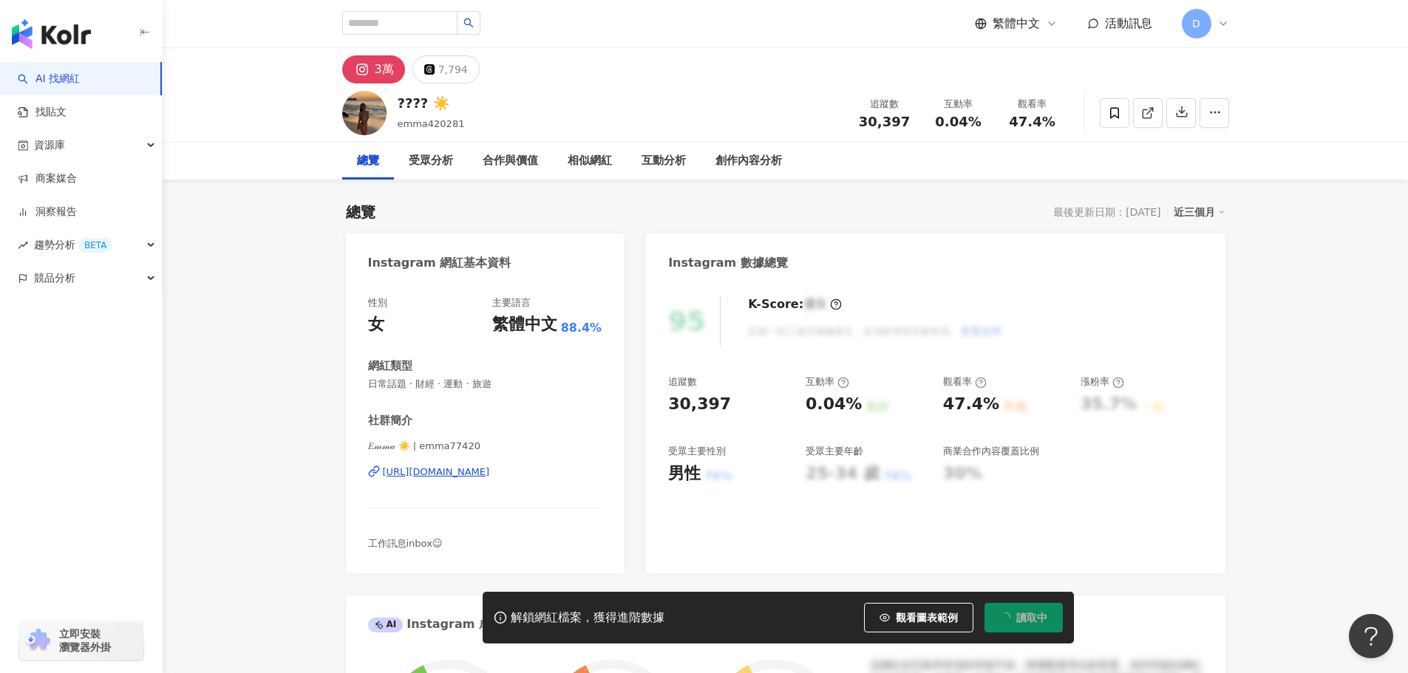
click at [490, 471] on div "[URL][DOMAIN_NAME]" at bounding box center [436, 472] width 107 height 13
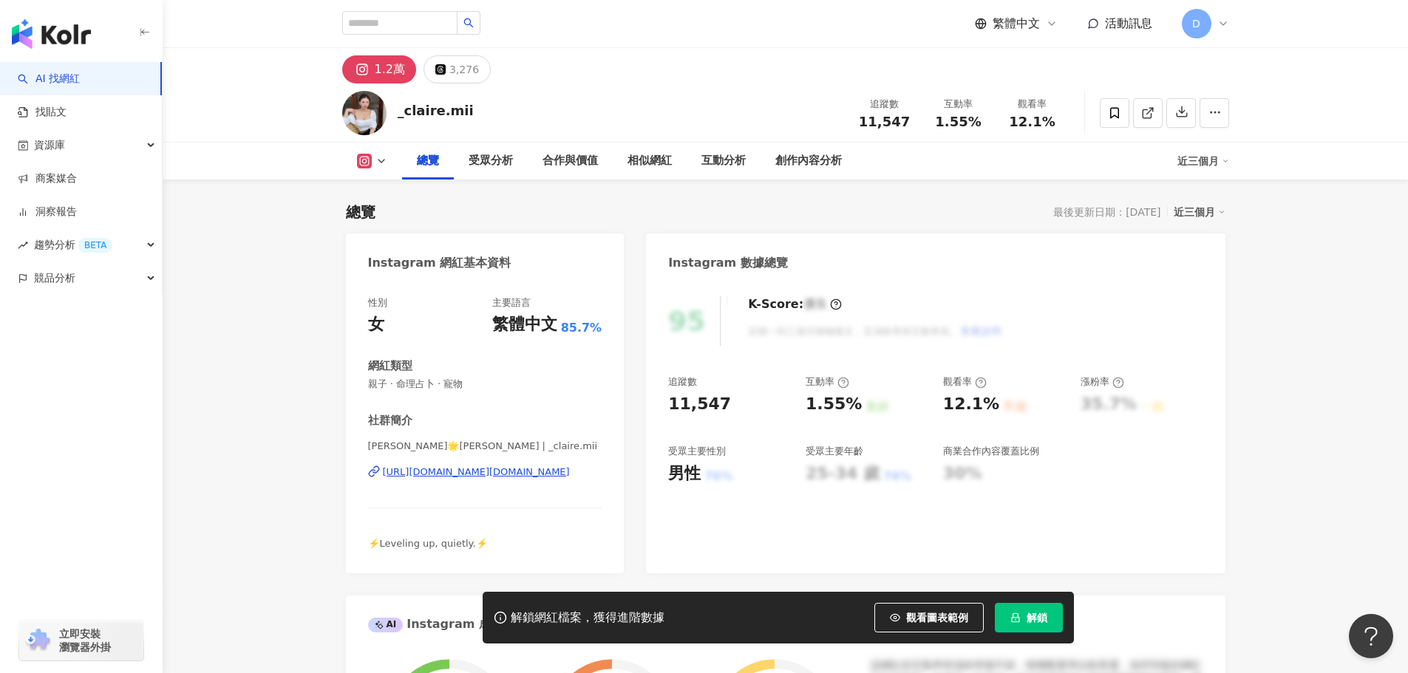
click at [432, 473] on div "https://www.instagram.com/_claire.mii/" at bounding box center [476, 472] width 187 height 13
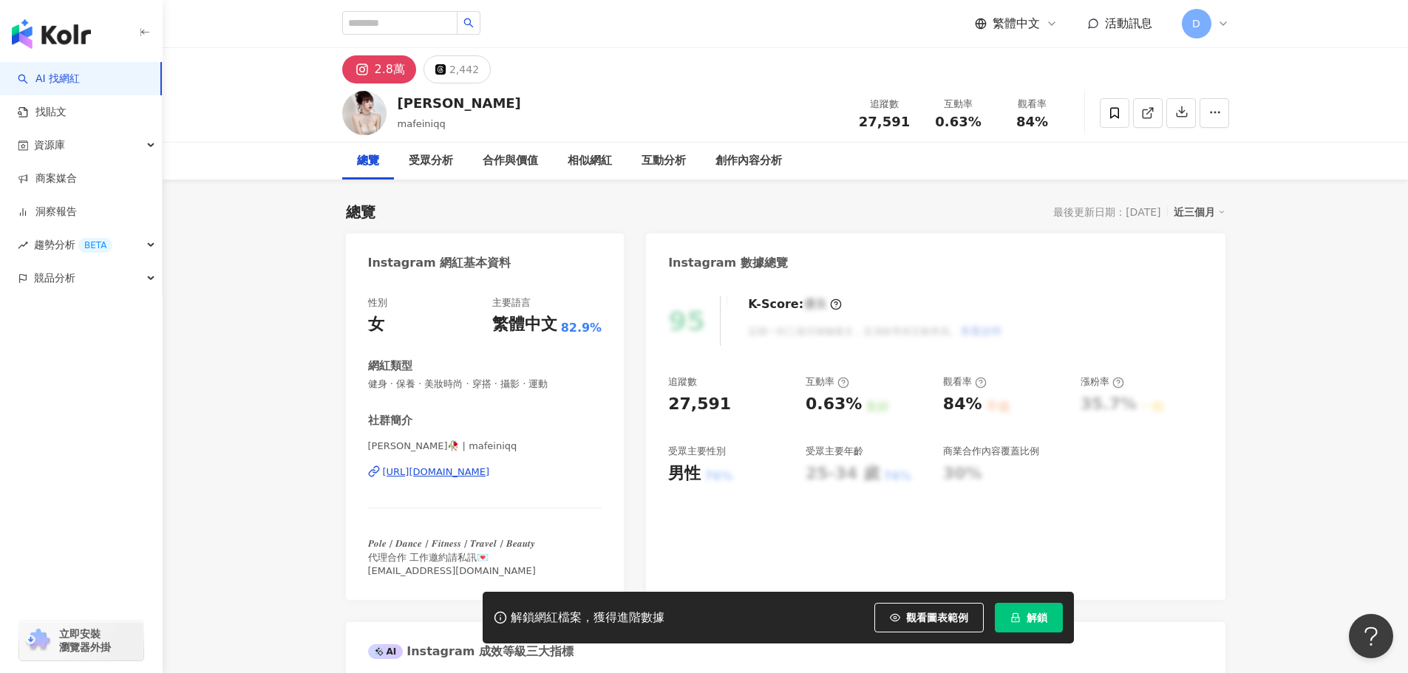
click at [448, 468] on div "https://www.instagram.com/mafeiniqq/" at bounding box center [436, 472] width 107 height 13
